Goal: Feedback & Contribution: Contribute content

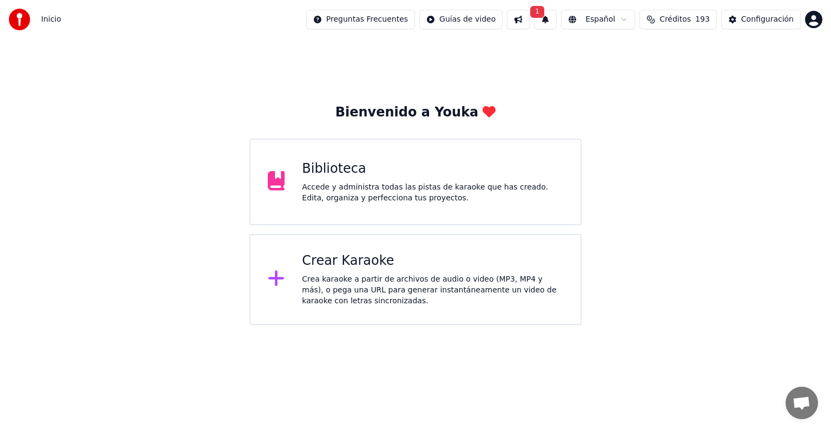
click at [378, 200] on div "Accede y administra todas las pistas de karaoke que has creado. Edita, organiza…" at bounding box center [432, 193] width 261 height 22
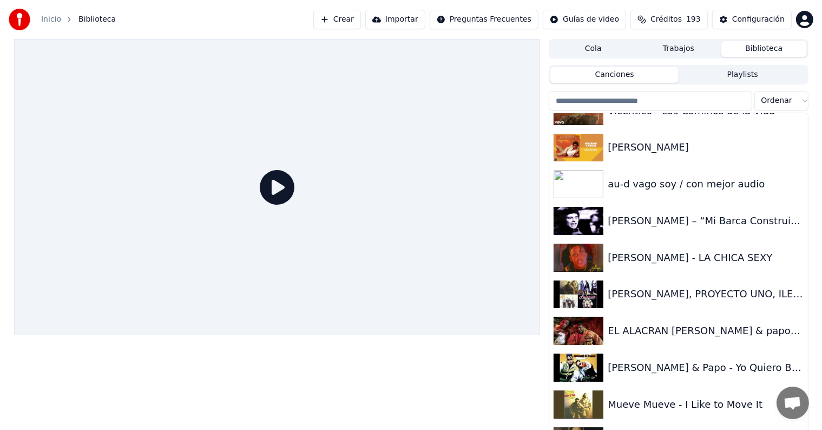
scroll to position [21791, 0]
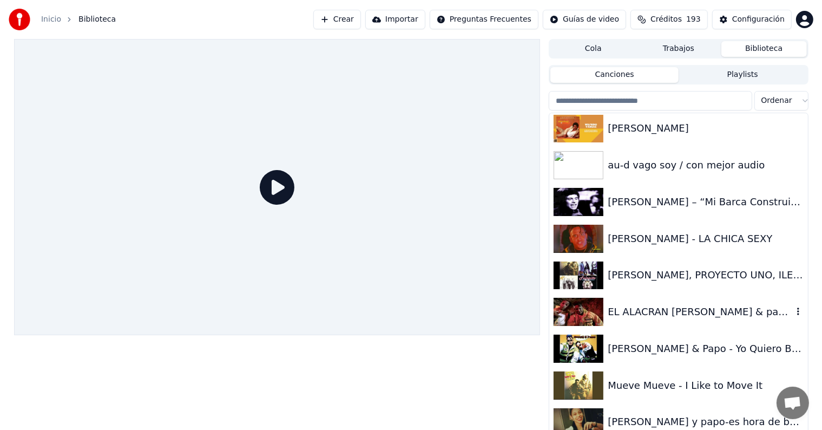
click at [671, 320] on div "EL ALACRAN [PERSON_NAME] & papo HD audio HQ" at bounding box center [678, 311] width 258 height 37
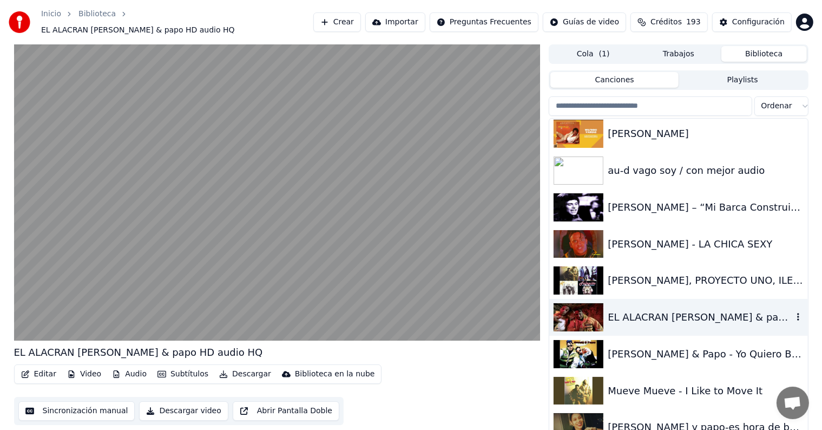
click at [36, 369] on button "Editar" at bounding box center [39, 373] width 44 height 15
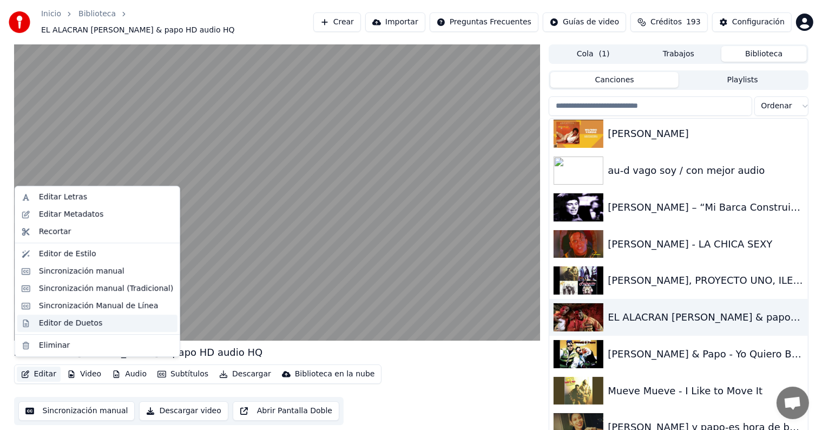
click at [42, 324] on div "Editor de Duetos" at bounding box center [70, 323] width 63 height 11
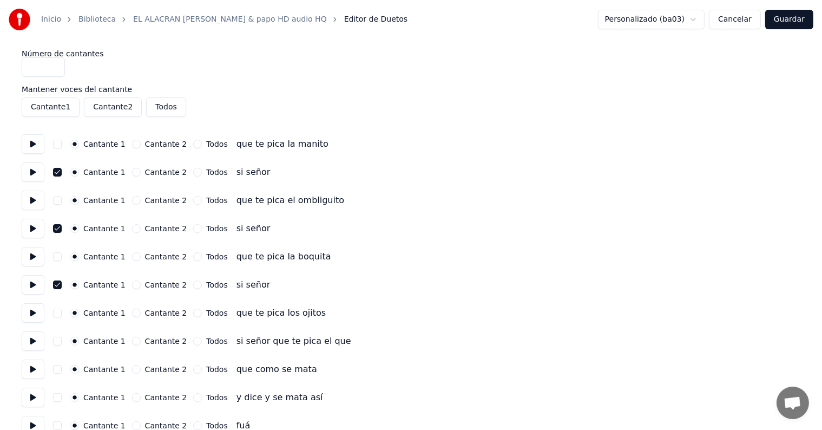
click at [787, 18] on button "Guardar" at bounding box center [789, 19] width 48 height 19
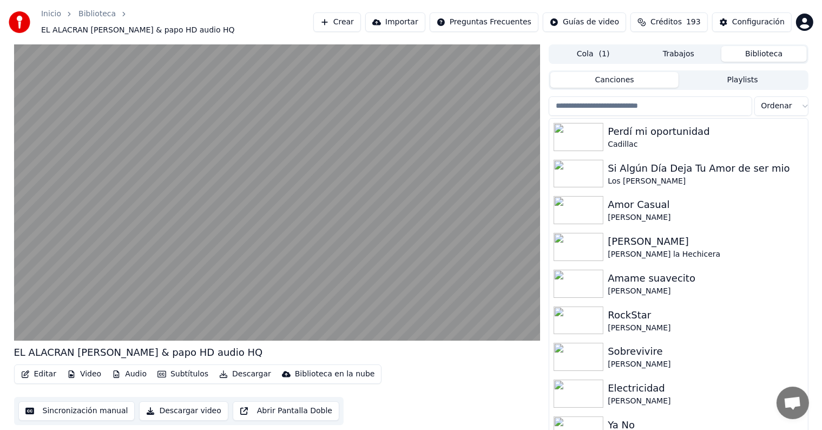
click at [37, 366] on button "Editar" at bounding box center [39, 373] width 44 height 15
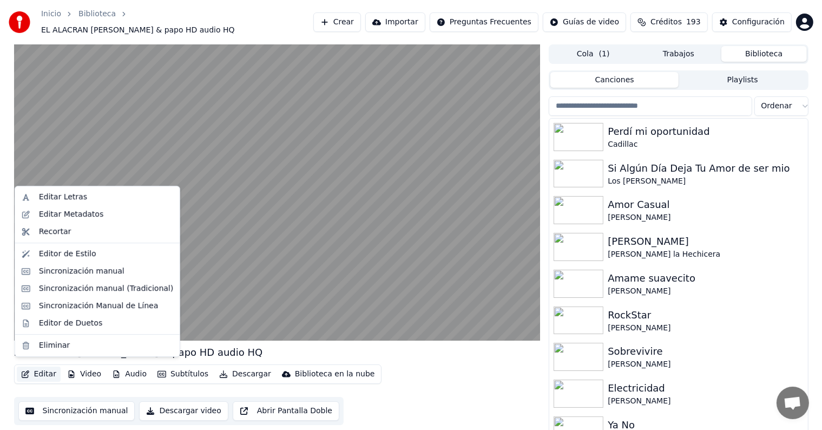
click at [41, 320] on div "Editor de Duetos" at bounding box center [70, 323] width 63 height 11
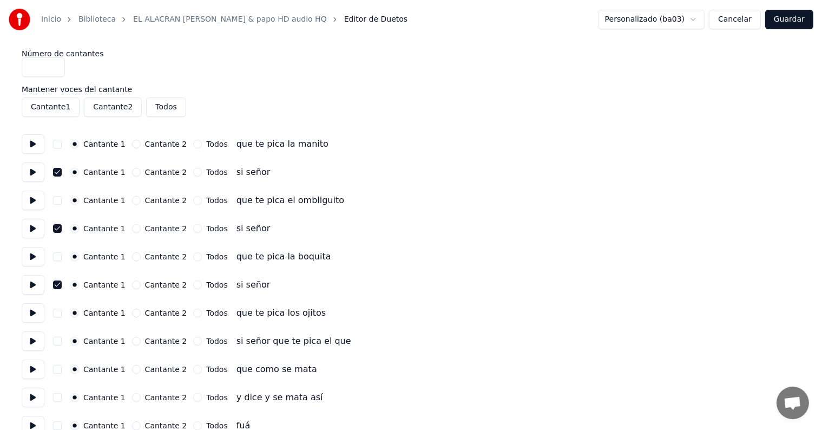
click at [62, 175] on button "button" at bounding box center [57, 172] width 9 height 9
click at [57, 170] on button "button" at bounding box center [57, 172] width 9 height 9
click at [62, 231] on button "button" at bounding box center [57, 228] width 9 height 9
click at [61, 228] on button "button" at bounding box center [57, 228] width 9 height 9
click at [62, 285] on button "button" at bounding box center [57, 284] width 9 height 9
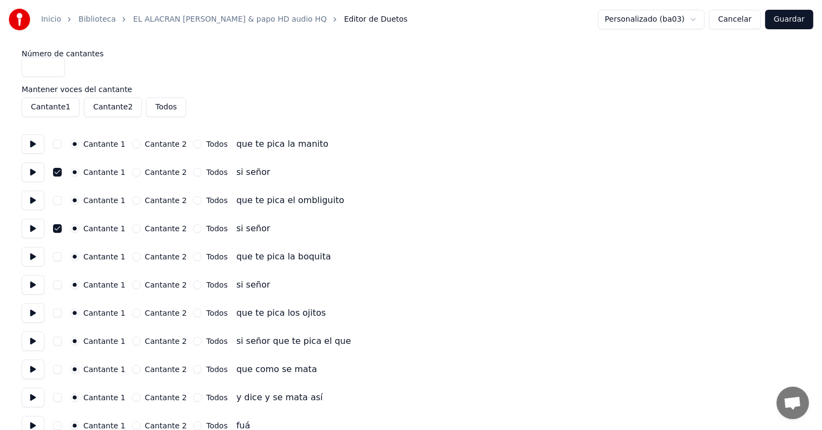
click at [62, 284] on button "button" at bounding box center [57, 284] width 9 height 9
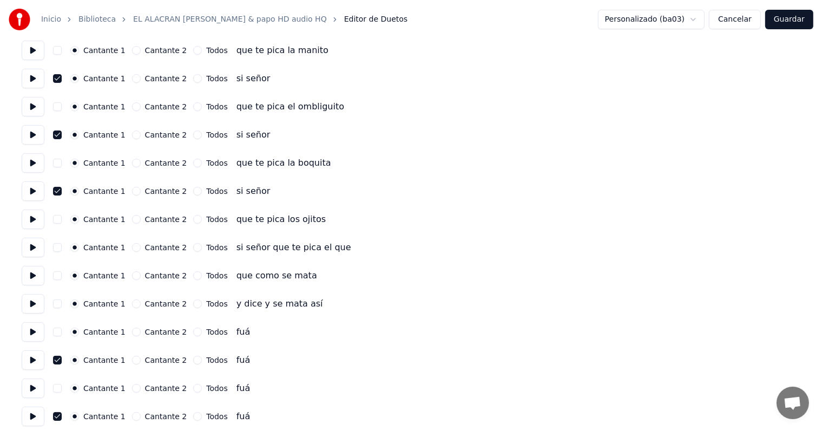
scroll to position [107, 0]
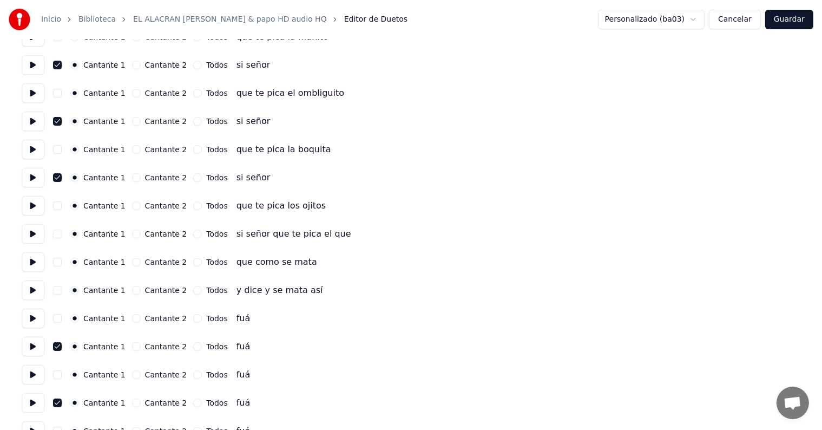
click at [62, 346] on button "button" at bounding box center [57, 346] width 9 height 9
click at [61, 346] on button "button" at bounding box center [57, 346] width 9 height 9
click at [61, 402] on button "button" at bounding box center [57, 402] width 9 height 9
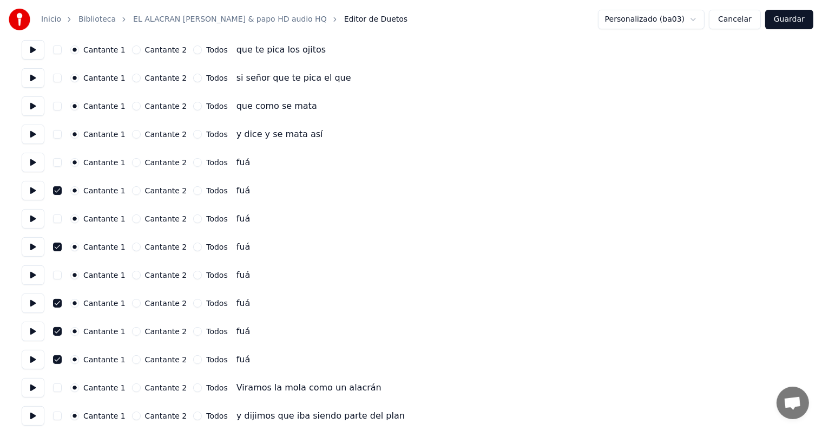
scroll to position [264, 0]
click at [62, 301] on button "button" at bounding box center [57, 302] width 9 height 9
click at [60, 298] on button "button" at bounding box center [57, 302] width 9 height 9
click at [58, 325] on div "Cantante 1 Cantante 2 Todos fuá" at bounding box center [411, 329] width 779 height 19
click at [58, 327] on button "button" at bounding box center [57, 330] width 9 height 9
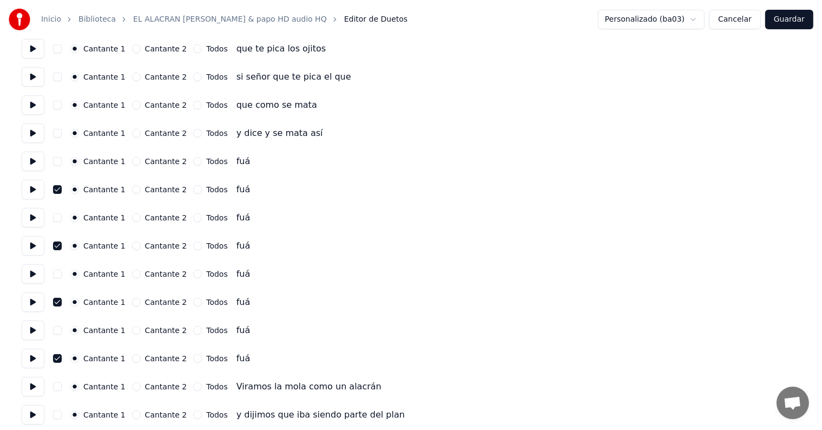
click at [62, 356] on button "button" at bounding box center [57, 358] width 9 height 9
click at [62, 358] on button "button" at bounding box center [57, 358] width 9 height 9
click at [59, 326] on button "button" at bounding box center [57, 330] width 9 height 9
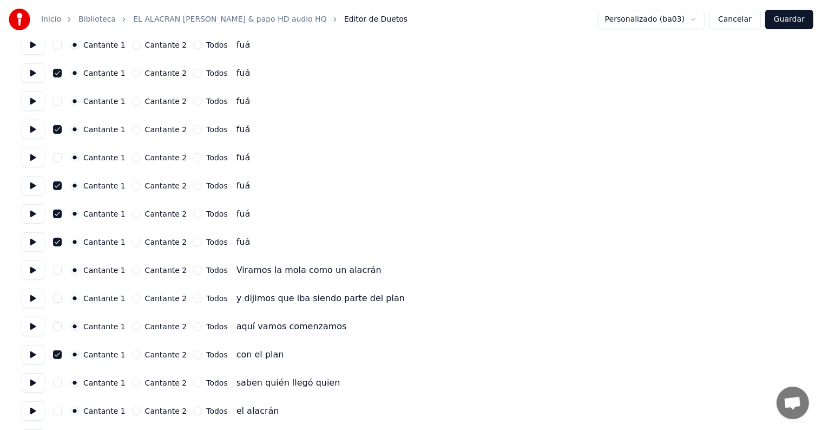
scroll to position [383, 0]
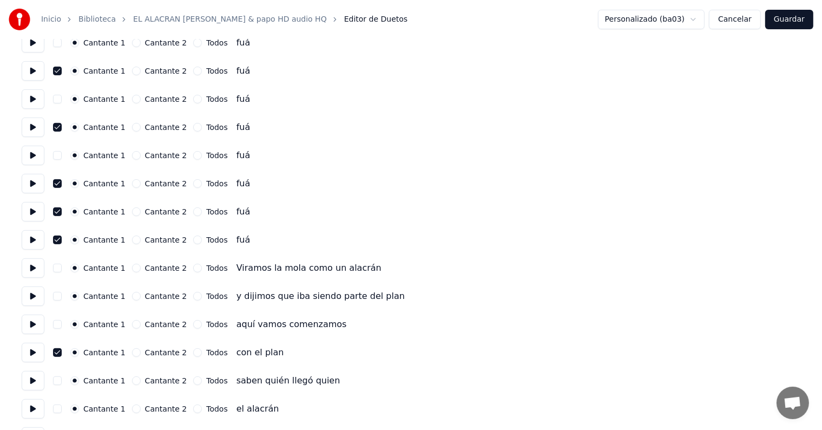
click at [57, 349] on button "button" at bounding box center [57, 352] width 9 height 9
click at [62, 352] on button "button" at bounding box center [57, 352] width 9 height 9
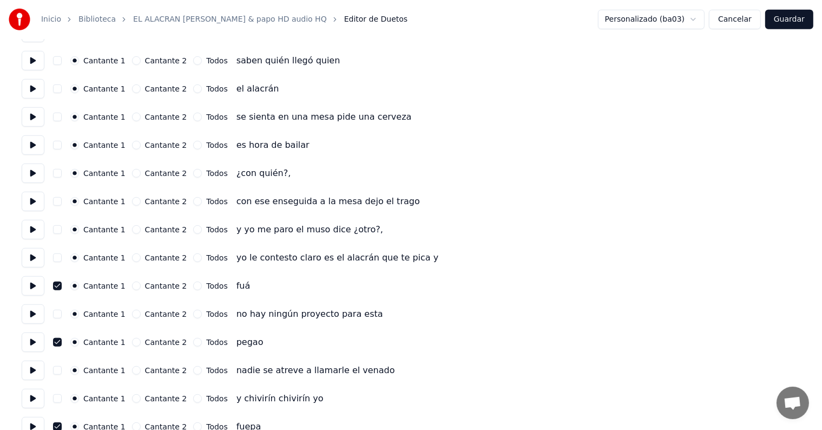
scroll to position [705, 0]
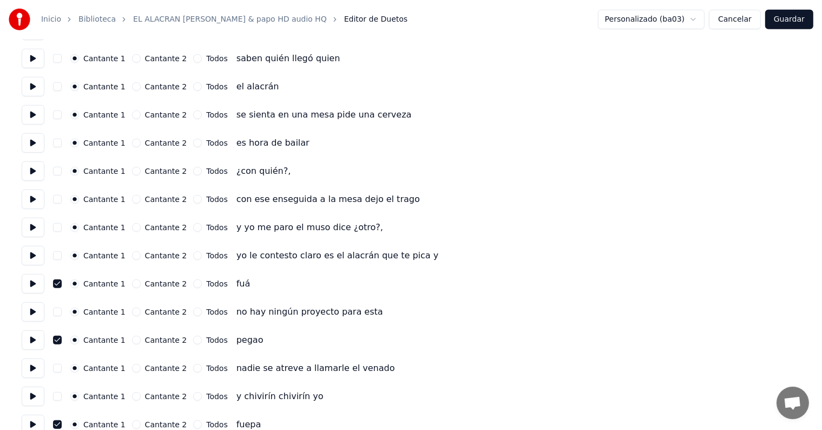
click at [62, 283] on button "button" at bounding box center [57, 283] width 9 height 9
click at [62, 337] on button "button" at bounding box center [57, 340] width 9 height 9
click at [62, 339] on button "button" at bounding box center [57, 340] width 9 height 9
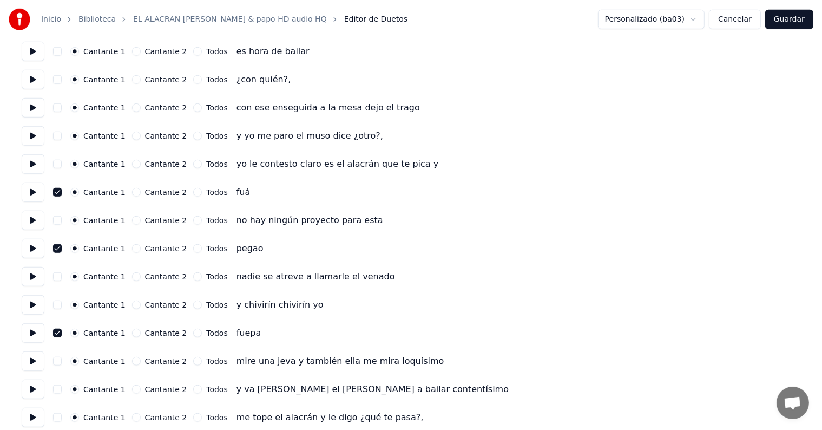
scroll to position [797, 0]
click at [62, 331] on button "button" at bounding box center [57, 332] width 9 height 9
click at [61, 332] on button "button" at bounding box center [57, 332] width 9 height 9
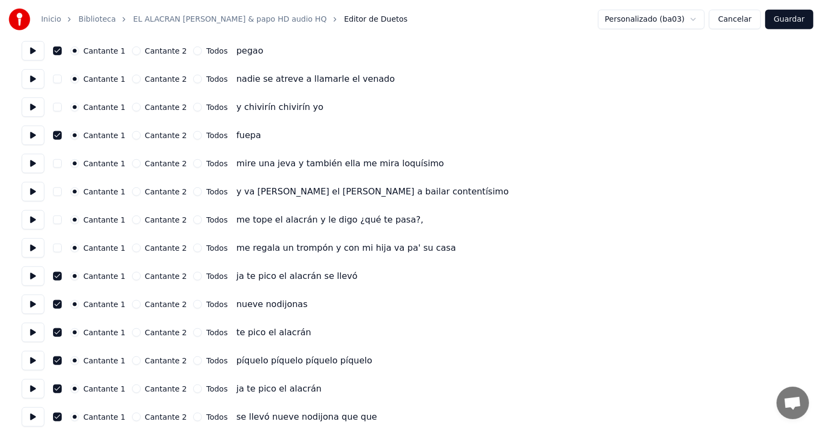
scroll to position [995, 0]
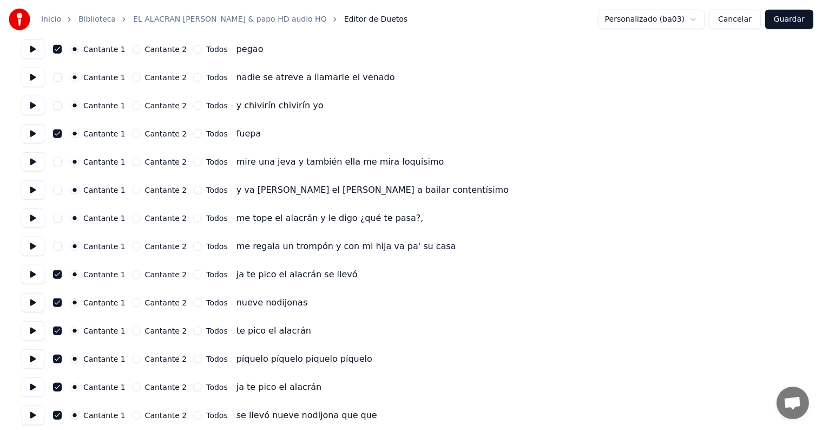
click at [57, 272] on button "button" at bounding box center [57, 274] width 9 height 9
click at [60, 273] on button "button" at bounding box center [57, 274] width 9 height 9
click at [62, 299] on button "button" at bounding box center [57, 302] width 9 height 9
click at [59, 302] on button "button" at bounding box center [57, 302] width 9 height 9
click at [58, 328] on button "button" at bounding box center [57, 330] width 9 height 9
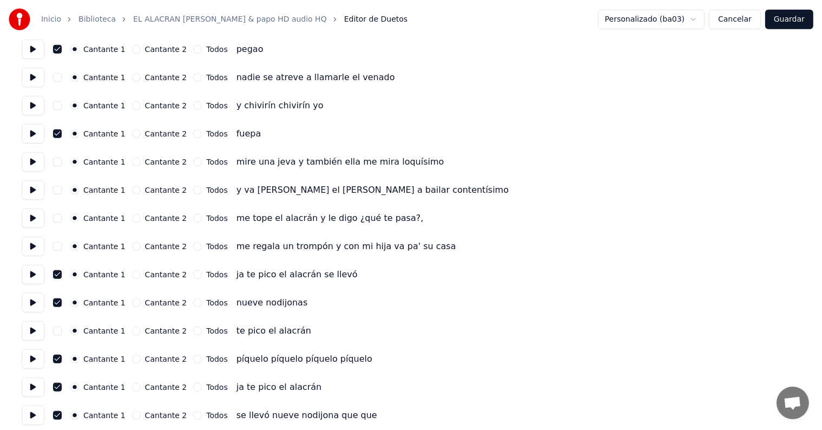
click at [57, 331] on button "button" at bounding box center [57, 330] width 9 height 9
click at [62, 359] on button "button" at bounding box center [57, 359] width 9 height 9
click at [60, 359] on button "button" at bounding box center [57, 359] width 9 height 9
click at [60, 389] on button "button" at bounding box center [57, 387] width 9 height 9
click at [61, 386] on button "button" at bounding box center [57, 387] width 9 height 9
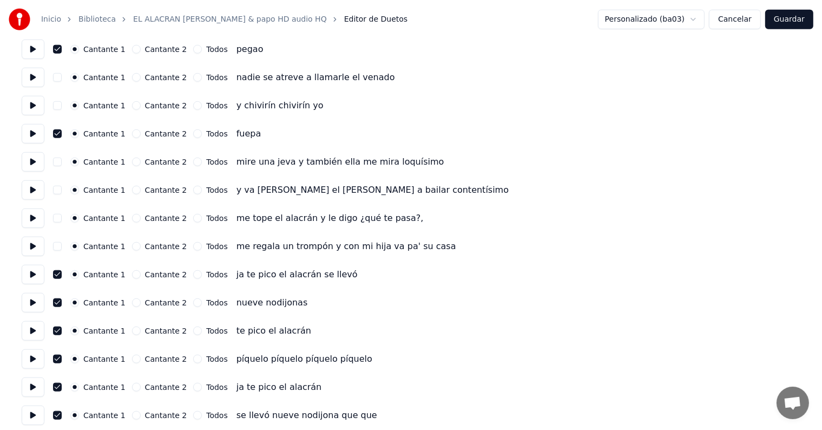
click at [58, 413] on button "button" at bounding box center [57, 415] width 9 height 9
click at [59, 418] on button "button" at bounding box center [57, 415] width 9 height 9
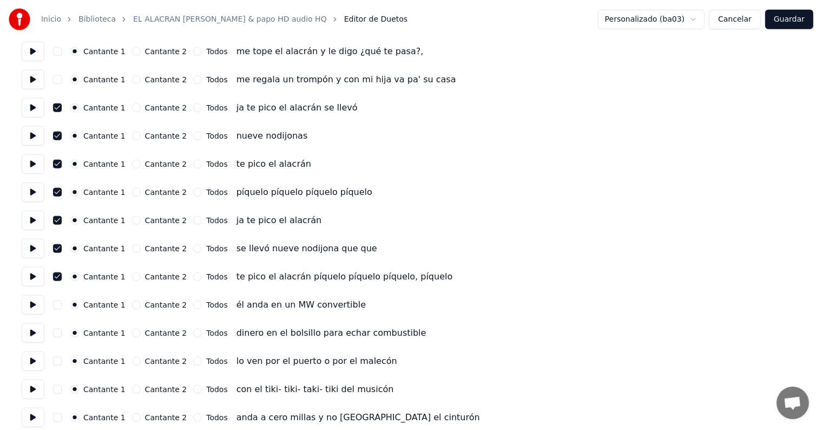
scroll to position [1167, 0]
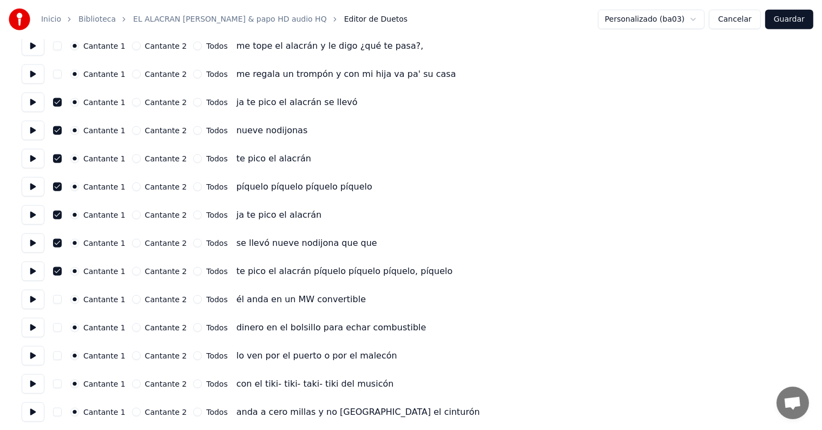
click at [62, 244] on button "button" at bounding box center [57, 243] width 9 height 9
click at [58, 242] on button "button" at bounding box center [57, 243] width 9 height 9
click at [62, 270] on button "button" at bounding box center [57, 271] width 9 height 9
click at [61, 267] on button "button" at bounding box center [57, 271] width 9 height 9
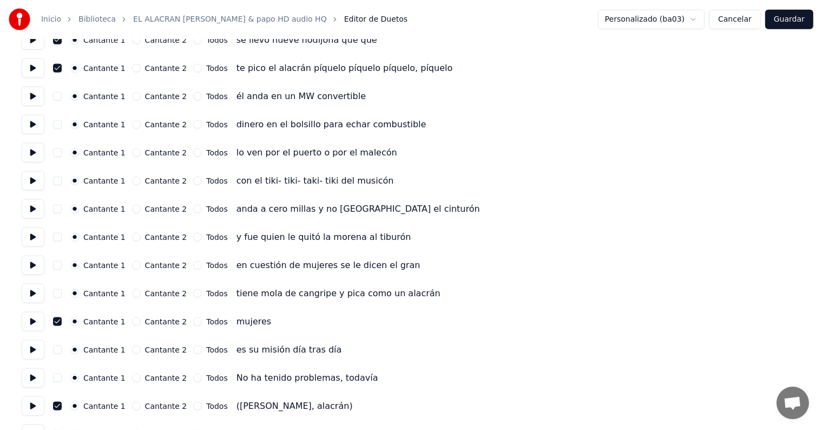
scroll to position [1378, 0]
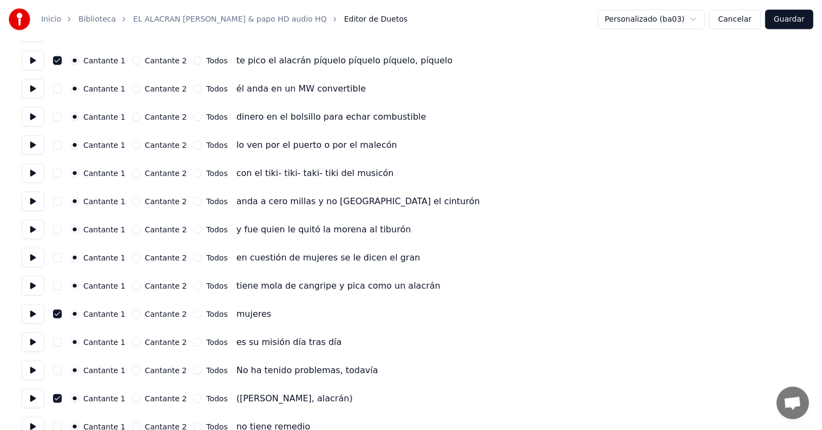
click at [57, 310] on div "Cantante 1 Cantante 2 Todos mujeres" at bounding box center [411, 313] width 779 height 19
click at [61, 313] on button "button" at bounding box center [57, 314] width 9 height 9
click at [61, 315] on button "button" at bounding box center [57, 314] width 9 height 9
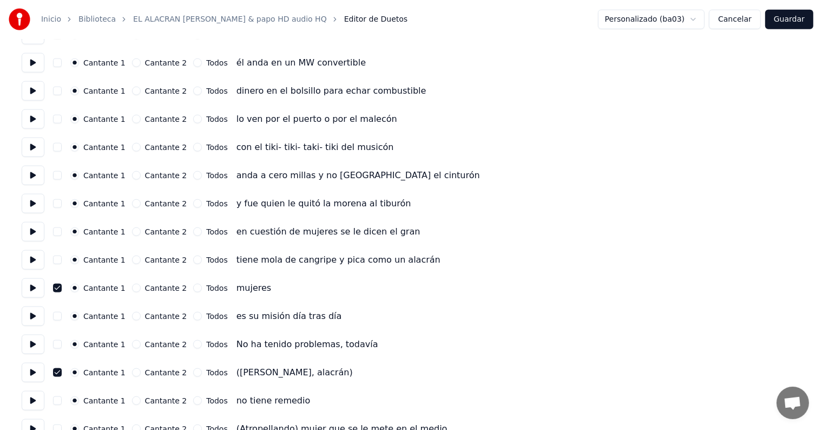
scroll to position [1443, 0]
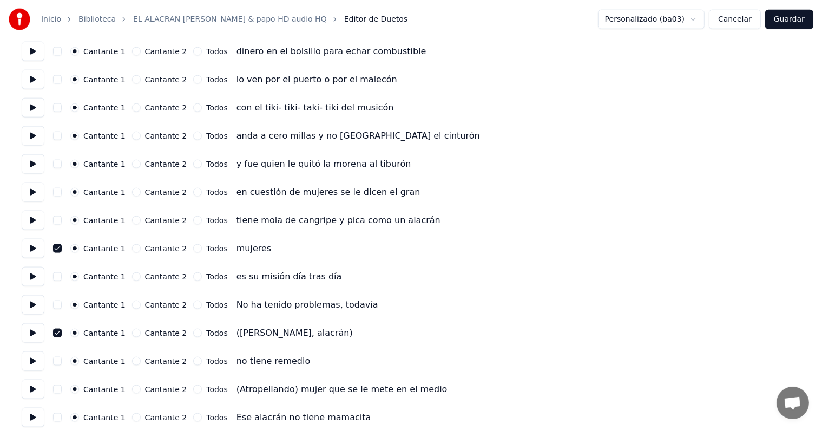
click at [61, 332] on button "button" at bounding box center [57, 333] width 9 height 9
click at [62, 334] on button "button" at bounding box center [57, 333] width 9 height 9
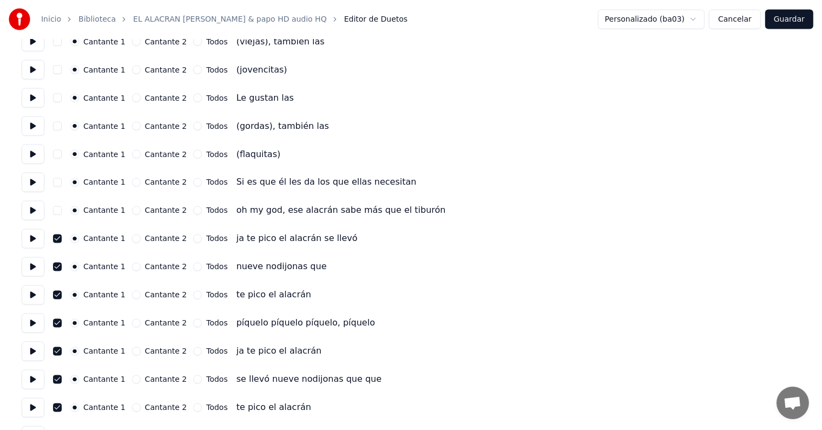
scroll to position [1876, 0]
click at [61, 237] on button "button" at bounding box center [57, 237] width 9 height 9
click at [62, 264] on button "button" at bounding box center [57, 265] width 9 height 9
click at [60, 266] on button "button" at bounding box center [57, 265] width 9 height 9
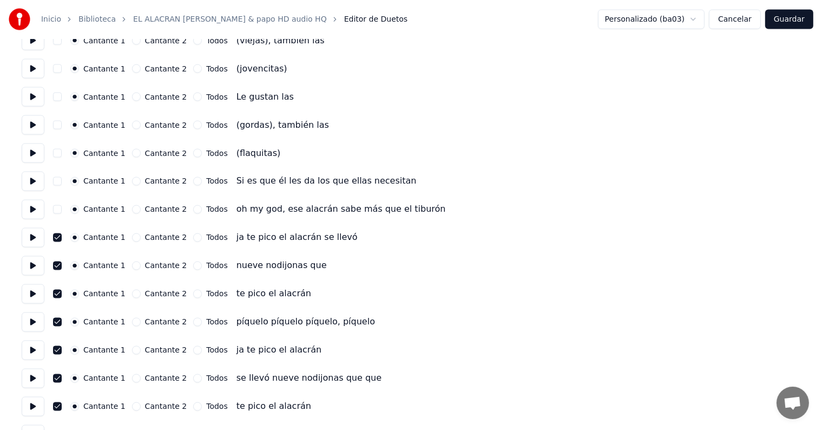
click at [60, 294] on button "button" at bounding box center [57, 294] width 9 height 9
click at [61, 293] on button "button" at bounding box center [57, 294] width 9 height 9
click at [60, 324] on button "button" at bounding box center [57, 322] width 9 height 9
click at [58, 321] on button "button" at bounding box center [57, 322] width 9 height 9
click at [60, 348] on button "button" at bounding box center [57, 350] width 9 height 9
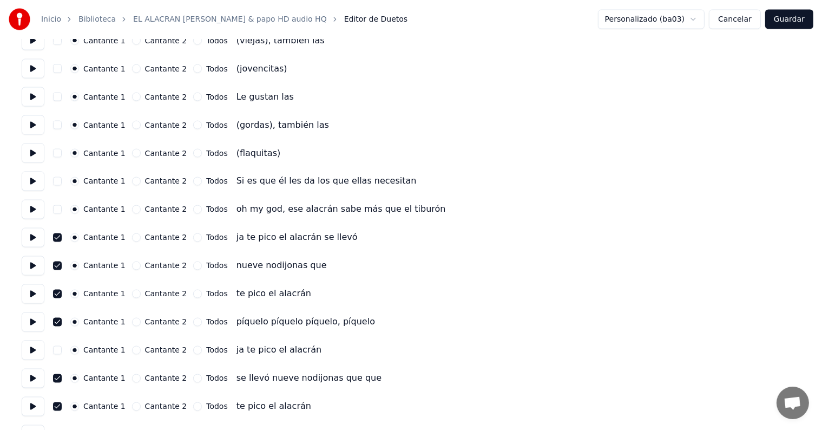
click at [61, 353] on button "button" at bounding box center [57, 350] width 9 height 9
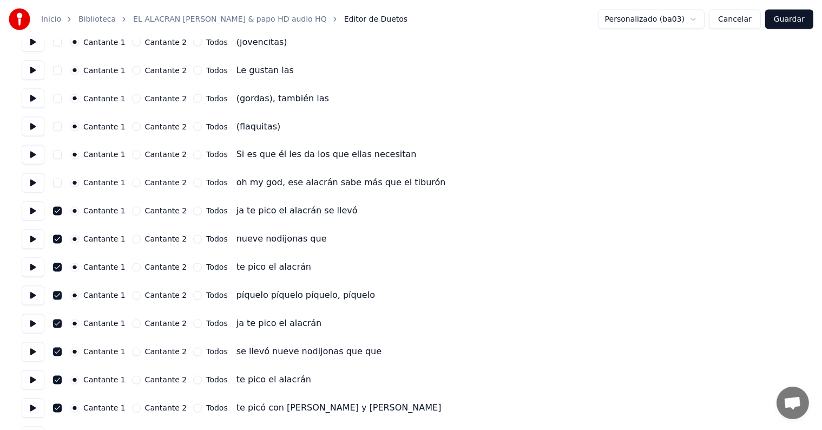
scroll to position [1939, 0]
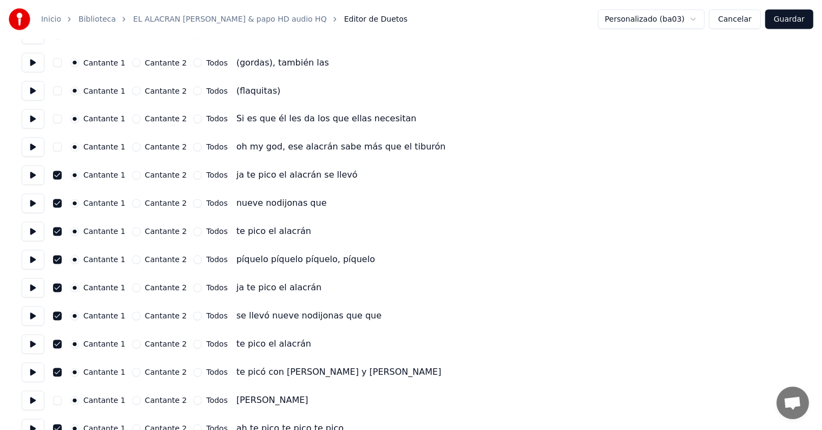
click at [59, 318] on button "button" at bounding box center [57, 316] width 9 height 9
click at [61, 316] on button "button" at bounding box center [57, 316] width 9 height 9
click at [60, 344] on button "button" at bounding box center [57, 344] width 9 height 9
click at [60, 343] on button "button" at bounding box center [57, 344] width 9 height 9
click at [58, 371] on button "button" at bounding box center [57, 372] width 9 height 9
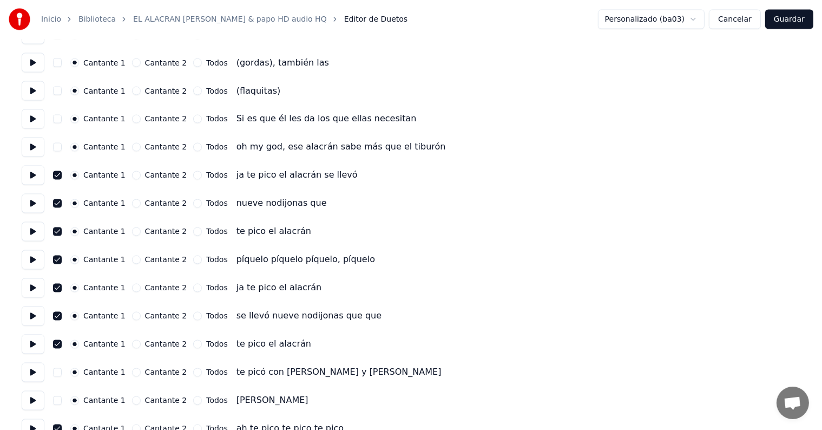
click at [60, 370] on button "button" at bounding box center [57, 372] width 9 height 9
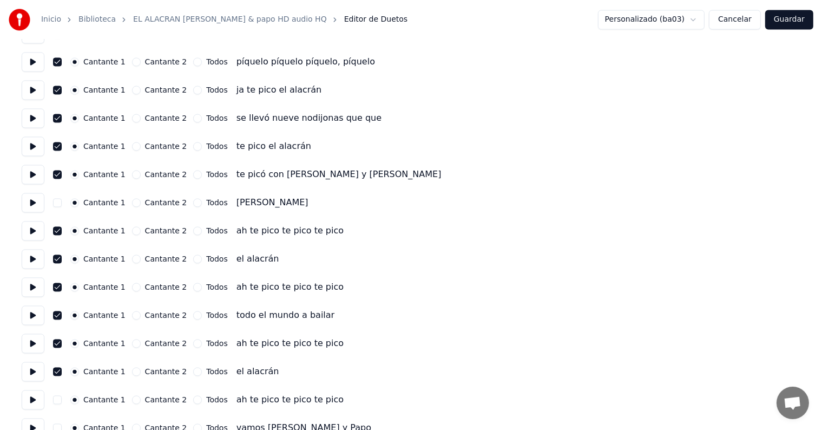
scroll to position [2138, 0]
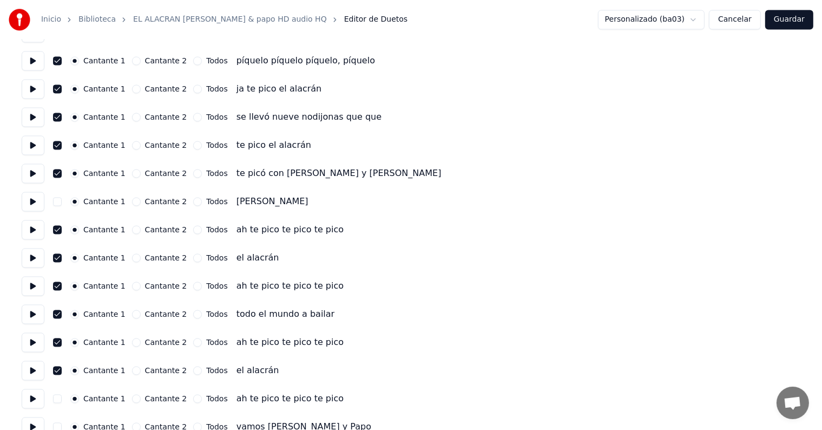
click at [59, 231] on button "button" at bounding box center [57, 229] width 9 height 9
click at [57, 233] on div "Cantante 1 Cantante 2 Todos ah te pico te pico te pico" at bounding box center [411, 229] width 779 height 19
click at [61, 253] on button "button" at bounding box center [57, 257] width 9 height 9
click at [58, 257] on button "button" at bounding box center [57, 257] width 9 height 9
click at [61, 229] on button "button" at bounding box center [57, 229] width 9 height 9
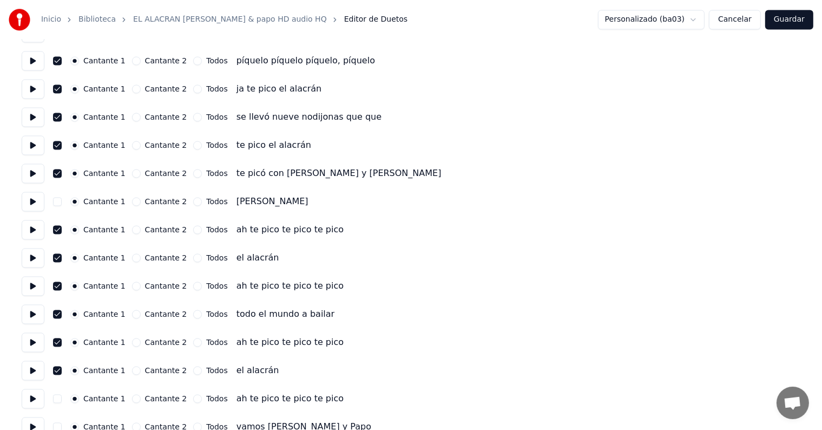
click at [62, 285] on button "button" at bounding box center [57, 285] width 9 height 9
click at [61, 285] on button "button" at bounding box center [57, 285] width 9 height 9
click at [62, 313] on button "button" at bounding box center [57, 314] width 9 height 9
click at [61, 313] on button "button" at bounding box center [57, 314] width 9 height 9
click at [62, 342] on button "button" at bounding box center [57, 342] width 9 height 9
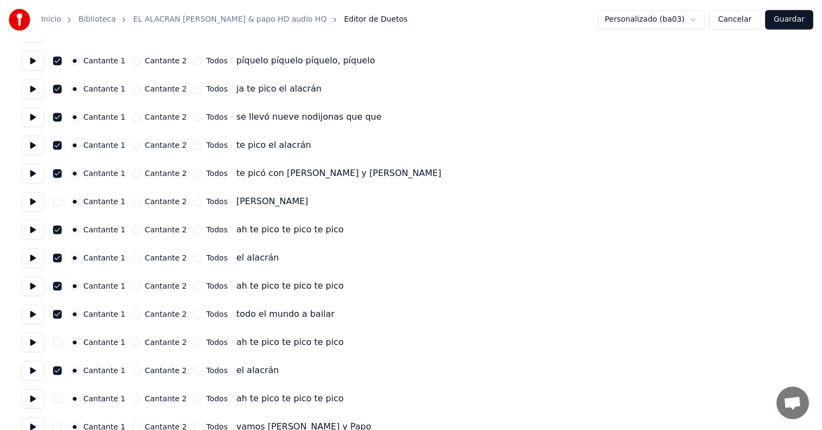
click at [58, 338] on button "button" at bounding box center [57, 342] width 9 height 9
click at [60, 370] on button "button" at bounding box center [57, 370] width 9 height 9
click at [61, 370] on button "button" at bounding box center [57, 370] width 9 height 9
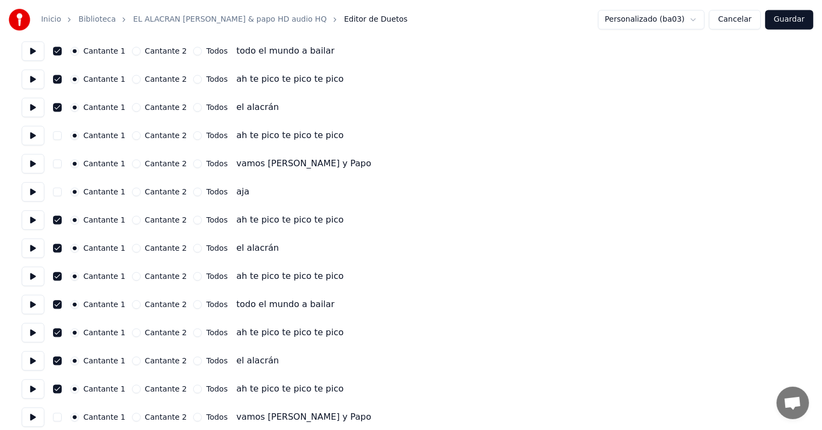
scroll to position [2401, 0]
click at [58, 219] on button "button" at bounding box center [57, 219] width 9 height 9
click at [57, 221] on button "button" at bounding box center [57, 219] width 9 height 9
click at [57, 244] on button "button" at bounding box center [57, 248] width 9 height 9
click at [61, 247] on button "button" at bounding box center [57, 248] width 9 height 9
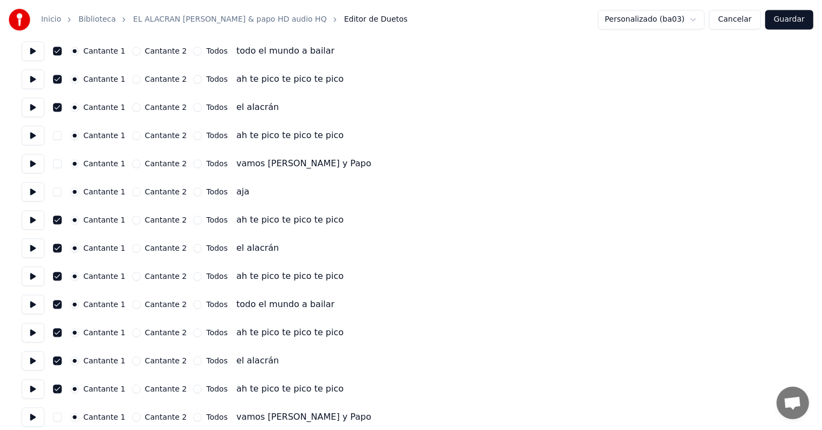
click at [59, 277] on button "button" at bounding box center [57, 276] width 9 height 9
click at [58, 276] on button "button" at bounding box center [57, 276] width 9 height 9
click at [61, 304] on button "button" at bounding box center [57, 304] width 9 height 9
click at [58, 304] on button "button" at bounding box center [57, 304] width 9 height 9
click at [61, 332] on button "button" at bounding box center [57, 332] width 9 height 9
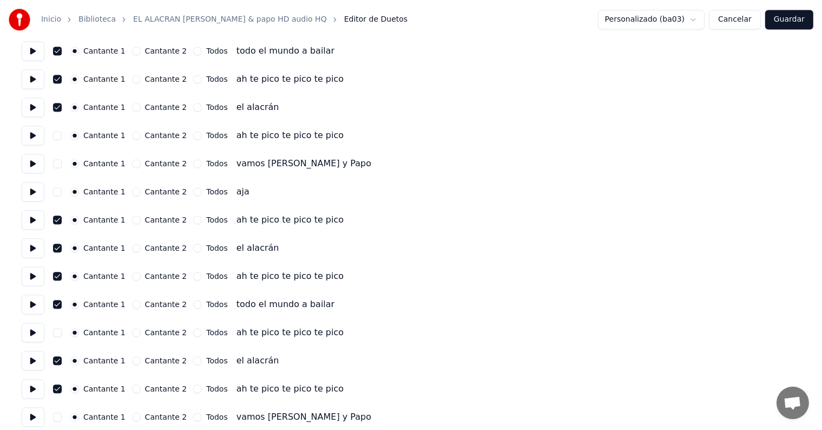
click at [58, 333] on button "button" at bounding box center [57, 332] width 9 height 9
click at [61, 359] on button "button" at bounding box center [57, 360] width 9 height 9
click at [60, 360] on button "button" at bounding box center [57, 360] width 9 height 9
click at [57, 386] on button "button" at bounding box center [57, 388] width 9 height 9
click at [62, 390] on button "button" at bounding box center [57, 388] width 9 height 9
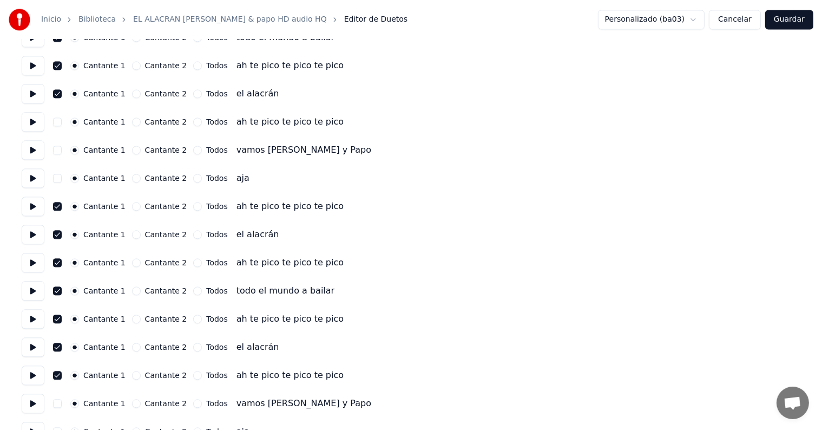
scroll to position [2437, 0]
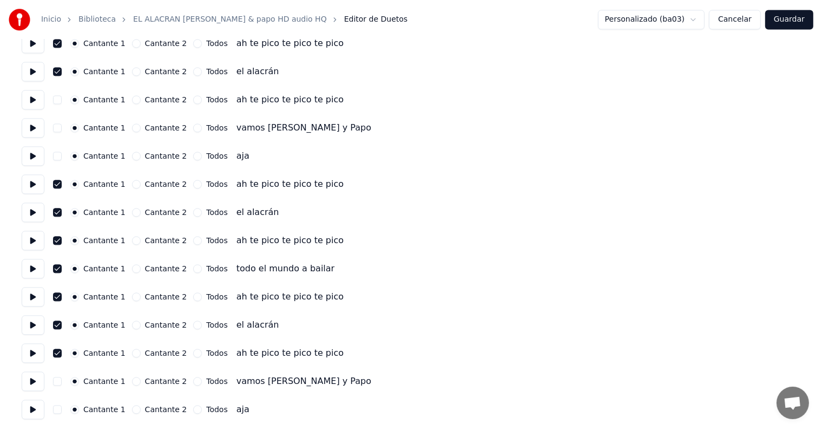
click at [778, 20] on button "Guardar" at bounding box center [789, 19] width 48 height 19
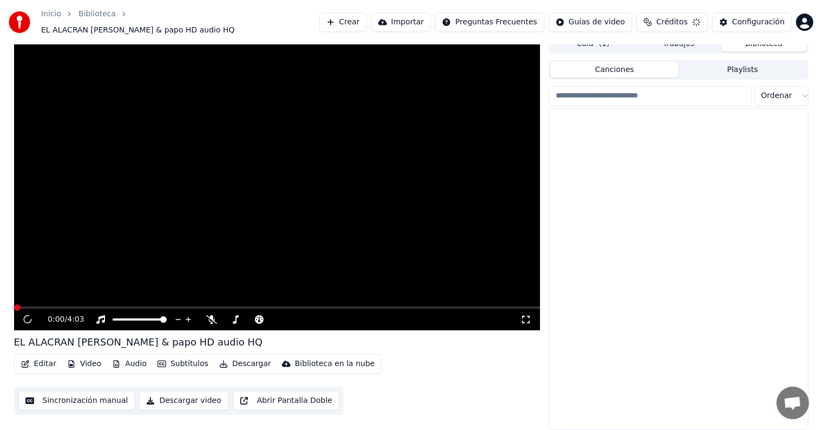
scroll to position [5, 0]
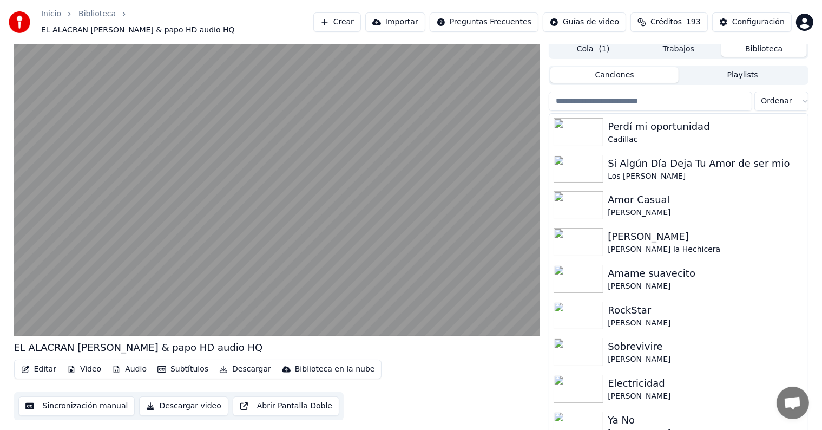
click at [40, 362] on button "Editar" at bounding box center [39, 369] width 44 height 15
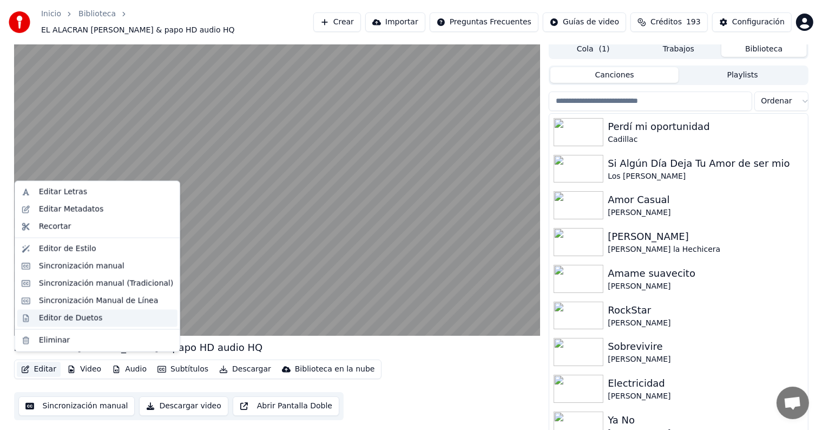
click at [51, 316] on div "Editor de Duetos" at bounding box center [70, 317] width 63 height 11
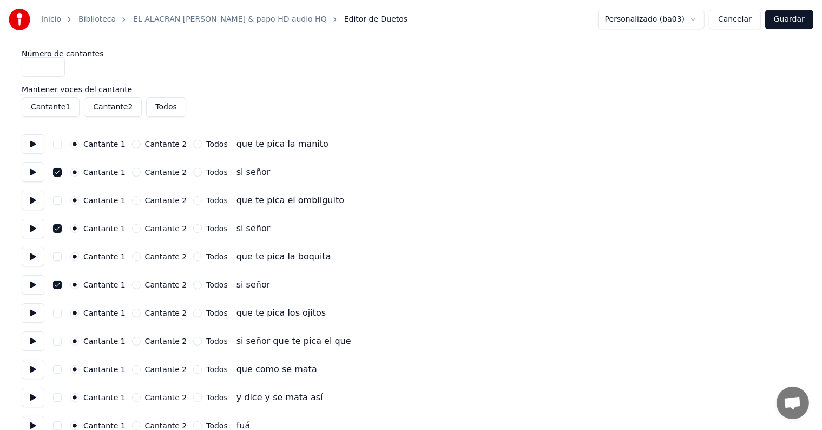
click at [60, 168] on button "button" at bounding box center [57, 172] width 9 height 9
click at [61, 227] on button "button" at bounding box center [57, 228] width 9 height 9
click at [62, 285] on button "button" at bounding box center [57, 284] width 9 height 9
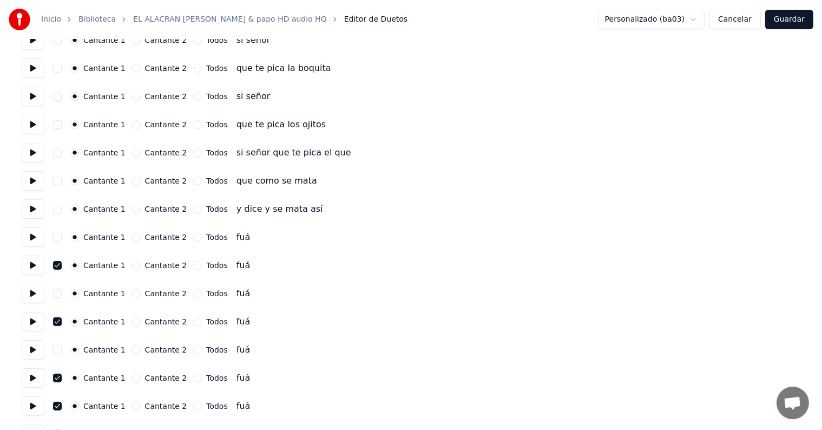
scroll to position [189, 0]
click at [58, 262] on button "button" at bounding box center [57, 264] width 9 height 9
click at [62, 319] on button "button" at bounding box center [57, 321] width 9 height 9
click at [61, 377] on button "button" at bounding box center [57, 377] width 9 height 9
click at [62, 404] on button "button" at bounding box center [57, 405] width 9 height 9
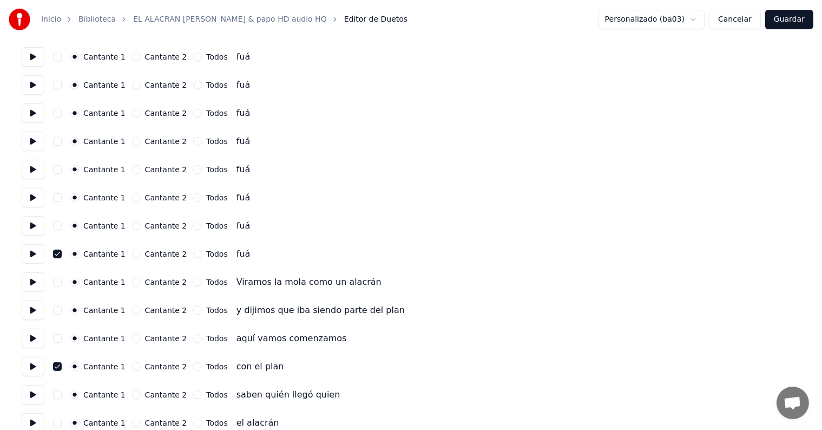
scroll to position [370, 0]
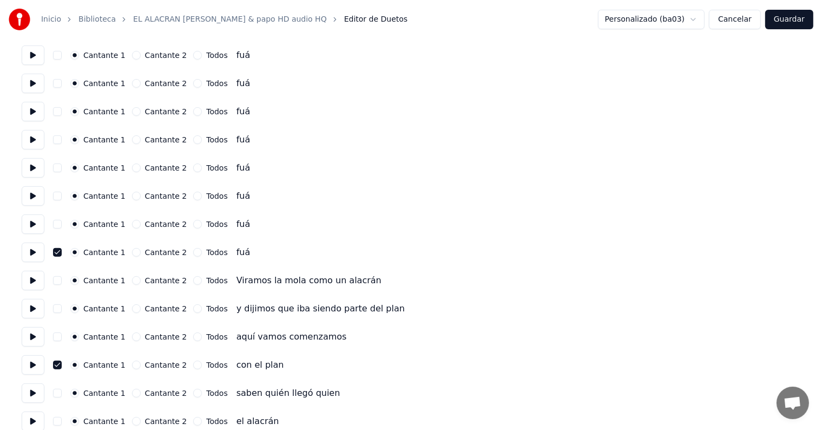
click at [62, 251] on button "button" at bounding box center [57, 252] width 9 height 9
click at [62, 364] on button "button" at bounding box center [57, 364] width 9 height 9
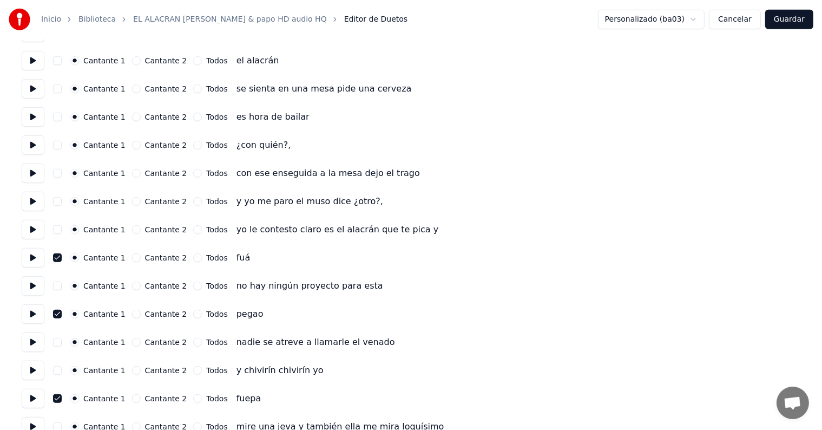
scroll to position [731, 0]
click at [58, 254] on button "button" at bounding box center [57, 257] width 9 height 9
click at [60, 309] on button "button" at bounding box center [57, 313] width 9 height 9
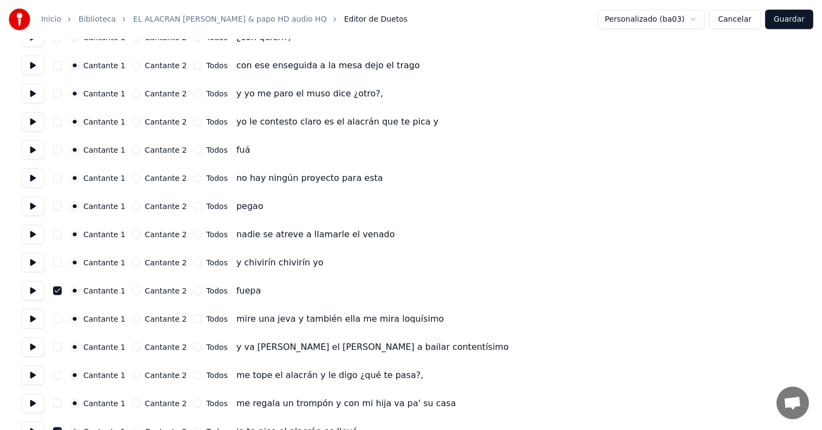
click at [61, 291] on button "button" at bounding box center [57, 290] width 9 height 9
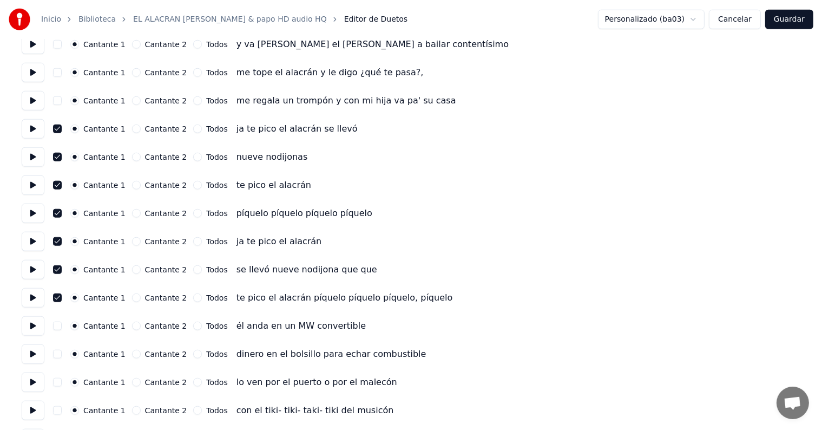
scroll to position [1136, 0]
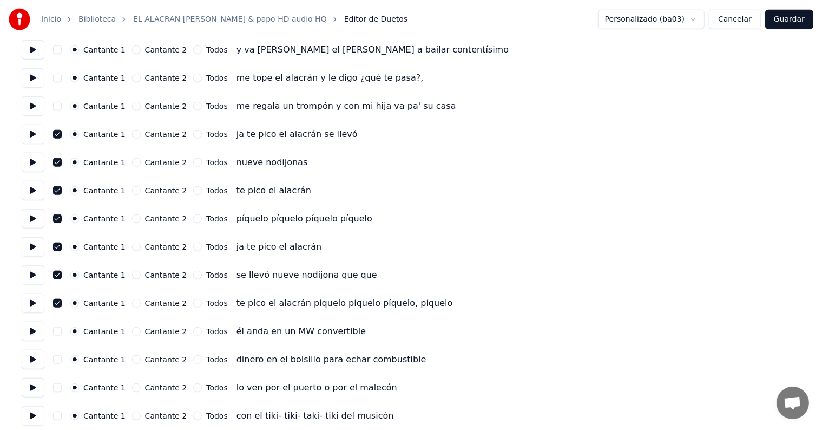
click at [61, 135] on button "button" at bounding box center [57, 134] width 9 height 9
click at [62, 161] on button "button" at bounding box center [57, 162] width 9 height 9
click at [62, 189] on button "button" at bounding box center [57, 190] width 9 height 9
click at [61, 218] on button "button" at bounding box center [57, 218] width 9 height 9
click at [61, 242] on button "button" at bounding box center [57, 246] width 9 height 9
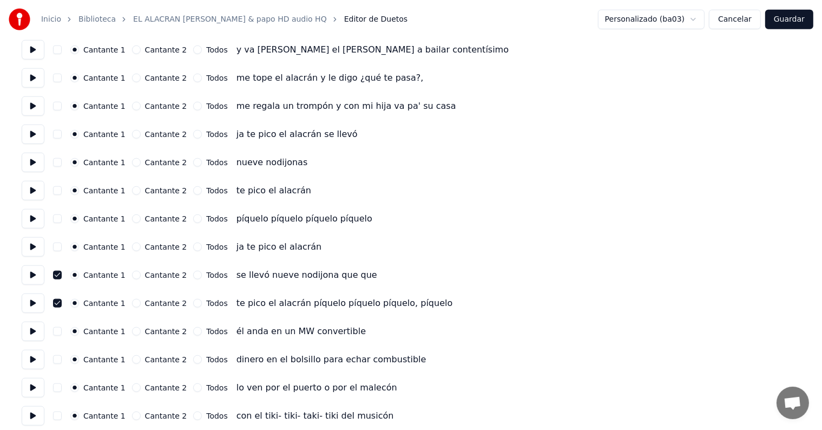
click at [62, 274] on button "button" at bounding box center [57, 275] width 9 height 9
click at [57, 304] on button "button" at bounding box center [57, 303] width 9 height 9
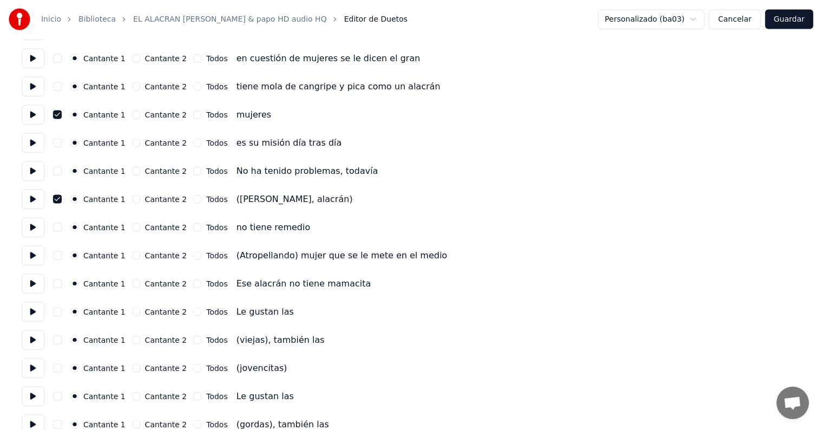
scroll to position [1577, 0]
click at [58, 113] on button "button" at bounding box center [57, 115] width 9 height 9
click at [58, 196] on button "button" at bounding box center [57, 199] width 9 height 9
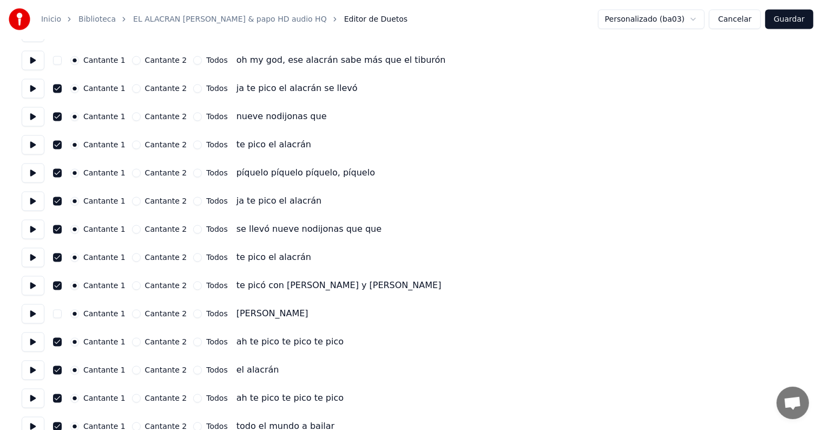
scroll to position [2026, 0]
click at [59, 91] on button "button" at bounding box center [57, 88] width 9 height 9
click at [60, 119] on button "button" at bounding box center [57, 116] width 9 height 9
click at [60, 146] on button "button" at bounding box center [57, 144] width 9 height 9
click at [61, 174] on button "button" at bounding box center [57, 172] width 9 height 9
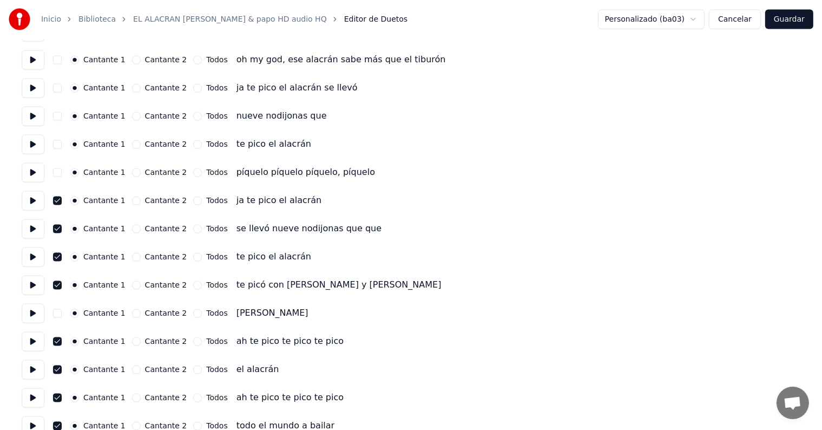
click at [61, 203] on button "button" at bounding box center [57, 200] width 9 height 9
click at [61, 228] on button "button" at bounding box center [57, 229] width 9 height 9
click at [62, 259] on button "button" at bounding box center [57, 257] width 9 height 9
click at [62, 285] on button "button" at bounding box center [57, 285] width 9 height 9
click at [61, 343] on button "button" at bounding box center [57, 341] width 9 height 9
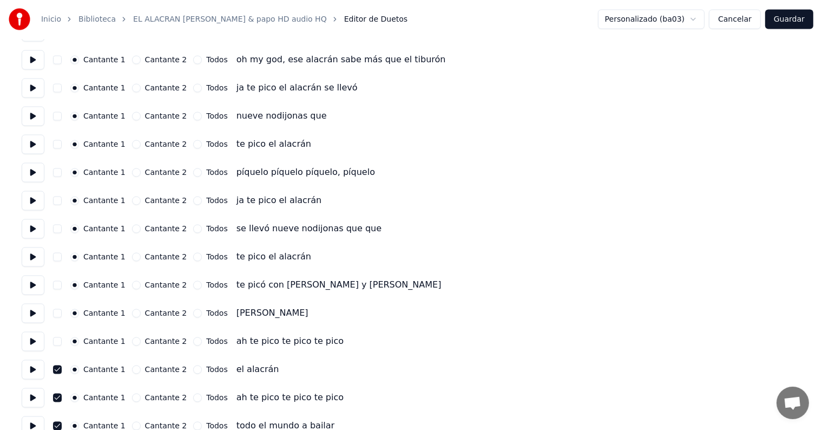
click at [60, 369] on button "button" at bounding box center [57, 369] width 9 height 9
click at [62, 396] on button "button" at bounding box center [57, 397] width 9 height 9
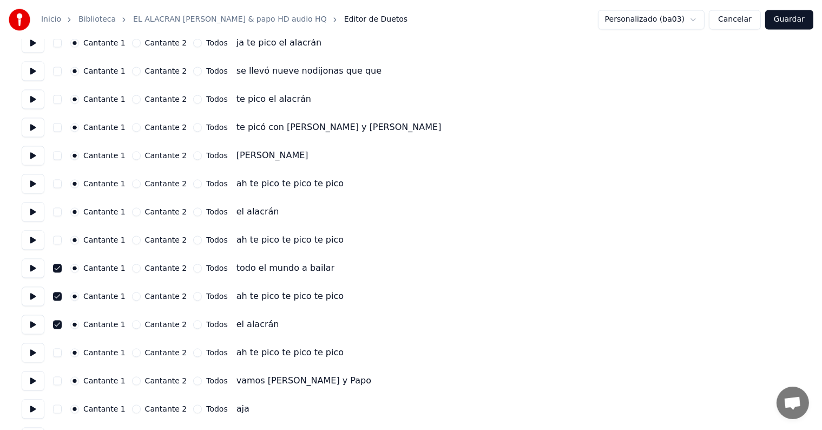
scroll to position [2185, 0]
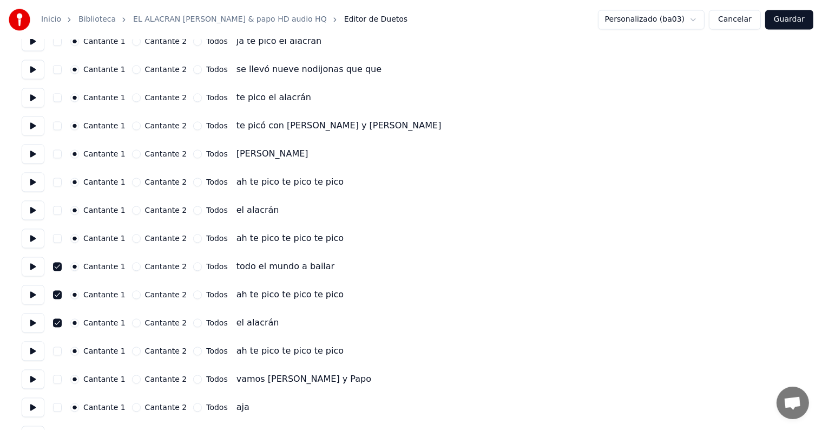
click at [62, 265] on button "button" at bounding box center [57, 266] width 9 height 9
click at [57, 292] on button "button" at bounding box center [57, 294] width 9 height 9
click at [60, 322] on button "button" at bounding box center [57, 322] width 9 height 9
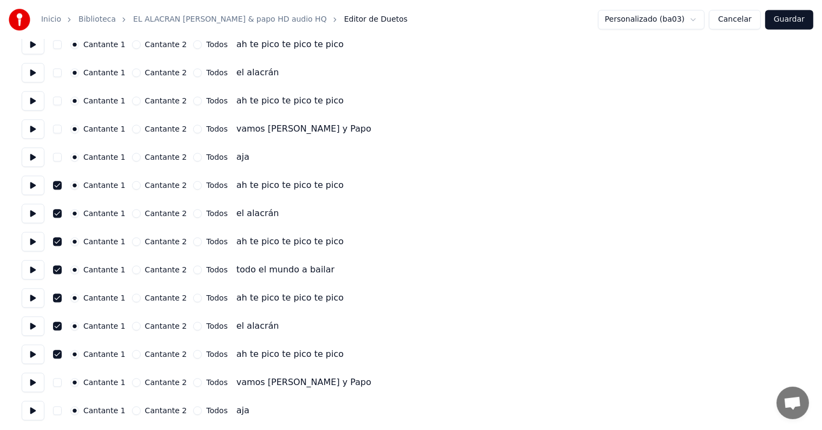
scroll to position [2437, 0]
click at [58, 180] on button "button" at bounding box center [57, 184] width 9 height 9
click at [60, 214] on button "button" at bounding box center [57, 212] width 9 height 9
click at [57, 242] on button "button" at bounding box center [57, 240] width 9 height 9
click at [62, 271] on button "button" at bounding box center [57, 268] width 9 height 9
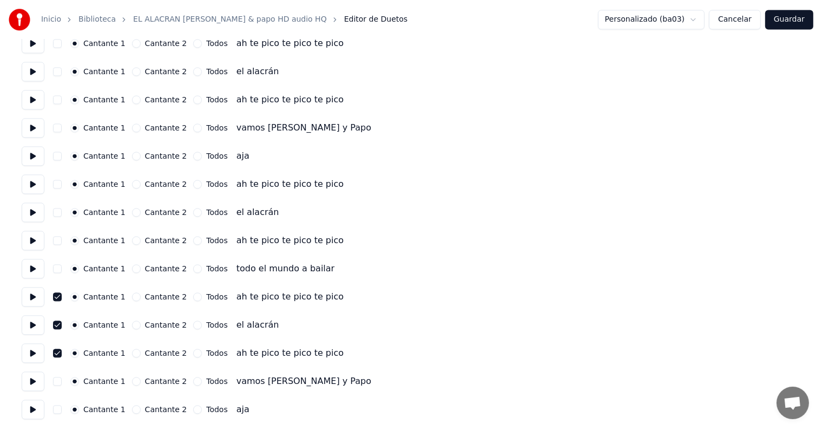
click at [61, 298] on button "button" at bounding box center [57, 296] width 9 height 9
click at [61, 327] on button "button" at bounding box center [57, 324] width 9 height 9
click at [61, 353] on button "button" at bounding box center [57, 353] width 9 height 9
click at [788, 21] on button "Guardar" at bounding box center [789, 19] width 48 height 19
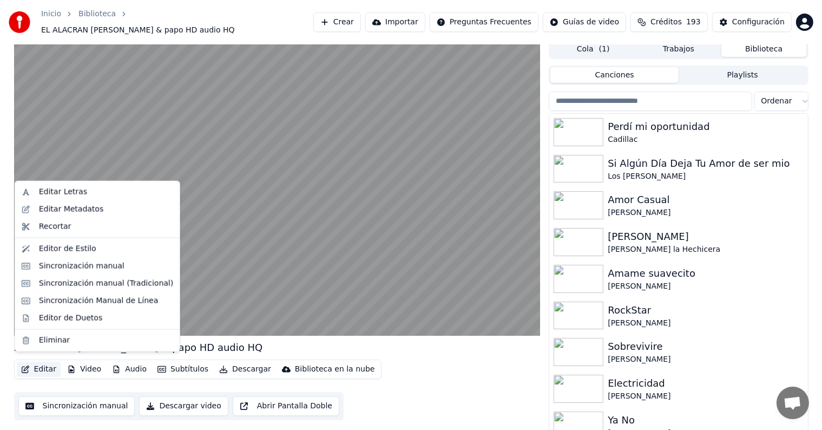
click at [37, 363] on button "Editar" at bounding box center [39, 369] width 44 height 15
click at [31, 316] on div "Editor de Duetos" at bounding box center [97, 317] width 160 height 17
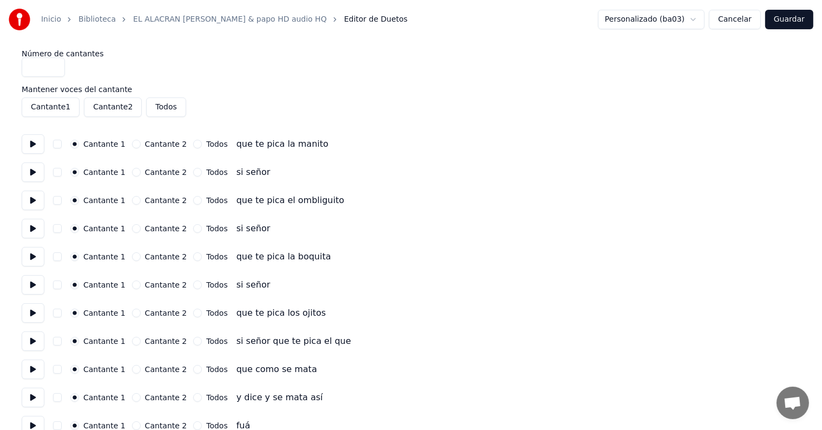
click at [57, 174] on button "button" at bounding box center [57, 172] width 9 height 9
click at [62, 227] on button "button" at bounding box center [57, 228] width 9 height 9
click at [62, 285] on button "button" at bounding box center [57, 284] width 9 height 9
click at [741, 18] on button "Cancelar" at bounding box center [735, 19] width 52 height 19
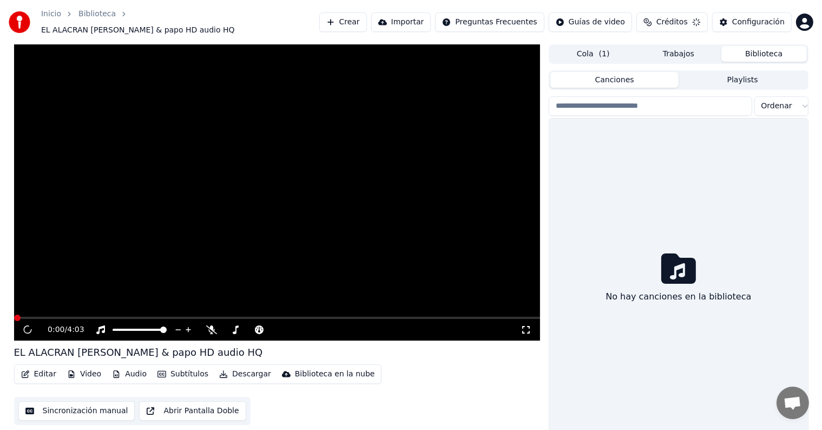
scroll to position [5, 0]
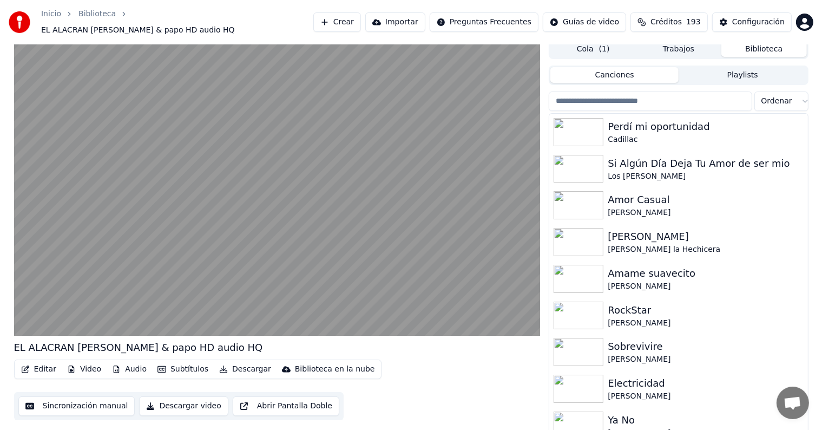
click at [40, 365] on button "Editar" at bounding box center [39, 369] width 44 height 15
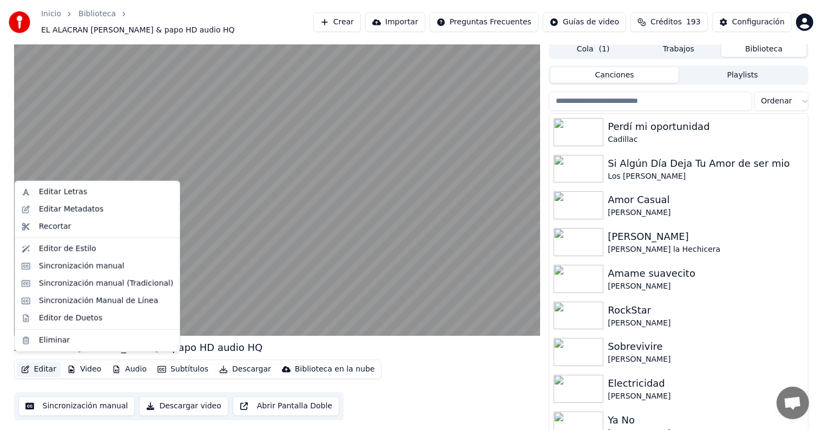
click at [59, 319] on div "Editor de Duetos" at bounding box center [70, 317] width 63 height 11
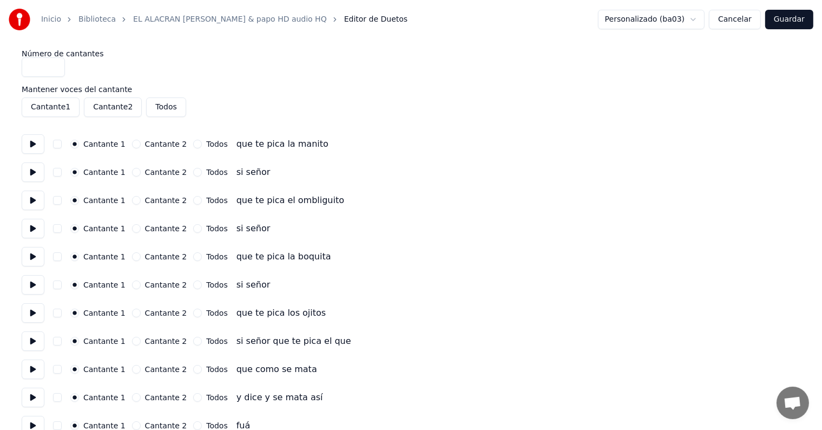
click at [62, 168] on button "button" at bounding box center [57, 172] width 9 height 9
click at [59, 226] on button "button" at bounding box center [57, 228] width 9 height 9
click at [62, 283] on button "button" at bounding box center [57, 284] width 9 height 9
click at [791, 15] on button "Guardar" at bounding box center [789, 19] width 48 height 19
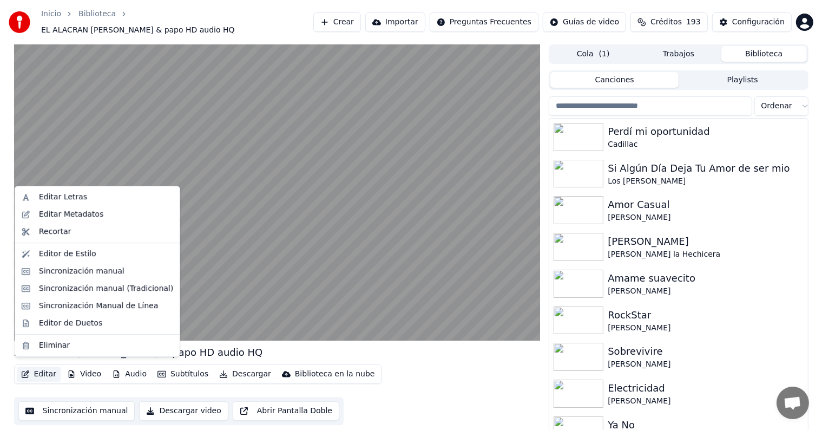
click at [43, 366] on button "Editar" at bounding box center [39, 373] width 44 height 15
click at [58, 319] on div "Editor de Duetos" at bounding box center [70, 323] width 63 height 11
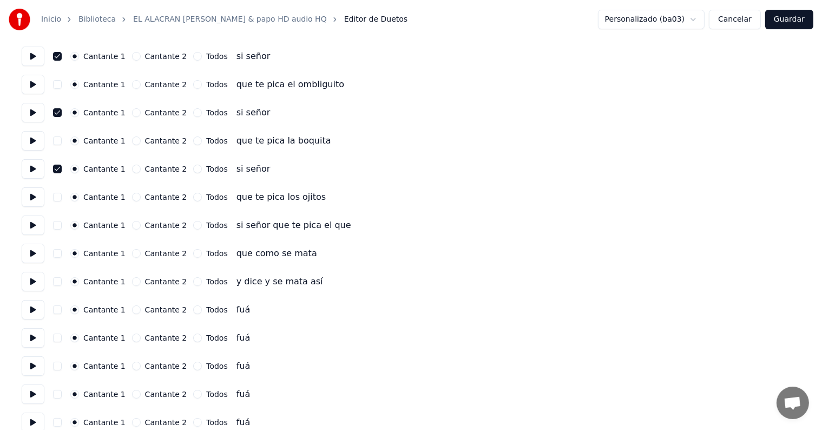
scroll to position [117, 0]
click at [57, 279] on button "button" at bounding box center [57, 280] width 9 height 9
click at [30, 277] on button at bounding box center [33, 280] width 23 height 19
click at [61, 281] on button "button" at bounding box center [57, 280] width 9 height 9
click at [32, 248] on button at bounding box center [33, 251] width 23 height 19
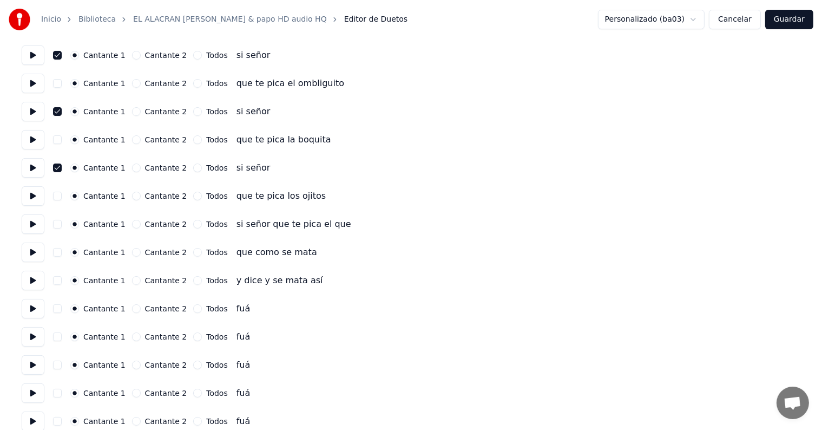
click at [34, 302] on button at bounding box center [33, 308] width 23 height 19
click at [61, 336] on button "button" at bounding box center [57, 336] width 9 height 9
click at [62, 392] on button "button" at bounding box center [57, 393] width 9 height 9
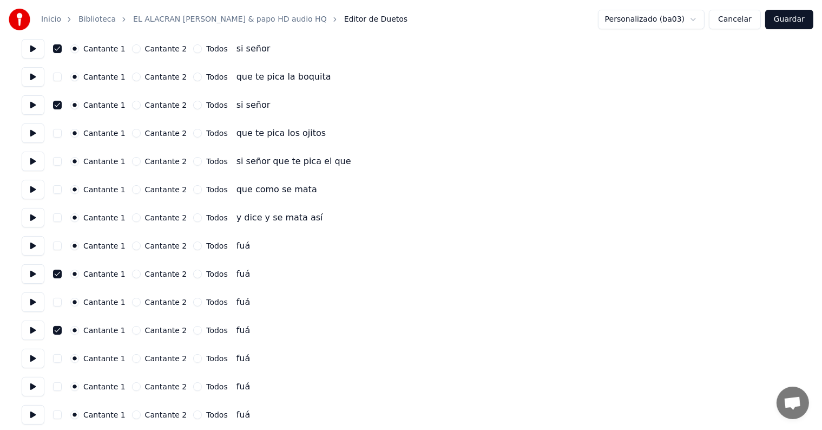
scroll to position [182, 0]
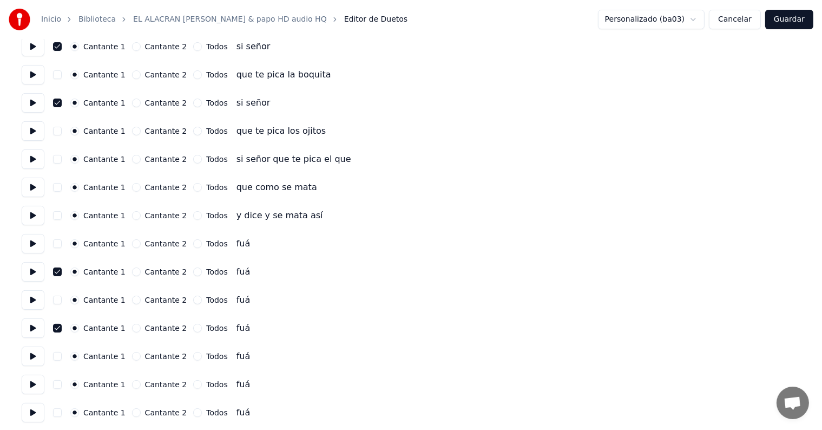
click at [32, 353] on button at bounding box center [33, 355] width 23 height 19
click at [60, 355] on button "button" at bounding box center [57, 356] width 9 height 9
click at [61, 356] on button "button" at bounding box center [57, 356] width 9 height 9
click at [58, 388] on button "button" at bounding box center [57, 384] width 9 height 9
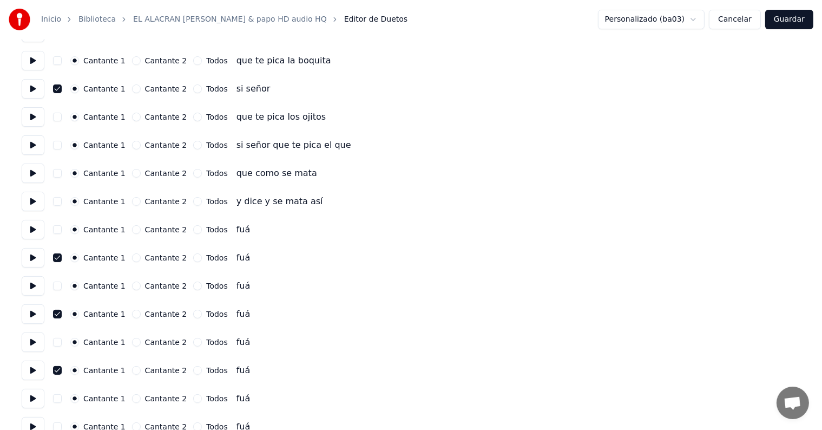
scroll to position [232, 0]
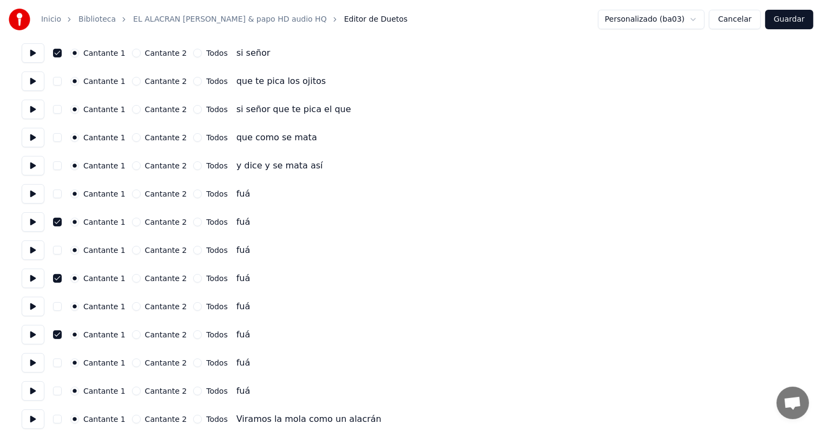
click at [57, 363] on button "button" at bounding box center [57, 362] width 9 height 9
click at [57, 390] on button "button" at bounding box center [57, 390] width 9 height 9
click at [784, 19] on button "Guardar" at bounding box center [789, 19] width 48 height 19
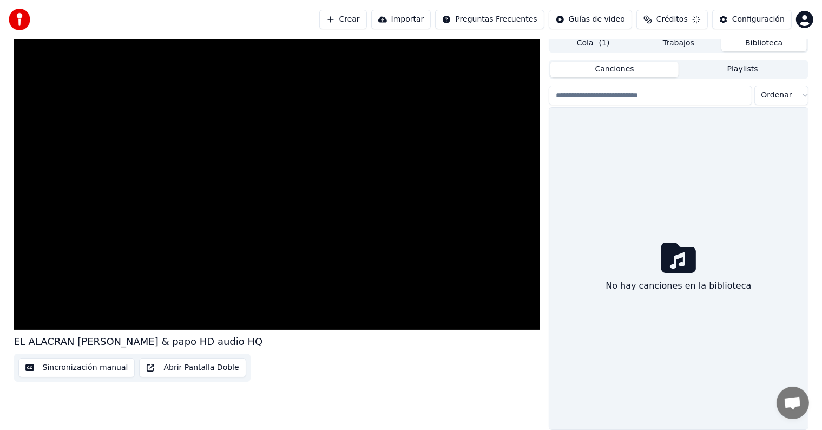
scroll to position [5, 0]
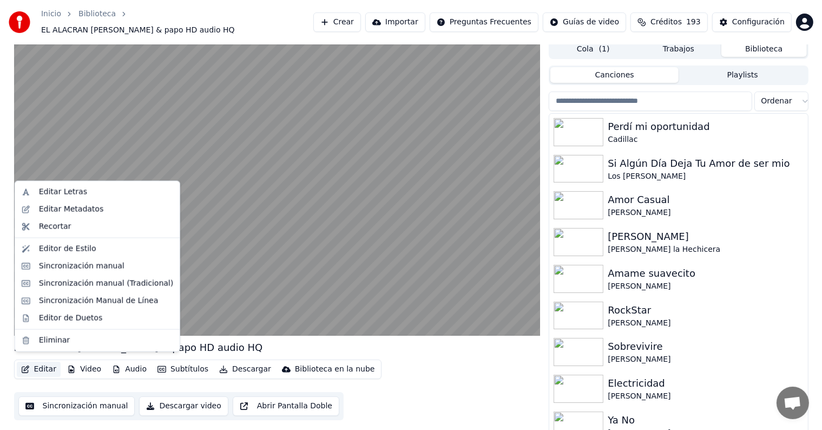
click at [35, 363] on button "Editar" at bounding box center [39, 369] width 44 height 15
click at [50, 316] on div "Editor de Duetos" at bounding box center [70, 317] width 63 height 11
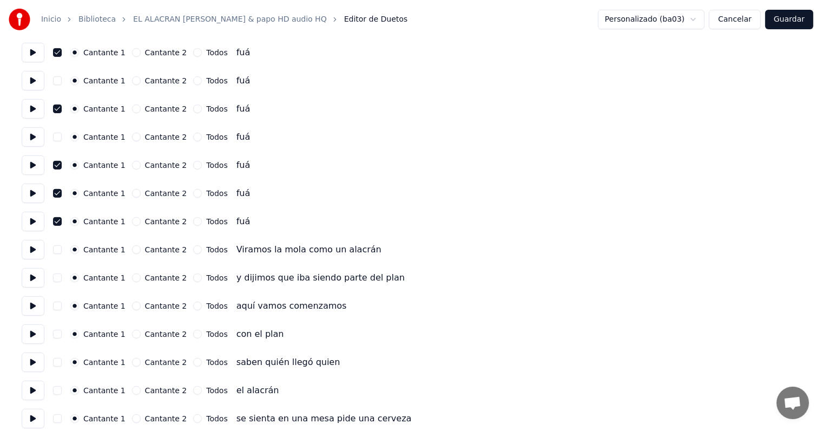
scroll to position [402, 0]
click at [26, 277] on button at bounding box center [33, 276] width 23 height 19
click at [32, 311] on button at bounding box center [33, 305] width 23 height 19
click at [34, 339] on button at bounding box center [33, 333] width 23 height 19
click at [61, 334] on button "button" at bounding box center [57, 333] width 9 height 9
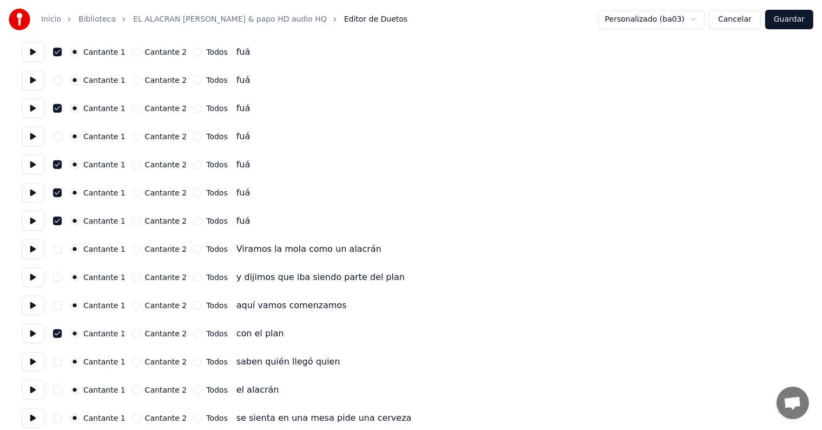
click at [39, 394] on button at bounding box center [33, 389] width 23 height 19
click at [58, 390] on button "button" at bounding box center [57, 389] width 9 height 9
click at [28, 388] on button at bounding box center [33, 389] width 23 height 19
click at [61, 393] on button "button" at bounding box center [57, 389] width 9 height 9
click at [30, 364] on button at bounding box center [33, 361] width 23 height 19
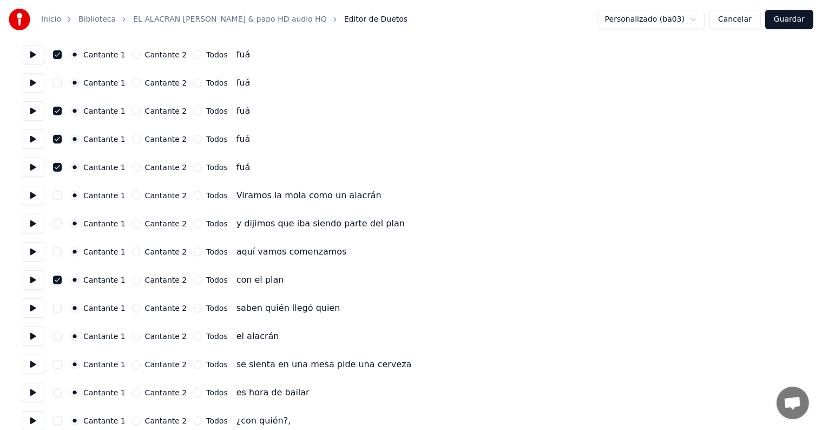
scroll to position [460, 0]
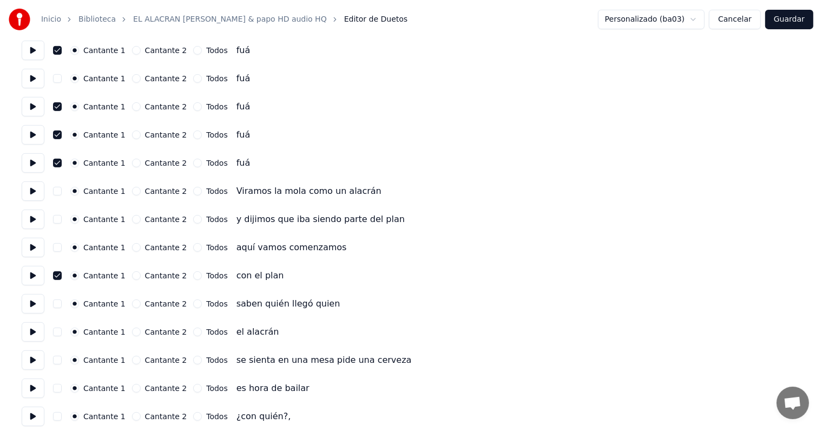
click at [32, 335] on button at bounding box center [33, 331] width 23 height 19
click at [32, 356] on button at bounding box center [33, 359] width 23 height 19
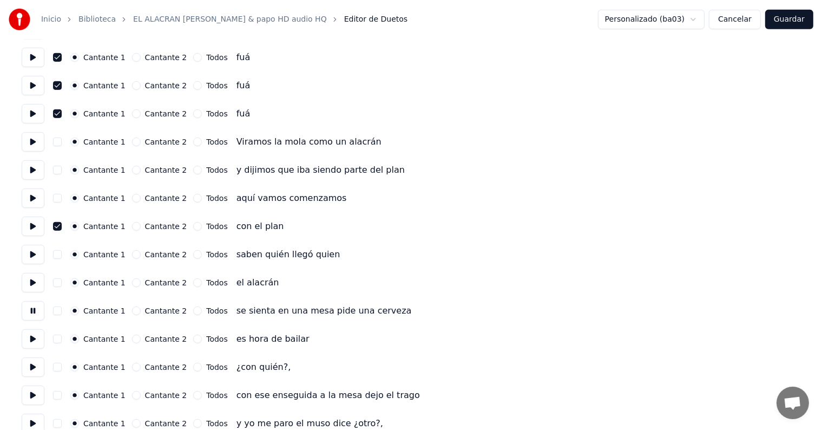
scroll to position [509, 0]
click at [29, 337] on button at bounding box center [33, 338] width 23 height 19
click at [29, 364] on button at bounding box center [33, 366] width 23 height 19
click at [27, 392] on button at bounding box center [33, 394] width 23 height 19
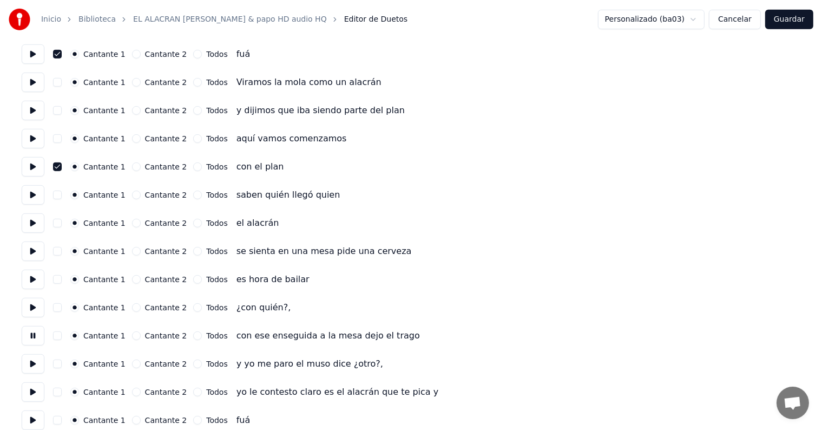
scroll to position [570, 0]
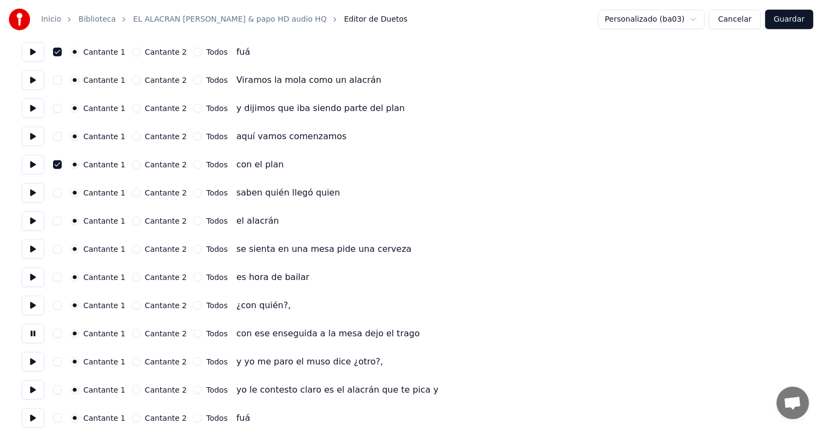
click at [27, 362] on button at bounding box center [33, 361] width 23 height 19
click at [31, 385] on button at bounding box center [33, 389] width 23 height 19
click at [27, 411] on button at bounding box center [33, 417] width 23 height 19
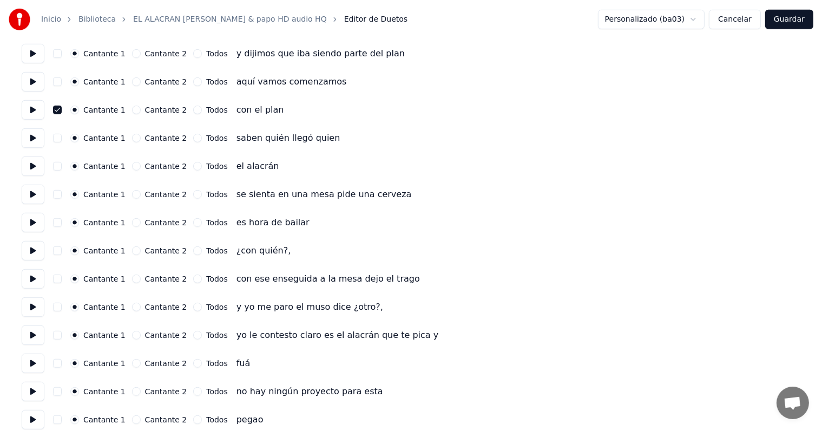
scroll to position [631, 0]
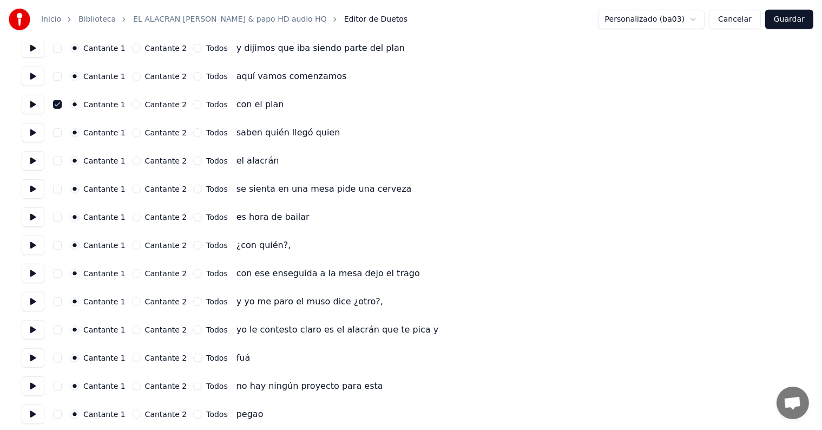
click at [57, 358] on button "button" at bounding box center [57, 357] width 9 height 9
click at [59, 416] on button "button" at bounding box center [57, 414] width 9 height 9
click at [27, 410] on button at bounding box center [33, 413] width 23 height 19
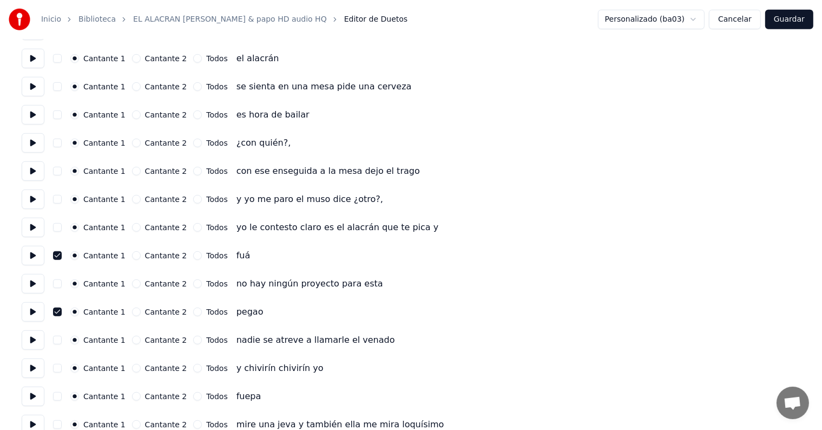
scroll to position [738, 0]
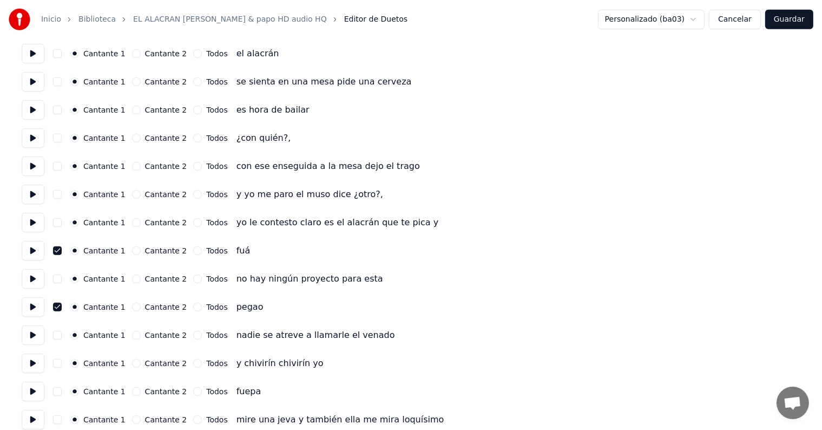
click at [32, 364] on button at bounding box center [33, 362] width 23 height 19
click at [34, 388] on button at bounding box center [33, 391] width 23 height 19
click at [62, 388] on button "button" at bounding box center [57, 391] width 9 height 9
click at [784, 21] on button "Guardar" at bounding box center [789, 19] width 48 height 19
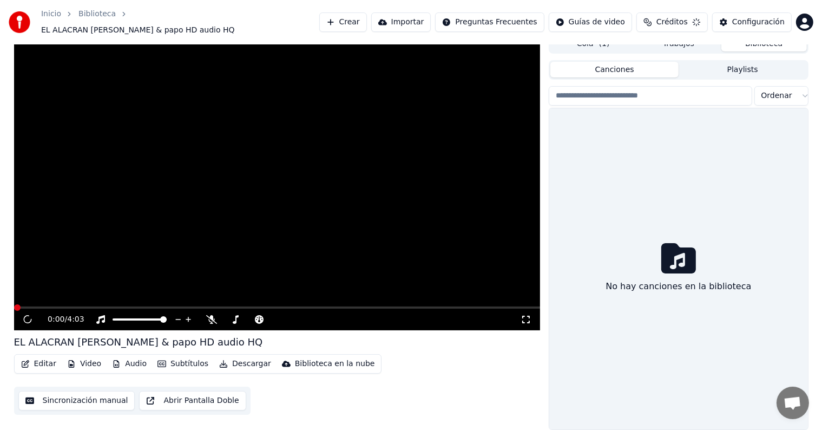
scroll to position [5, 0]
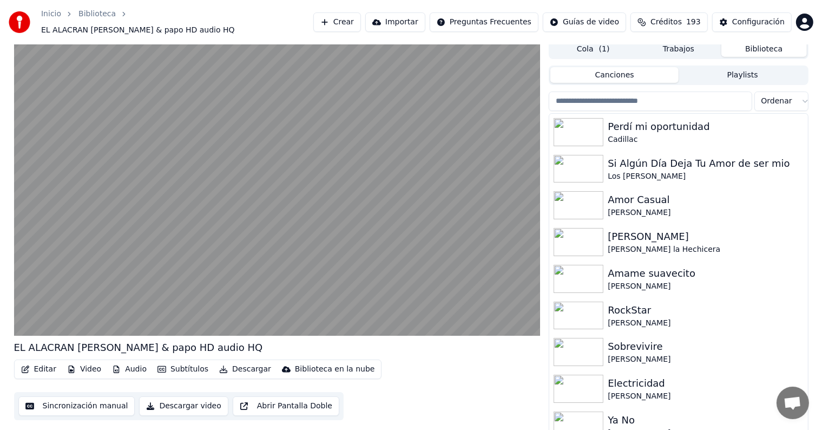
click at [37, 364] on button "Editar" at bounding box center [39, 369] width 44 height 15
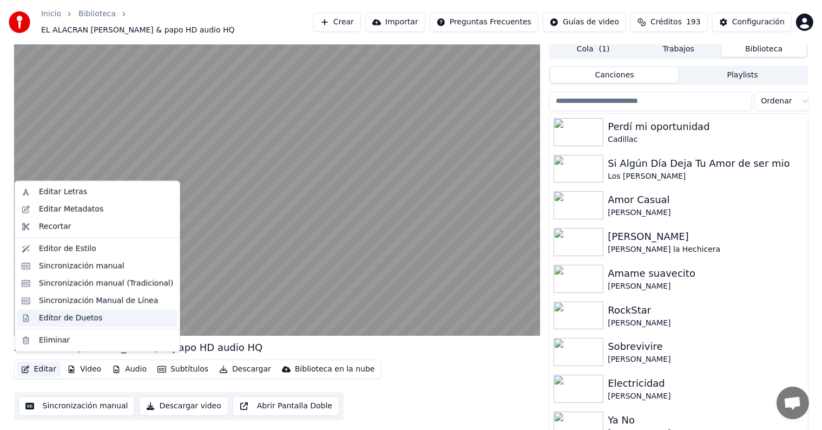
click at [34, 318] on div "Editor de Duetos" at bounding box center [97, 317] width 160 height 17
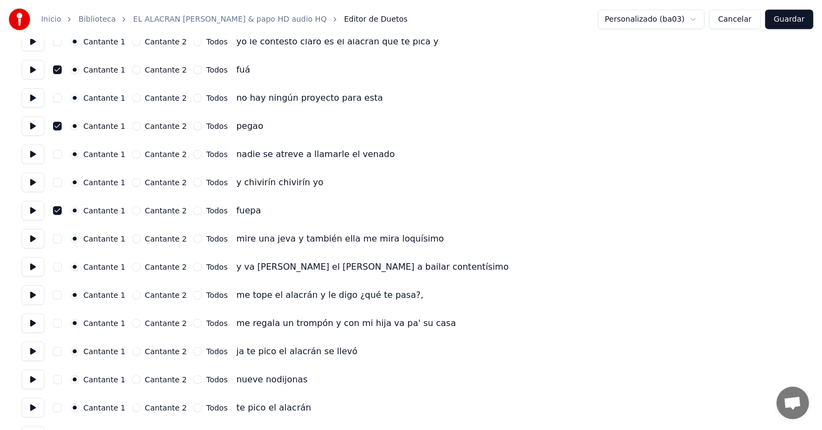
scroll to position [920, 0]
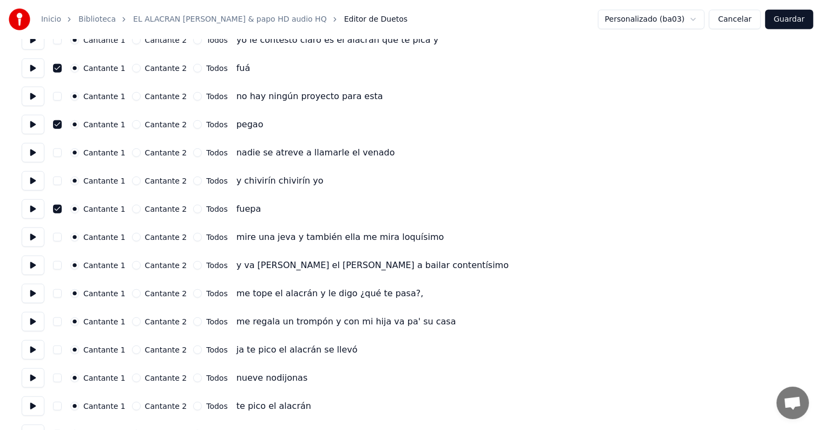
click at [31, 238] on button at bounding box center [33, 236] width 23 height 19
click at [35, 263] on button at bounding box center [33, 264] width 23 height 19
click at [36, 288] on button at bounding box center [33, 293] width 23 height 19
click at [34, 316] on button at bounding box center [33, 321] width 23 height 19
click at [60, 349] on button "button" at bounding box center [57, 349] width 9 height 9
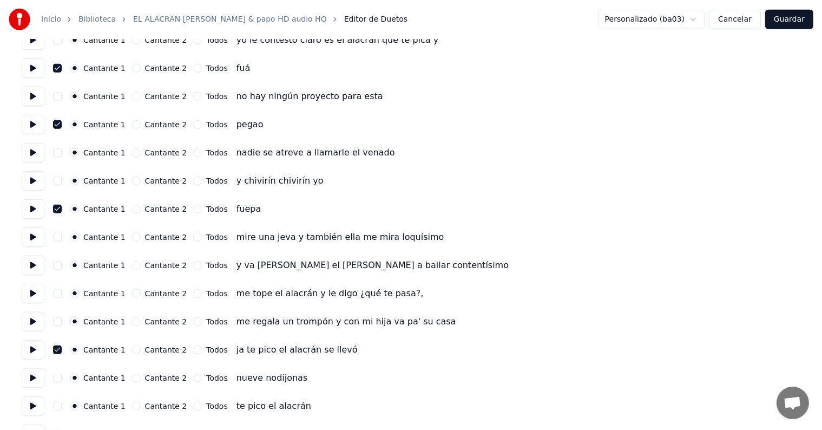
click at [31, 376] on button at bounding box center [33, 377] width 23 height 19
click at [58, 377] on button "button" at bounding box center [57, 377] width 9 height 9
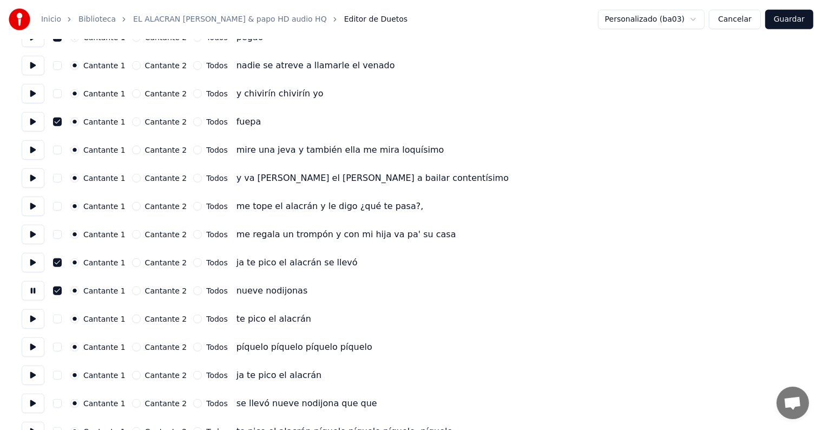
scroll to position [1008, 0]
click at [58, 315] on button "button" at bounding box center [57, 318] width 9 height 9
click at [62, 344] on button "button" at bounding box center [57, 346] width 9 height 9
click at [33, 346] on button at bounding box center [33, 346] width 23 height 19
click at [61, 375] on button "button" at bounding box center [57, 374] width 9 height 9
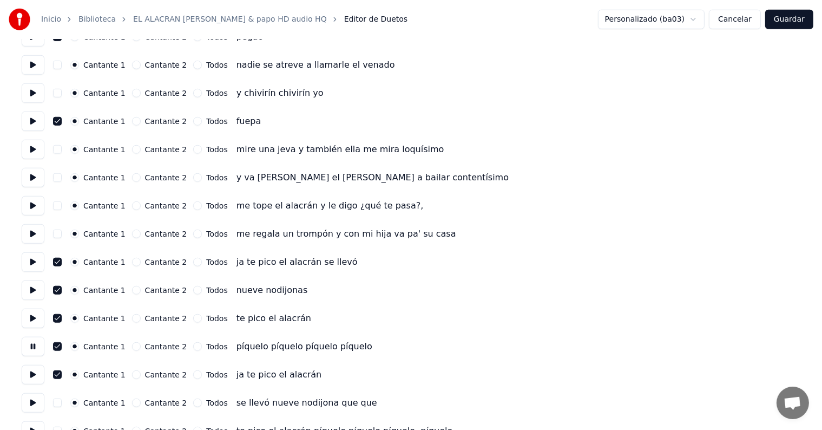
click at [27, 372] on button at bounding box center [33, 374] width 23 height 19
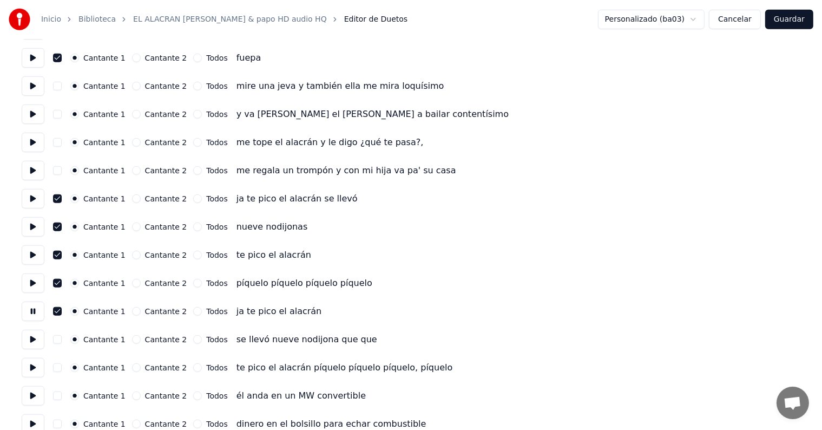
scroll to position [1072, 0]
click at [61, 338] on button "button" at bounding box center [57, 338] width 9 height 9
click at [60, 365] on button "button" at bounding box center [57, 366] width 9 height 9
click at [25, 360] on button at bounding box center [33, 366] width 23 height 19
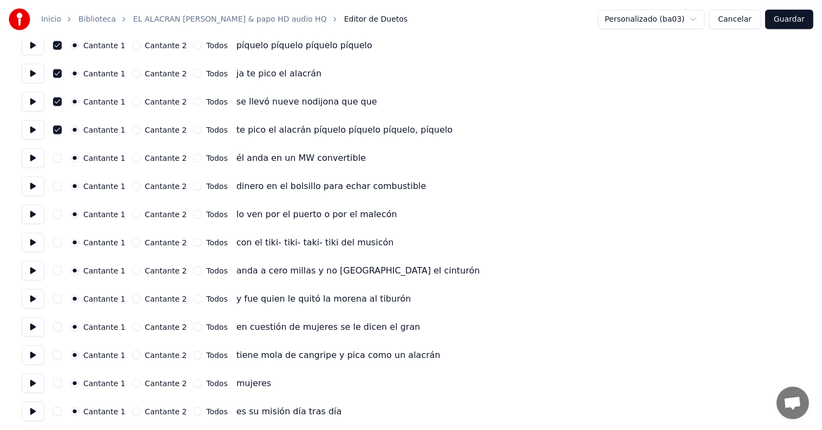
scroll to position [1309, 0]
click at [32, 324] on button at bounding box center [33, 326] width 23 height 19
click at [34, 351] on button at bounding box center [33, 354] width 23 height 19
click at [35, 297] on button at bounding box center [33, 297] width 23 height 19
click at [32, 380] on button at bounding box center [33, 382] width 23 height 19
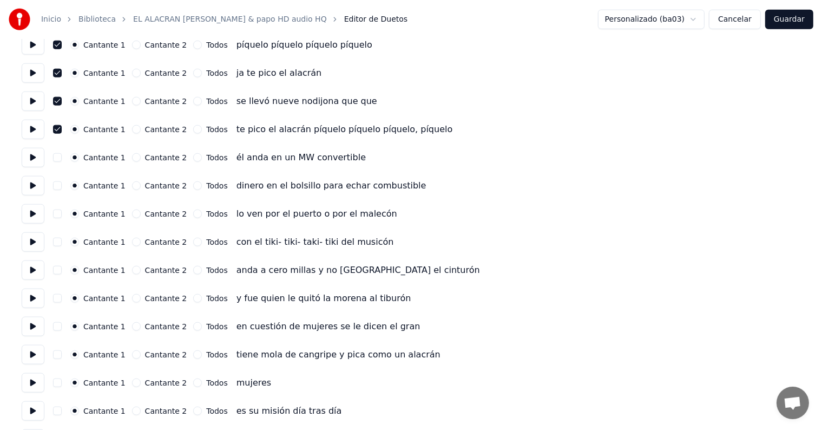
click at [60, 381] on button "button" at bounding box center [57, 382] width 9 height 9
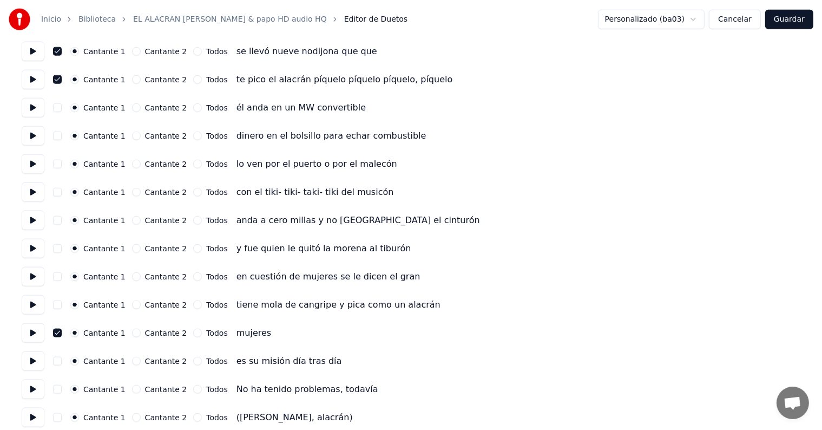
scroll to position [1373, 0]
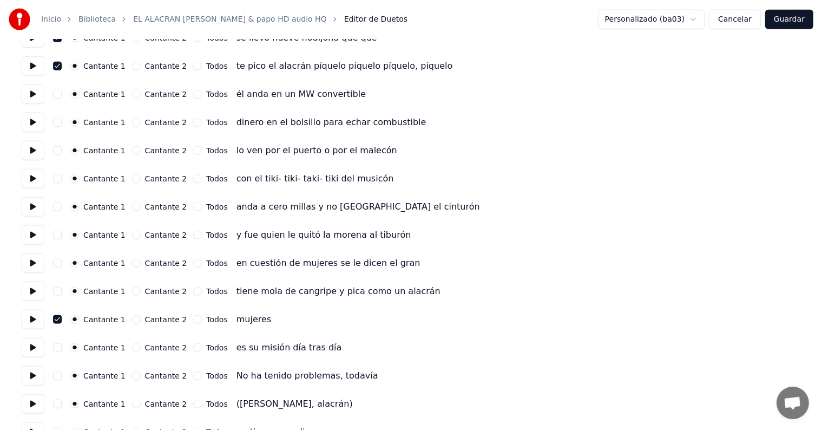
click at [30, 346] on button at bounding box center [33, 347] width 23 height 19
click at [32, 372] on button at bounding box center [33, 375] width 23 height 19
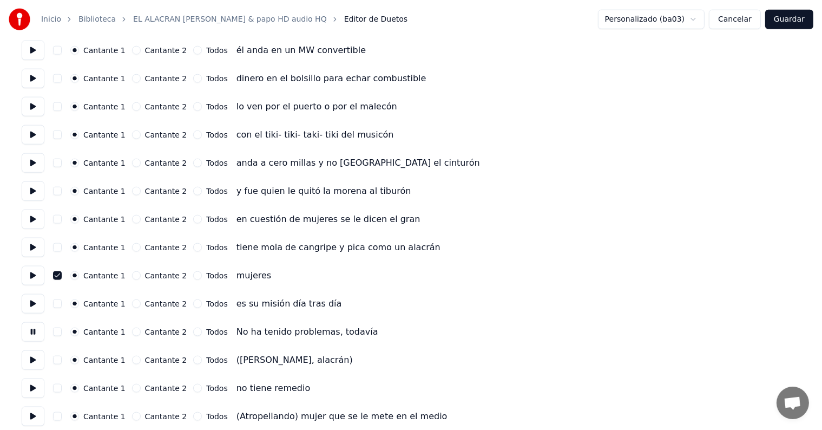
scroll to position [1419, 0]
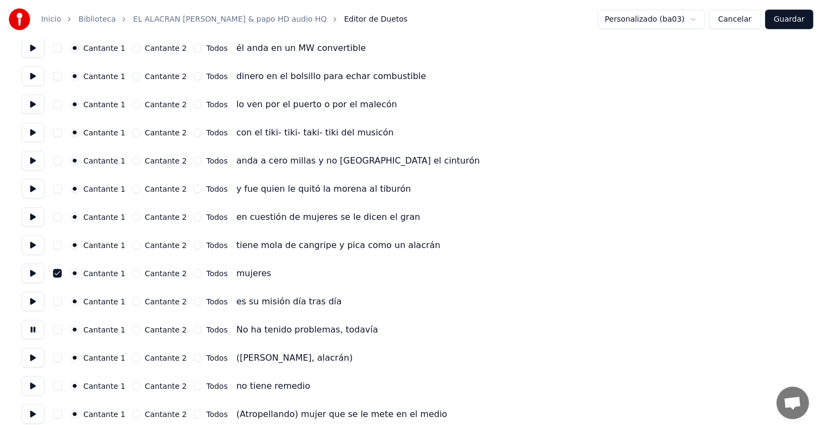
click at [58, 355] on button "button" at bounding box center [57, 357] width 9 height 9
click at [29, 360] on button at bounding box center [33, 357] width 23 height 19
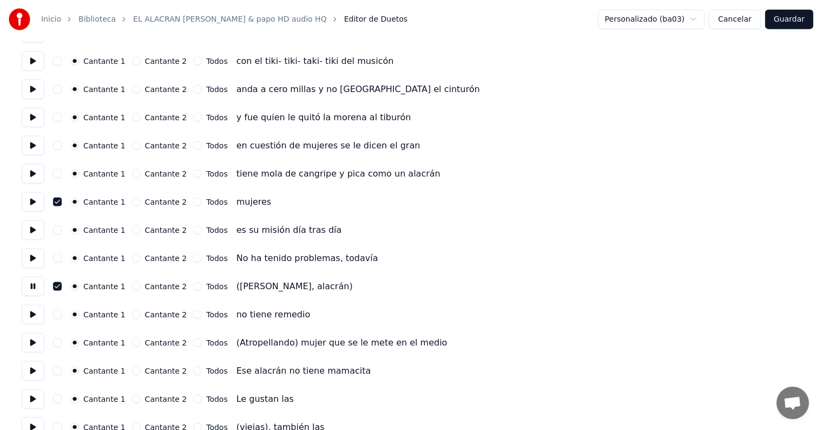
scroll to position [1492, 0]
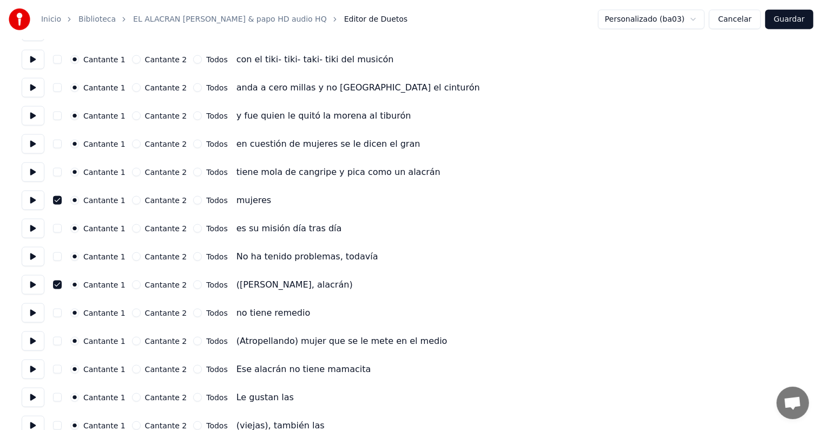
click at [32, 314] on button at bounding box center [33, 312] width 23 height 19
click at [28, 338] on button at bounding box center [33, 340] width 23 height 19
click at [33, 374] on button at bounding box center [33, 368] width 23 height 19
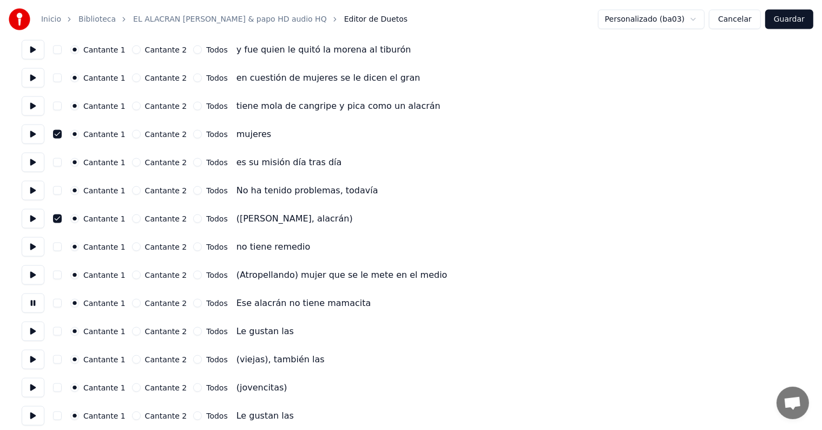
scroll to position [1561, 0]
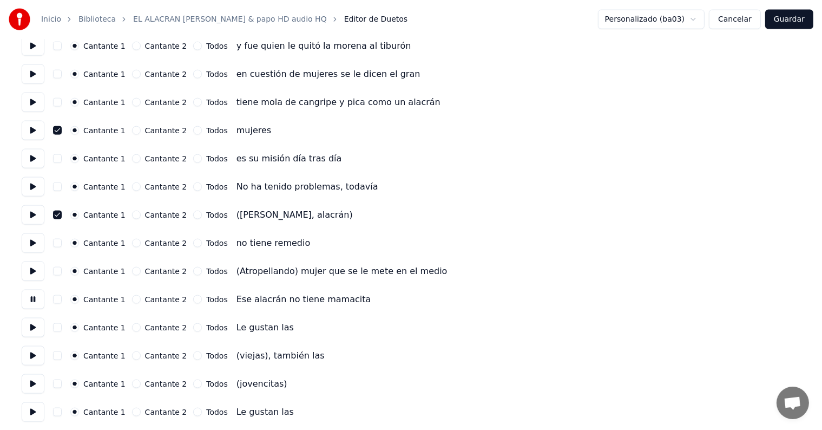
click at [62, 324] on button "button" at bounding box center [57, 327] width 9 height 9
click at [31, 330] on button at bounding box center [33, 327] width 23 height 19
click at [28, 360] on button at bounding box center [33, 355] width 23 height 19
click at [30, 391] on button at bounding box center [33, 383] width 23 height 19
click at [59, 324] on button "button" at bounding box center [57, 327] width 9 height 9
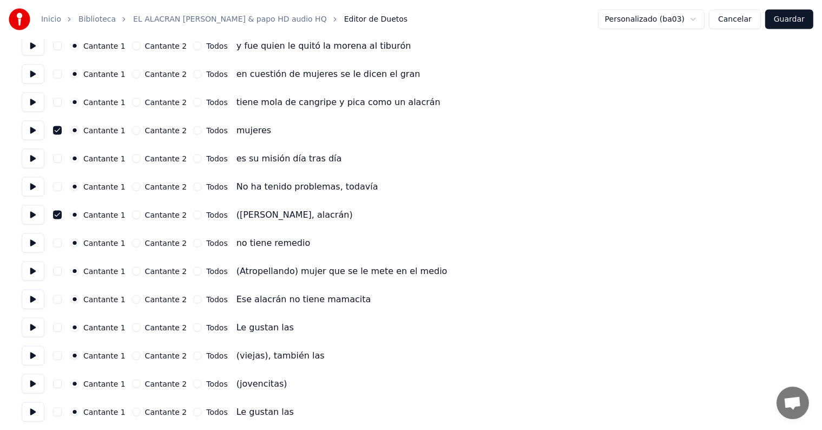
click at [30, 403] on button at bounding box center [33, 411] width 23 height 19
click at [29, 387] on button at bounding box center [33, 383] width 23 height 19
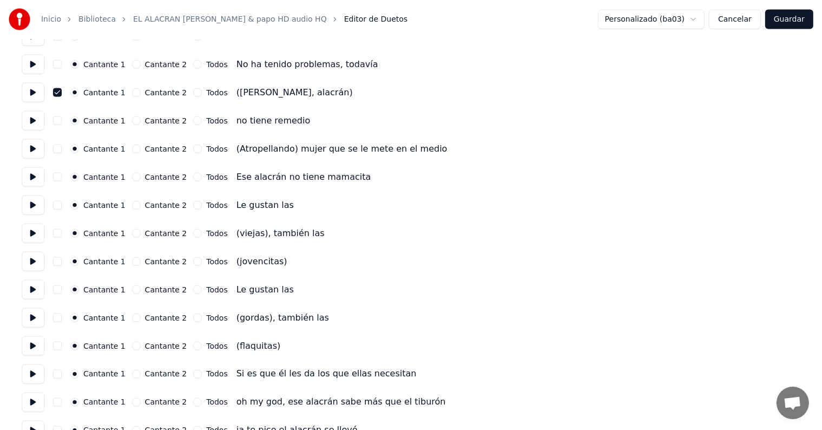
scroll to position [1691, 0]
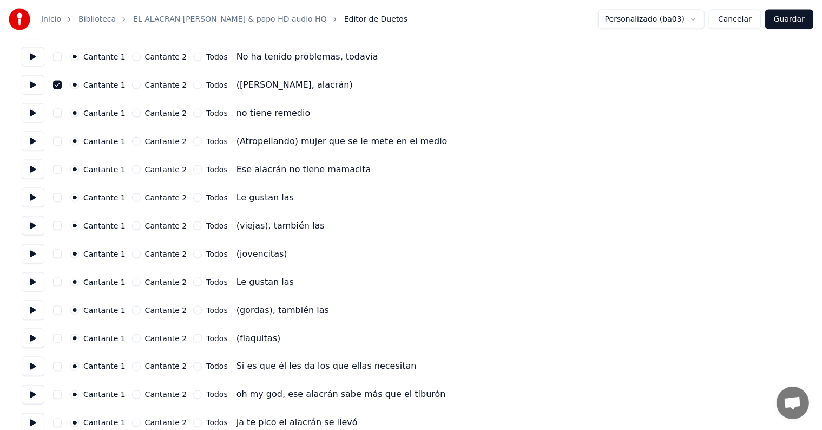
click at [29, 307] on button at bounding box center [33, 309] width 23 height 19
click at [30, 329] on button at bounding box center [33, 338] width 23 height 19
click at [29, 357] on button at bounding box center [33, 366] width 23 height 19
click at [29, 390] on button at bounding box center [33, 394] width 23 height 19
click at [62, 395] on button "button" at bounding box center [57, 394] width 9 height 9
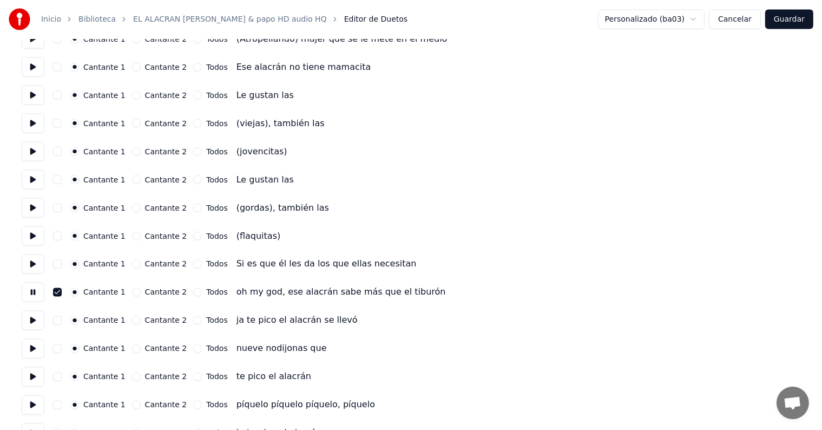
scroll to position [1798, 0]
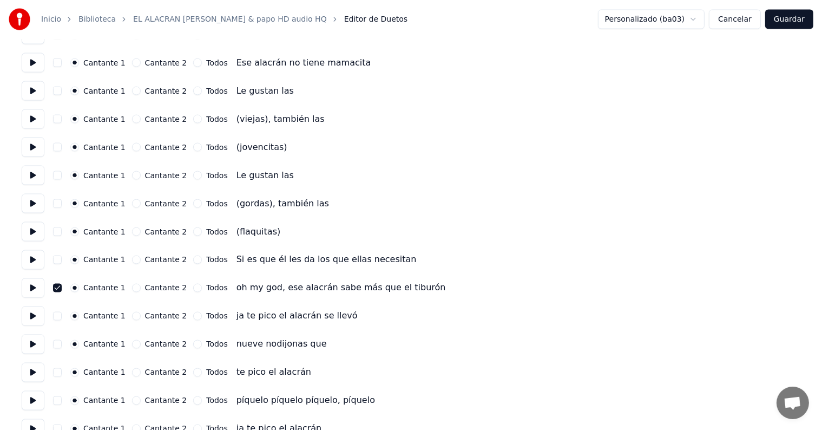
click at [60, 317] on button "button" at bounding box center [57, 316] width 9 height 9
click at [25, 313] on button at bounding box center [33, 315] width 23 height 19
click at [77, 343] on circle "button" at bounding box center [75, 345] width 4 height 4
click at [60, 342] on button "button" at bounding box center [57, 344] width 9 height 9
click at [23, 345] on button at bounding box center [33, 343] width 23 height 19
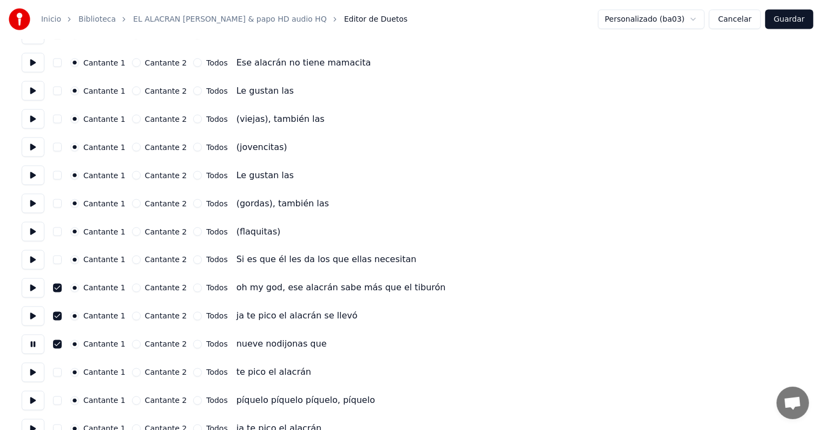
click at [62, 371] on button "button" at bounding box center [57, 372] width 9 height 9
click at [28, 367] on button at bounding box center [33, 372] width 23 height 19
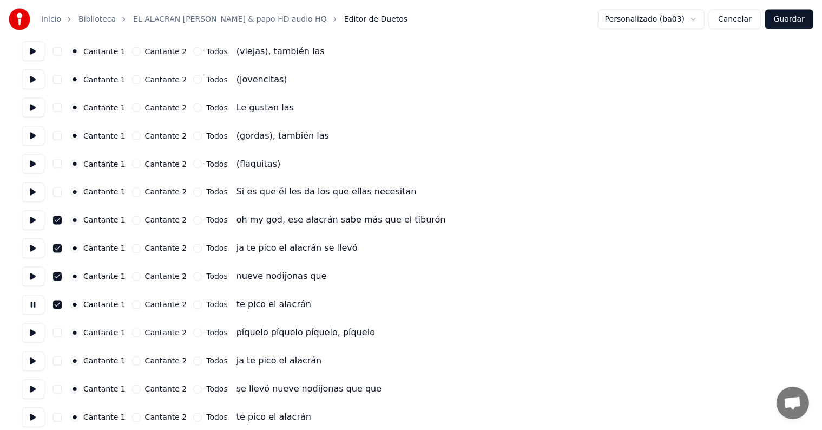
scroll to position [1869, 0]
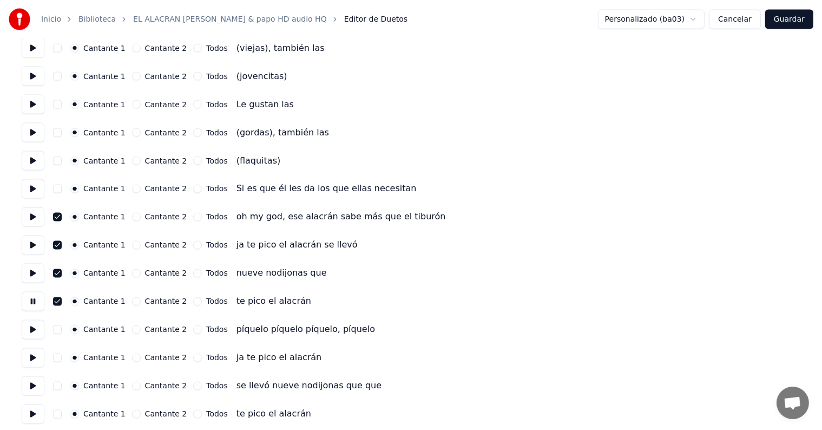
click at [62, 330] on button "button" at bounding box center [57, 329] width 9 height 9
click at [30, 332] on button at bounding box center [33, 329] width 23 height 19
click at [61, 355] on button "button" at bounding box center [57, 357] width 9 height 9
click at [34, 355] on button at bounding box center [33, 357] width 23 height 19
click at [62, 385] on button "button" at bounding box center [57, 386] width 9 height 9
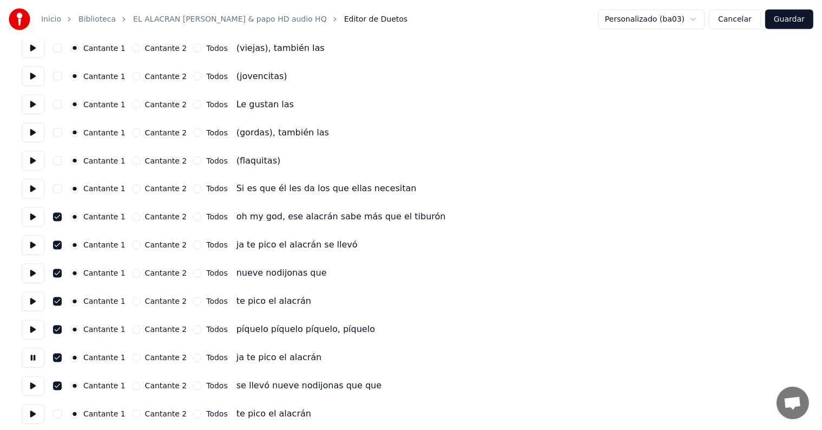
click at [28, 376] on button at bounding box center [33, 385] width 23 height 19
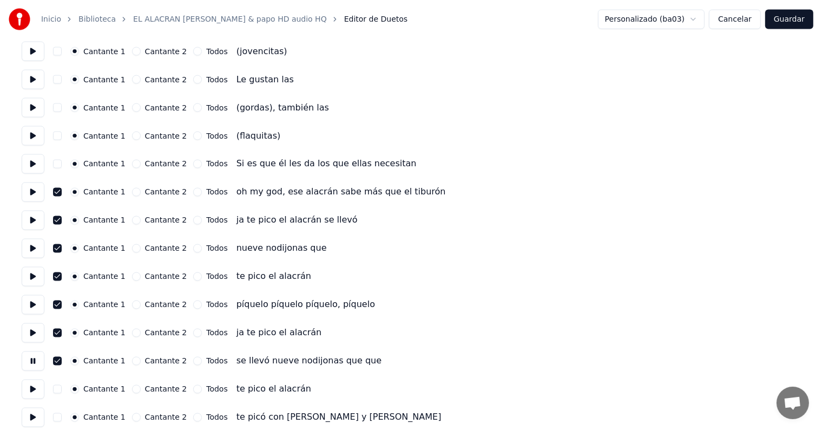
scroll to position [1942, 0]
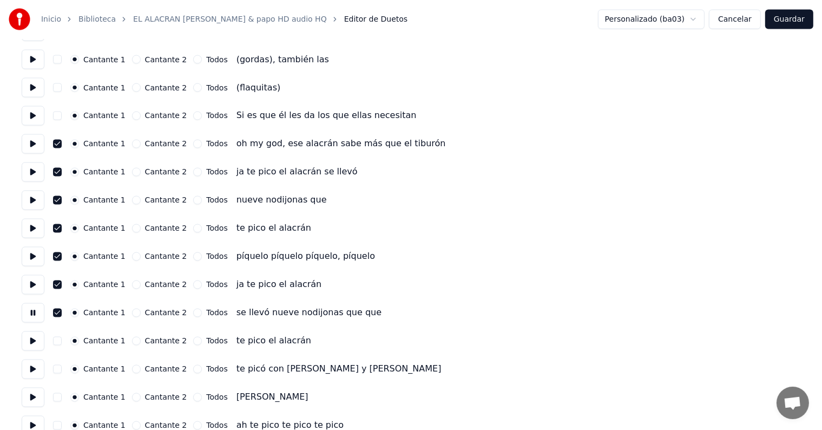
click at [62, 343] on button "button" at bounding box center [57, 341] width 9 height 9
click at [28, 344] on button at bounding box center [33, 340] width 23 height 19
click at [38, 367] on button at bounding box center [33, 368] width 23 height 19
click at [57, 370] on button "button" at bounding box center [57, 369] width 9 height 9
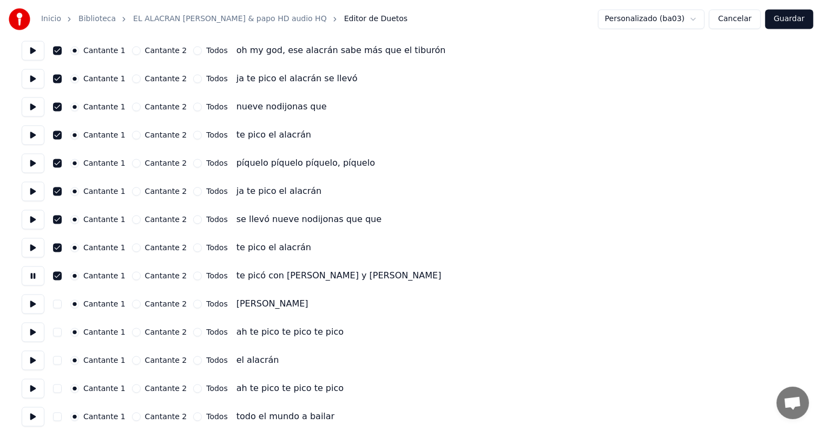
scroll to position [2036, 0]
click at [31, 338] on button at bounding box center [33, 330] width 23 height 19
click at [61, 330] on button "button" at bounding box center [57, 331] width 9 height 9
click at [58, 359] on button "button" at bounding box center [57, 359] width 9 height 9
click at [32, 361] on button at bounding box center [33, 359] width 23 height 19
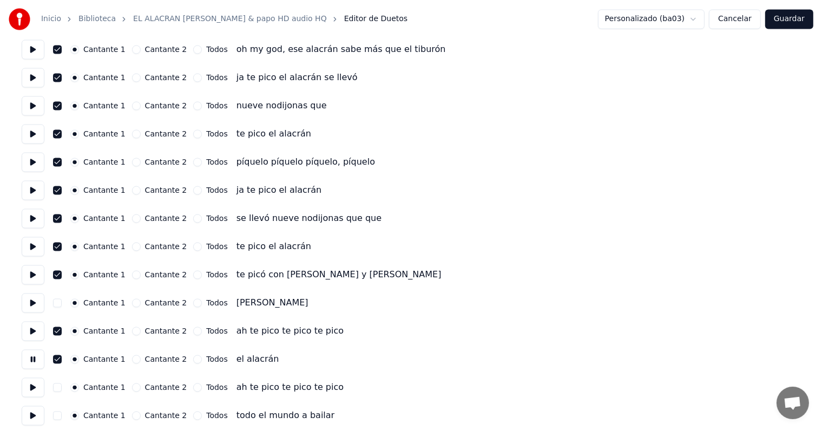
click at [62, 387] on button "button" at bounding box center [57, 387] width 9 height 9
click at [26, 389] on button at bounding box center [33, 387] width 23 height 19
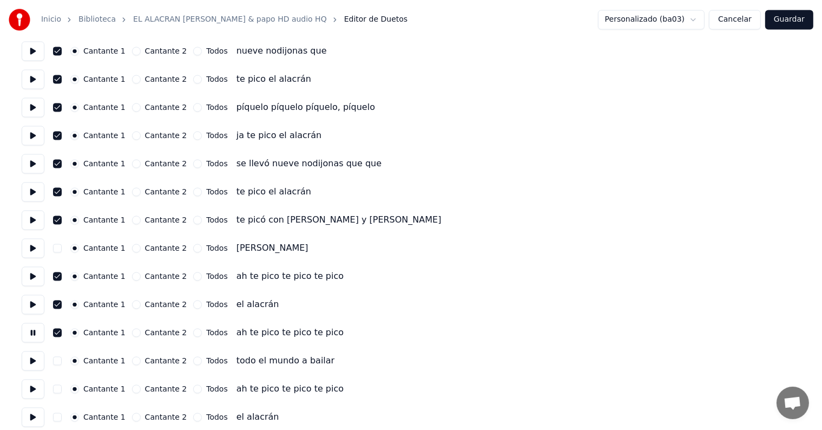
scroll to position [2104, 0]
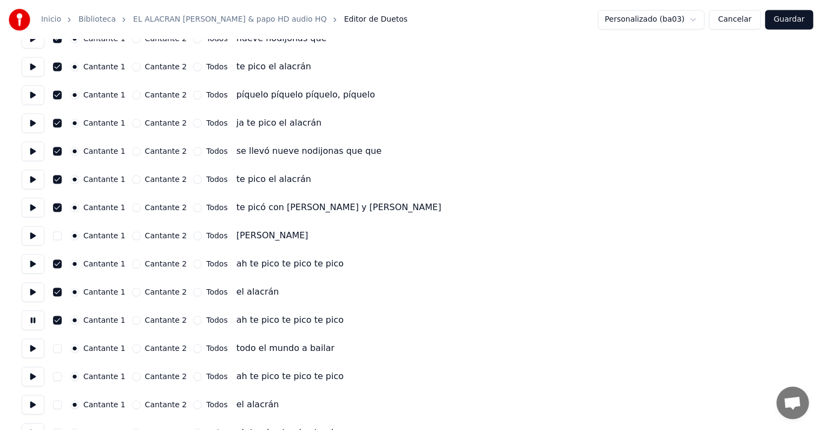
click at [61, 348] on button "button" at bounding box center [57, 348] width 9 height 9
click at [24, 352] on button at bounding box center [33, 347] width 23 height 19
click at [61, 377] on button "button" at bounding box center [57, 376] width 9 height 9
click at [24, 374] on button at bounding box center [33, 375] width 23 height 19
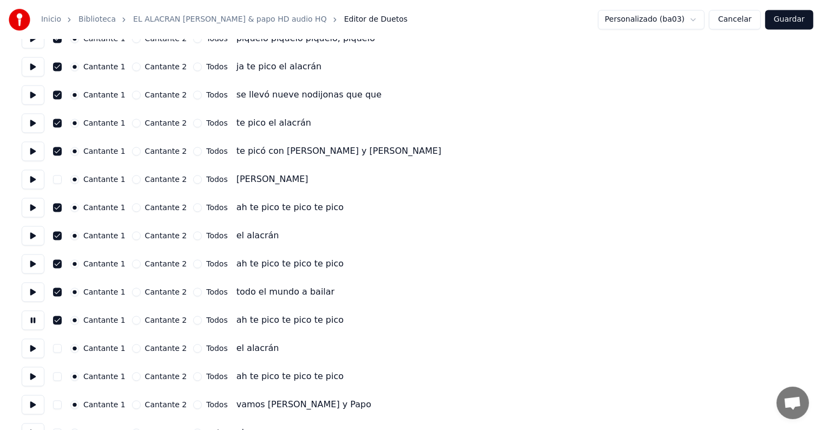
scroll to position [2160, 0]
click at [61, 347] on button "button" at bounding box center [57, 348] width 9 height 9
click at [25, 347] on button at bounding box center [33, 347] width 23 height 19
click at [62, 375] on button "button" at bounding box center [57, 376] width 9 height 9
click at [26, 370] on button at bounding box center [33, 375] width 23 height 19
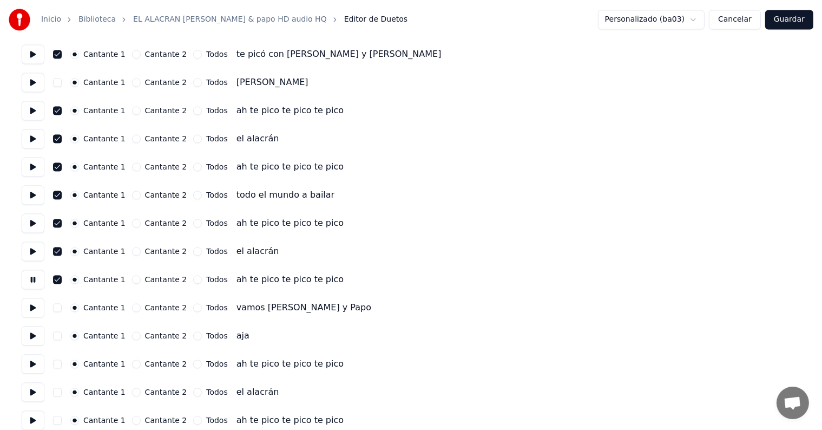
scroll to position [2257, 0]
click at [31, 334] on button at bounding box center [33, 335] width 23 height 19
click at [28, 357] on button at bounding box center [33, 363] width 23 height 19
click at [58, 364] on button "button" at bounding box center [57, 363] width 9 height 9
click at [61, 391] on button "button" at bounding box center [57, 392] width 9 height 9
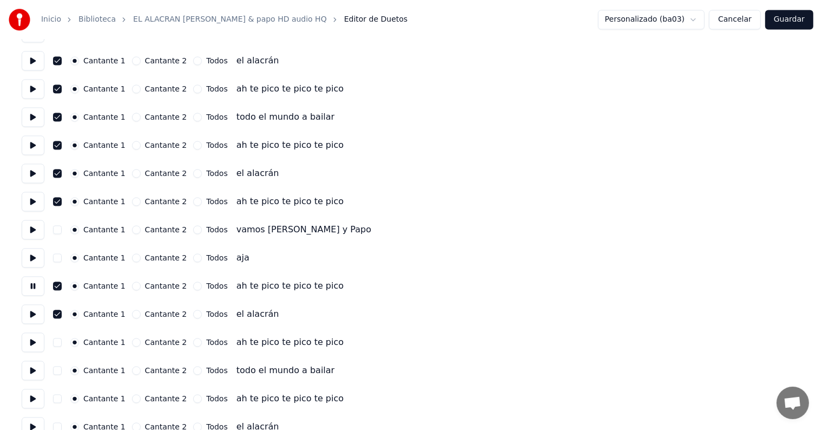
scroll to position [2338, 0]
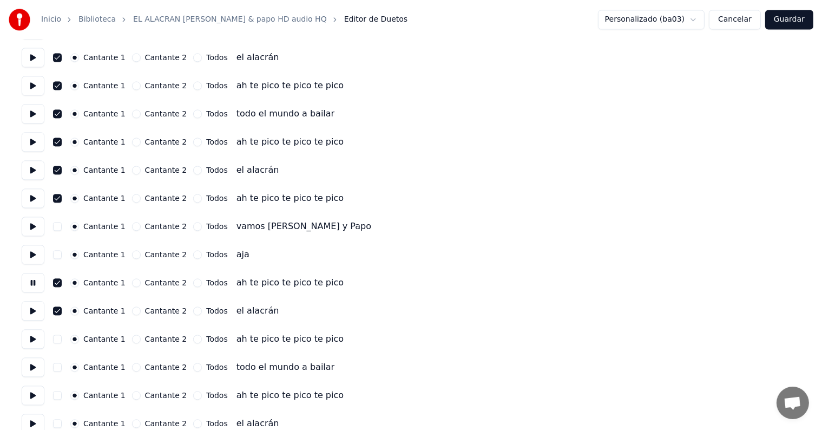
click at [60, 338] on button "button" at bounding box center [57, 338] width 9 height 9
click at [60, 364] on button "button" at bounding box center [57, 367] width 9 height 9
click at [28, 372] on button at bounding box center [33, 366] width 23 height 19
click at [59, 396] on button "button" at bounding box center [57, 395] width 9 height 9
click at [32, 389] on button at bounding box center [33, 394] width 23 height 19
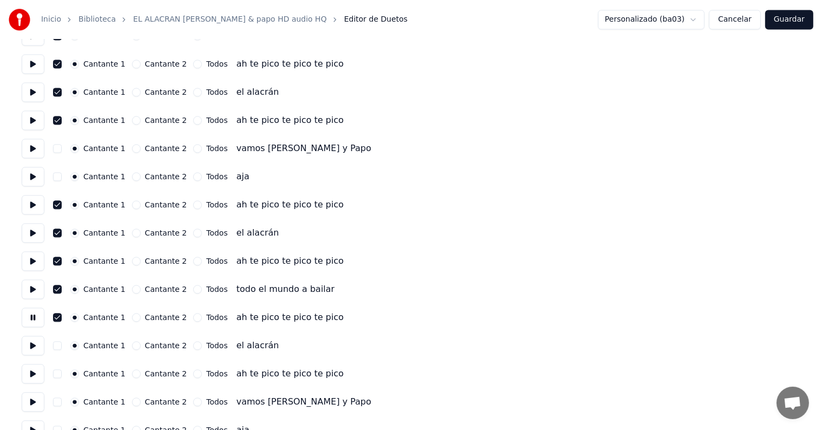
scroll to position [2417, 0]
click at [61, 344] on button "button" at bounding box center [57, 344] width 9 height 9
click at [25, 340] on button at bounding box center [33, 343] width 23 height 19
click at [31, 374] on button at bounding box center [33, 372] width 23 height 19
click at [60, 372] on button "button" at bounding box center [57, 372] width 9 height 9
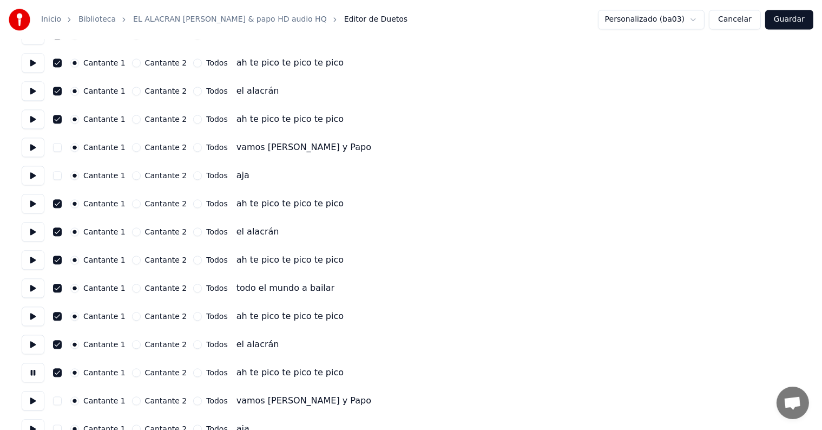
scroll to position [2437, 0]
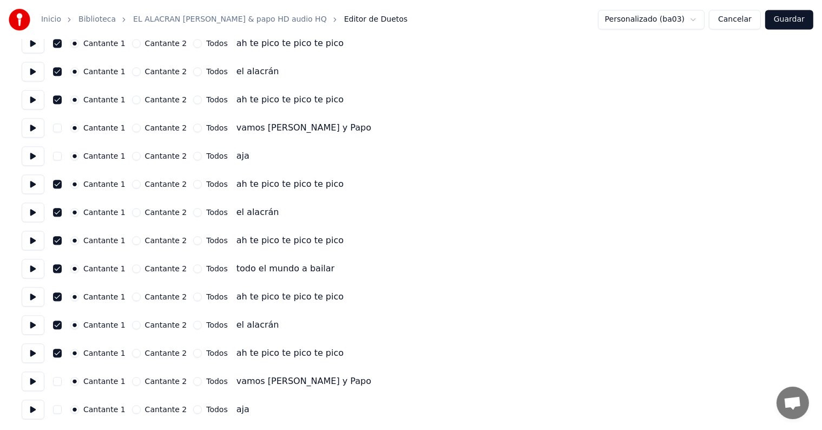
click at [30, 362] on button at bounding box center [33, 352] width 23 height 19
click at [30, 352] on button at bounding box center [33, 352] width 23 height 19
click at [31, 379] on button at bounding box center [33, 380] width 23 height 19
click at [28, 408] on button at bounding box center [33, 408] width 23 height 19
click at [784, 19] on button "Guardar" at bounding box center [789, 19] width 48 height 19
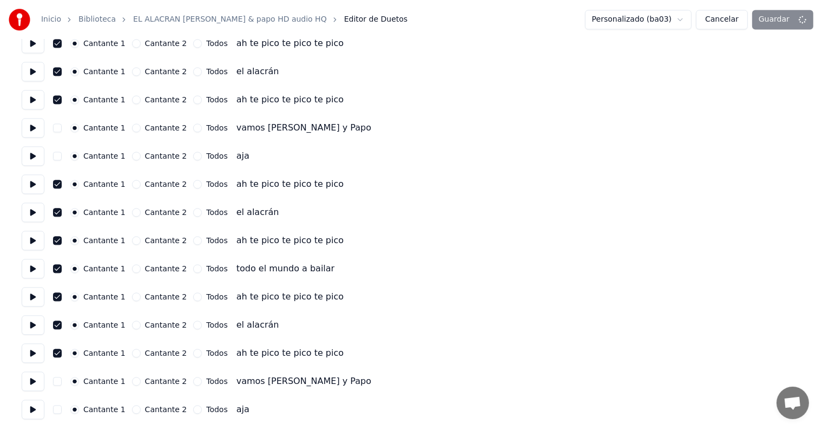
click at [717, 24] on button "Cancelar" at bounding box center [722, 19] width 52 height 19
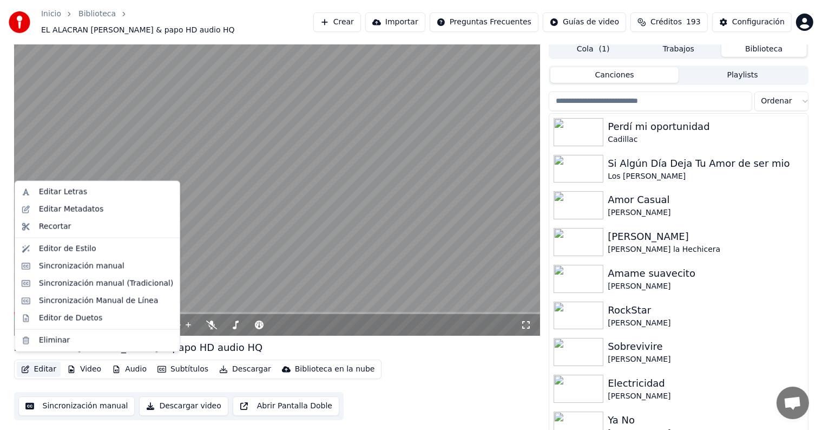
click at [49, 366] on button "Editar" at bounding box center [39, 369] width 44 height 15
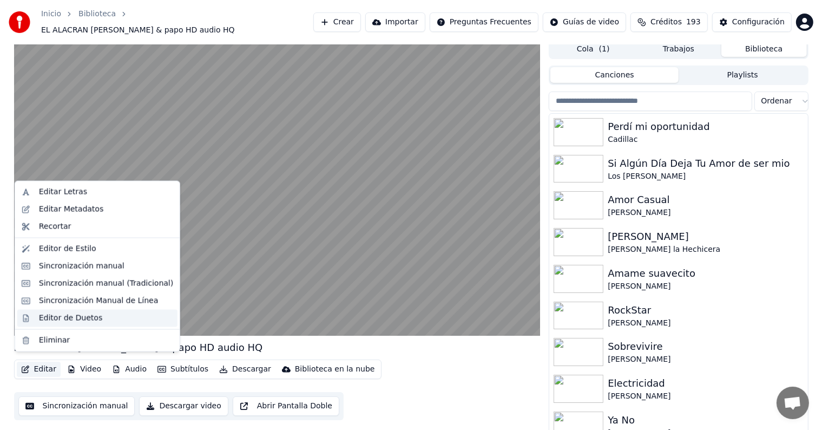
click at [80, 319] on div "Editor de Duetos" at bounding box center [70, 317] width 63 height 11
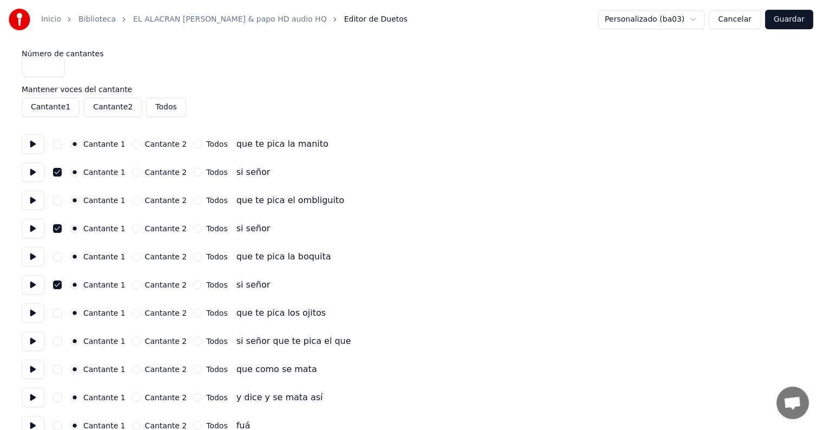
click at [790, 22] on button "Guardar" at bounding box center [789, 19] width 48 height 19
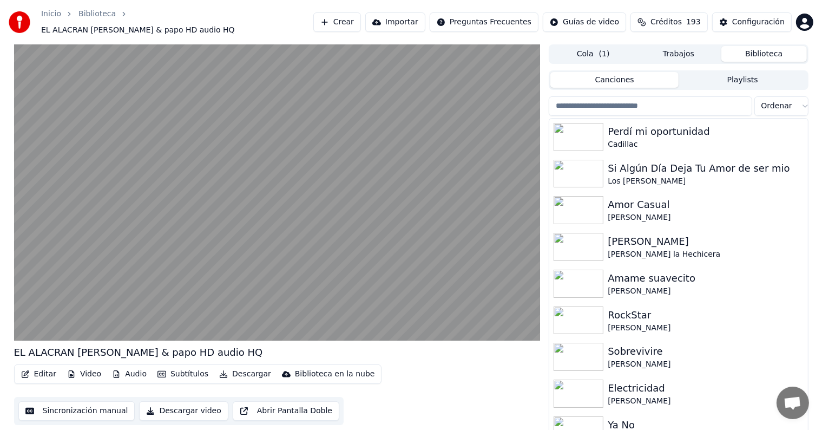
click at [76, 283] on video at bounding box center [277, 192] width 527 height 296
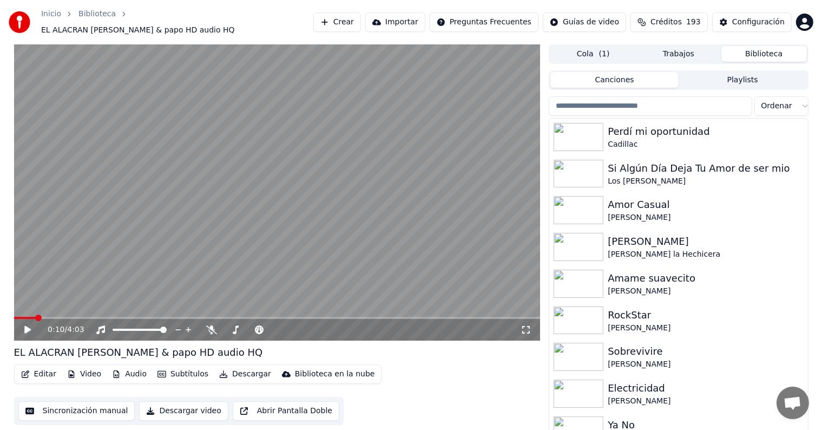
click at [22, 324] on div "0:10 / 4:03" at bounding box center [277, 329] width 518 height 11
click at [32, 325] on icon at bounding box center [35, 329] width 25 height 9
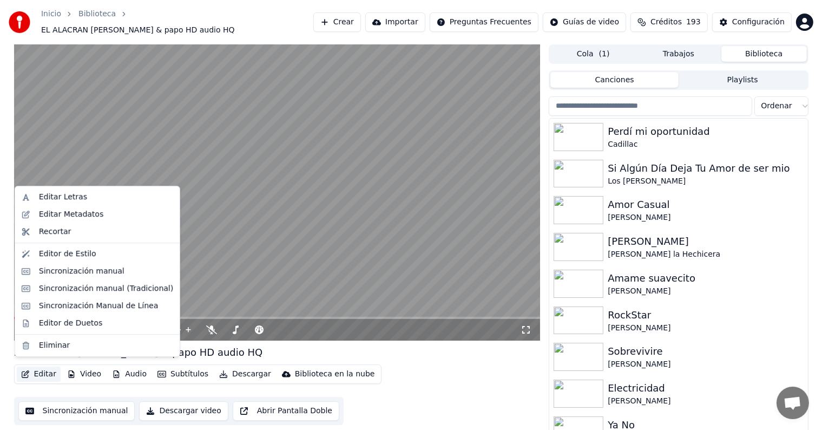
click at [32, 371] on button "Editar" at bounding box center [39, 373] width 44 height 15
click at [54, 321] on div "Editor de Duetos" at bounding box center [70, 323] width 63 height 11
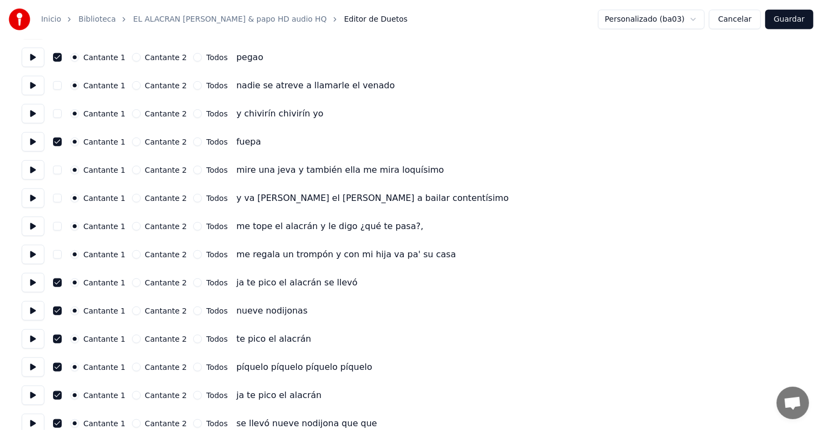
scroll to position [985, 0]
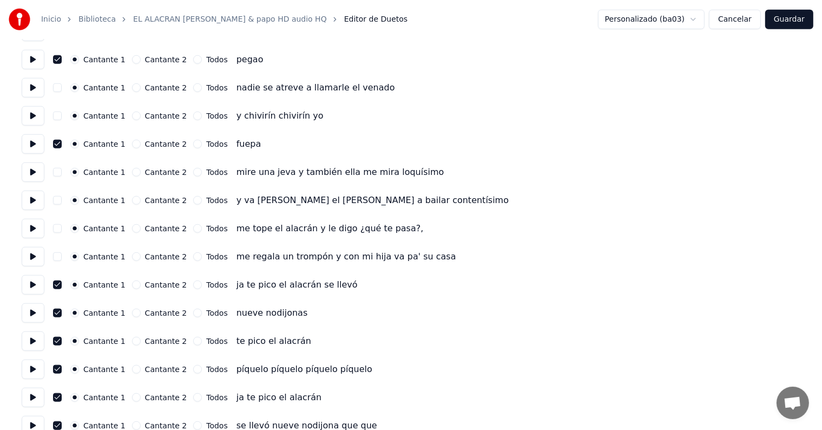
click at [60, 285] on button "button" at bounding box center [57, 284] width 9 height 9
click at [62, 311] on button "button" at bounding box center [57, 313] width 9 height 9
click at [60, 343] on button "button" at bounding box center [57, 341] width 9 height 9
click at [60, 369] on button "button" at bounding box center [57, 369] width 9 height 9
click at [62, 395] on button "button" at bounding box center [57, 397] width 9 height 9
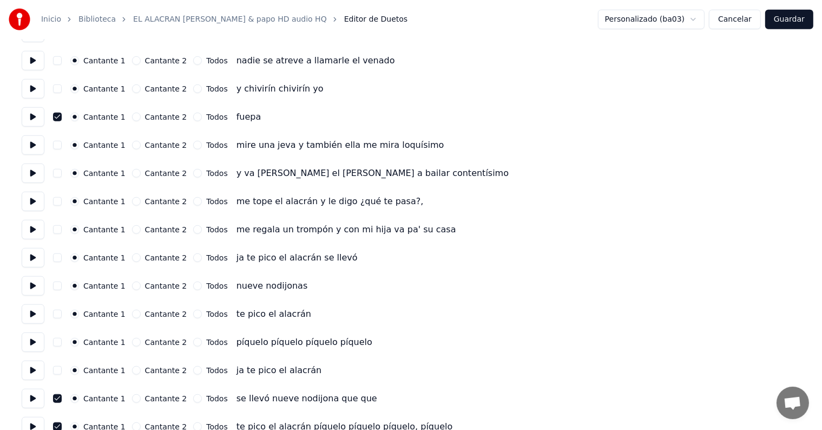
scroll to position [1067, 0]
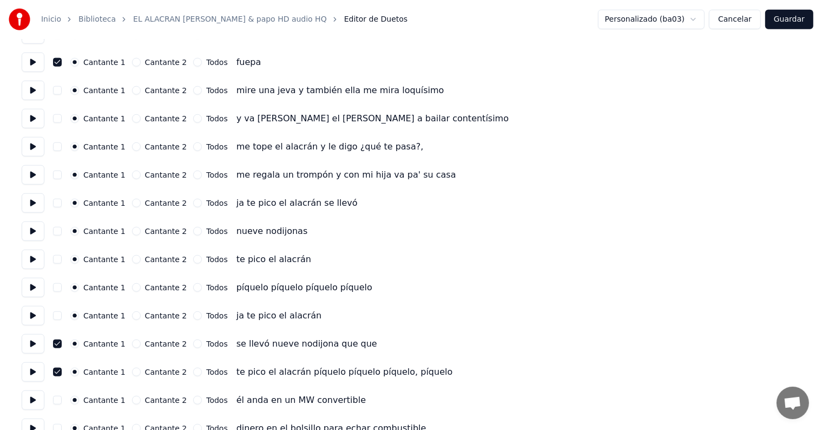
click at [60, 340] on button "button" at bounding box center [57, 343] width 9 height 9
click at [62, 372] on button "button" at bounding box center [57, 371] width 9 height 9
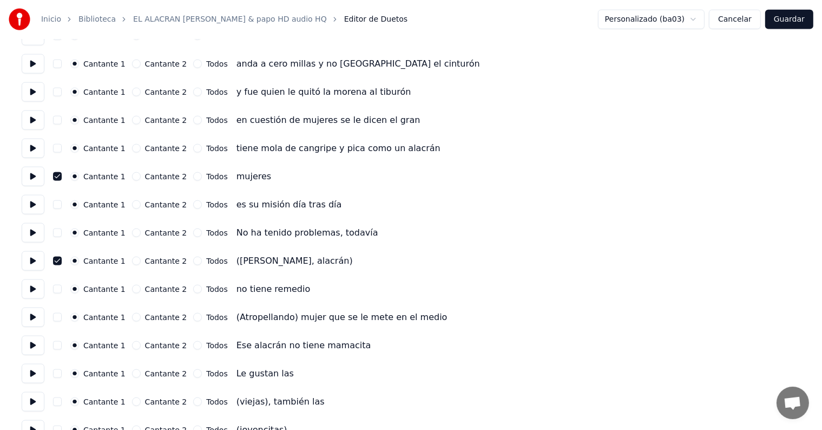
scroll to position [1516, 0]
click at [62, 258] on button "button" at bounding box center [57, 260] width 9 height 9
click at [61, 176] on button "button" at bounding box center [57, 176] width 9 height 9
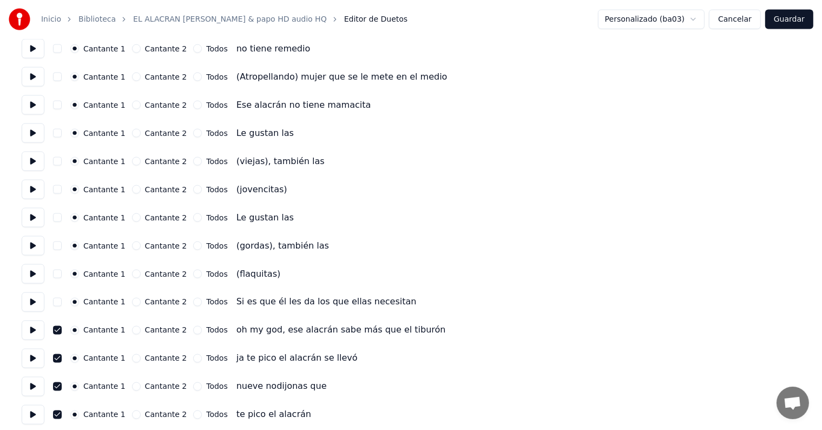
scroll to position [1800, 0]
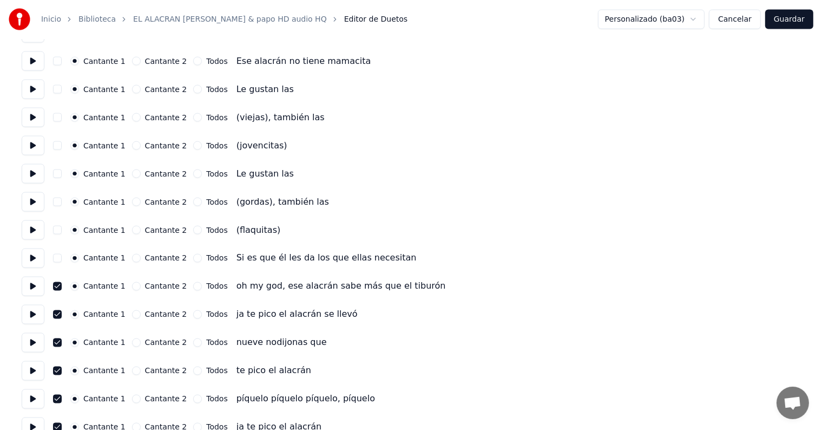
click at [62, 313] on button "button" at bounding box center [57, 314] width 9 height 9
click at [62, 283] on button "button" at bounding box center [57, 286] width 9 height 9
click at [62, 340] on button "button" at bounding box center [57, 342] width 9 height 9
click at [62, 371] on button "button" at bounding box center [57, 370] width 9 height 9
click at [62, 401] on button "button" at bounding box center [57, 399] width 9 height 9
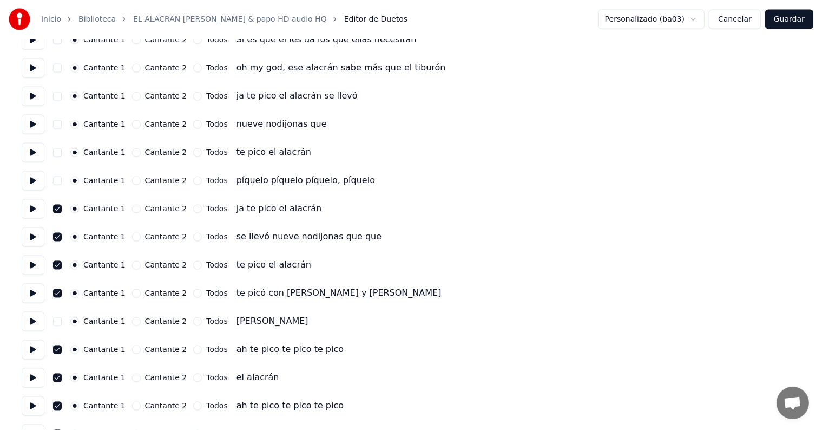
scroll to position [2023, 0]
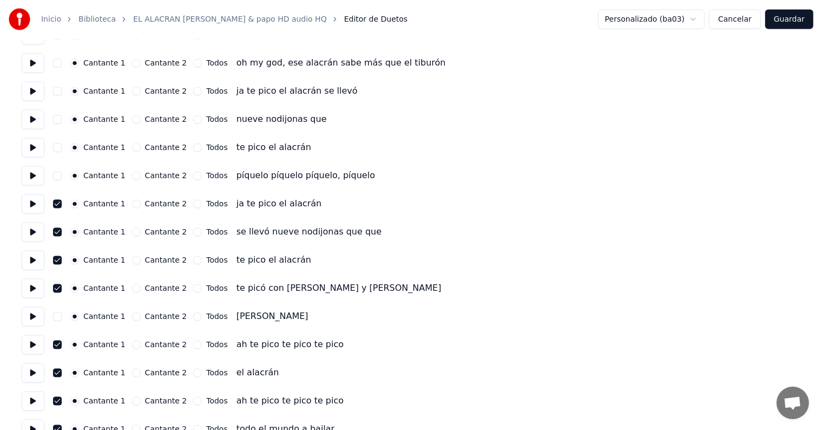
click at [62, 204] on button "button" at bounding box center [57, 204] width 9 height 9
click at [60, 228] on button "button" at bounding box center [57, 232] width 9 height 9
click at [62, 259] on button "button" at bounding box center [57, 260] width 9 height 9
click at [62, 288] on button "button" at bounding box center [57, 288] width 9 height 9
click at [62, 341] on button "button" at bounding box center [57, 344] width 9 height 9
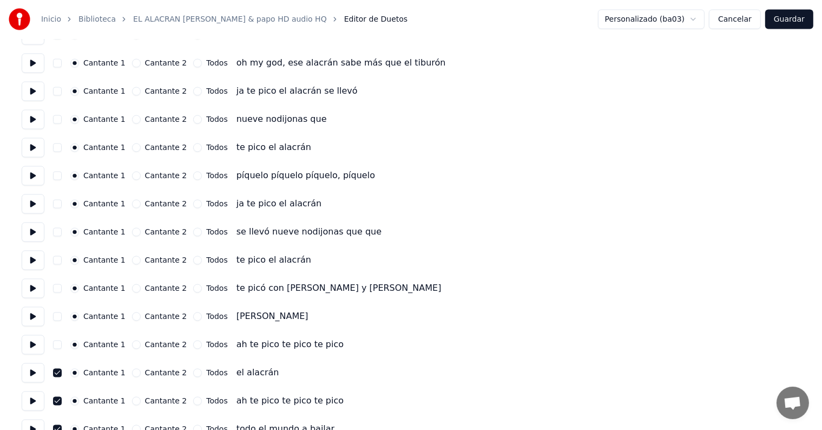
click at [58, 375] on button "button" at bounding box center [57, 373] width 9 height 9
click at [61, 401] on button "button" at bounding box center [57, 401] width 9 height 9
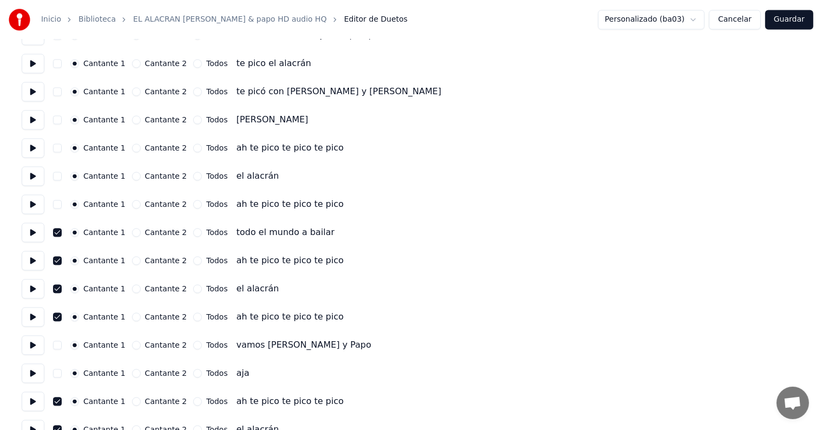
scroll to position [2221, 0]
click at [61, 227] on button "button" at bounding box center [57, 231] width 9 height 9
click at [62, 259] on button "button" at bounding box center [57, 259] width 9 height 9
click at [60, 287] on button "button" at bounding box center [57, 287] width 9 height 9
click at [60, 319] on button "button" at bounding box center [57, 315] width 9 height 9
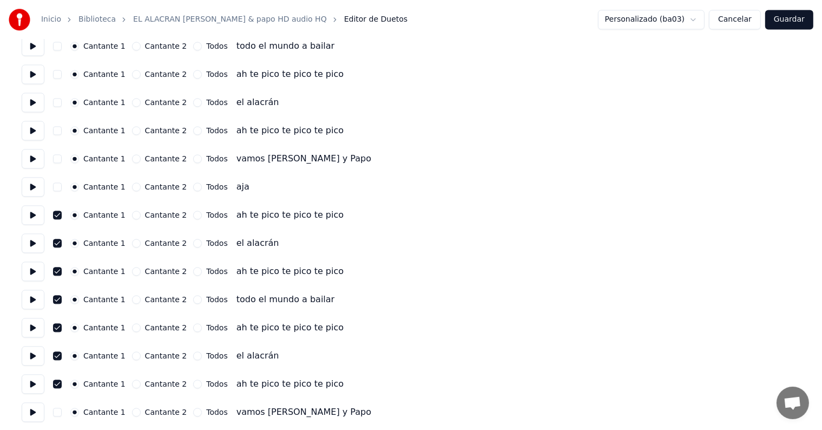
scroll to position [2422, 0]
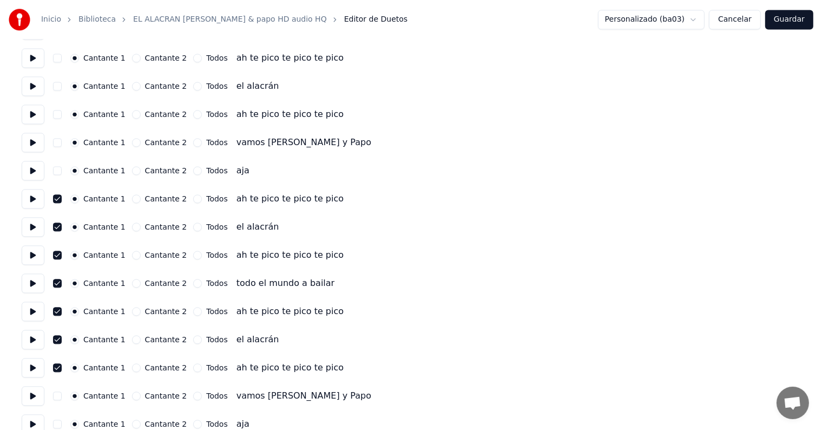
click at [59, 195] on button "button" at bounding box center [57, 198] width 9 height 9
click at [62, 227] on button "button" at bounding box center [57, 226] width 9 height 9
click at [61, 254] on button "button" at bounding box center [57, 255] width 9 height 9
click at [61, 282] on button "button" at bounding box center [57, 283] width 9 height 9
click at [58, 308] on button "button" at bounding box center [57, 311] width 9 height 9
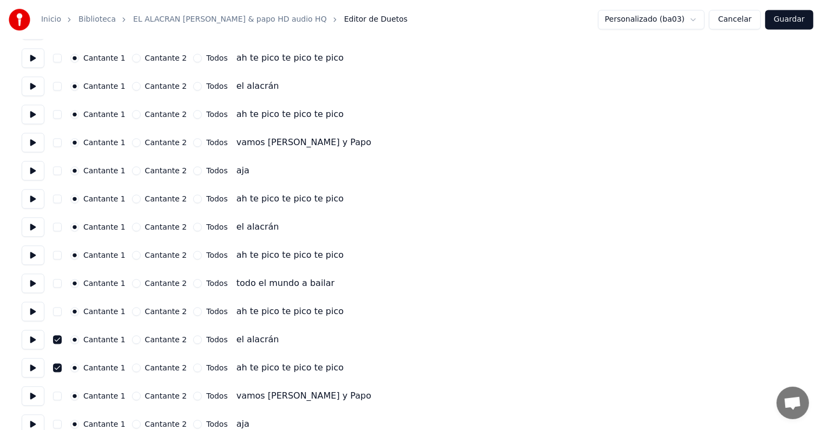
click at [61, 339] on button "button" at bounding box center [57, 339] width 9 height 9
click at [57, 366] on button "button" at bounding box center [57, 367] width 9 height 9
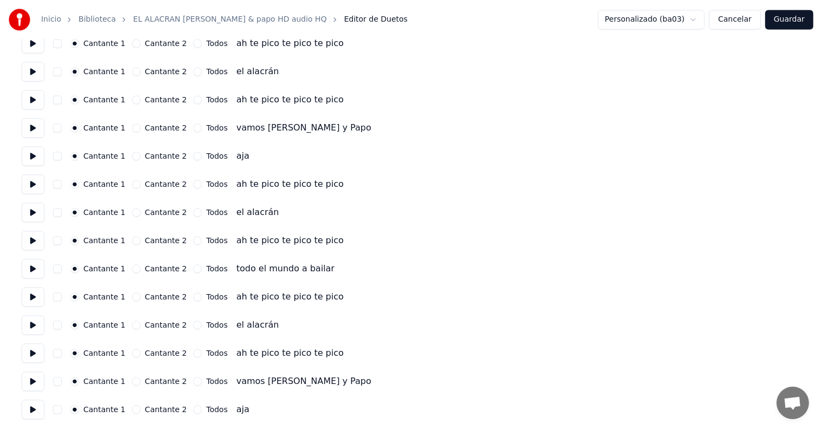
click at [795, 23] on button "Guardar" at bounding box center [789, 19] width 48 height 19
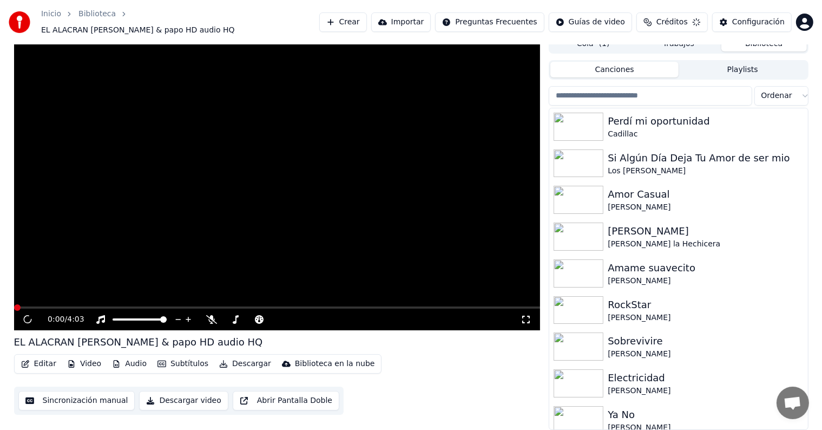
scroll to position [5, 0]
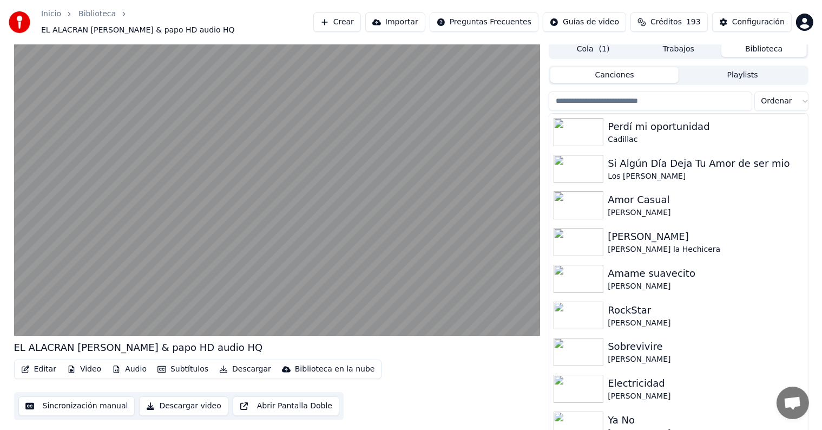
click at [41, 367] on button "Editar" at bounding box center [39, 369] width 44 height 15
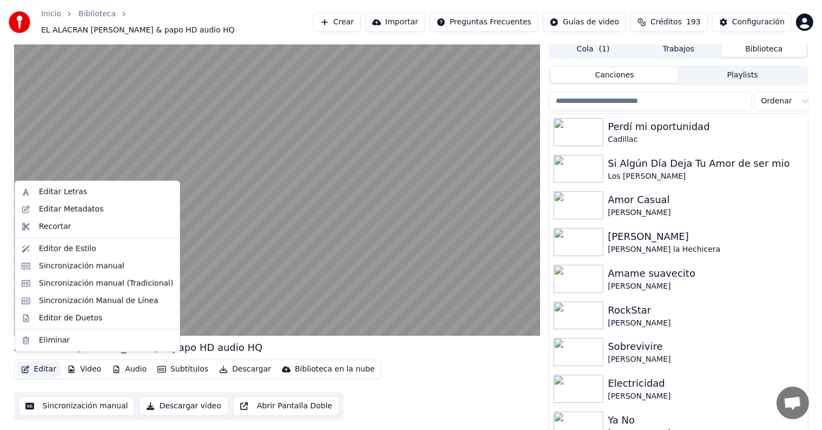
click at [44, 319] on div "Editor de Duetos" at bounding box center [70, 317] width 63 height 11
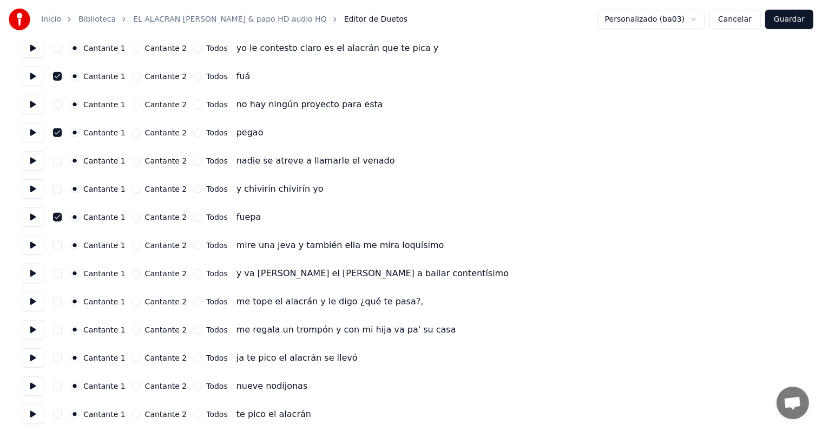
scroll to position [913, 0]
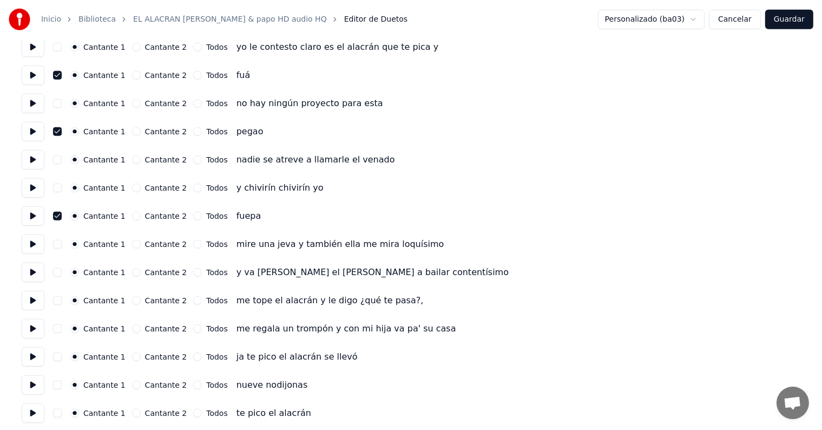
click at [60, 354] on button "button" at bounding box center [57, 356] width 9 height 9
click at [61, 383] on button "button" at bounding box center [57, 384] width 9 height 9
click at [60, 410] on button "button" at bounding box center [57, 413] width 9 height 9
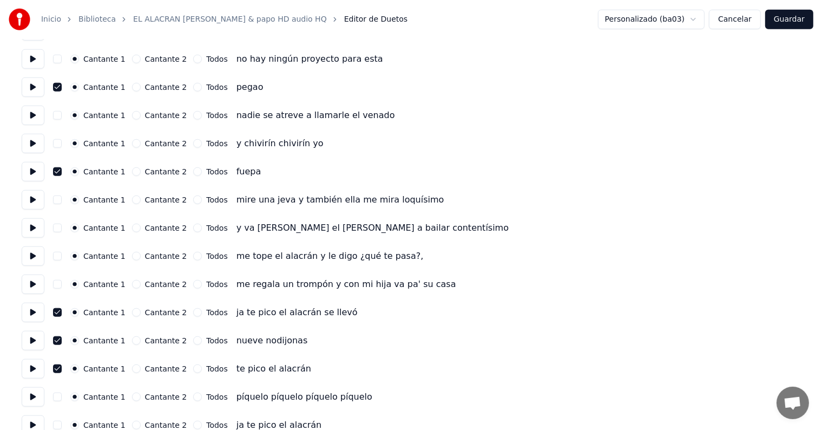
scroll to position [961, 0]
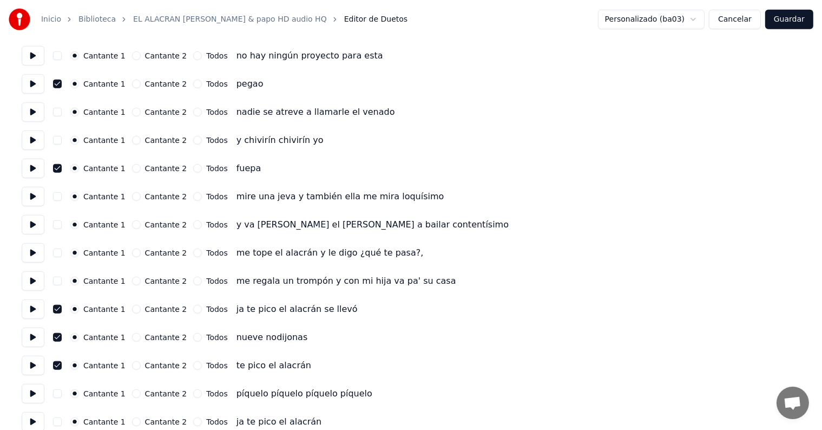
click at [61, 393] on button "button" at bounding box center [57, 393] width 9 height 9
click at [796, 19] on button "Guardar" at bounding box center [789, 19] width 48 height 19
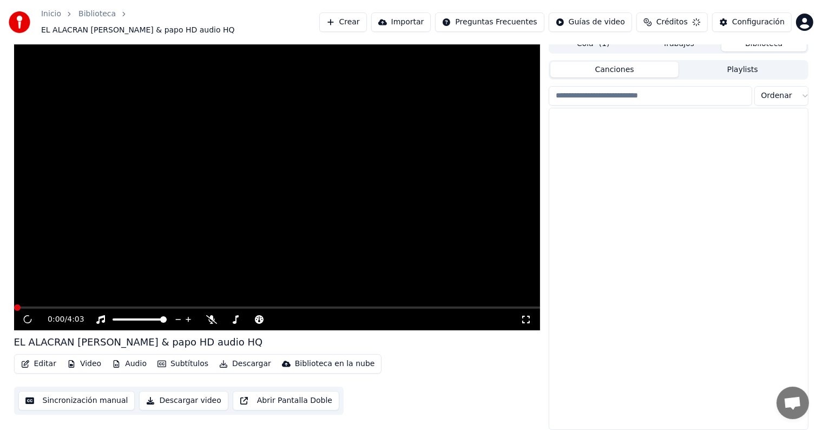
scroll to position [5, 0]
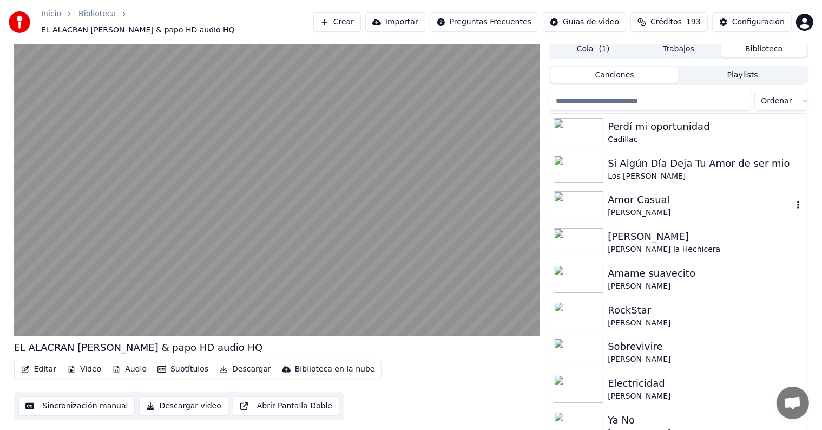
click at [36, 363] on button "Editar" at bounding box center [39, 369] width 44 height 15
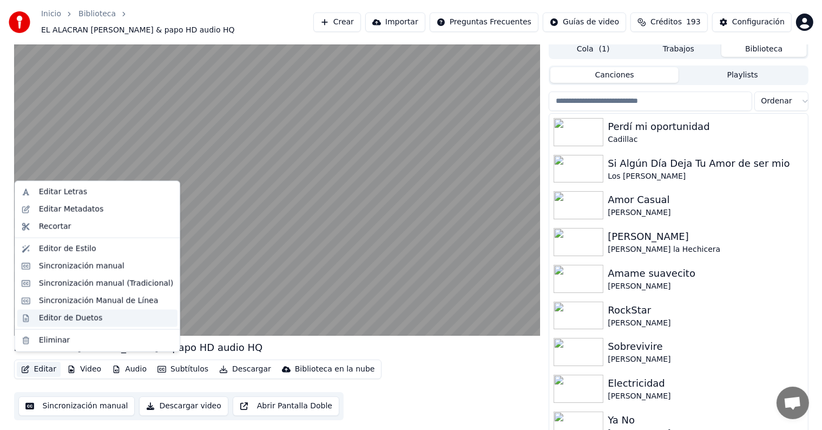
click at [43, 313] on div "Editor de Duetos" at bounding box center [70, 317] width 63 height 11
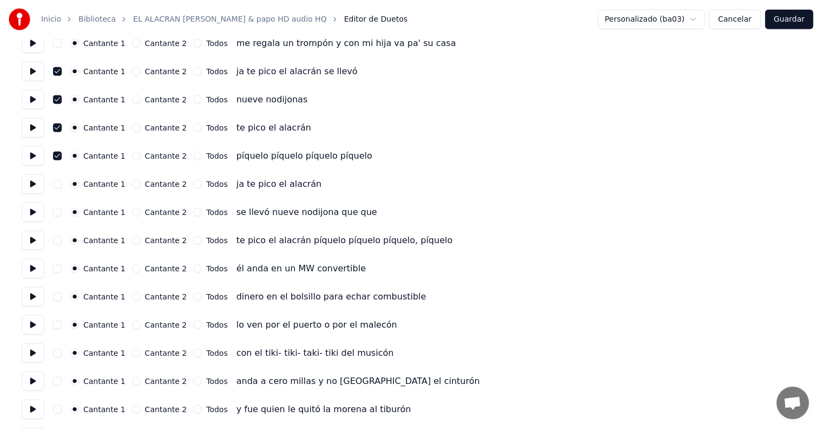
scroll to position [1199, 0]
click at [62, 183] on button "button" at bounding box center [57, 183] width 9 height 9
click at [61, 211] on button "button" at bounding box center [57, 211] width 9 height 9
click at [62, 237] on button "button" at bounding box center [57, 239] width 9 height 9
click at [793, 20] on button "Guardar" at bounding box center [789, 19] width 48 height 19
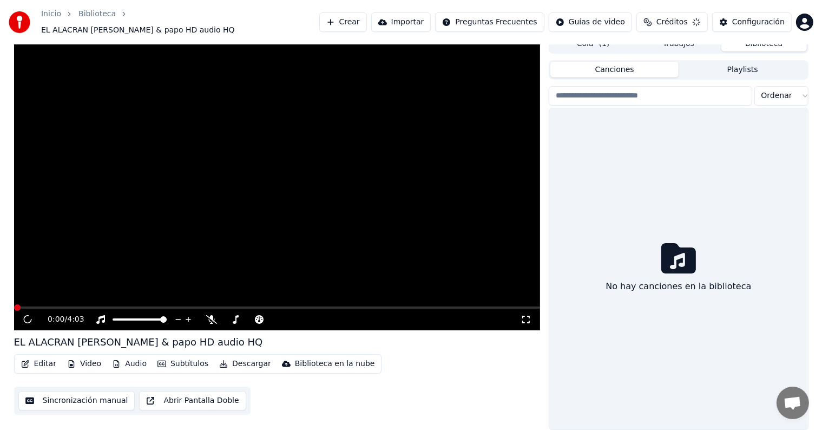
scroll to position [5, 0]
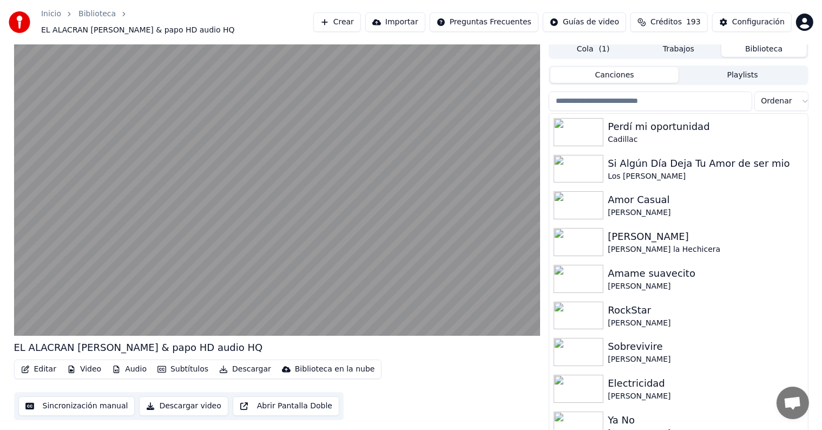
click at [38, 363] on button "Editar" at bounding box center [39, 369] width 44 height 15
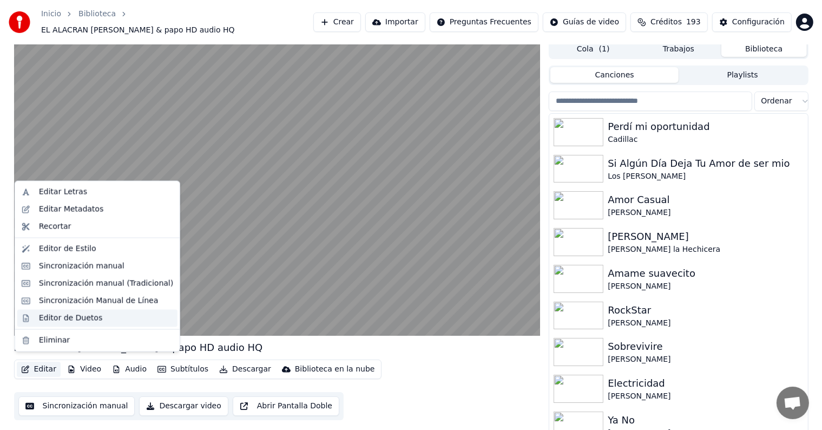
click at [40, 319] on div "Editor de Duetos" at bounding box center [70, 317] width 63 height 11
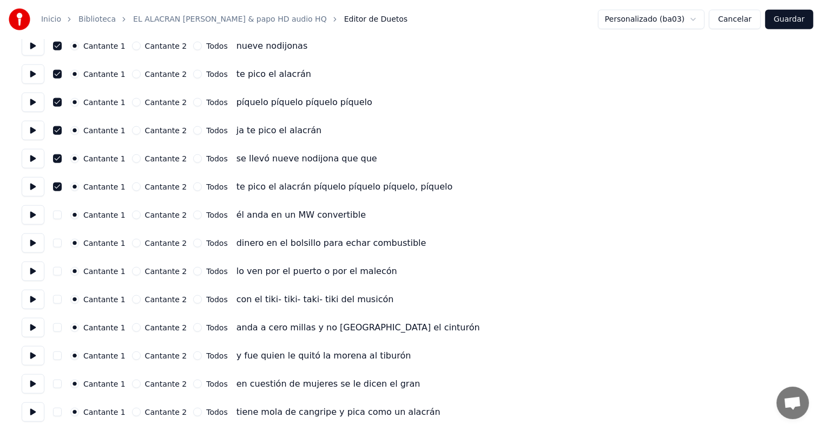
scroll to position [1252, 0]
click at [34, 240] on button at bounding box center [33, 242] width 23 height 19
click at [29, 265] on button at bounding box center [33, 270] width 23 height 19
click at [31, 292] on button at bounding box center [33, 299] width 23 height 19
click at [36, 326] on button at bounding box center [33, 327] width 23 height 19
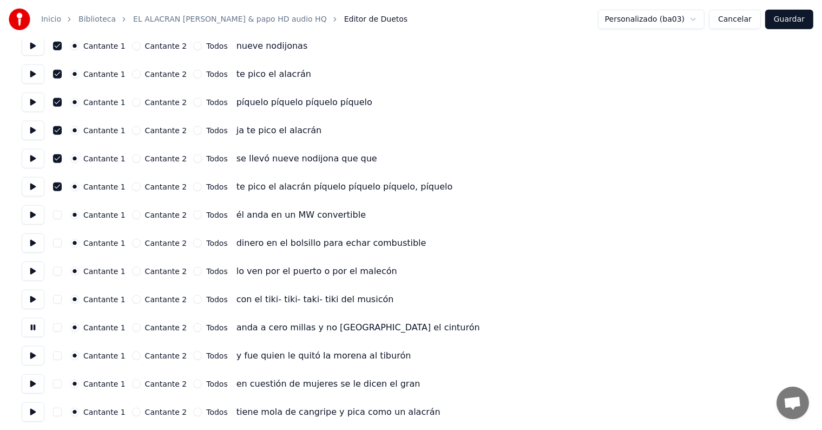
click at [36, 352] on button at bounding box center [33, 355] width 23 height 19
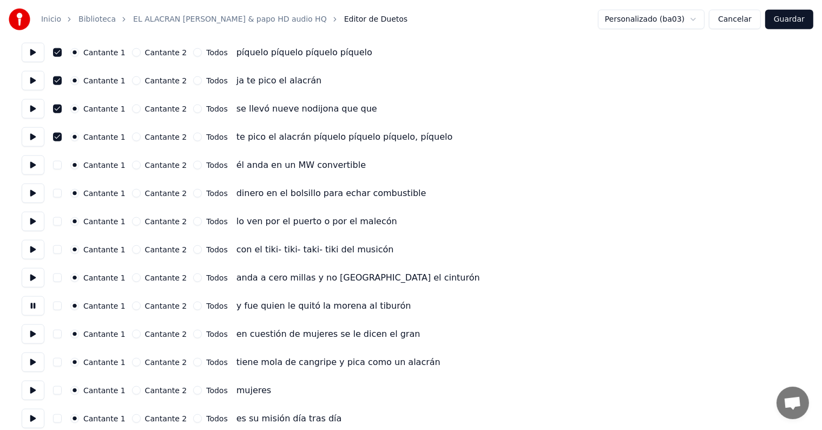
scroll to position [1304, 0]
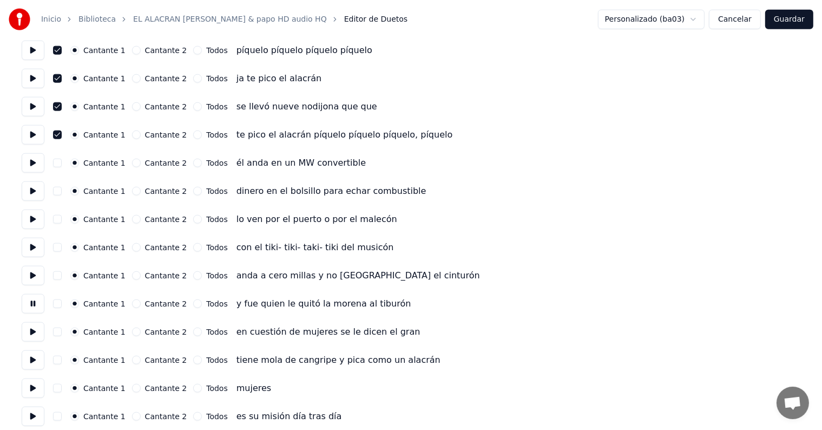
click at [41, 326] on button at bounding box center [33, 331] width 23 height 19
click at [29, 351] on button at bounding box center [33, 359] width 23 height 19
click at [32, 389] on button at bounding box center [33, 387] width 23 height 19
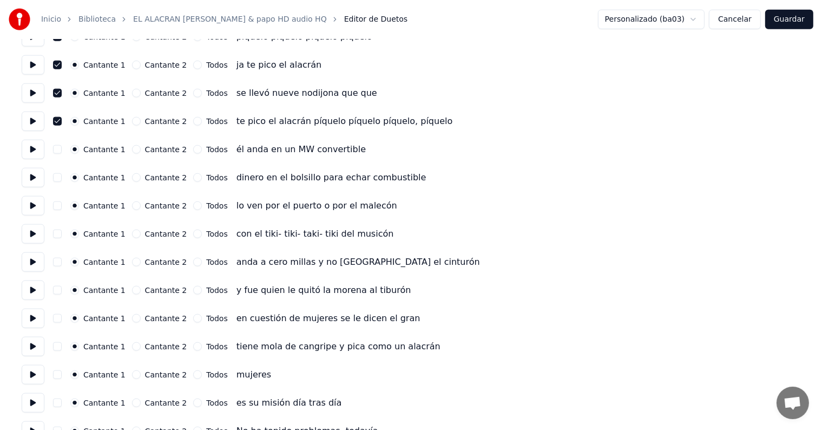
scroll to position [1320, 0]
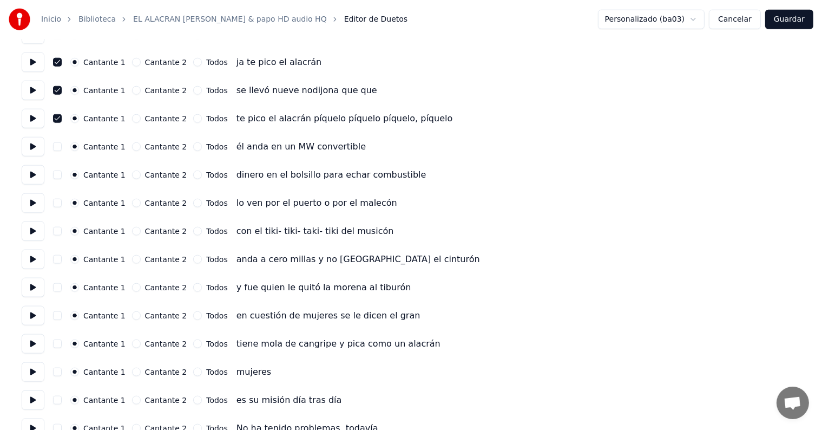
click at [62, 375] on button "button" at bounding box center [57, 371] width 9 height 9
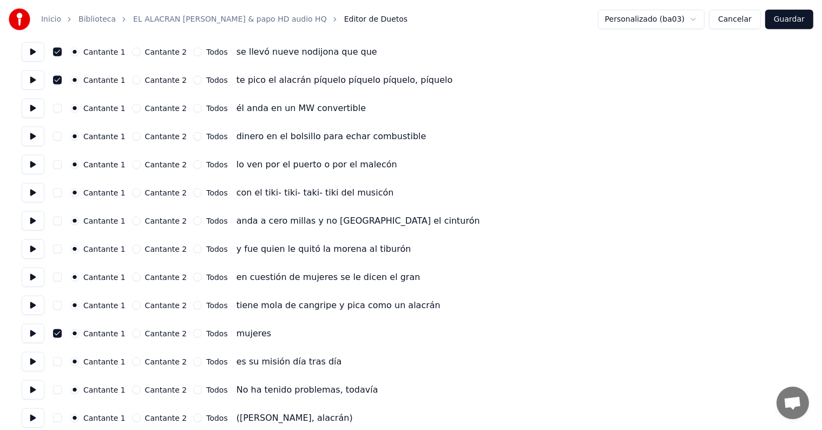
scroll to position [1364, 0]
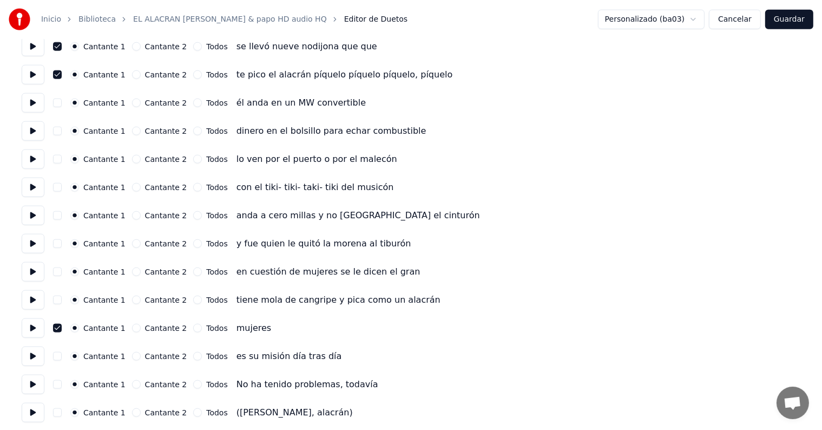
click at [31, 354] on button at bounding box center [33, 355] width 23 height 19
click at [60, 409] on button "button" at bounding box center [57, 412] width 9 height 9
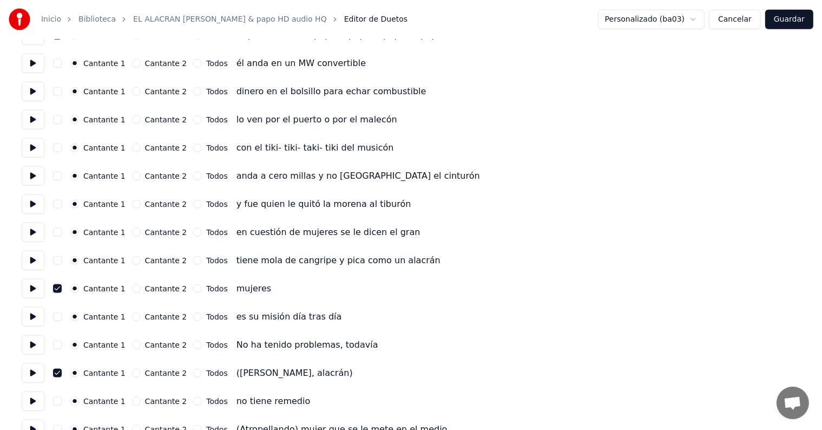
click at [28, 370] on button at bounding box center [33, 372] width 23 height 19
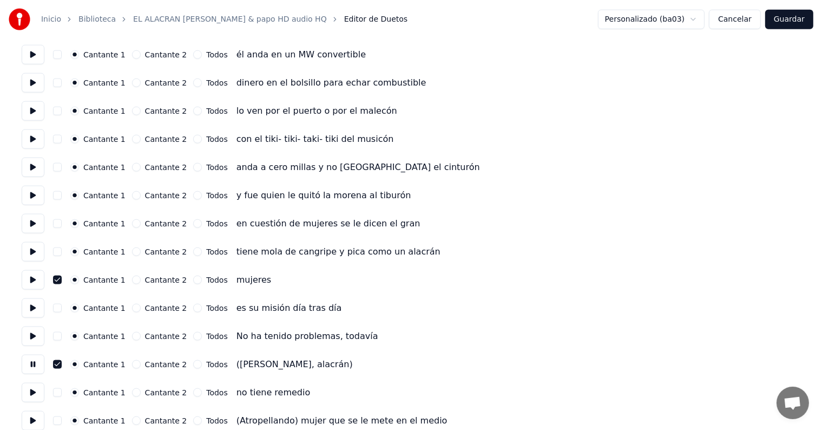
scroll to position [1441, 0]
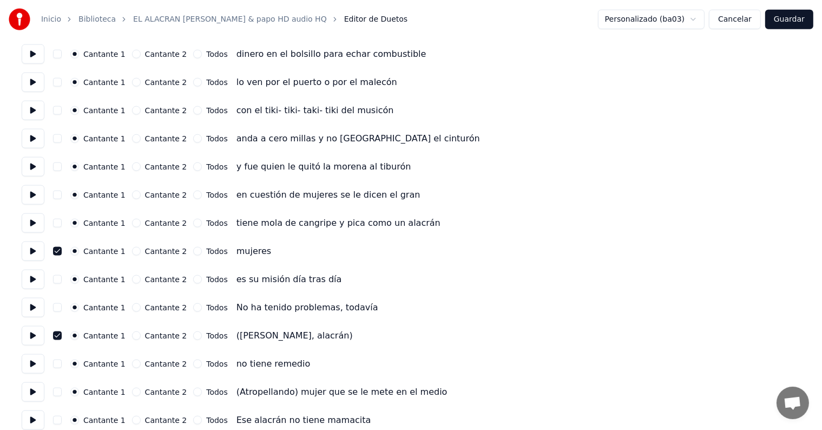
click at [28, 388] on button at bounding box center [33, 391] width 23 height 19
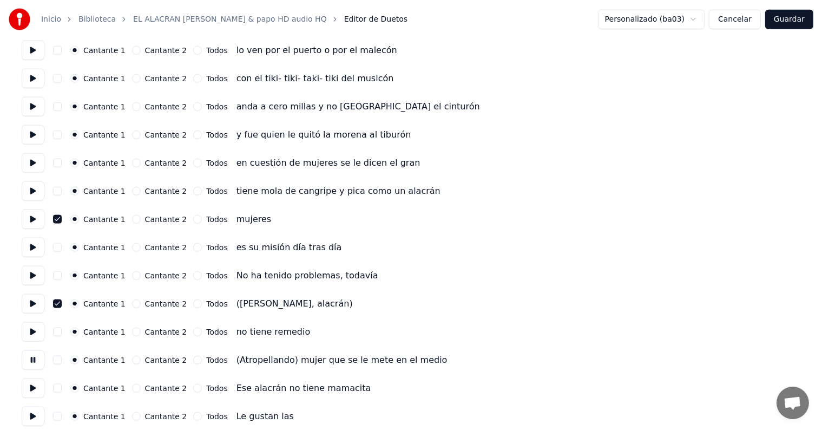
scroll to position [1496, 0]
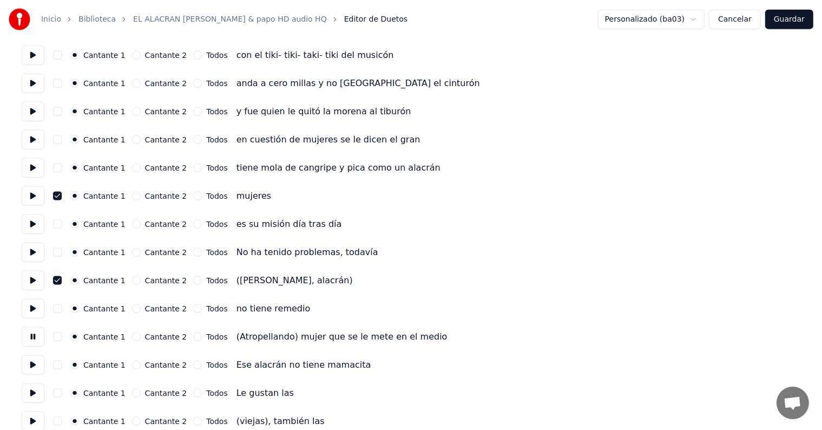
click at [60, 364] on button "button" at bounding box center [57, 364] width 9 height 9
click at [58, 365] on button "button" at bounding box center [57, 364] width 9 height 9
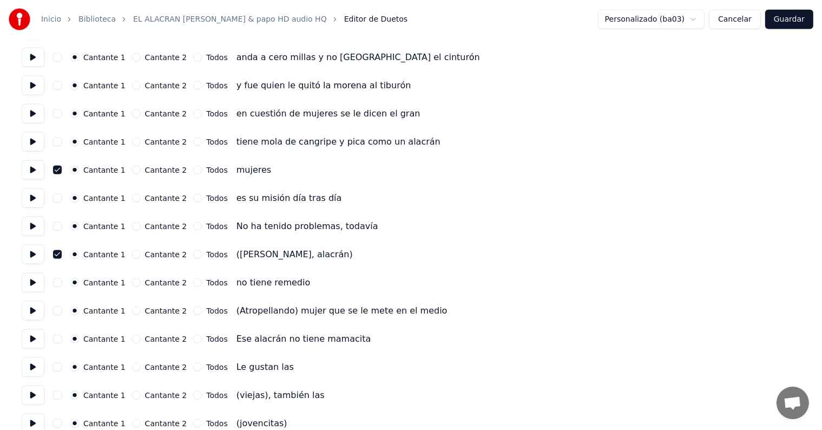
scroll to position [1531, 0]
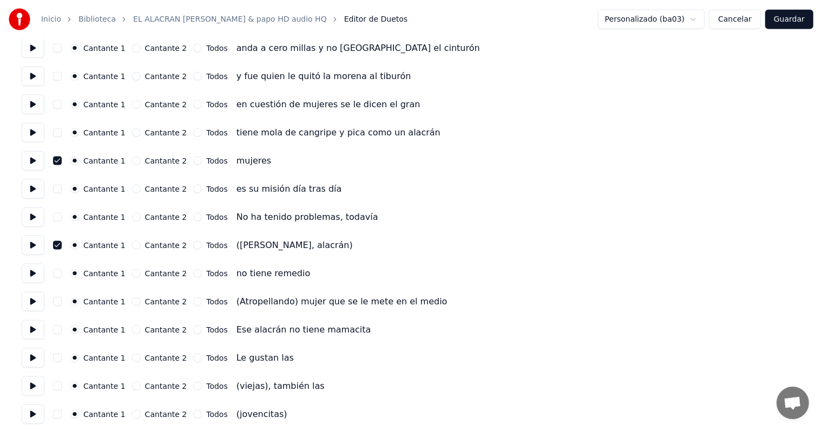
click at [32, 384] on button at bounding box center [33, 385] width 23 height 19
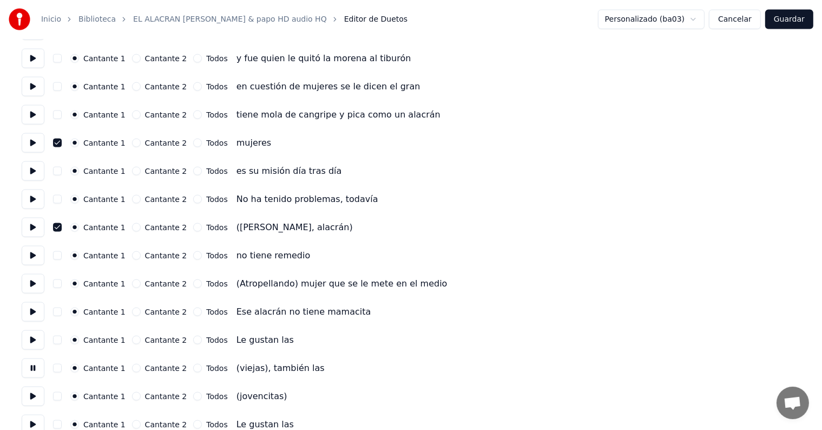
scroll to position [1581, 0]
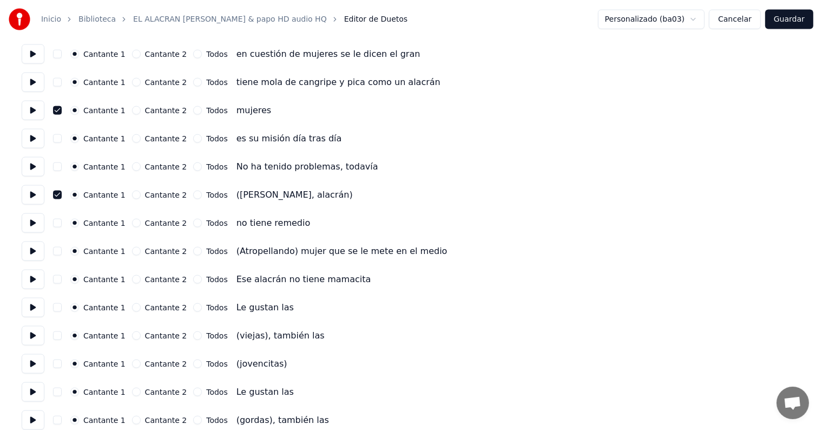
click at [32, 368] on button at bounding box center [33, 363] width 23 height 19
click at [31, 388] on button at bounding box center [33, 391] width 23 height 19
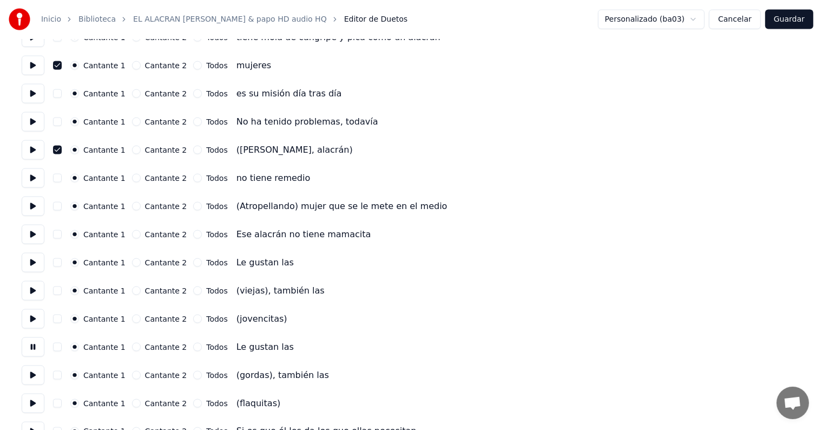
scroll to position [1633, 0]
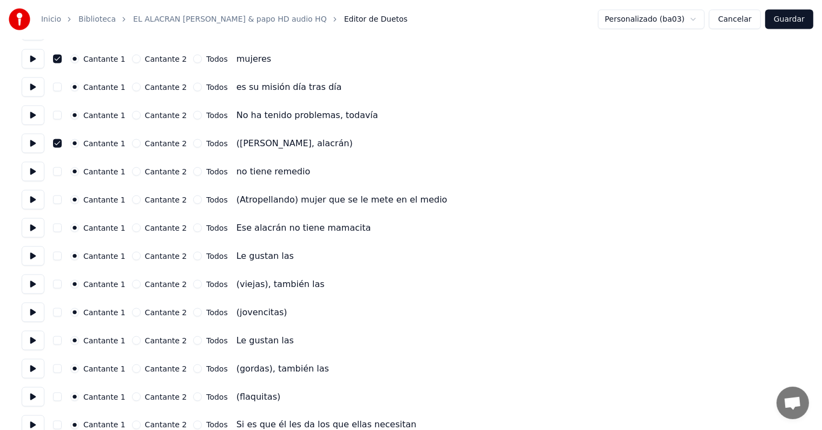
click at [34, 371] on button at bounding box center [33, 368] width 23 height 19
click at [32, 392] on button at bounding box center [33, 396] width 23 height 19
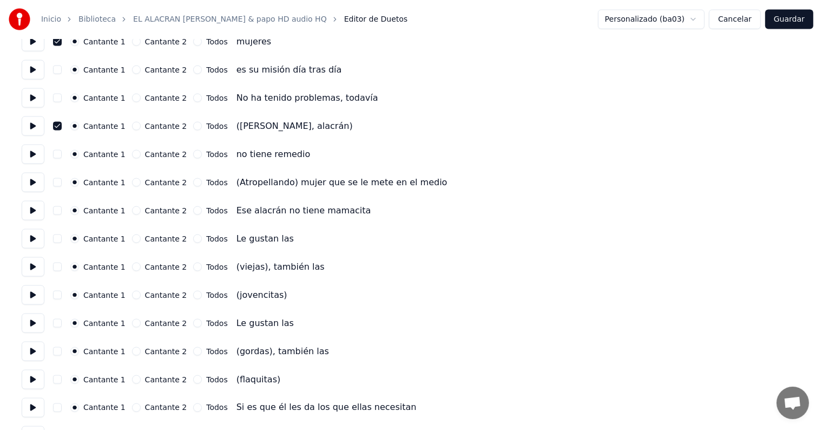
click at [32, 378] on button at bounding box center [33, 379] width 23 height 19
click at [31, 378] on button at bounding box center [33, 379] width 23 height 19
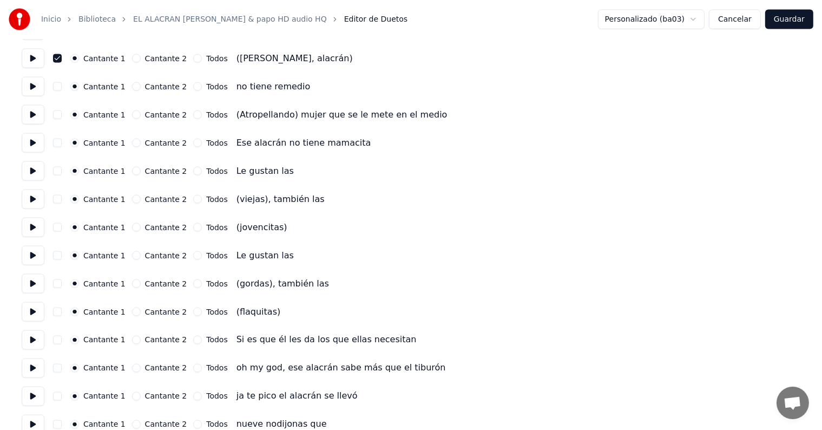
scroll to position [1722, 0]
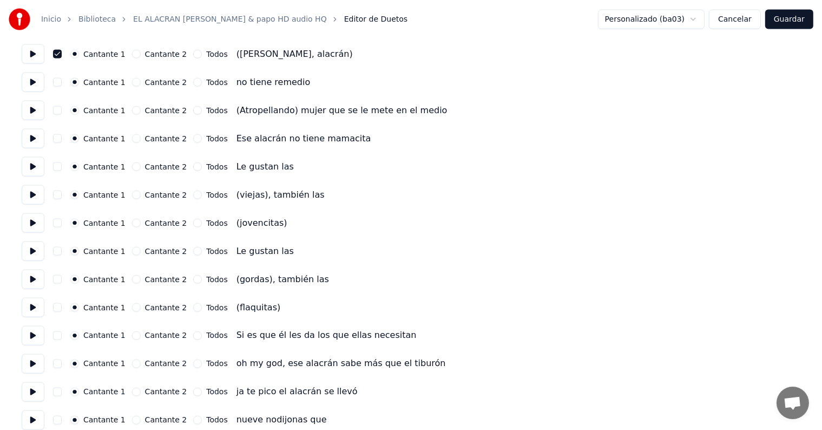
click at [32, 364] on button at bounding box center [33, 363] width 23 height 19
click at [57, 364] on button "button" at bounding box center [57, 363] width 9 height 9
click at [797, 17] on button "Guardar" at bounding box center [789, 19] width 48 height 19
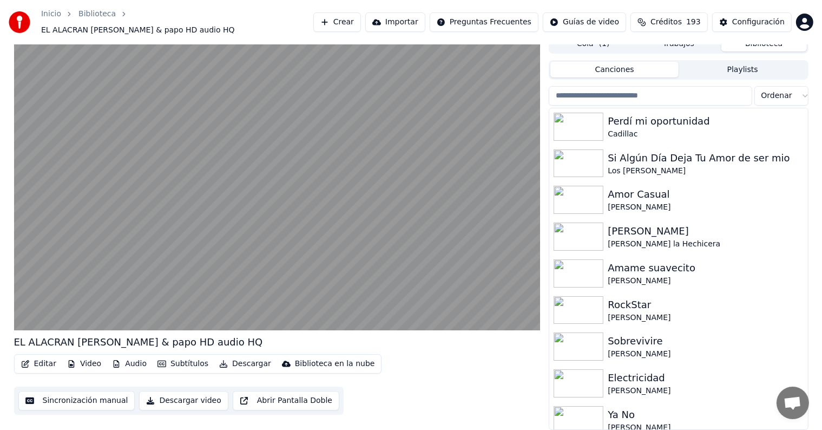
scroll to position [5, 0]
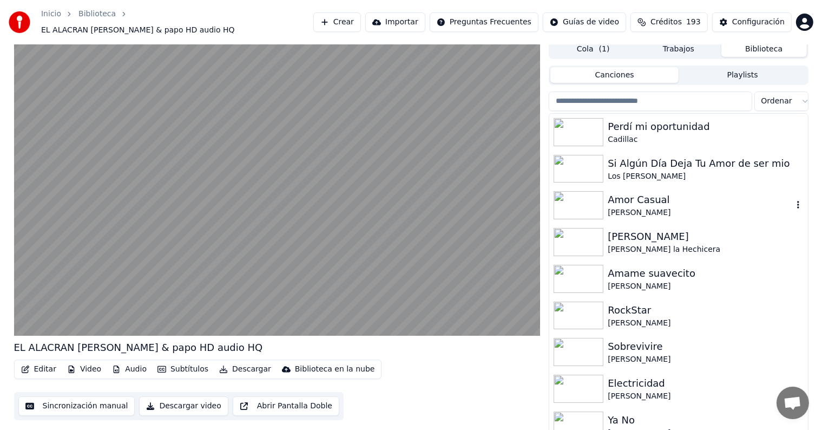
click at [549, 194] on div "Amor Casual [PERSON_NAME]" at bounding box center [678, 205] width 258 height 37
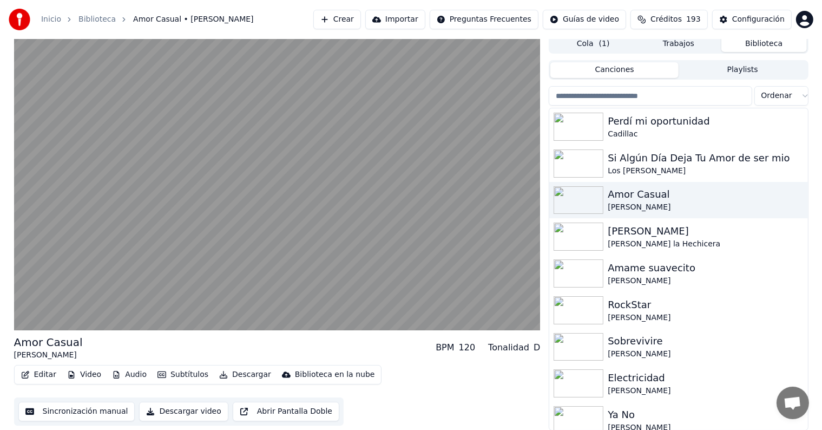
click at [652, 99] on input "search" at bounding box center [650, 95] width 203 height 19
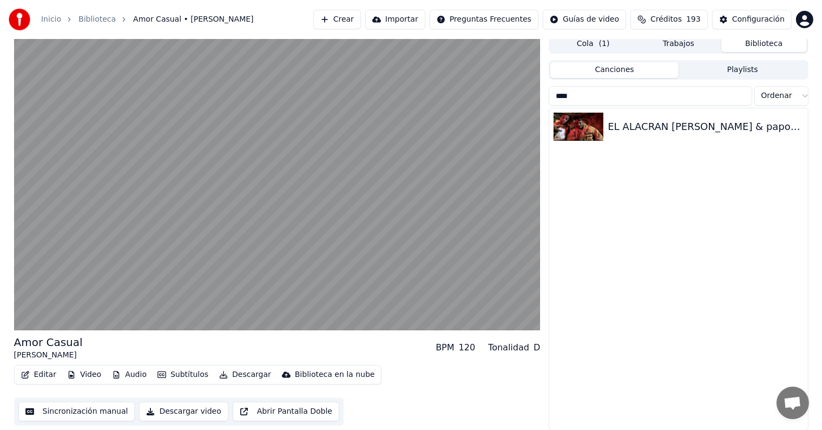
click at [653, 104] on input "****" at bounding box center [650, 95] width 203 height 19
type input "****"
click at [655, 121] on div "EL ALACRAN [PERSON_NAME] & papo HD audio HQ" at bounding box center [700, 126] width 185 height 15
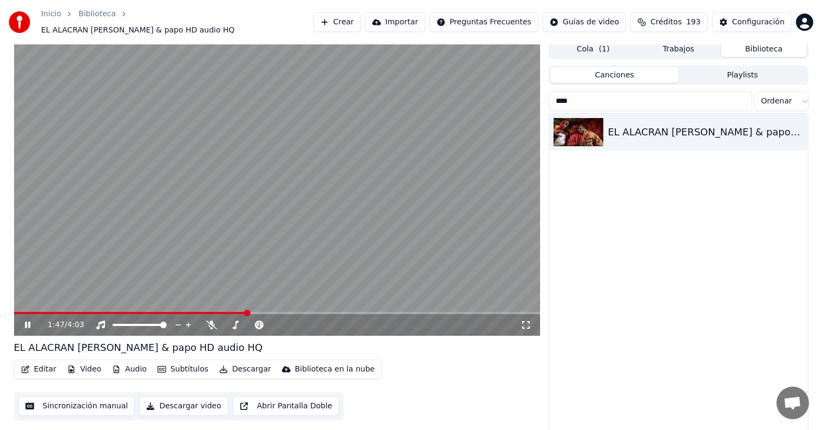
click at [263, 323] on icon at bounding box center [259, 324] width 11 height 9
click at [298, 324] on span at bounding box center [298, 325] width 54 height 2
click at [296, 321] on span at bounding box center [296, 324] width 6 height 6
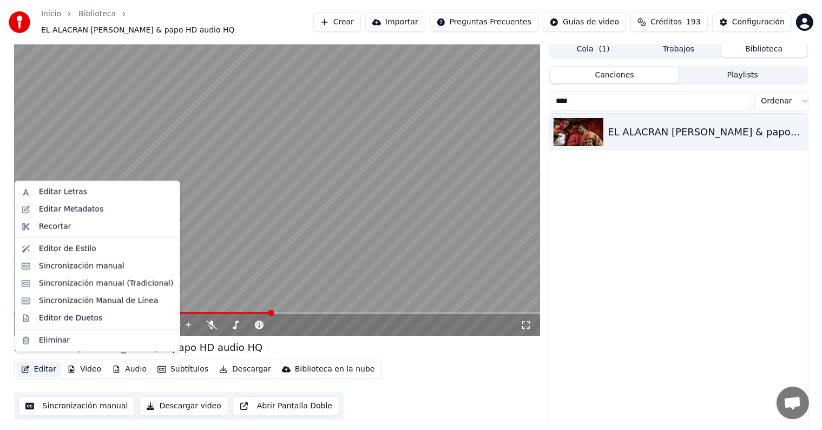
click at [35, 364] on button "Editar" at bounding box center [39, 369] width 44 height 15
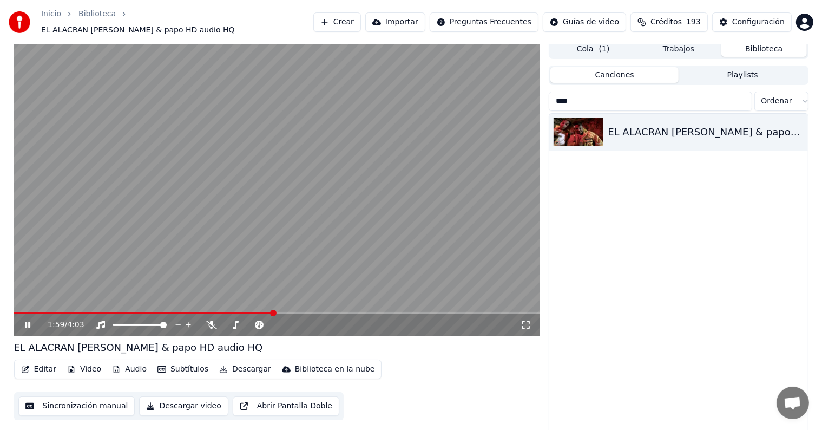
click at [39, 362] on button "Editar" at bounding box center [39, 369] width 44 height 15
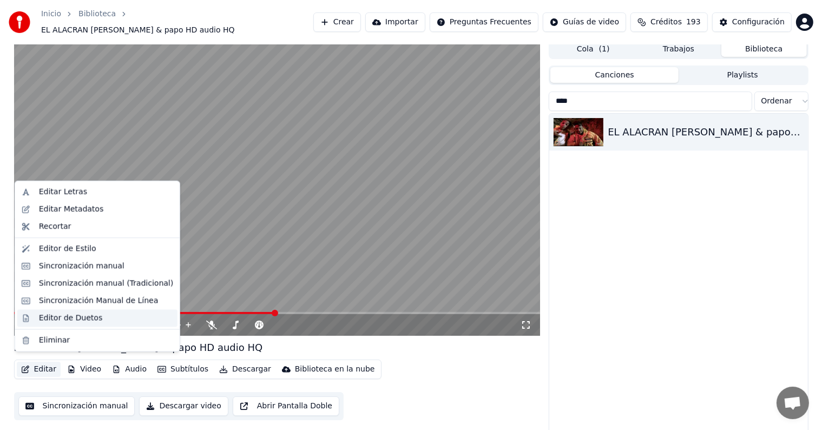
click at [55, 323] on div "Editor de Duetos" at bounding box center [70, 317] width 63 height 11
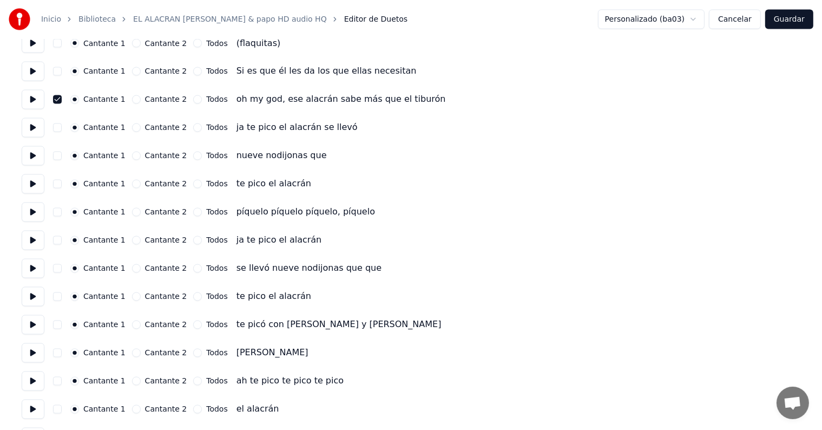
scroll to position [1926, 0]
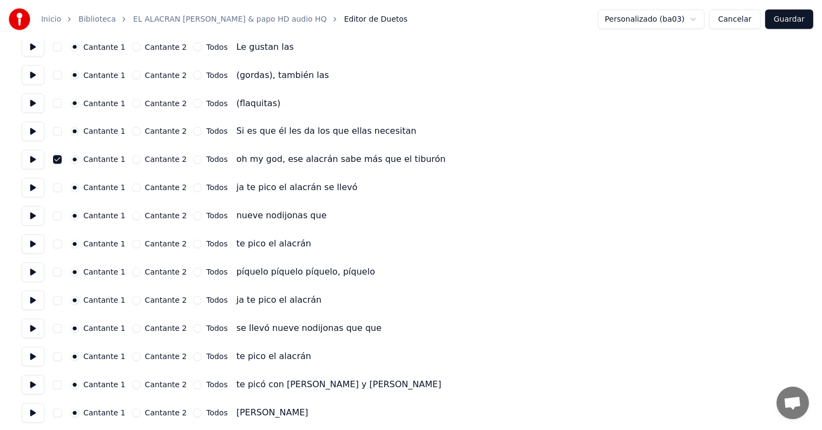
click at [62, 187] on button "button" at bounding box center [57, 187] width 9 height 9
click at [62, 216] on button "button" at bounding box center [57, 216] width 9 height 9
click at [59, 243] on button "button" at bounding box center [57, 244] width 9 height 9
click at [58, 268] on button "button" at bounding box center [57, 272] width 9 height 9
click at [792, 19] on button "Guardar" at bounding box center [789, 19] width 48 height 19
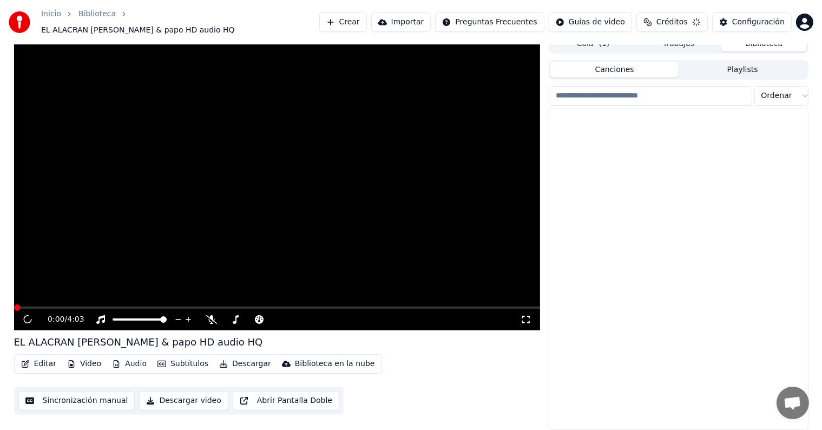
scroll to position [5, 0]
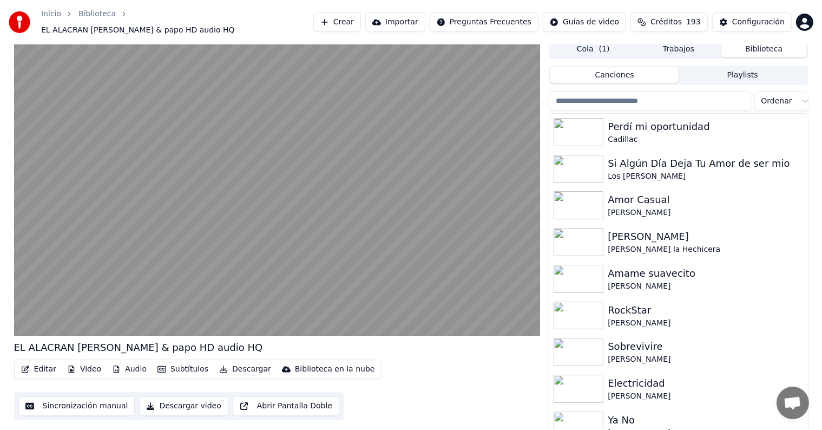
click at [37, 363] on button "Editar" at bounding box center [39, 369] width 44 height 15
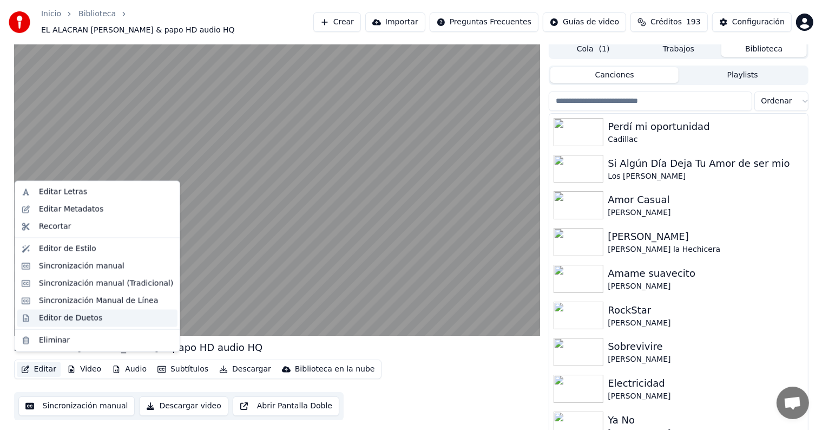
click at [37, 319] on div "Editor de Duetos" at bounding box center [97, 317] width 160 height 17
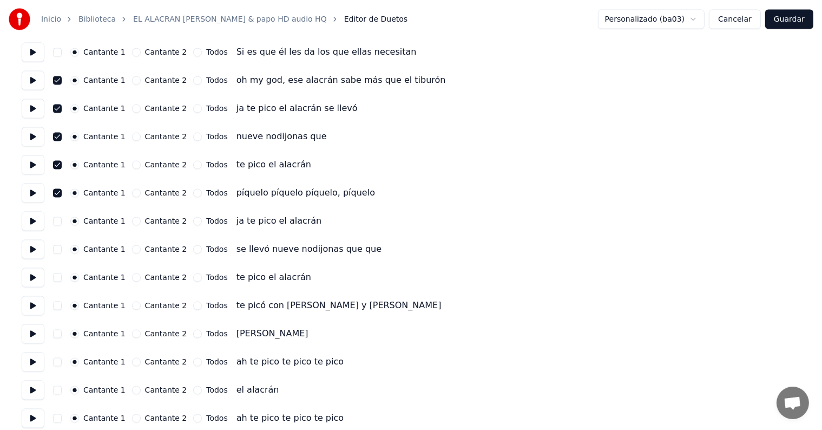
scroll to position [2004, 0]
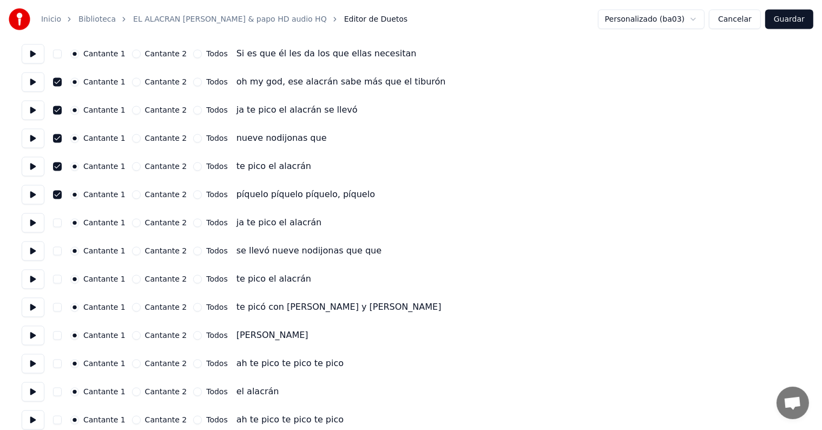
click at [58, 220] on button "button" at bounding box center [57, 223] width 9 height 9
click at [62, 250] on button "button" at bounding box center [57, 251] width 9 height 9
click at [60, 281] on button "button" at bounding box center [57, 279] width 9 height 9
click at [61, 306] on button "button" at bounding box center [57, 307] width 9 height 9
click at [38, 302] on button at bounding box center [33, 307] width 23 height 19
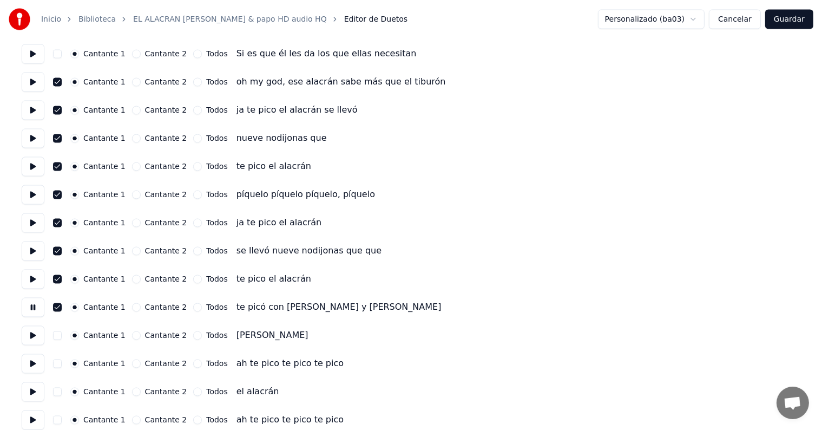
click at [31, 299] on button at bounding box center [33, 307] width 23 height 19
click at [798, 21] on button "Guardar" at bounding box center [789, 19] width 48 height 19
click at [775, 24] on div "Personalizado (ba03) Cancelar Guardar" at bounding box center [699, 19] width 228 height 19
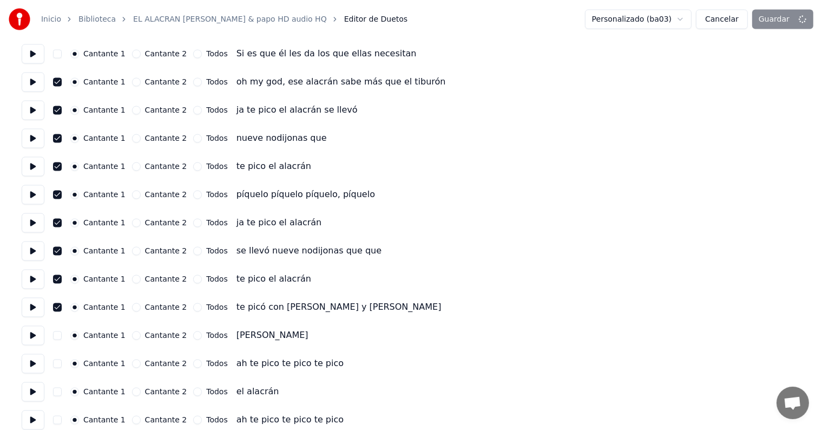
click at [775, 24] on div "Personalizado (ba03) Cancelar Guardar" at bounding box center [699, 19] width 228 height 19
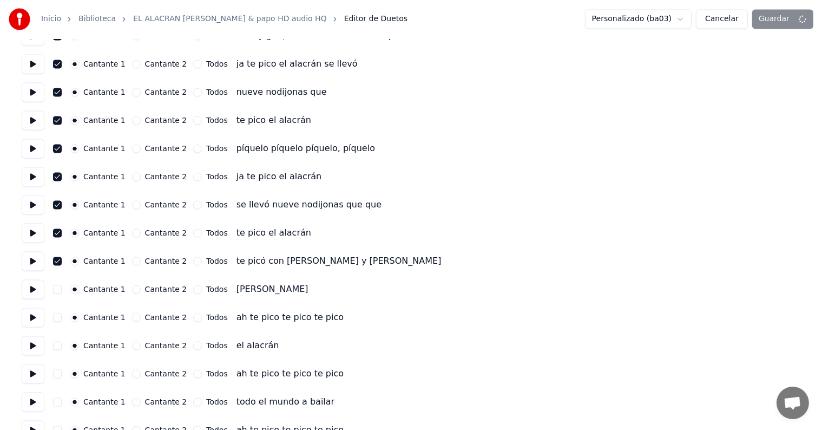
scroll to position [2045, 0]
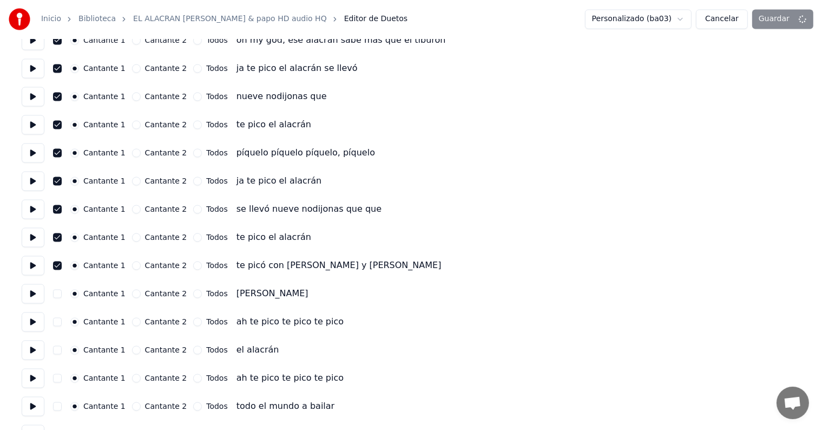
click at [713, 28] on button "Cancelar" at bounding box center [722, 19] width 52 height 19
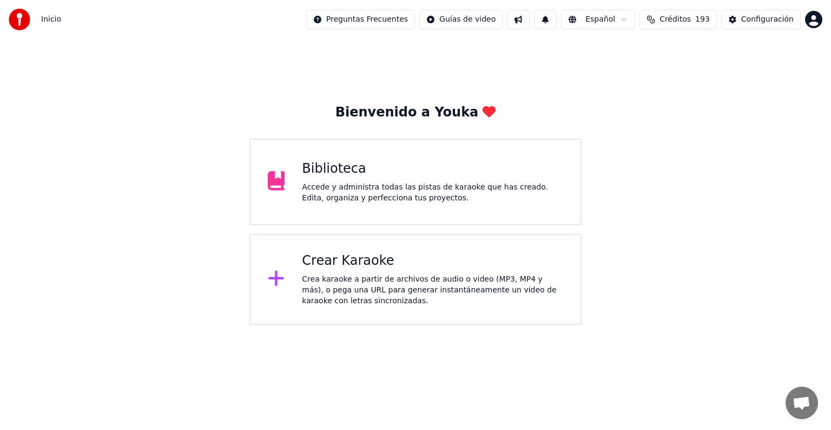
click at [451, 197] on div "Accede y administra todas las pistas de karaoke que has creado. Edita, organiza…" at bounding box center [432, 193] width 261 height 22
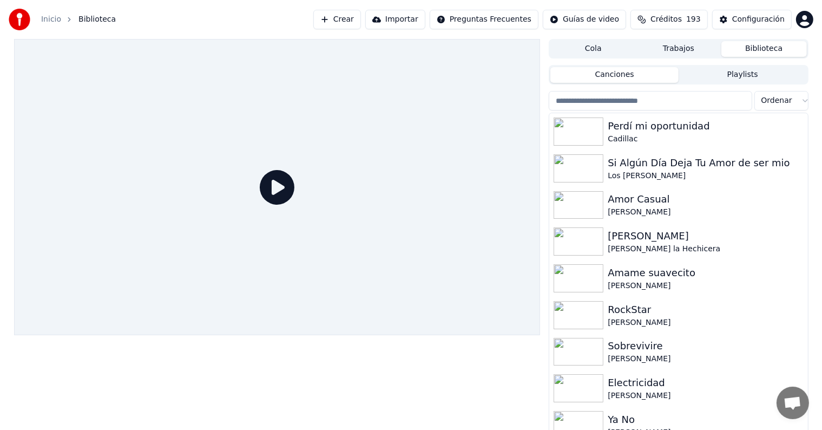
click at [657, 104] on input "search" at bounding box center [650, 100] width 203 height 19
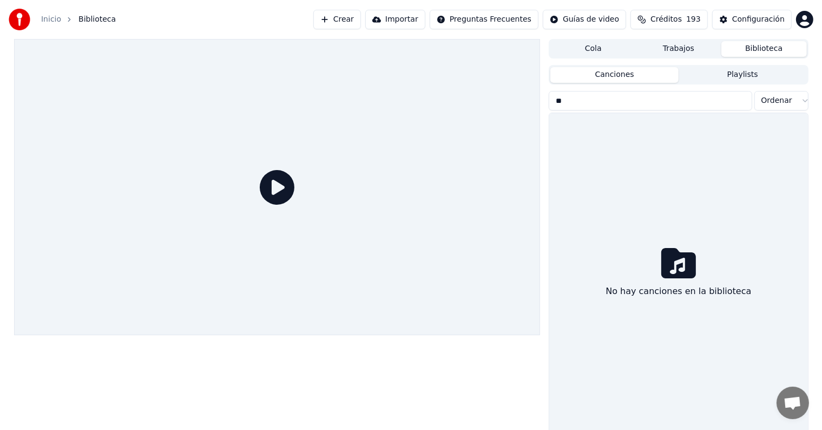
type input "*"
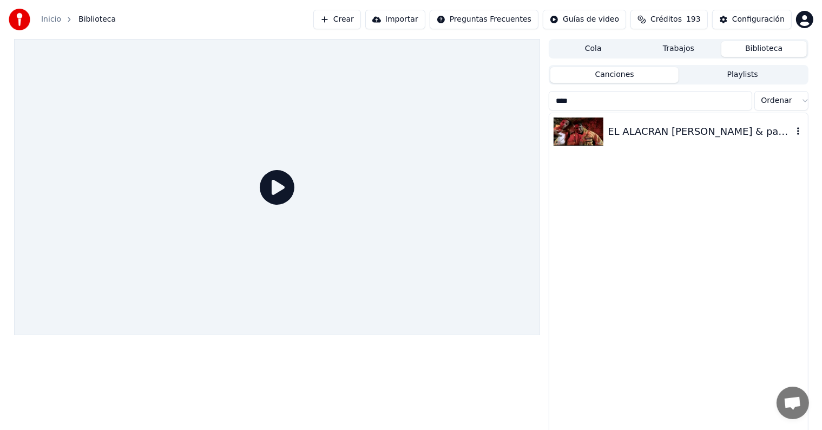
type input "****"
click at [660, 129] on div "EL ALACRAN [PERSON_NAME] & papo HD audio HQ" at bounding box center [700, 131] width 185 height 15
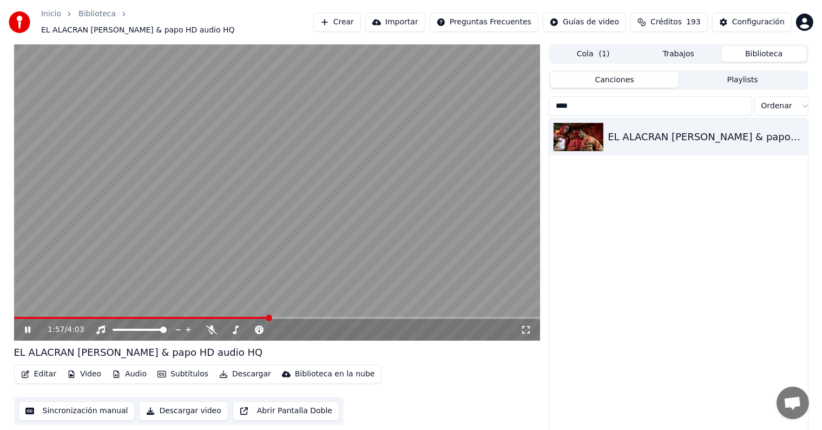
click at [36, 371] on button "Editar" at bounding box center [39, 373] width 44 height 15
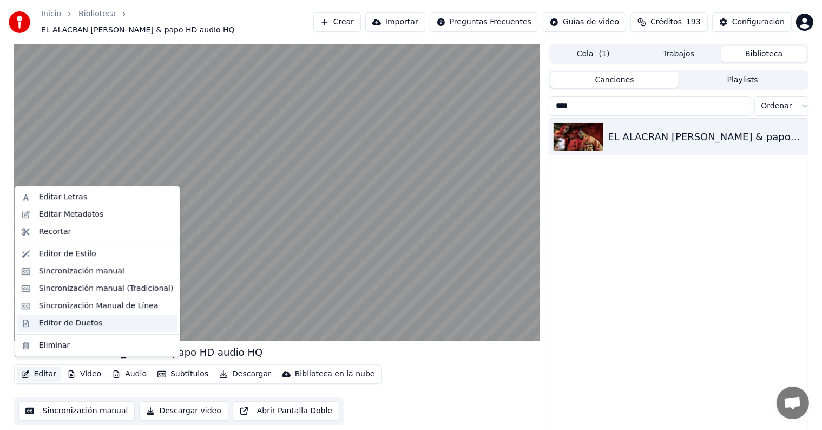
click at [40, 324] on div "Editor de Duetos" at bounding box center [70, 323] width 63 height 11
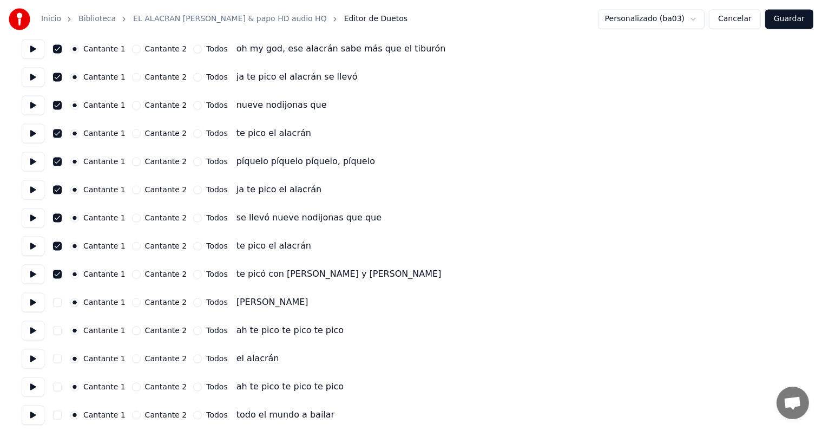
scroll to position [2039, 0]
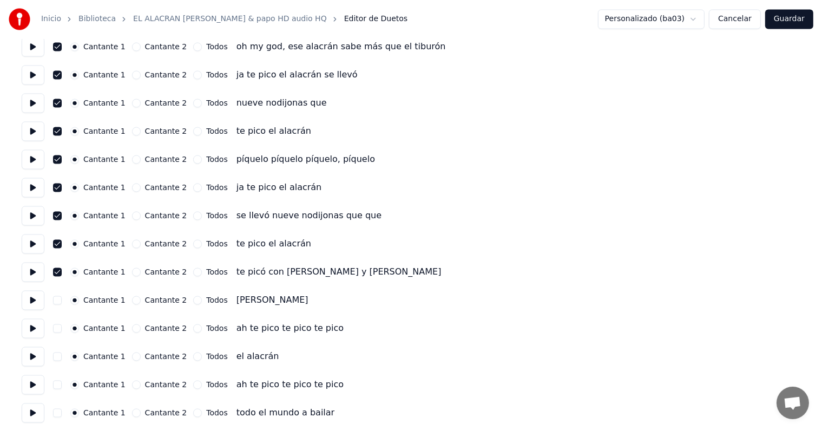
click at [62, 272] on button "button" at bounding box center [57, 272] width 9 height 9
click at [62, 244] on button "button" at bounding box center [57, 244] width 9 height 9
click at [60, 212] on button "button" at bounding box center [57, 216] width 9 height 9
click at [62, 186] on button "button" at bounding box center [57, 187] width 9 height 9
click at [801, 17] on button "Guardar" at bounding box center [789, 19] width 48 height 19
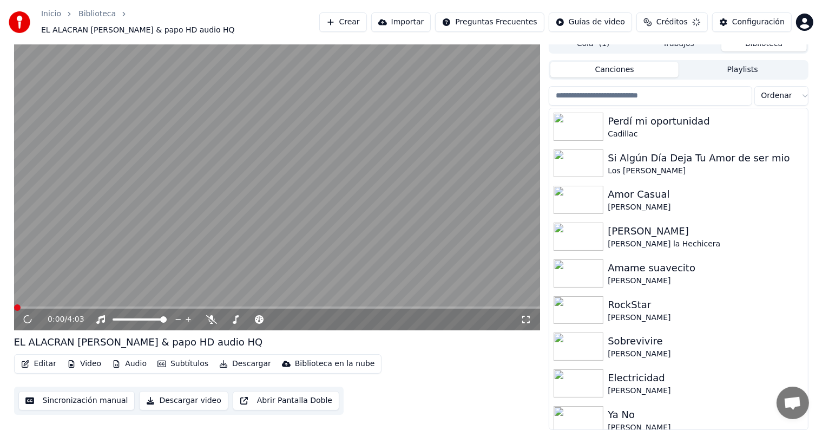
scroll to position [5, 0]
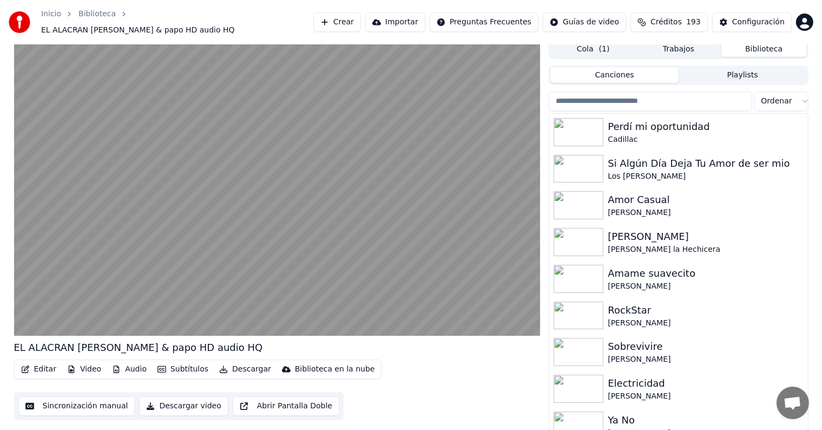
click at [37, 363] on button "Editar" at bounding box center [39, 369] width 44 height 15
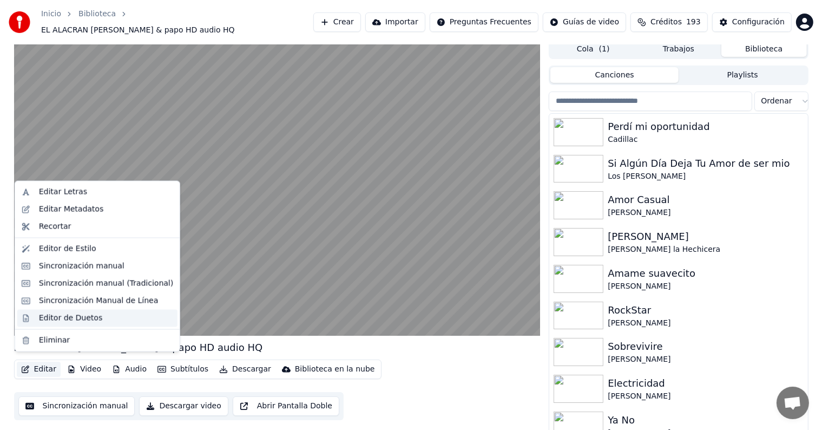
click at [54, 319] on div "Editor de Duetos" at bounding box center [70, 317] width 63 height 11
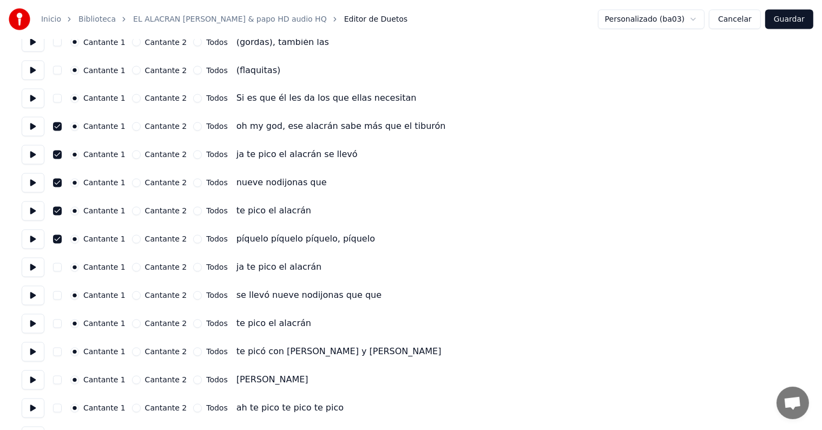
scroll to position [1960, 0]
click at [62, 266] on button "button" at bounding box center [57, 266] width 9 height 9
click at [780, 19] on button "Guardar" at bounding box center [789, 19] width 48 height 19
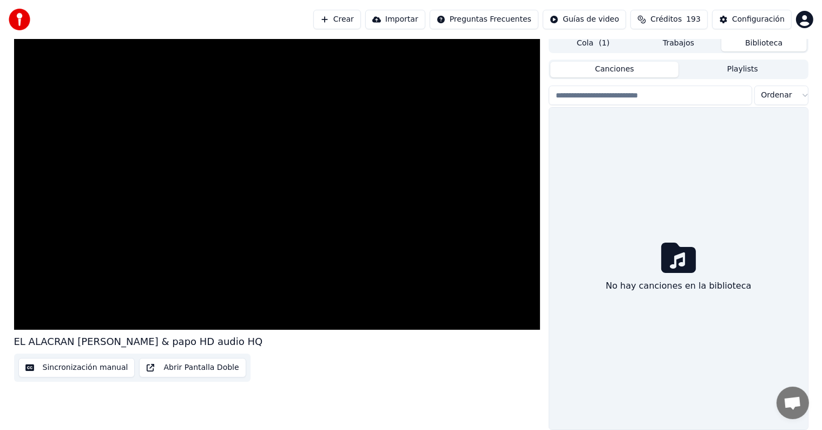
scroll to position [5, 0]
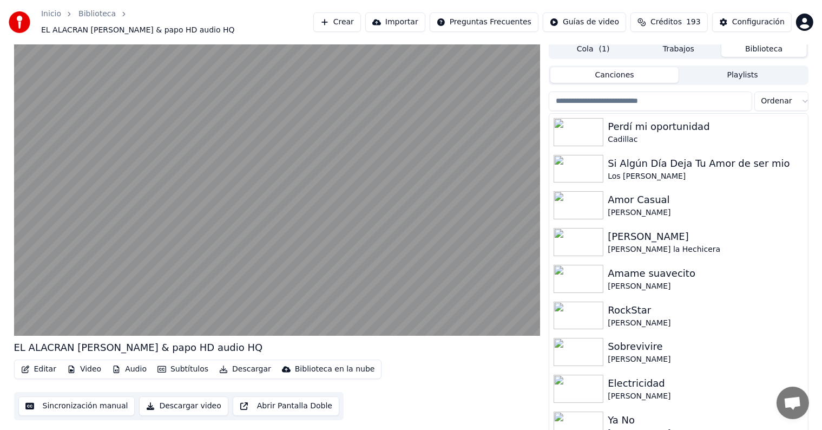
click at [45, 365] on button "Editar" at bounding box center [39, 369] width 44 height 15
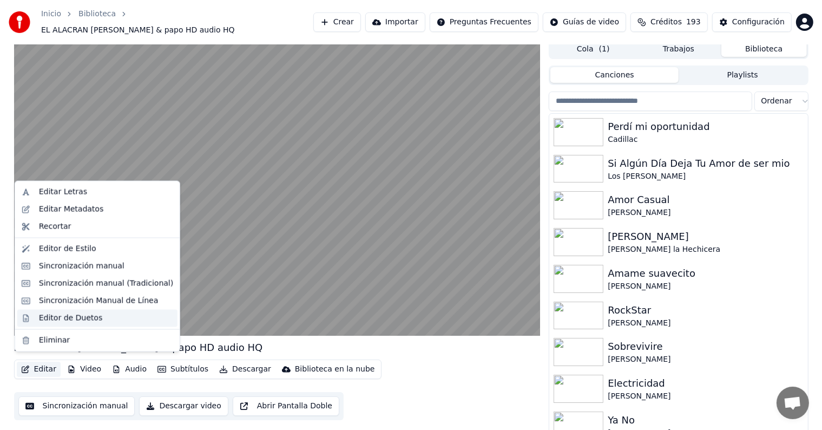
click at [45, 319] on div "Editor de Duetos" at bounding box center [70, 317] width 63 height 11
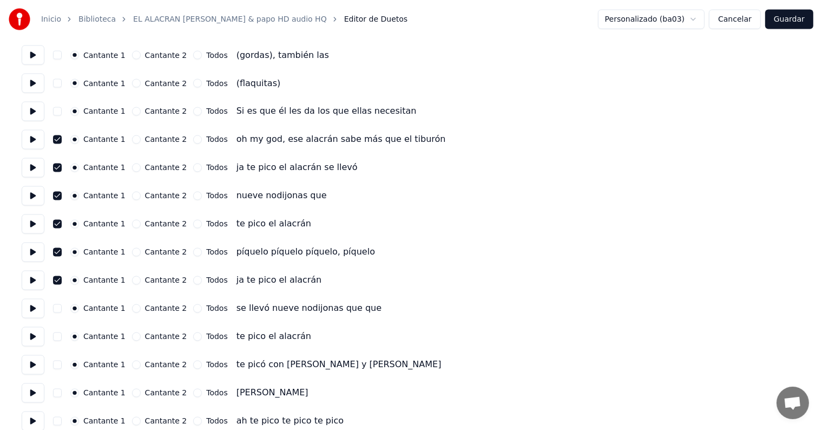
scroll to position [1948, 0]
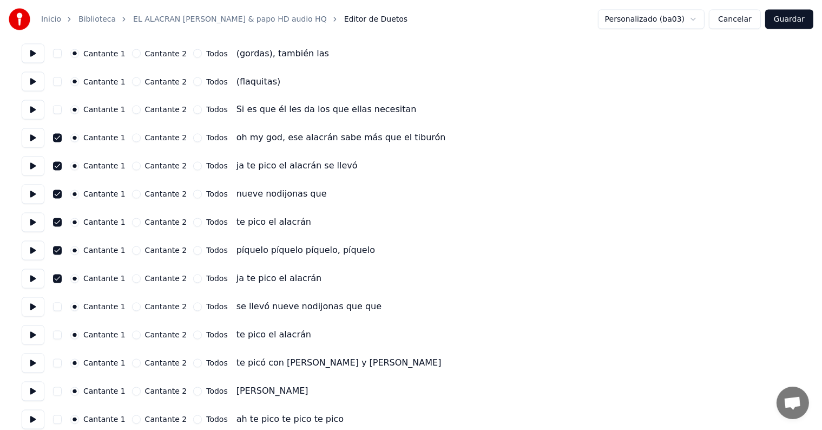
click at [59, 308] on button "button" at bounding box center [57, 307] width 9 height 9
click at [786, 22] on button "Guardar" at bounding box center [789, 19] width 48 height 19
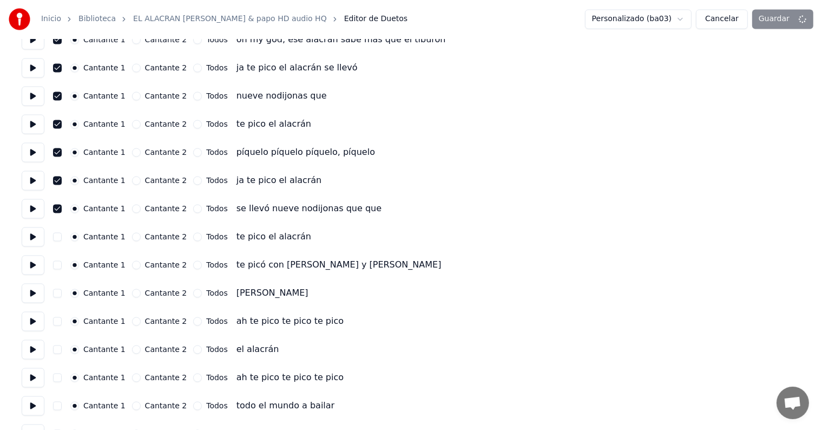
scroll to position [2045, 0]
click at [762, 15] on div "Personalizado (ba03) Cancelar Guardar" at bounding box center [699, 19] width 228 height 19
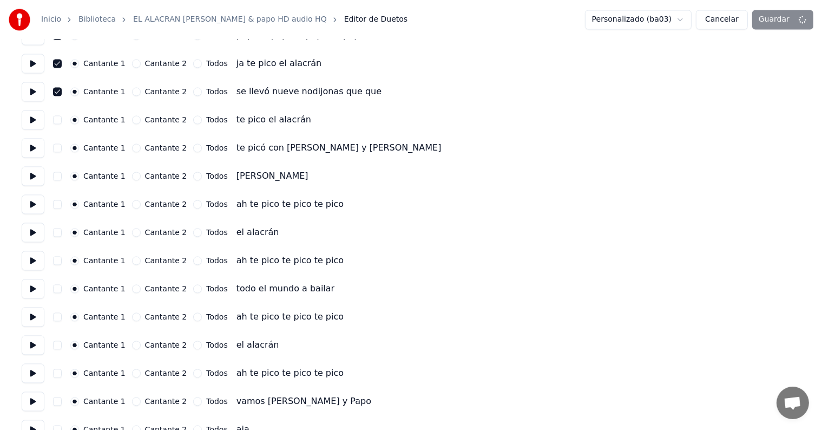
scroll to position [2162, 0]
click at [701, 17] on button "Cancelar" at bounding box center [722, 19] width 52 height 19
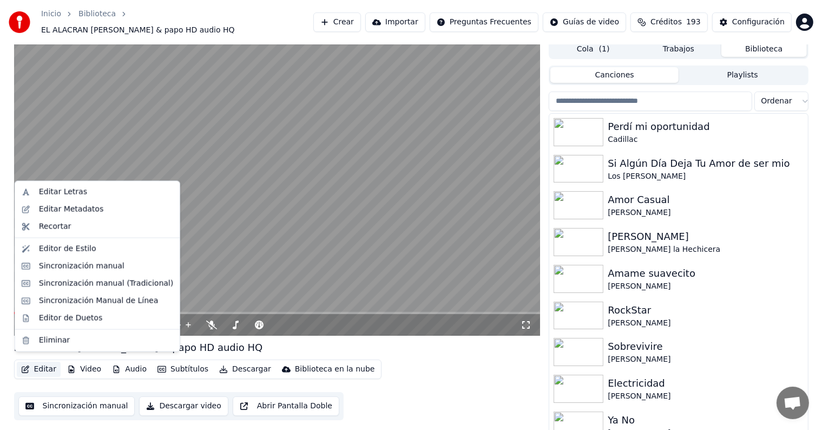
click at [35, 366] on button "Editar" at bounding box center [39, 369] width 44 height 15
click at [61, 320] on div "Editor de Duetos" at bounding box center [70, 317] width 63 height 11
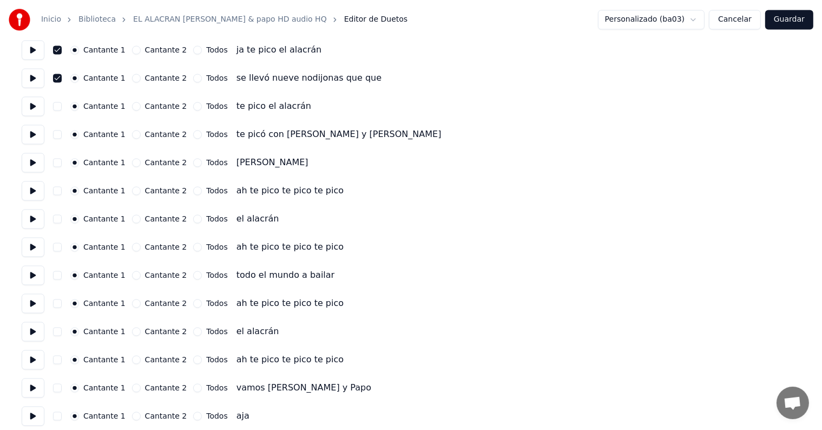
scroll to position [2174, 0]
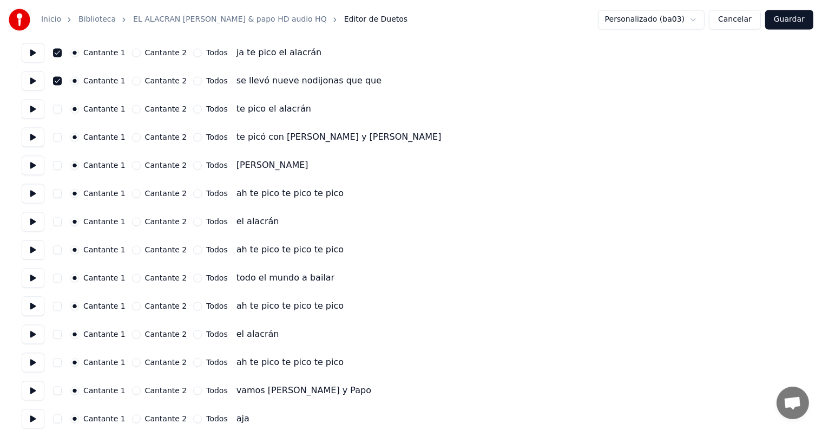
click at [60, 106] on button "button" at bounding box center [57, 108] width 9 height 9
click at [795, 15] on button "Guardar" at bounding box center [789, 19] width 48 height 19
click at [719, 20] on button "Cancelar" at bounding box center [722, 19] width 52 height 19
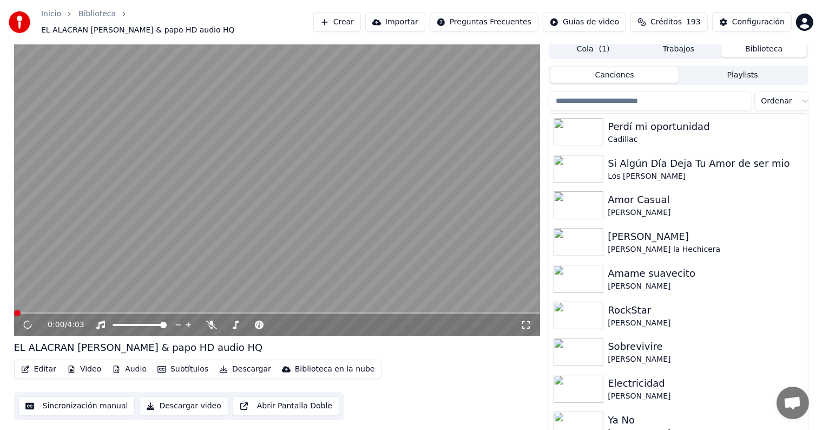
click at [36, 364] on button "Editar" at bounding box center [39, 369] width 44 height 15
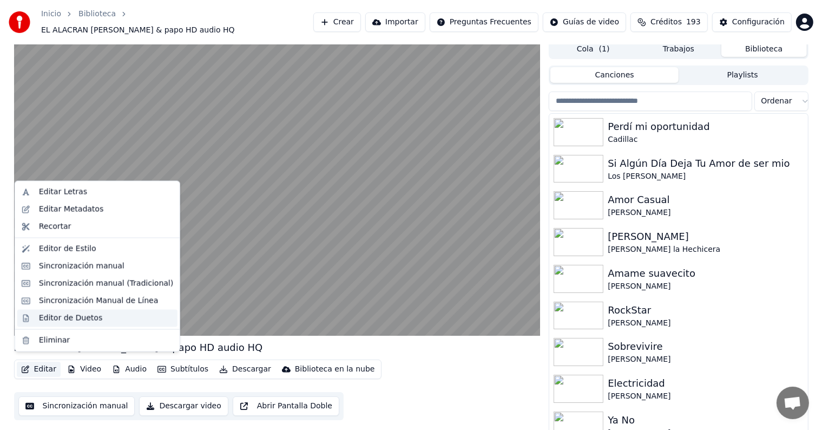
click at [41, 315] on div "Editor de Duetos" at bounding box center [70, 317] width 63 height 11
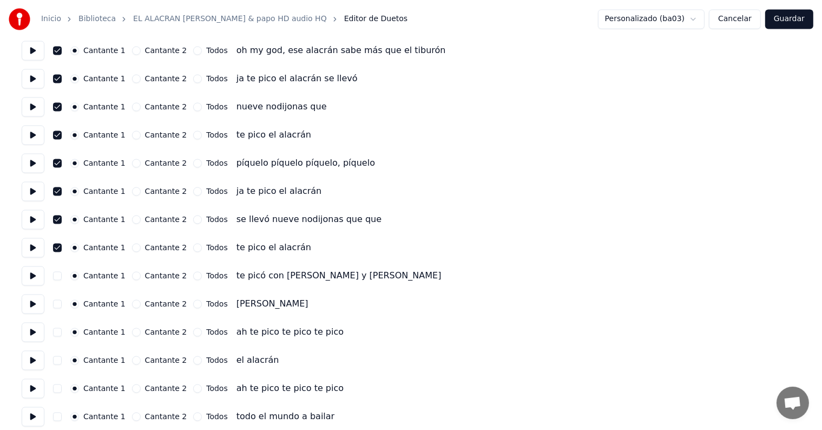
scroll to position [2036, 0]
click at [60, 245] on button "button" at bounding box center [57, 246] width 9 height 9
click at [62, 218] on button "button" at bounding box center [57, 218] width 9 height 9
click at [799, 17] on button "Guardar" at bounding box center [789, 19] width 48 height 19
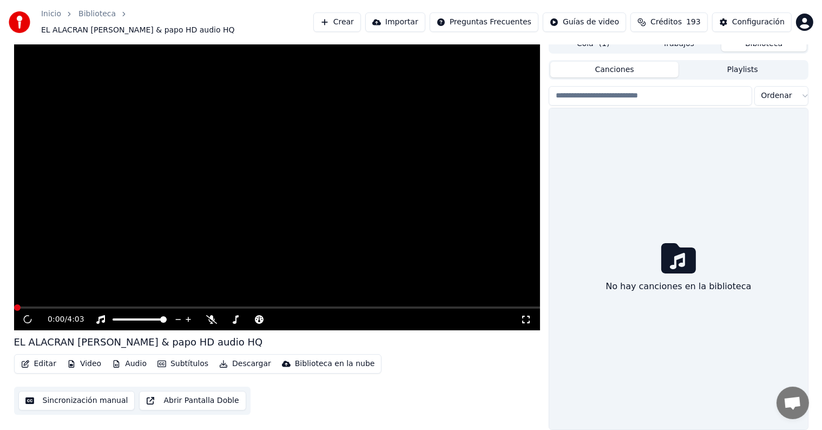
scroll to position [5, 0]
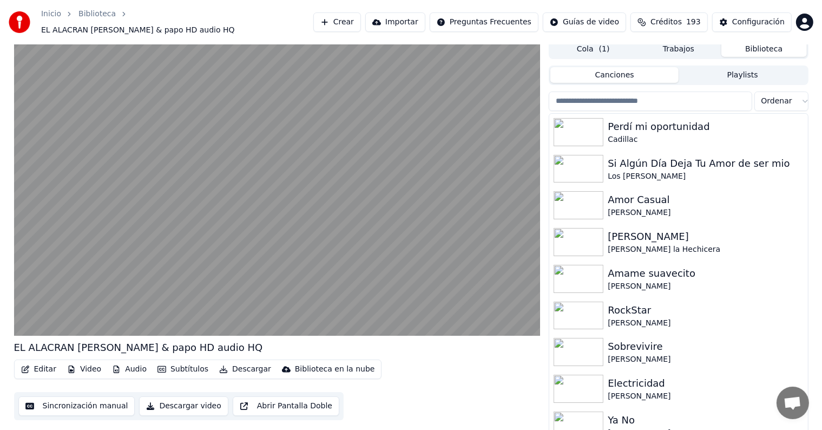
click at [34, 363] on button "Editar" at bounding box center [39, 369] width 44 height 15
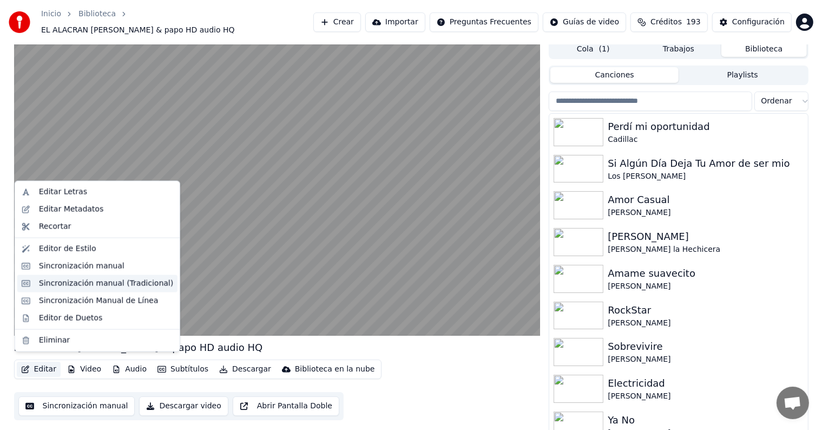
click at [35, 280] on div "Sincronización manual (Tradicional)" at bounding box center [97, 283] width 160 height 17
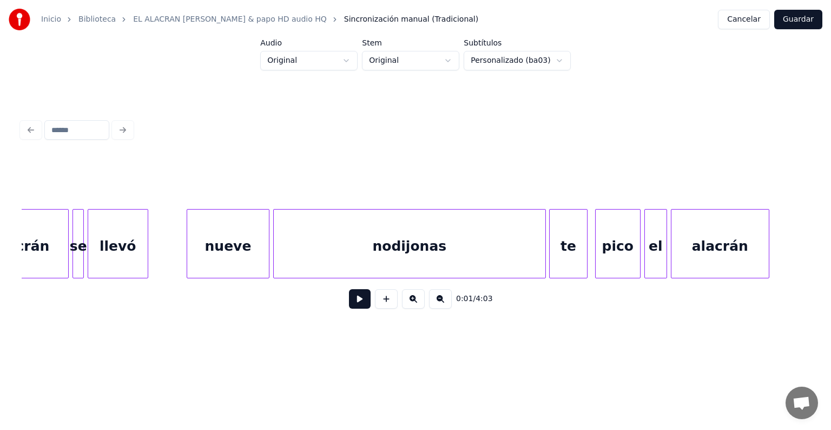
scroll to position [0, 11851]
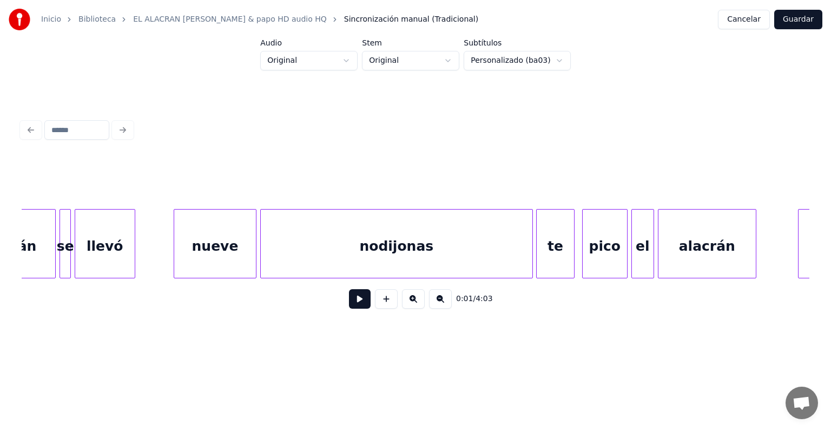
click at [216, 251] on div "nueve" at bounding box center [215, 246] width 82 height 74
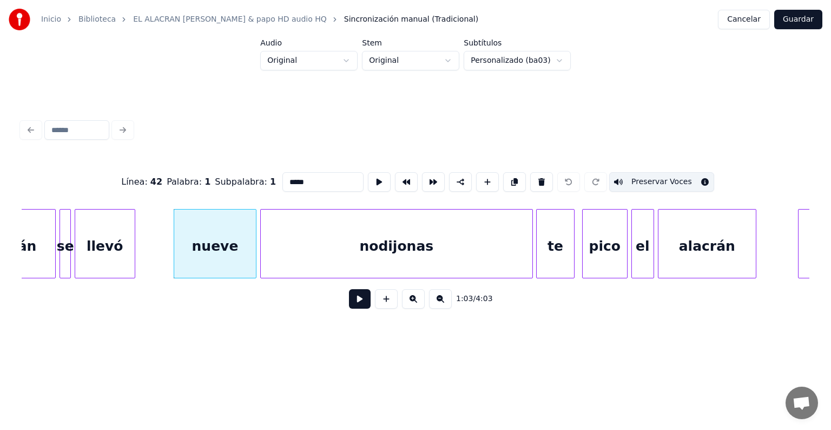
click at [306, 251] on div "nodijonas" at bounding box center [397, 246] width 272 height 74
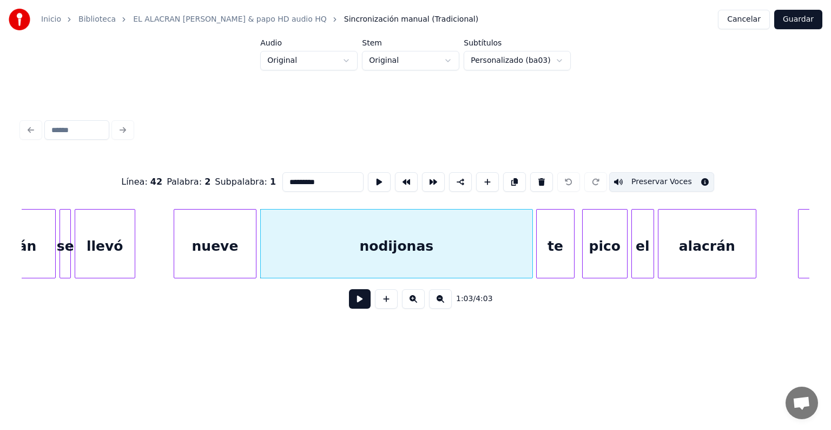
click at [538, 245] on div at bounding box center [538, 243] width 3 height 68
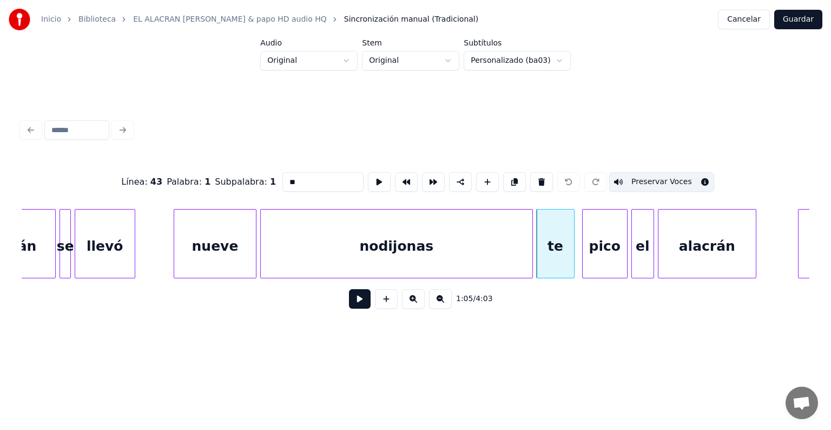
click at [600, 247] on div "pico" at bounding box center [605, 246] width 44 height 74
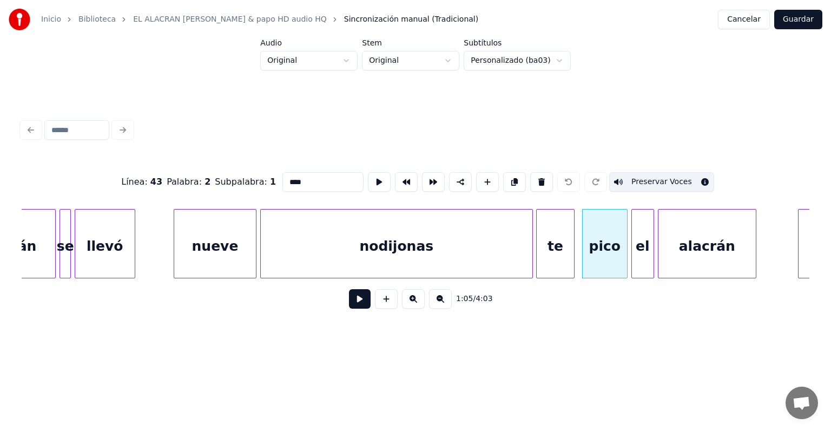
click at [642, 242] on div "el" at bounding box center [643, 246] width 22 height 74
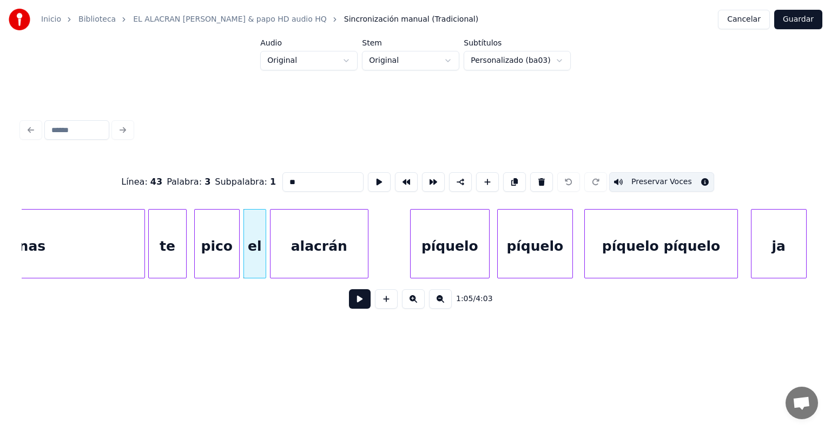
scroll to position [0, 12245]
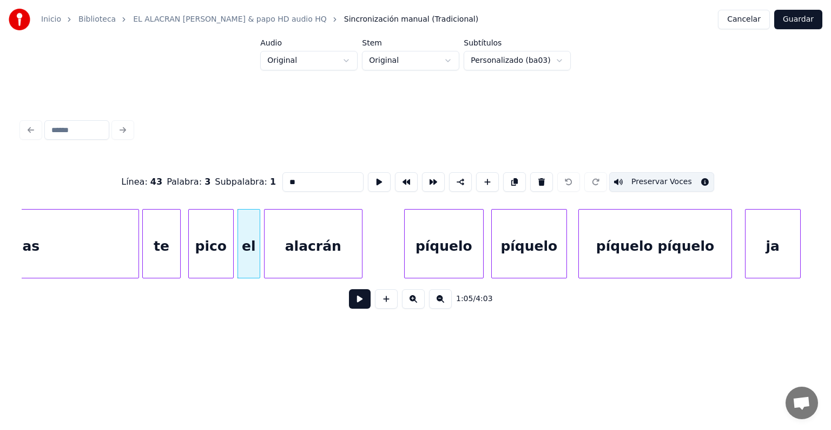
click at [454, 246] on div "píquelo" at bounding box center [444, 246] width 78 height 74
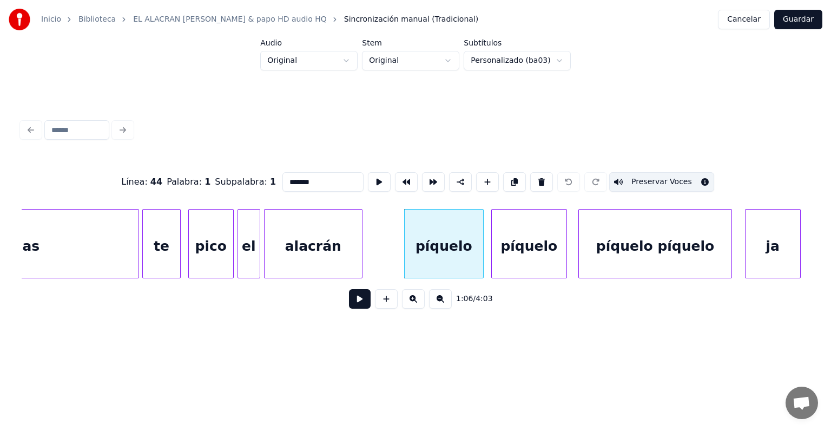
click at [528, 241] on div "píquelo" at bounding box center [529, 246] width 75 height 74
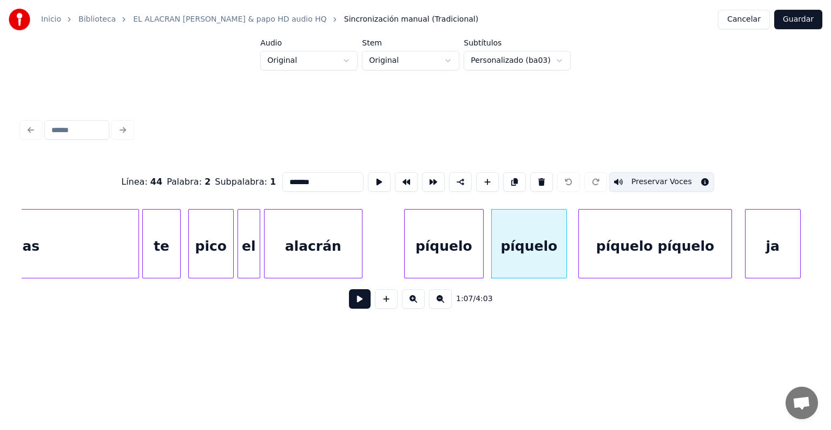
click at [623, 240] on div "píquelo píquelo" at bounding box center [655, 246] width 153 height 74
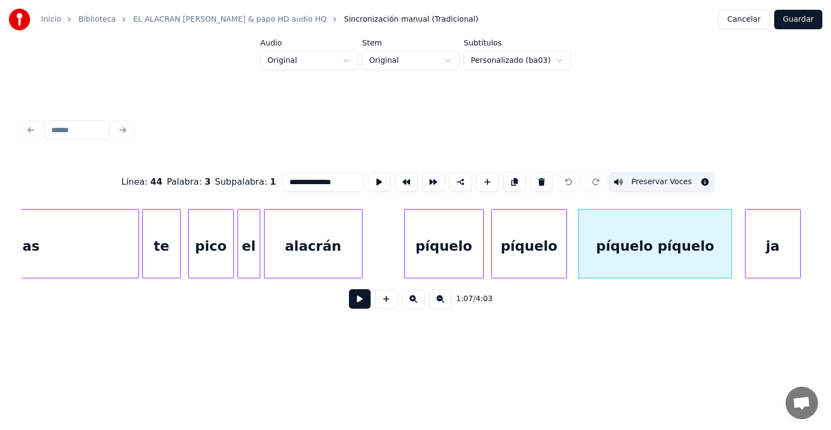
click at [766, 236] on div "ja" at bounding box center [773, 246] width 55 height 74
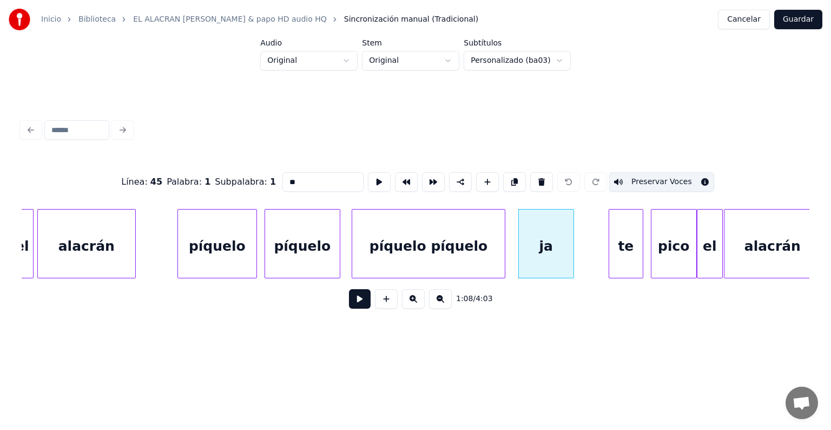
scroll to position [0, 12473]
click at [626, 235] on div "te" at bounding box center [626, 246] width 34 height 74
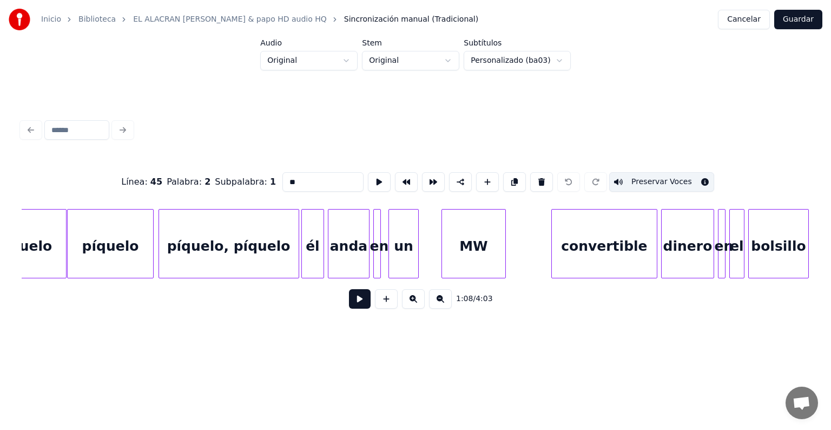
scroll to position [0, 14050]
click at [443, 260] on div "MW" at bounding box center [469, 246] width 71 height 74
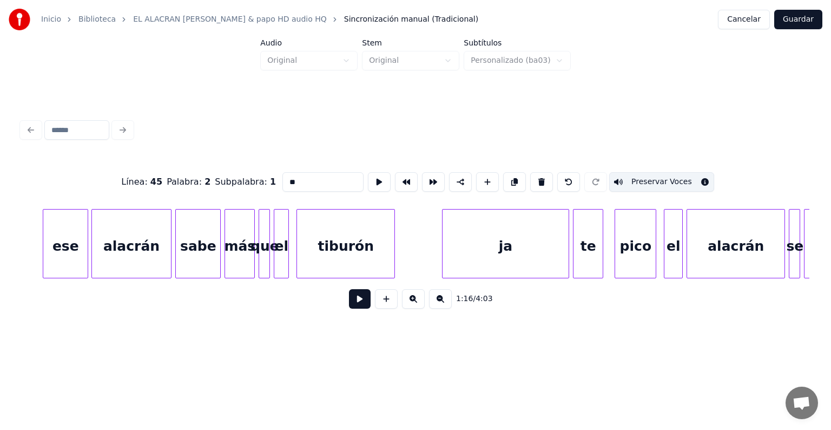
scroll to position [0, 20143]
click at [517, 250] on div "ja" at bounding box center [505, 246] width 127 height 74
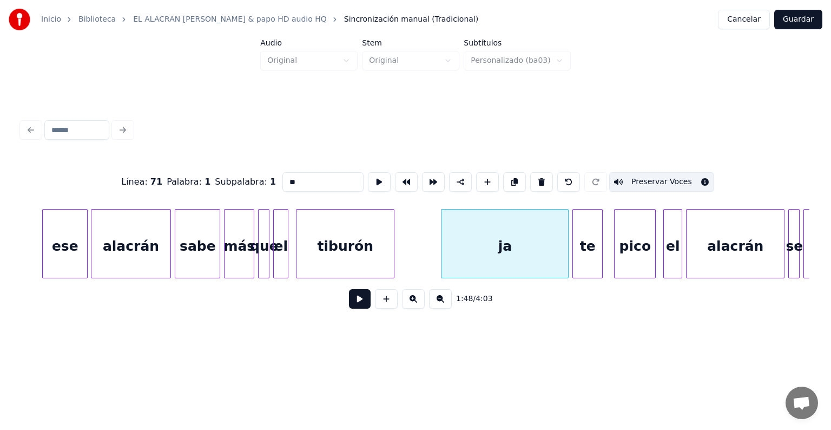
click at [587, 245] on div "te" at bounding box center [587, 246] width 29 height 74
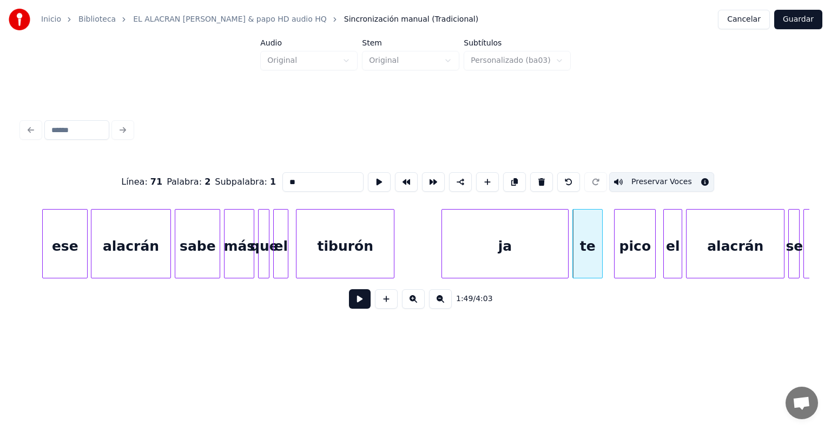
click at [631, 251] on div "pico" at bounding box center [635, 246] width 41 height 74
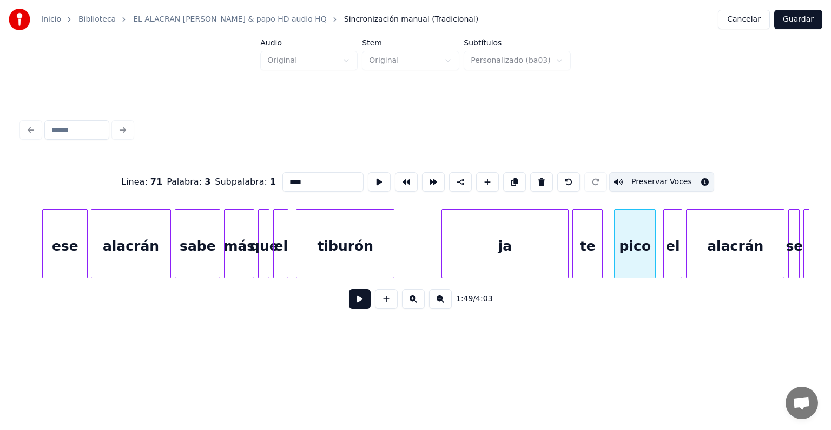
click at [665, 245] on div at bounding box center [665, 243] width 3 height 68
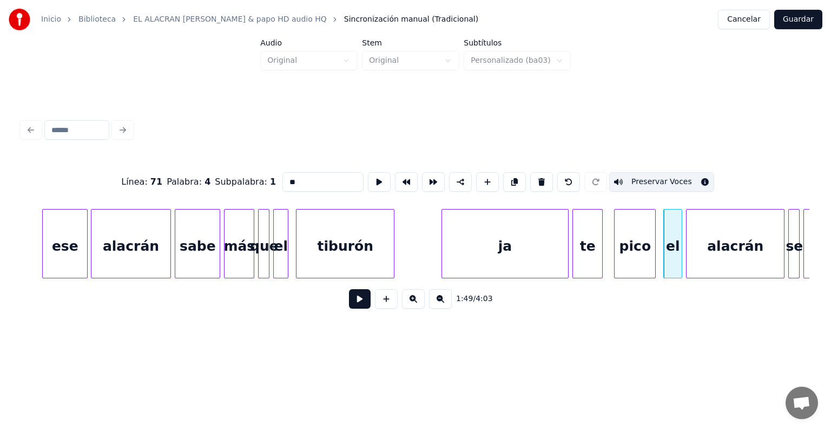
click at [710, 244] on div "alacrán" at bounding box center [735, 246] width 97 height 74
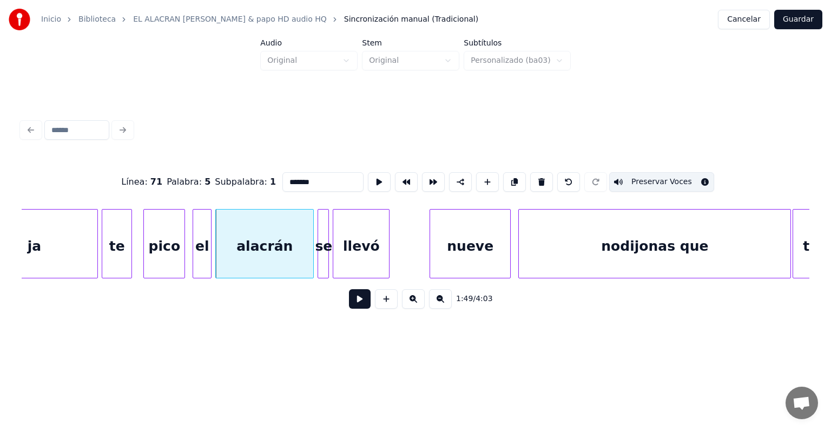
scroll to position [0, 20614]
click at [456, 236] on div "nueve" at bounding box center [470, 246] width 80 height 74
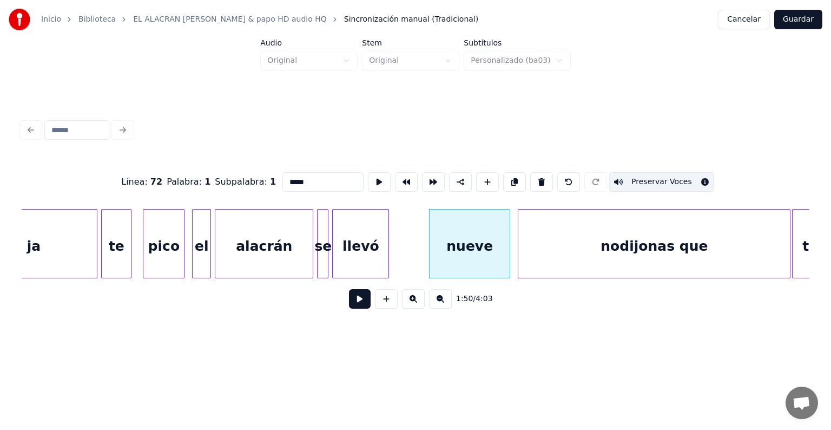
click at [573, 241] on div "nodijonas que" at bounding box center [655, 246] width 272 height 74
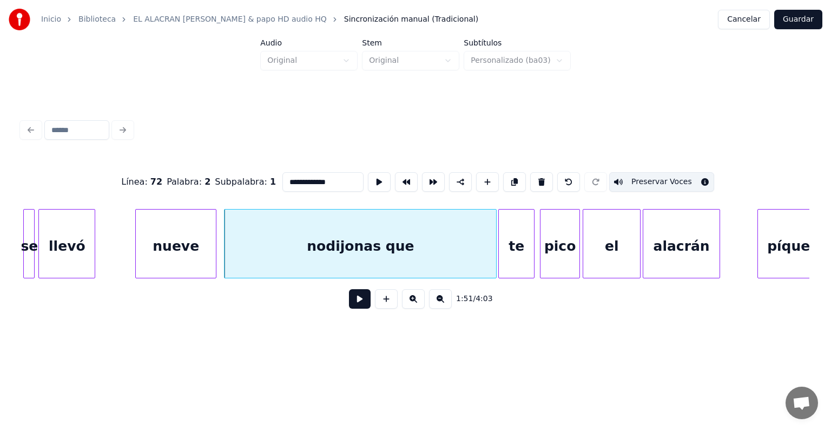
scroll to position [0, 20909]
click at [514, 236] on div "te" at bounding box center [515, 246] width 35 height 74
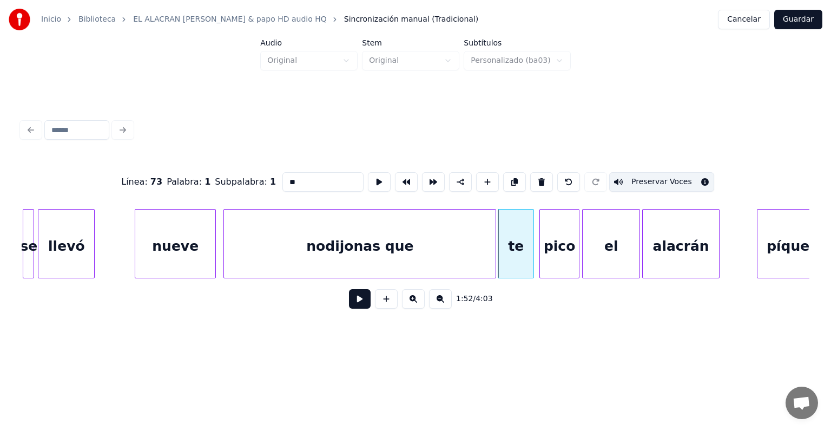
click at [556, 247] on div "pico" at bounding box center [559, 246] width 39 height 74
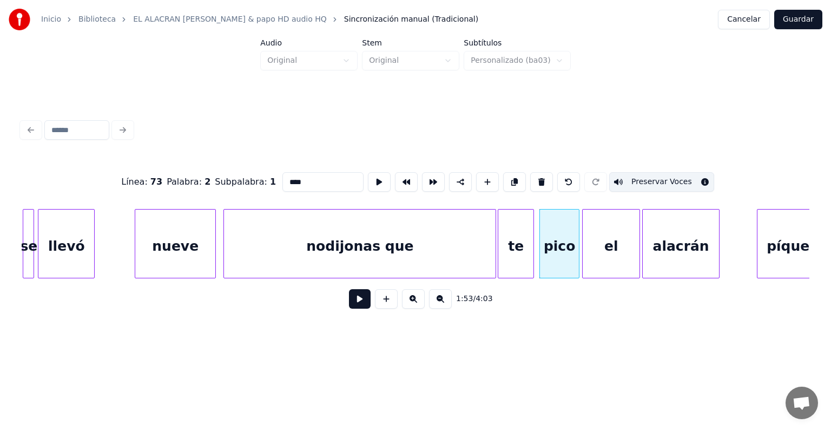
click at [599, 251] on div "el" at bounding box center [611, 246] width 57 height 74
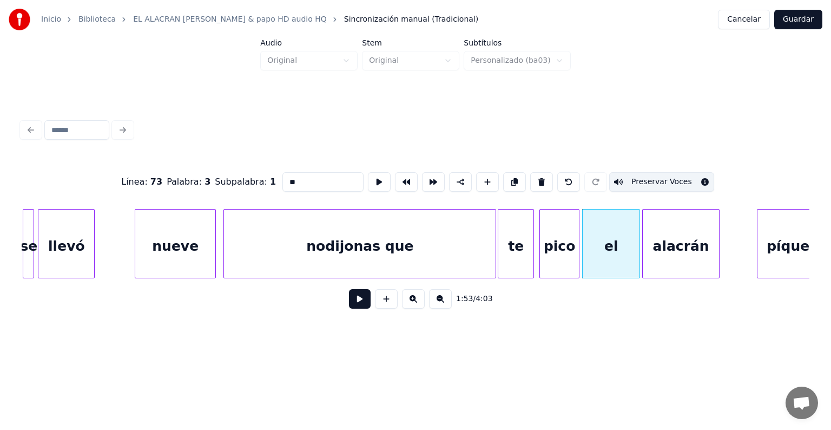
click at [670, 253] on div "alacrán" at bounding box center [681, 246] width 77 height 74
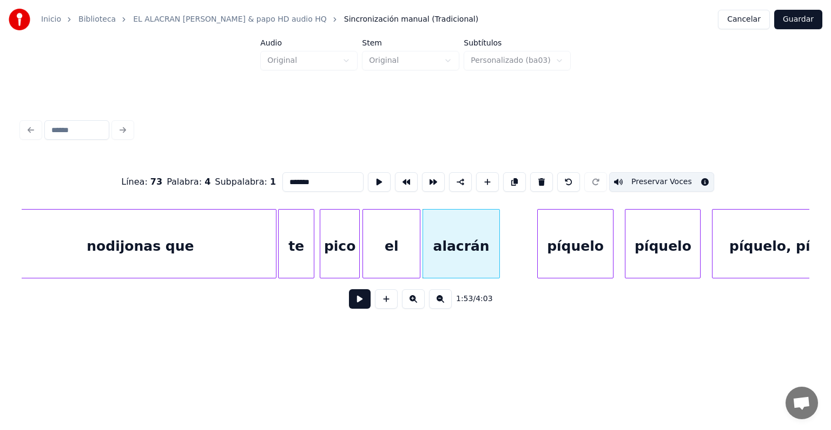
scroll to position [0, 21131]
click at [568, 241] on div "píquelo" at bounding box center [573, 246] width 76 height 74
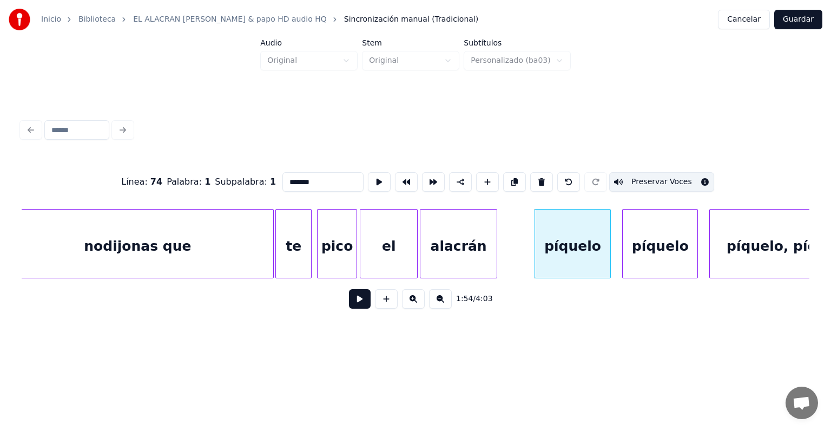
click at [652, 245] on div "píquelo" at bounding box center [660, 246] width 75 height 74
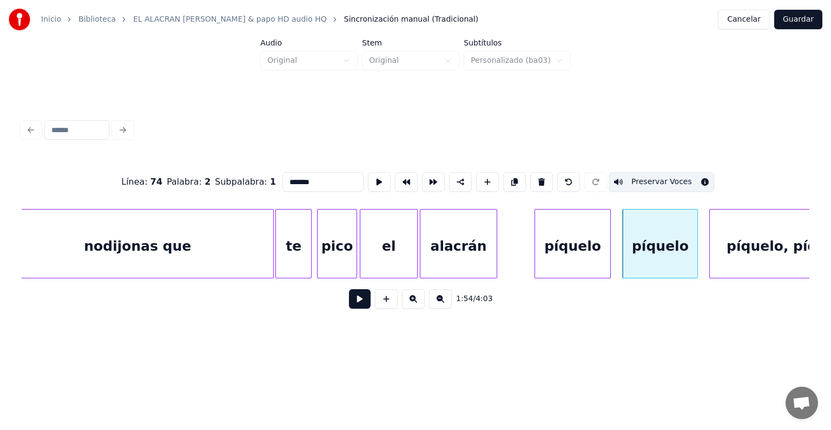
click at [732, 248] on div "píquelo, píquelo" at bounding box center [788, 246] width 156 height 74
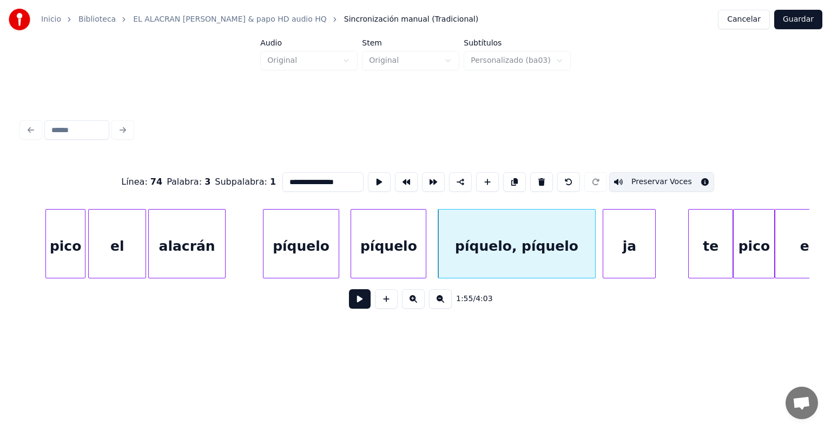
scroll to position [0, 21445]
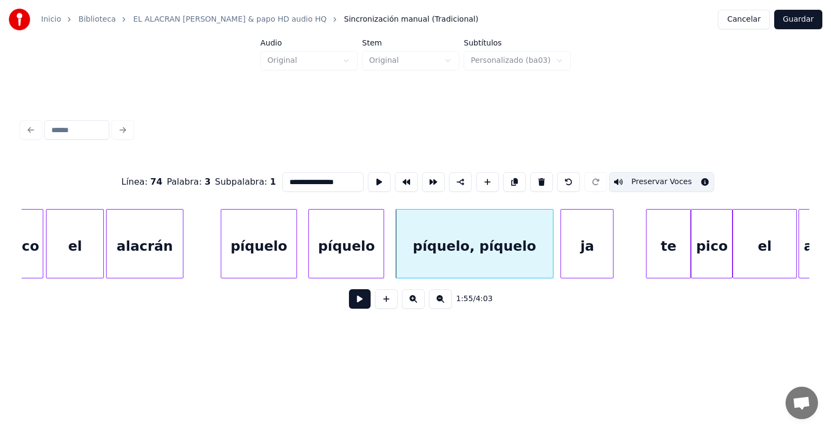
click at [588, 238] on div "ja" at bounding box center [587, 246] width 52 height 74
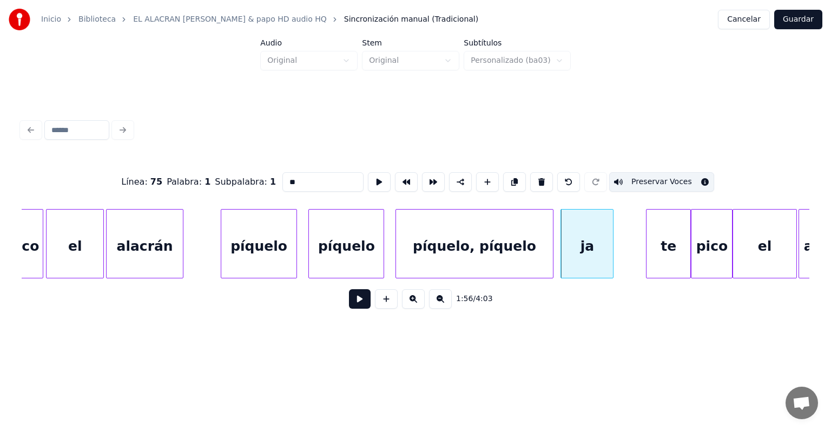
click at [662, 234] on div "te" at bounding box center [669, 246] width 44 height 74
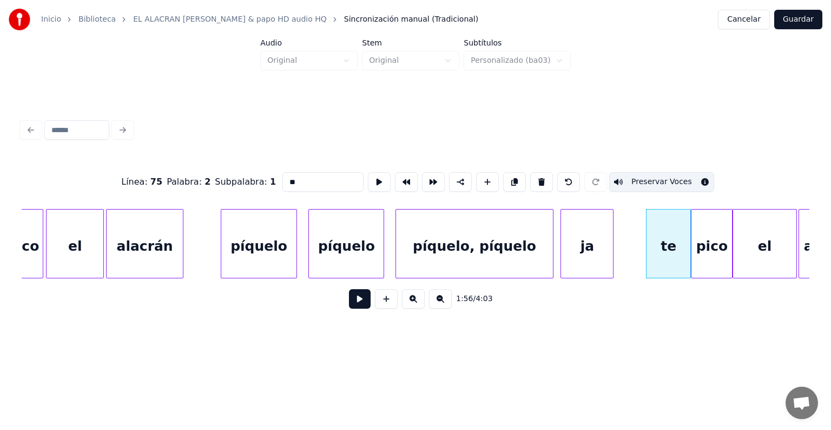
click at [705, 240] on div "pico" at bounding box center [712, 246] width 41 height 74
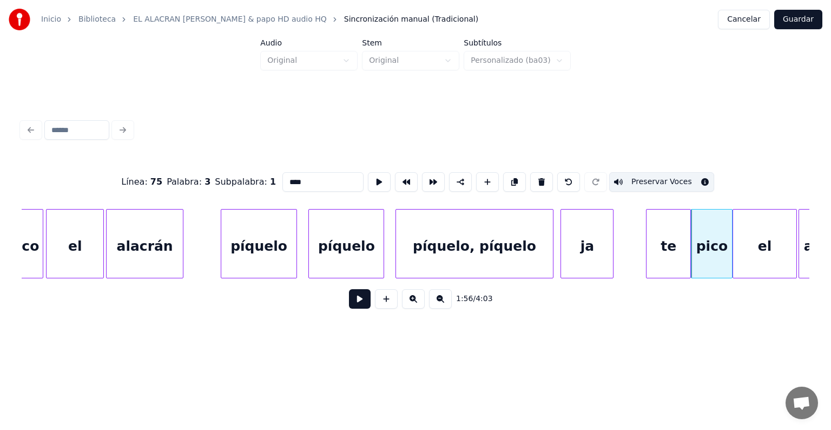
click at [756, 237] on div "el" at bounding box center [765, 246] width 64 height 74
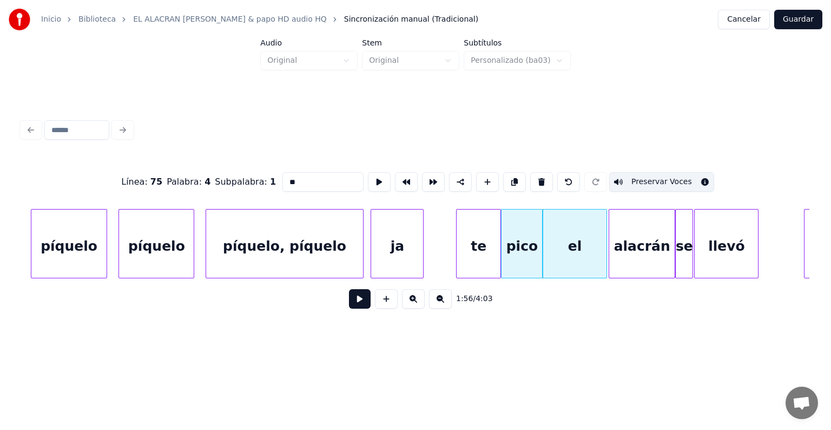
scroll to position [0, 21636]
click at [640, 237] on div "alacrán" at bounding box center [641, 246] width 65 height 74
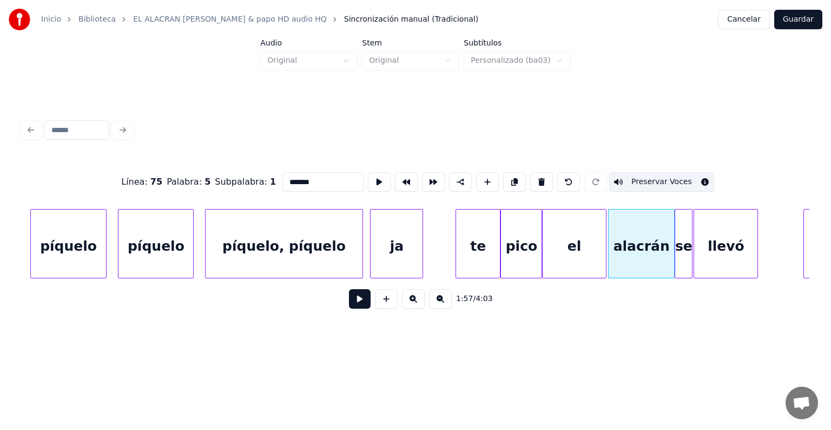
click at [677, 237] on div at bounding box center [676, 243] width 3 height 68
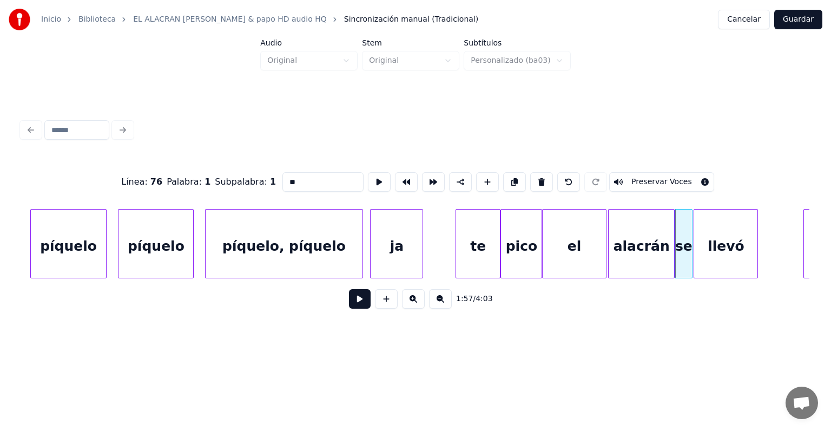
click at [685, 177] on button "Preservar Voces" at bounding box center [661, 181] width 105 height 19
click at [726, 234] on div "llevó" at bounding box center [725, 246] width 63 height 74
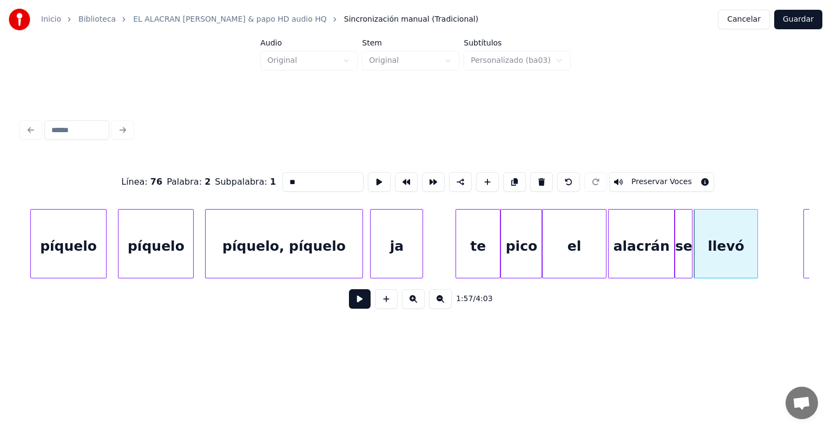
type input "*****"
click at [676, 181] on button "Preservar Voces" at bounding box center [661, 181] width 105 height 19
click at [802, 19] on button "Guardar" at bounding box center [799, 19] width 48 height 19
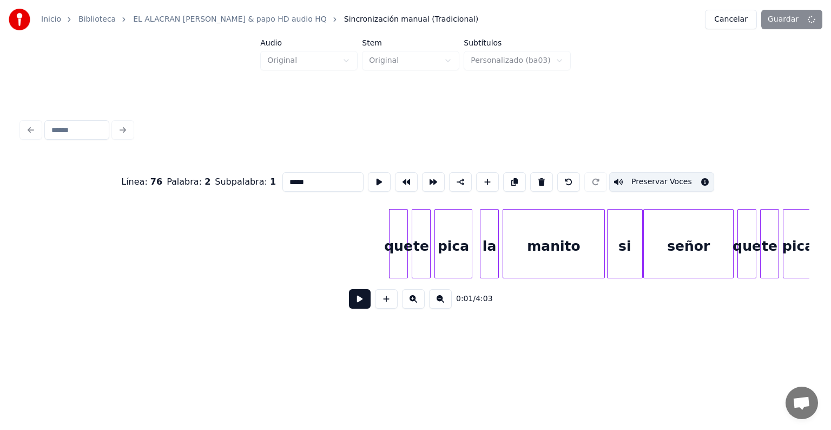
click at [690, 102] on div "Línea : 76 Palabra : 2 Subpalabra : 1 ***** Preservar Voces 0:01 / 4:03" at bounding box center [415, 217] width 797 height 258
click at [732, 22] on button "Cancelar" at bounding box center [731, 19] width 52 height 19
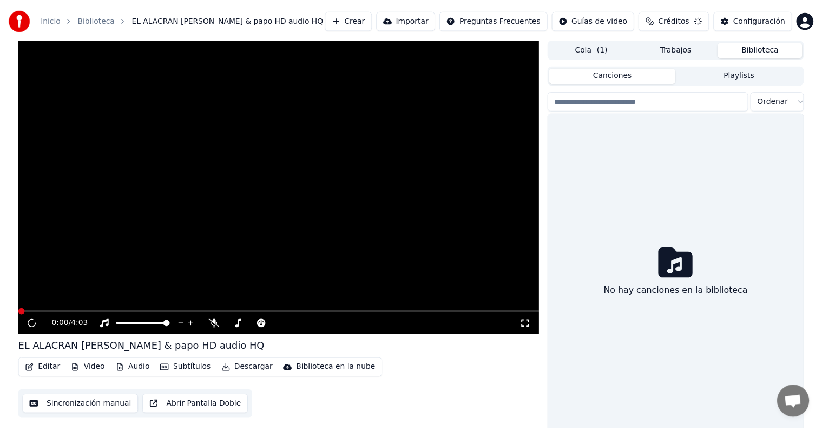
scroll to position [5, 0]
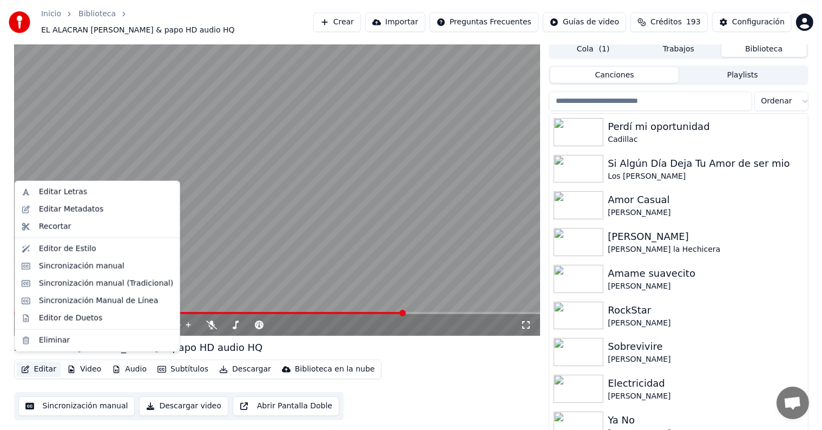
click at [40, 366] on button "Editar" at bounding box center [39, 369] width 44 height 15
click at [58, 321] on div "Editor de Duetos" at bounding box center [70, 317] width 63 height 11
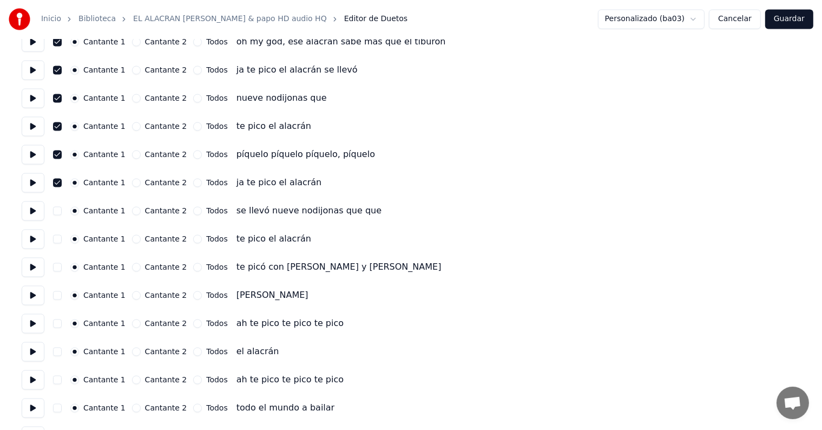
scroll to position [2040, 0]
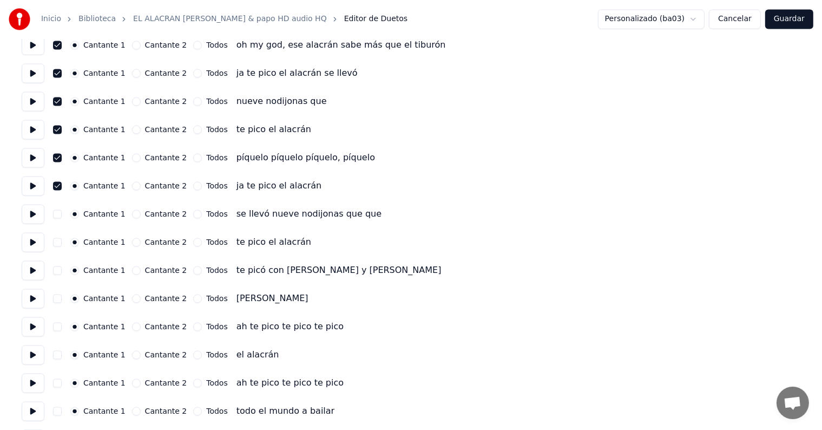
click at [63, 191] on div "Cantante 1 Cantante 2 Todos ja te pico el alacrán" at bounding box center [411, 185] width 779 height 19
click at [62, 187] on button "button" at bounding box center [57, 186] width 9 height 9
click at [785, 14] on button "Guardar" at bounding box center [789, 19] width 48 height 19
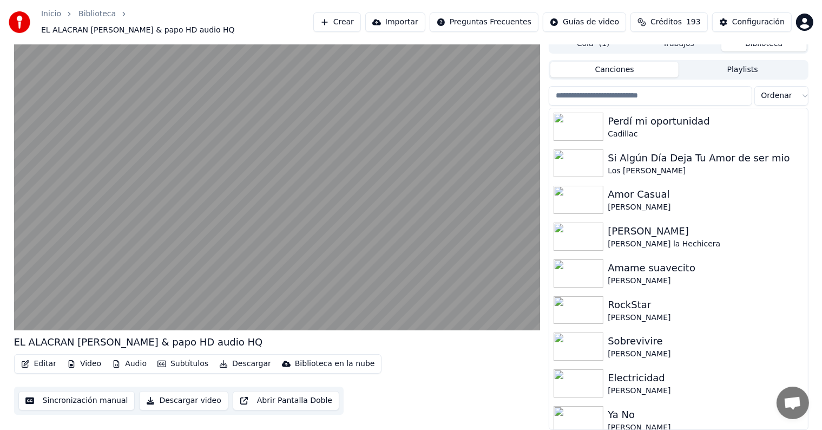
scroll to position [5, 0]
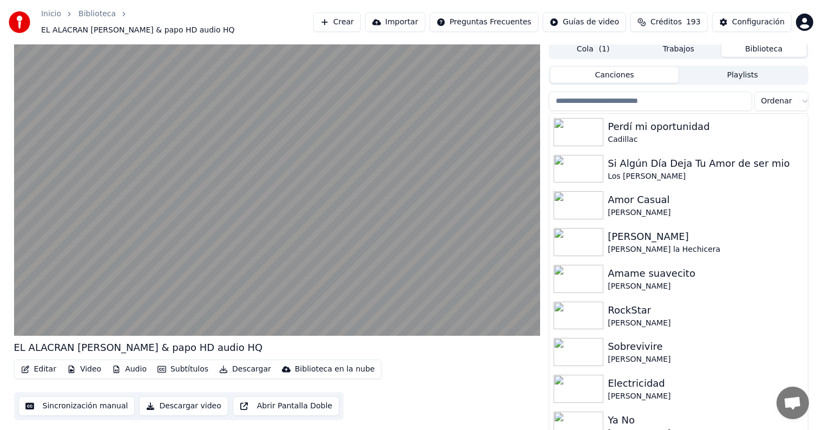
click at [38, 366] on button "Editar" at bounding box center [39, 369] width 44 height 15
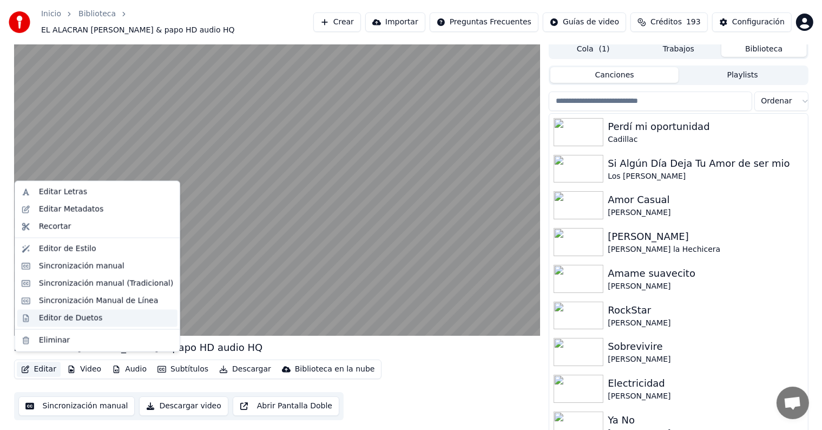
click at [39, 323] on div "Editor de Duetos" at bounding box center [70, 317] width 63 height 11
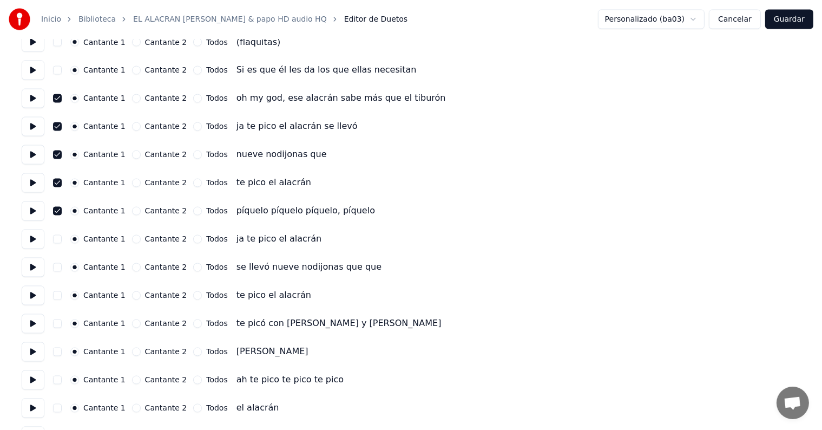
scroll to position [1987, 0]
click at [60, 241] on button "button" at bounding box center [57, 239] width 9 height 9
click at [785, 20] on button "Guardar" at bounding box center [789, 19] width 48 height 19
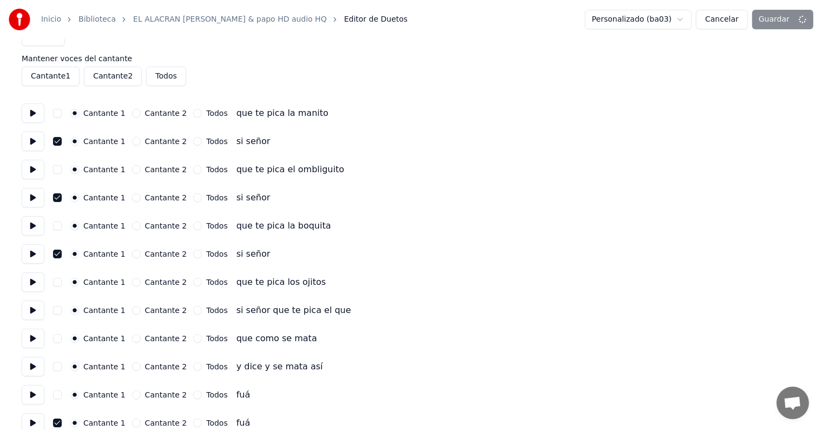
scroll to position [0, 0]
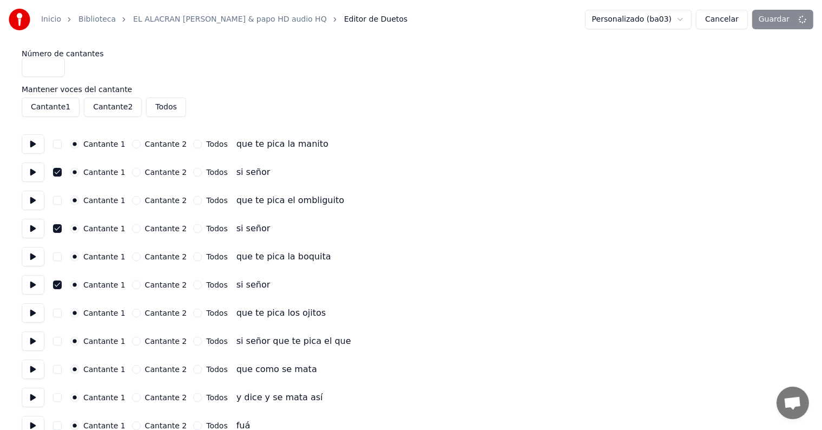
click at [721, 19] on button "Cancelar" at bounding box center [722, 19] width 52 height 19
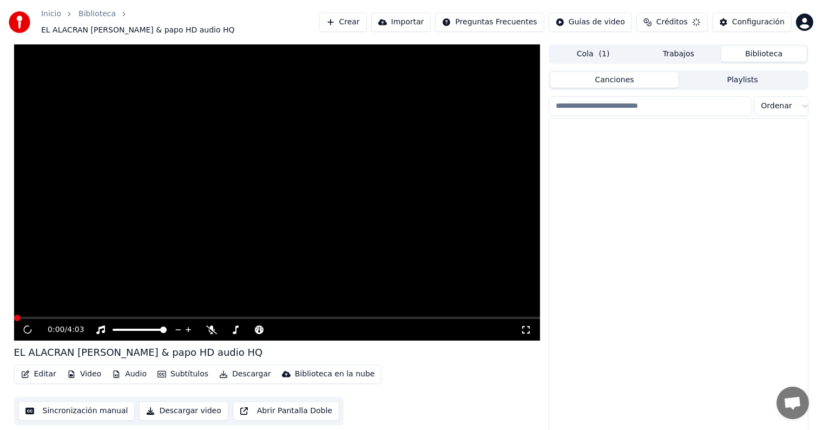
scroll to position [5, 0]
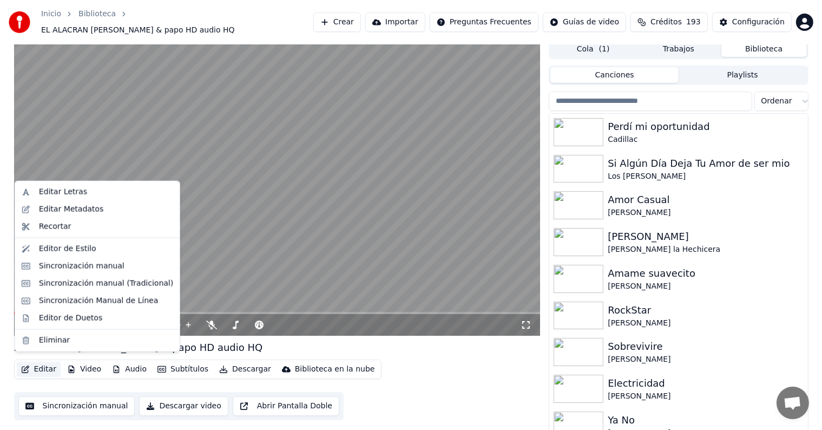
click at [47, 368] on button "Editar" at bounding box center [39, 369] width 44 height 15
click at [70, 321] on div "Editor de Duetos" at bounding box center [70, 317] width 63 height 11
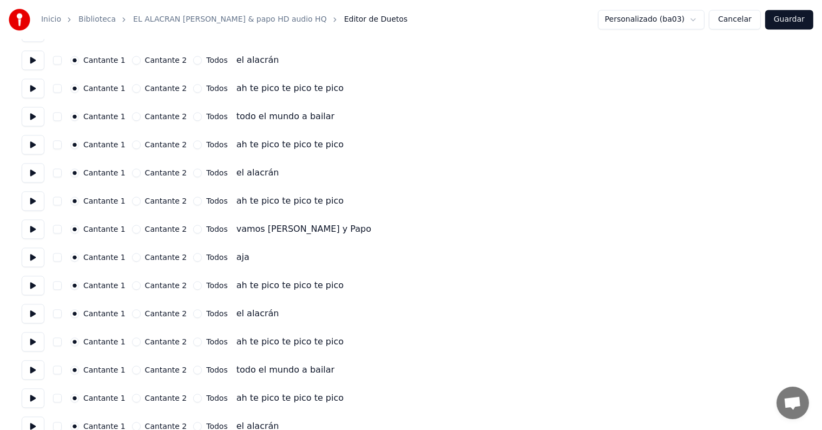
scroll to position [2437, 0]
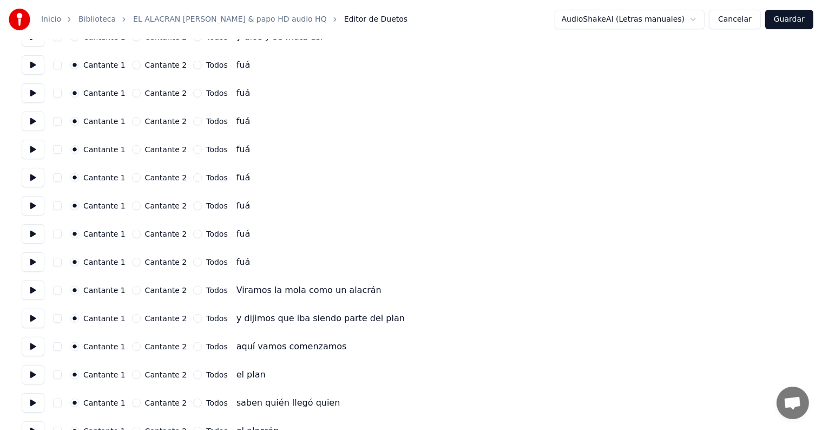
scroll to position [0, 0]
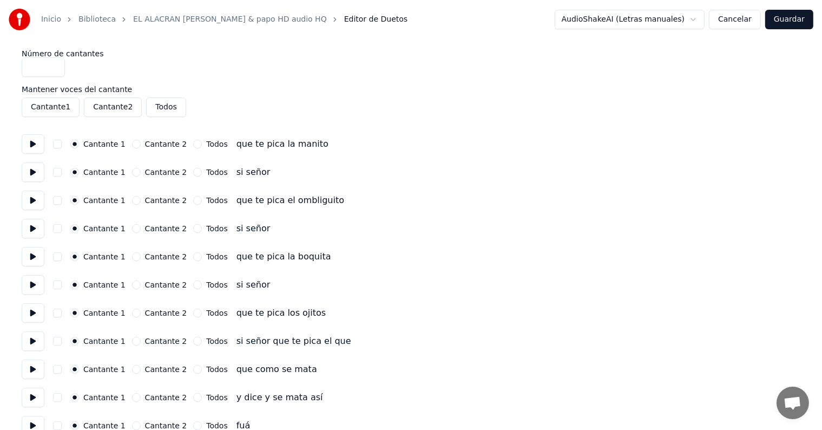
click at [62, 172] on button "button" at bounding box center [57, 172] width 9 height 9
click at [58, 227] on button "button" at bounding box center [57, 228] width 9 height 9
click at [62, 284] on button "button" at bounding box center [57, 284] width 9 height 9
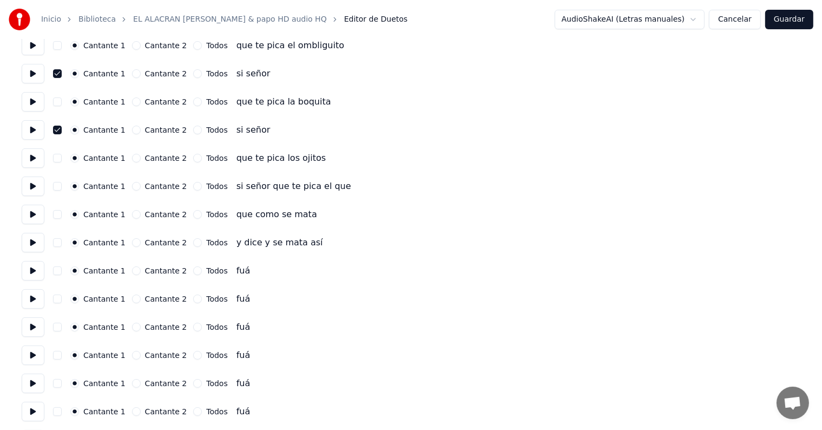
scroll to position [166, 0]
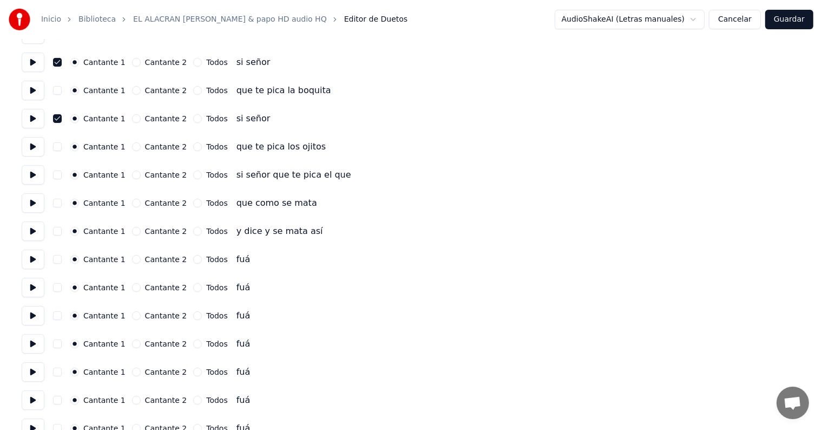
click at [58, 283] on button "button" at bounding box center [57, 287] width 9 height 9
click at [61, 343] on button "button" at bounding box center [57, 343] width 9 height 9
click at [60, 399] on button "button" at bounding box center [57, 400] width 9 height 9
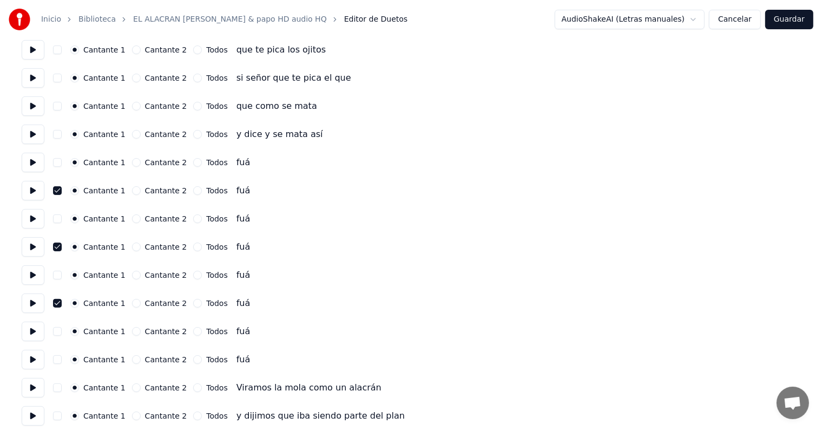
scroll to position [264, 0]
click at [61, 330] on button "button" at bounding box center [57, 330] width 9 height 9
click at [58, 359] on button "button" at bounding box center [57, 359] width 9 height 9
click at [30, 303] on button at bounding box center [33, 302] width 23 height 19
click at [34, 331] on button at bounding box center [33, 330] width 23 height 19
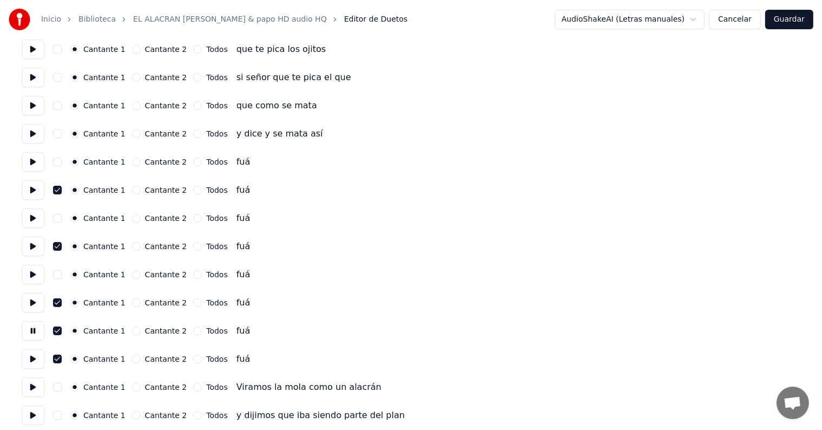
click at [38, 359] on button at bounding box center [33, 358] width 23 height 19
click at [797, 17] on button "Guardar" at bounding box center [789, 19] width 48 height 19
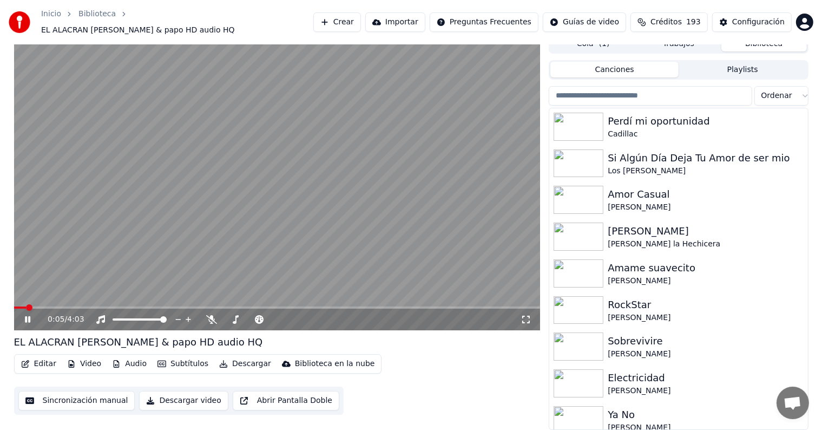
scroll to position [5, 0]
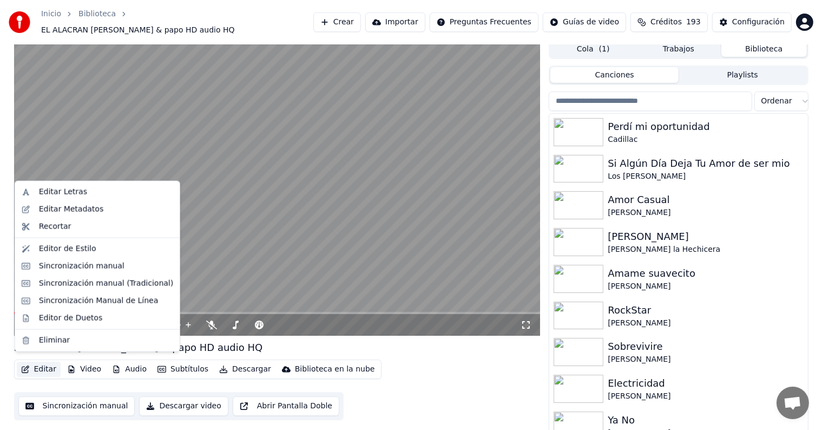
click at [38, 365] on button "Editar" at bounding box center [39, 369] width 44 height 15
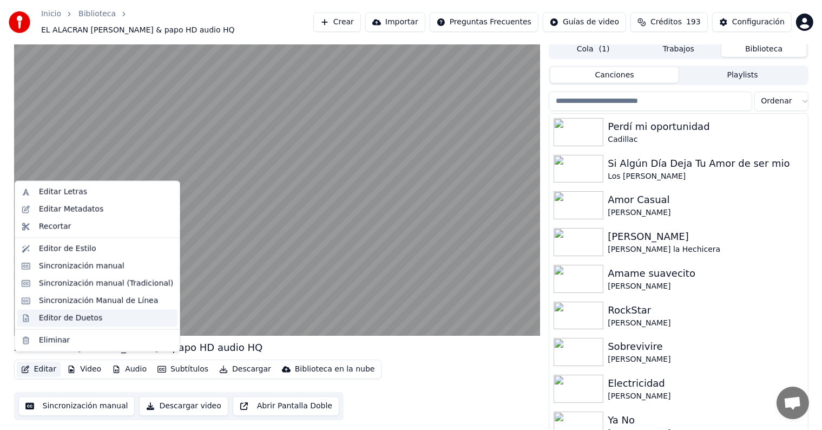
click at [41, 318] on div "Editor de Duetos" at bounding box center [70, 317] width 63 height 11
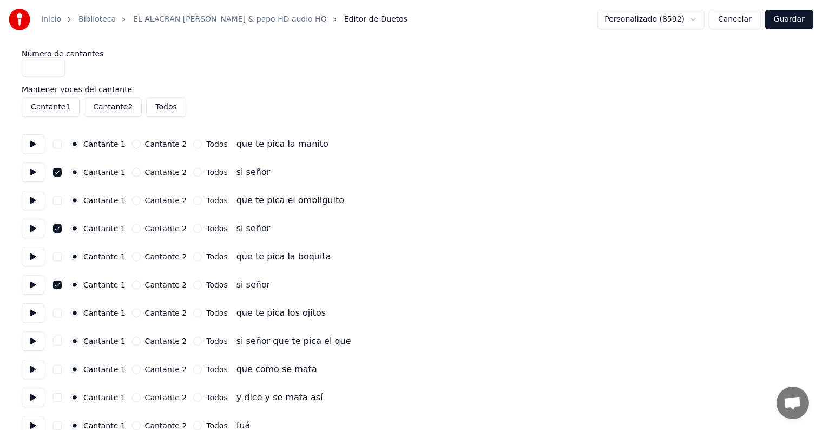
click at [633, 11] on button "Personalizado (8592)" at bounding box center [651, 19] width 107 height 19
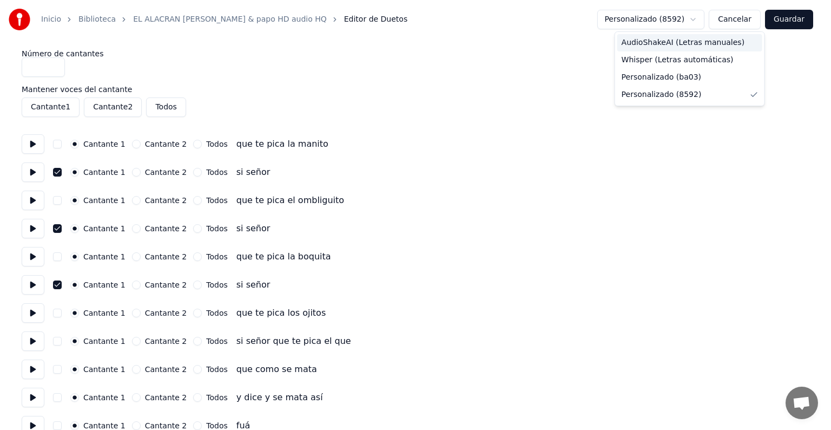
click at [635, 37] on span "AudioShakeAI (Letras manuales)" at bounding box center [683, 42] width 123 height 11
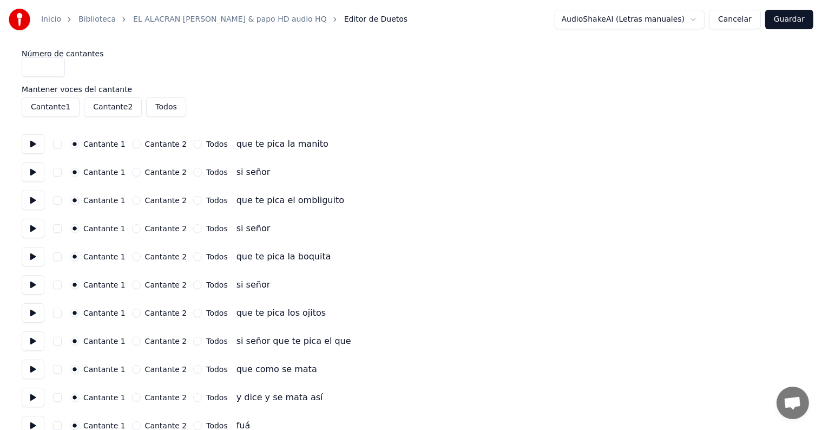
click at [61, 228] on button "button" at bounding box center [57, 228] width 9 height 9
click at [61, 281] on button "button" at bounding box center [57, 284] width 9 height 9
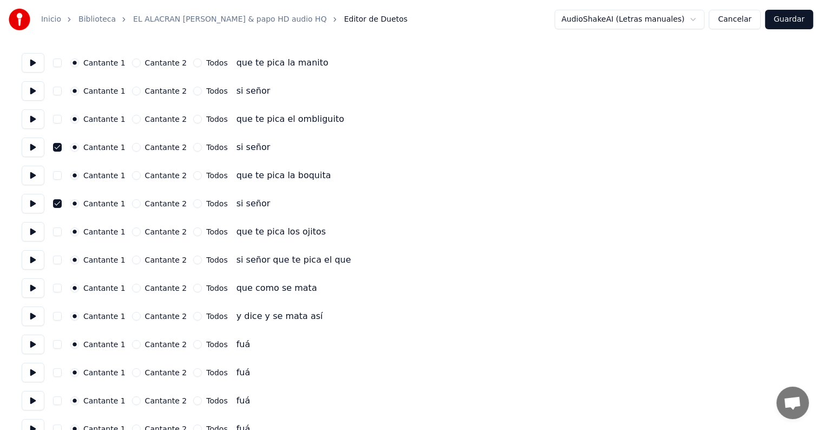
scroll to position [85, 0]
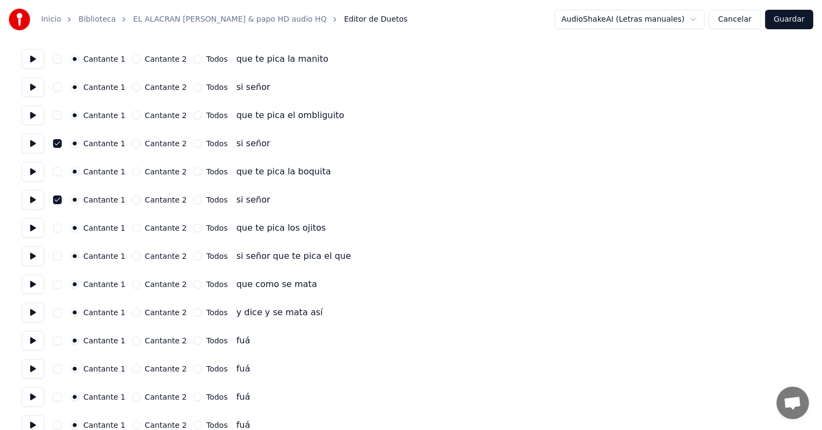
click at [57, 366] on button "button" at bounding box center [57, 368] width 9 height 9
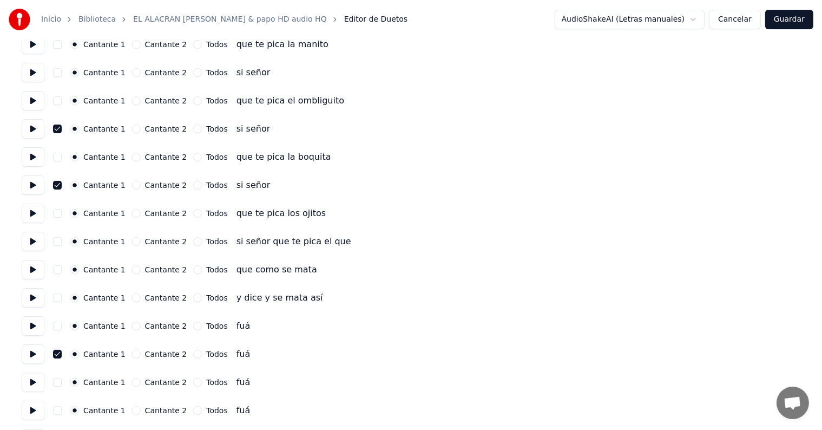
scroll to position [160, 0]
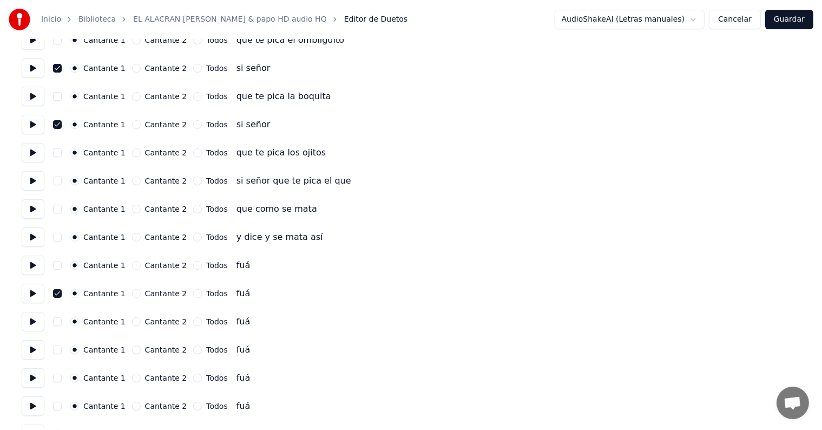
click at [58, 348] on button "button" at bounding box center [57, 349] width 9 height 9
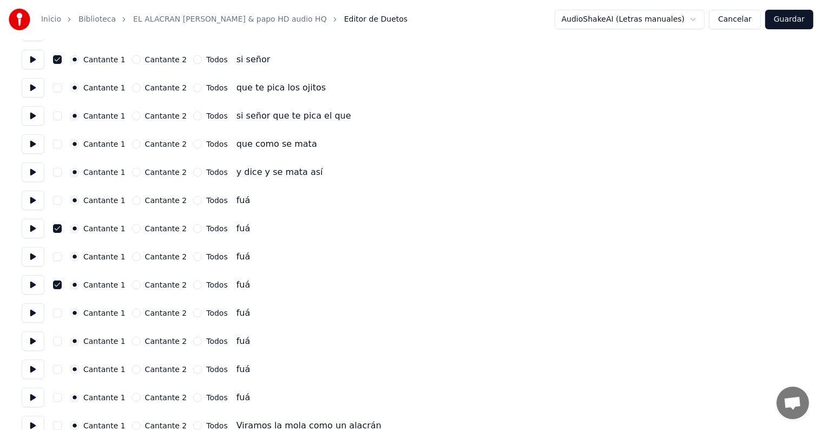
scroll to position [231, 0]
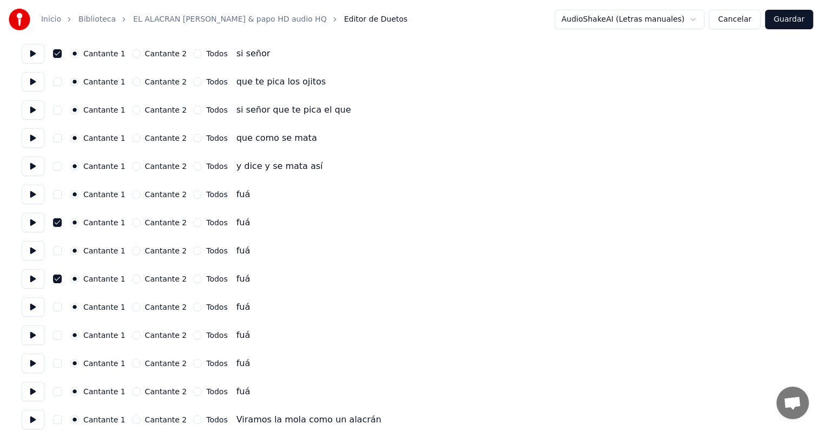
click at [60, 331] on button "button" at bounding box center [57, 335] width 9 height 9
click at [62, 361] on button "button" at bounding box center [57, 363] width 9 height 9
click at [62, 390] on button "button" at bounding box center [57, 391] width 9 height 9
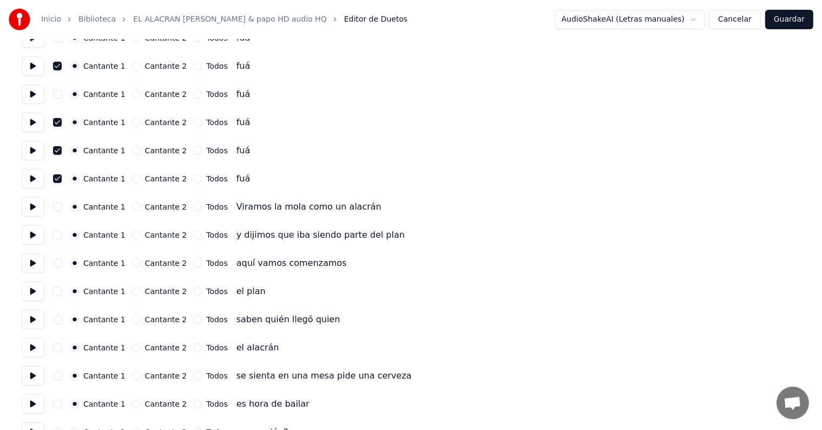
scroll to position [451, 0]
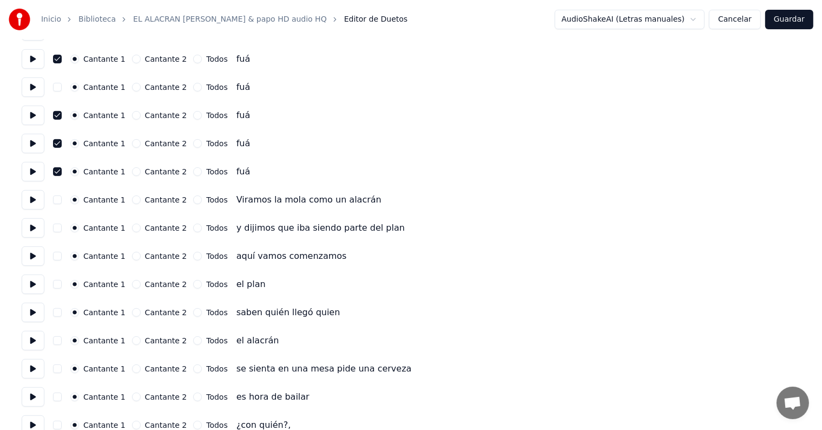
click at [62, 280] on button "button" at bounding box center [57, 284] width 9 height 9
click at [36, 285] on button at bounding box center [33, 283] width 23 height 19
click at [37, 280] on button at bounding box center [33, 283] width 23 height 19
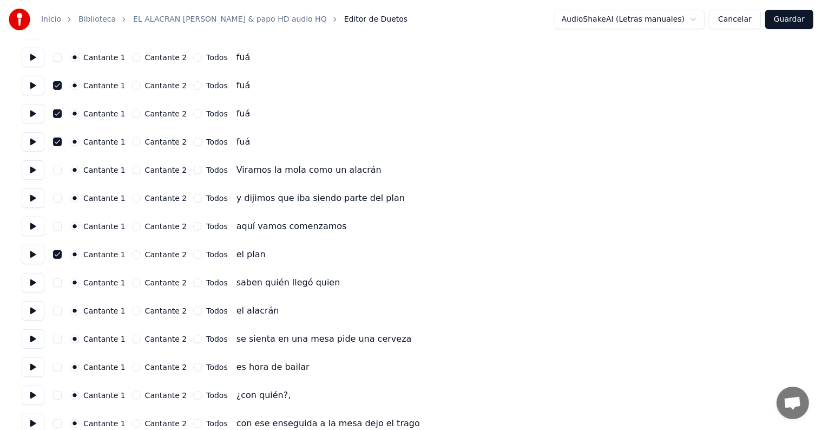
scroll to position [488, 0]
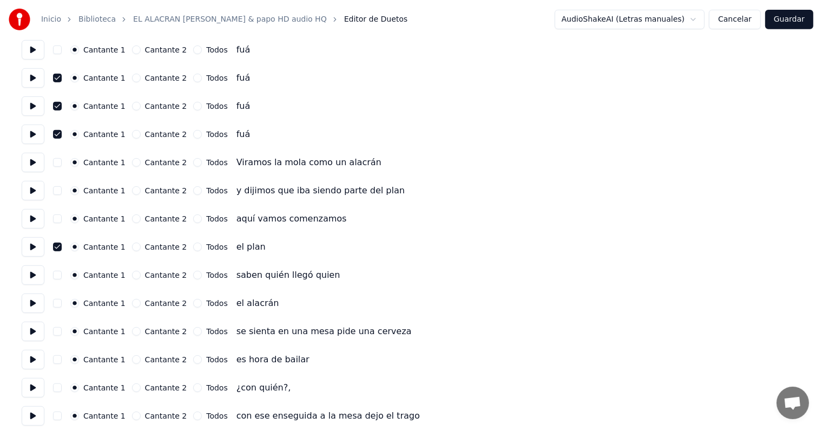
click at [62, 303] on button "button" at bounding box center [57, 303] width 9 height 9
click at [29, 305] on button at bounding box center [33, 302] width 23 height 19
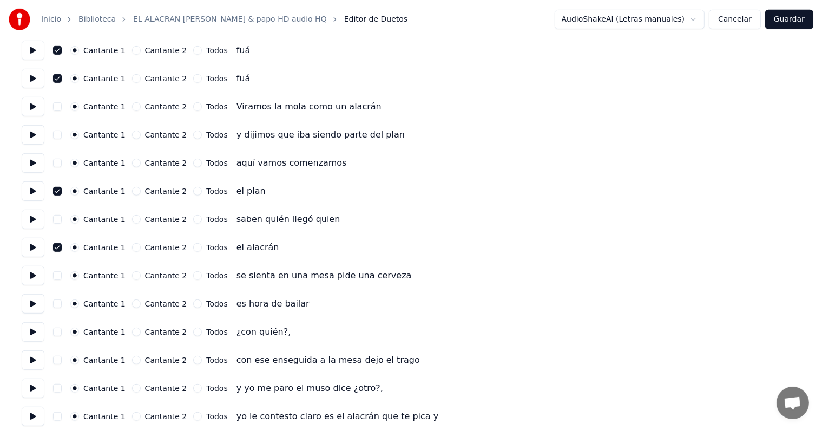
scroll to position [548, 0]
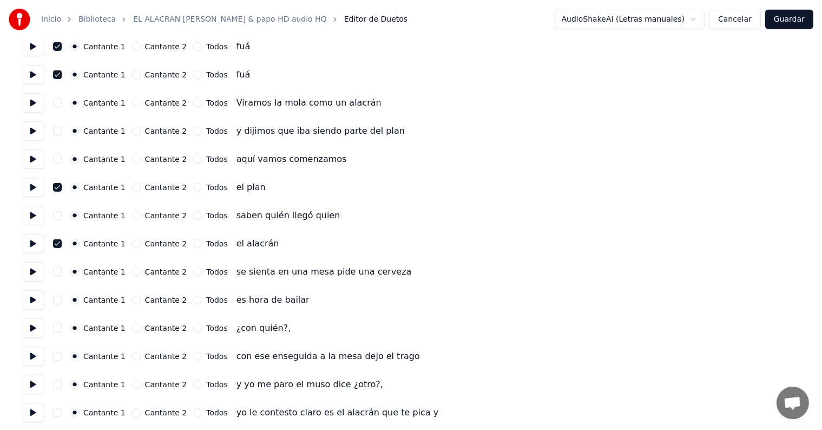
click at [36, 327] on button at bounding box center [33, 327] width 23 height 19
click at [33, 325] on button at bounding box center [33, 327] width 23 height 19
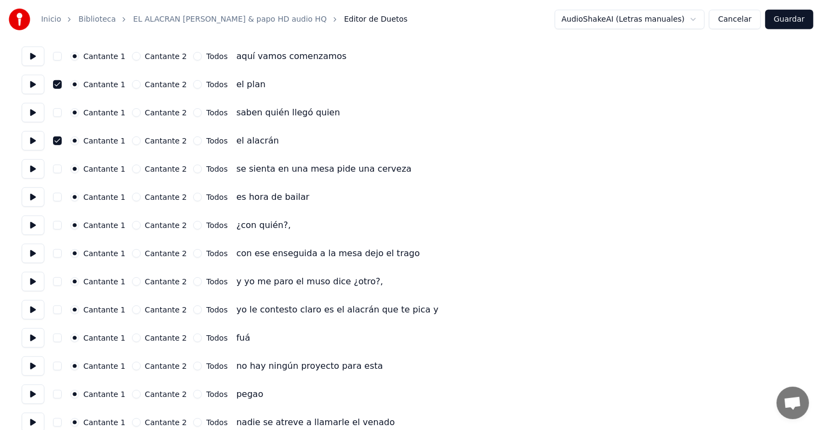
scroll to position [651, 0]
click at [60, 335] on button "button" at bounding box center [57, 337] width 9 height 9
click at [33, 335] on button at bounding box center [33, 337] width 23 height 19
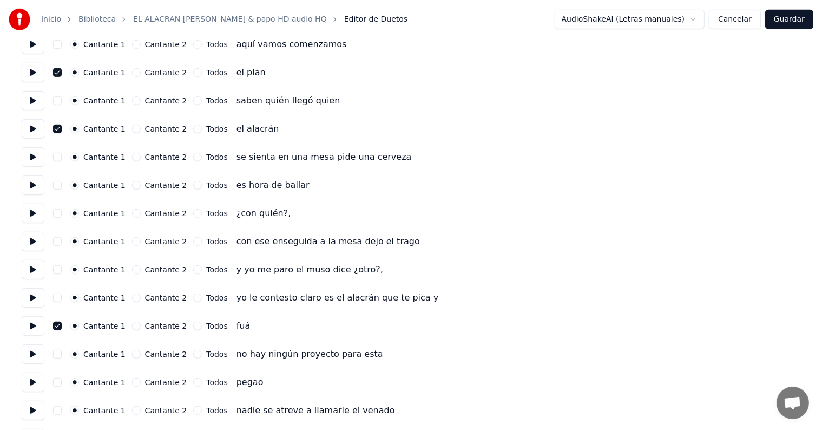
scroll to position [672, 0]
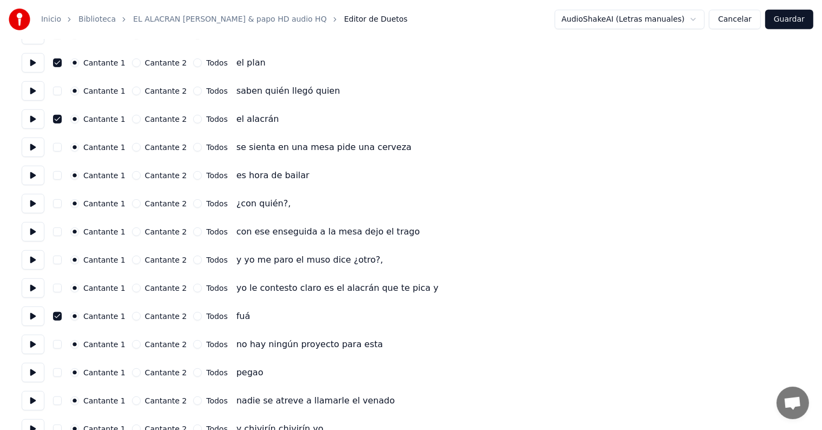
click at [62, 372] on button "button" at bounding box center [57, 372] width 9 height 9
click at [33, 369] on button at bounding box center [33, 372] width 23 height 19
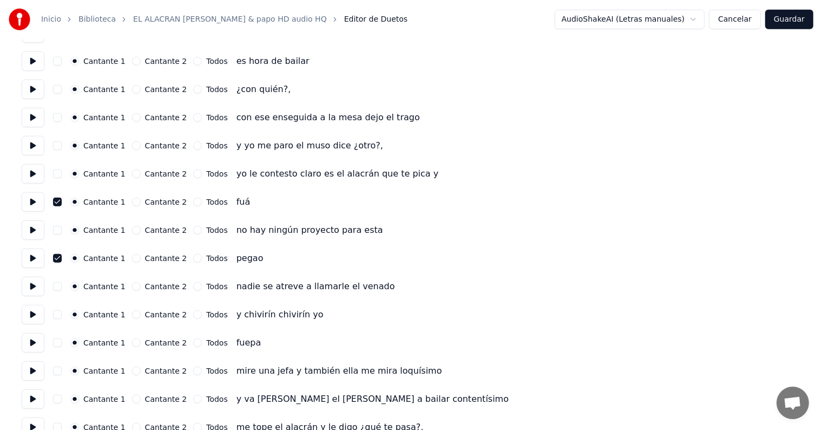
scroll to position [787, 0]
click at [58, 342] on button "button" at bounding box center [57, 342] width 9 height 9
click at [32, 340] on button at bounding box center [33, 341] width 23 height 19
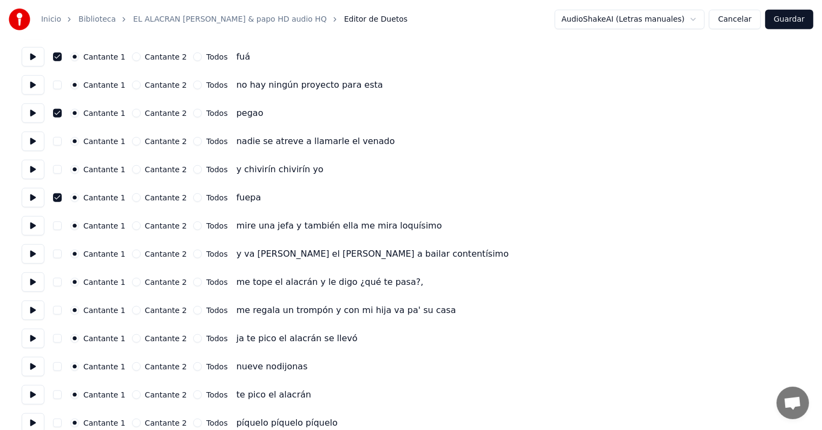
scroll to position [935, 0]
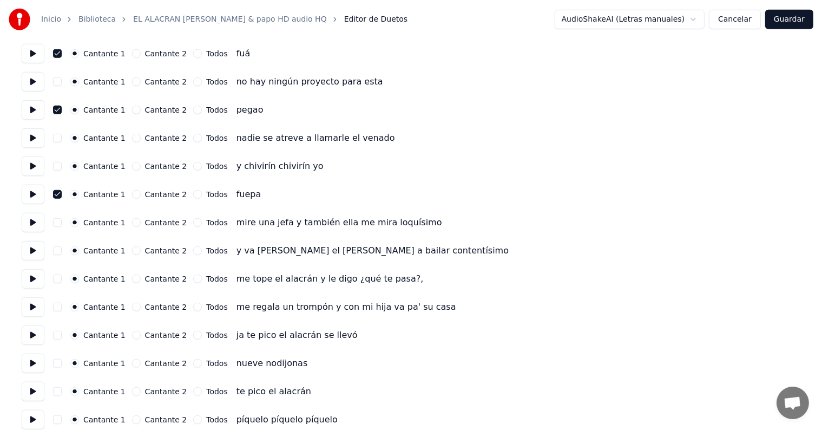
click at [61, 336] on button "button" at bounding box center [57, 335] width 9 height 9
click at [32, 336] on button at bounding box center [33, 334] width 23 height 19
click at [58, 361] on button "button" at bounding box center [57, 363] width 9 height 9
click at [35, 362] on button at bounding box center [33, 362] width 23 height 19
click at [62, 388] on button "button" at bounding box center [57, 391] width 9 height 9
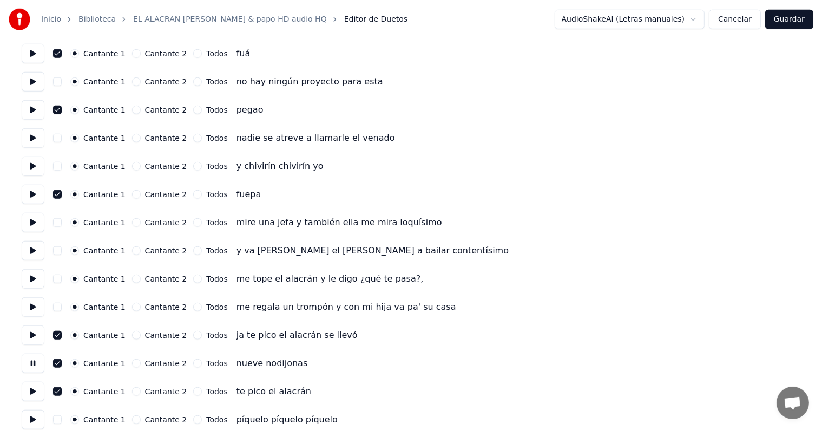
click at [36, 388] on button at bounding box center [33, 391] width 23 height 19
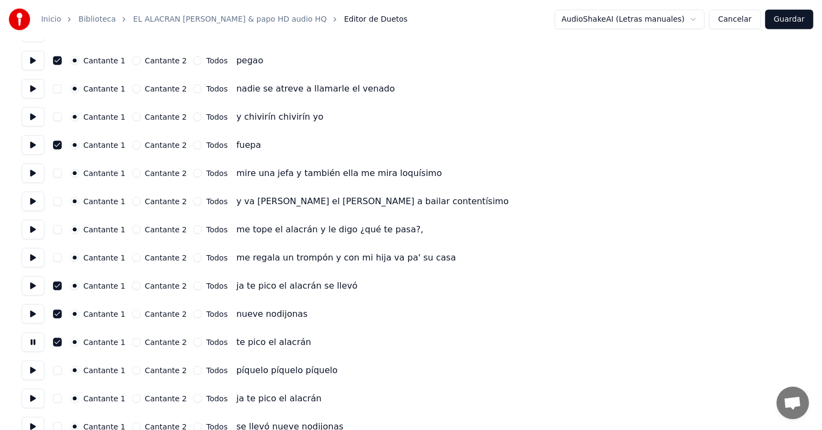
scroll to position [986, 0]
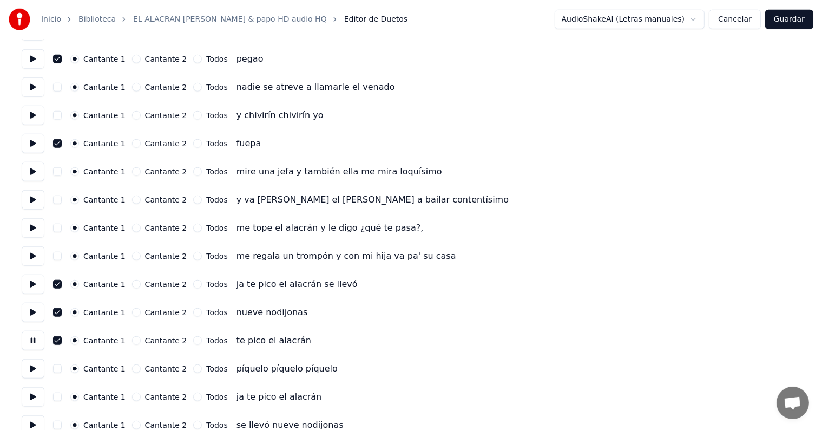
click at [62, 367] on button "button" at bounding box center [57, 368] width 9 height 9
click at [33, 365] on button at bounding box center [33, 368] width 23 height 19
click at [792, 19] on button "Guardar" at bounding box center [789, 19] width 48 height 19
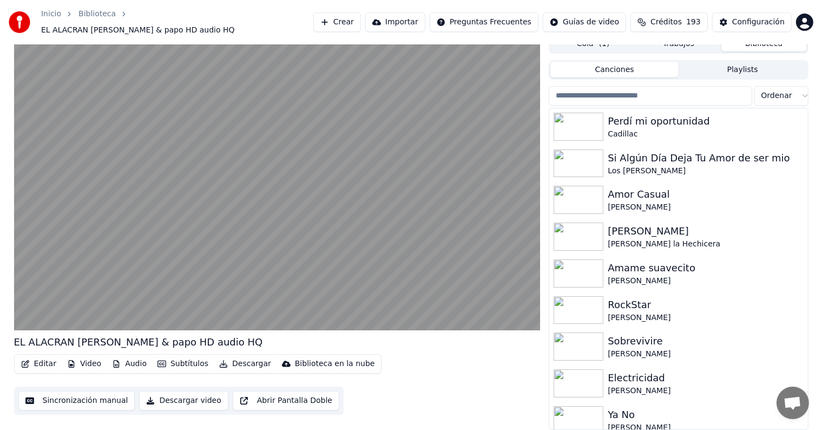
scroll to position [5, 0]
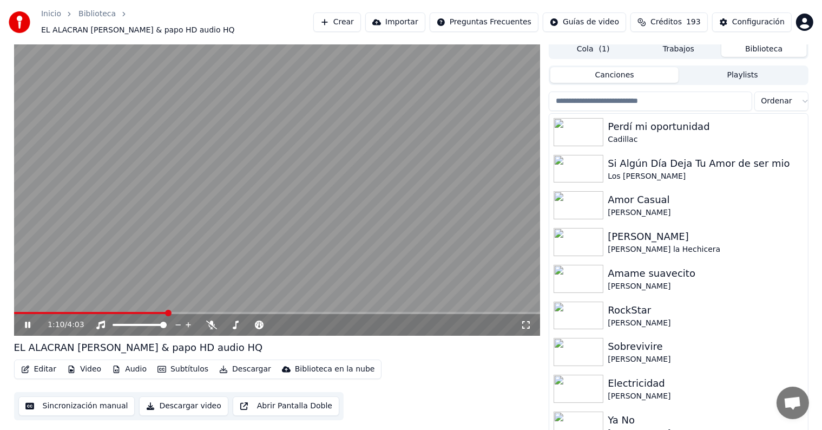
click at [37, 363] on button "Editar" at bounding box center [39, 369] width 44 height 15
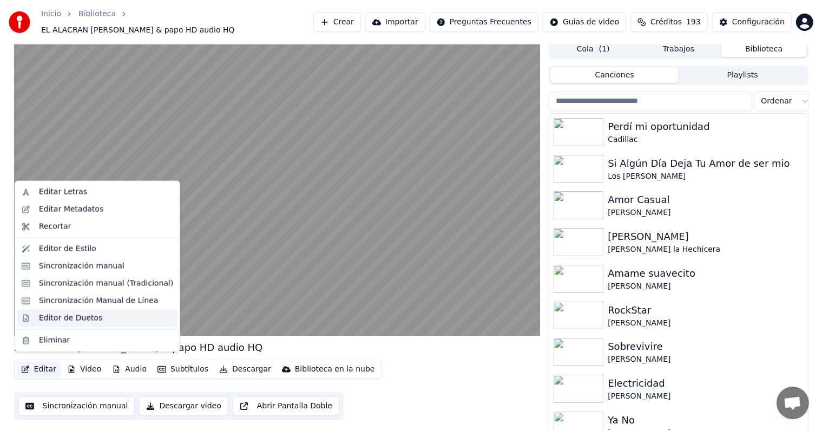
click at [38, 317] on div "Editor de Duetos" at bounding box center [97, 317] width 160 height 17
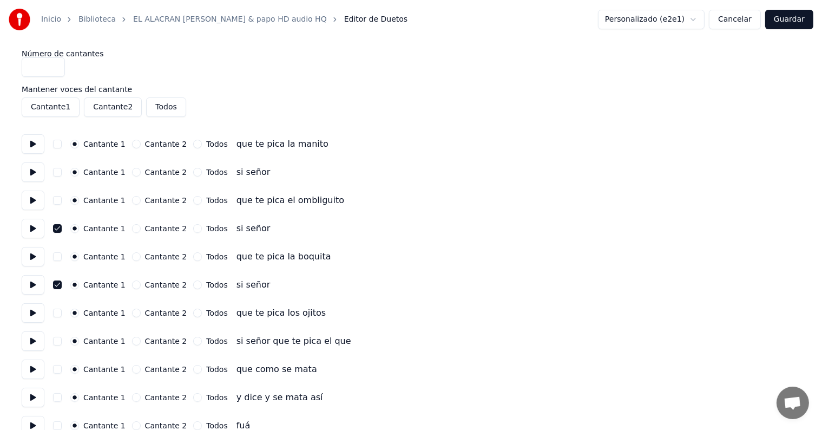
click at [636, 18] on button "Personalizado (e2e1)" at bounding box center [651, 19] width 107 height 19
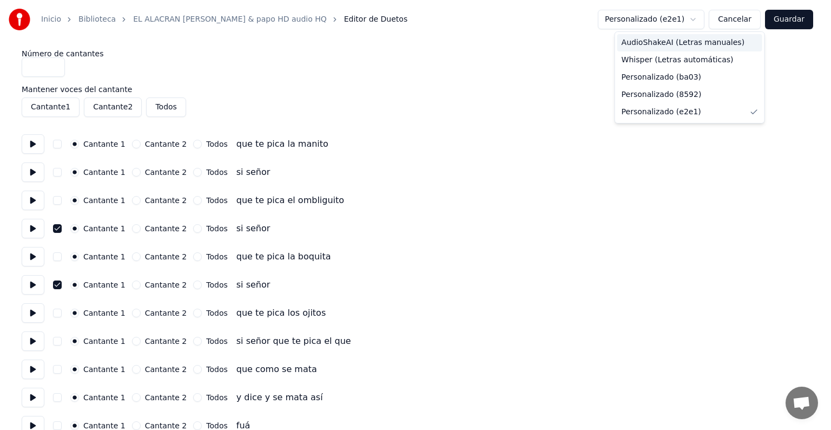
click at [626, 46] on span "AudioShakeAI (Letras manuales)" at bounding box center [683, 42] width 123 height 11
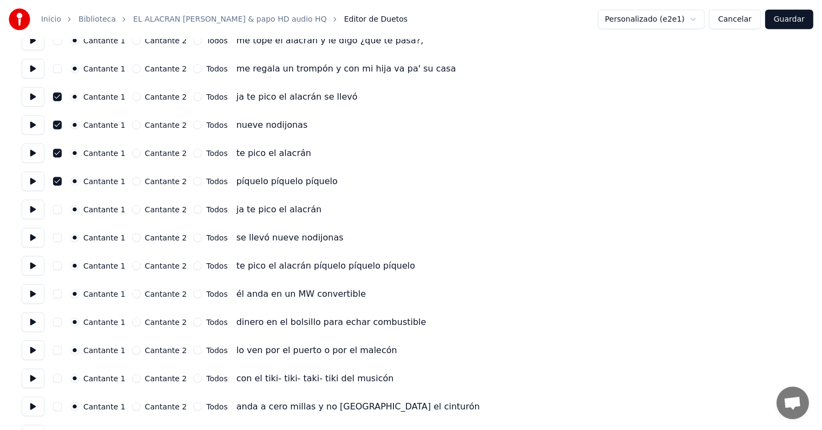
scroll to position [1173, 0]
click at [62, 209] on button "button" at bounding box center [57, 209] width 9 height 9
click at [60, 237] on button "button" at bounding box center [57, 237] width 9 height 9
click at [61, 265] on button "button" at bounding box center [57, 265] width 9 height 9
click at [798, 17] on button "Guardar" at bounding box center [789, 19] width 48 height 19
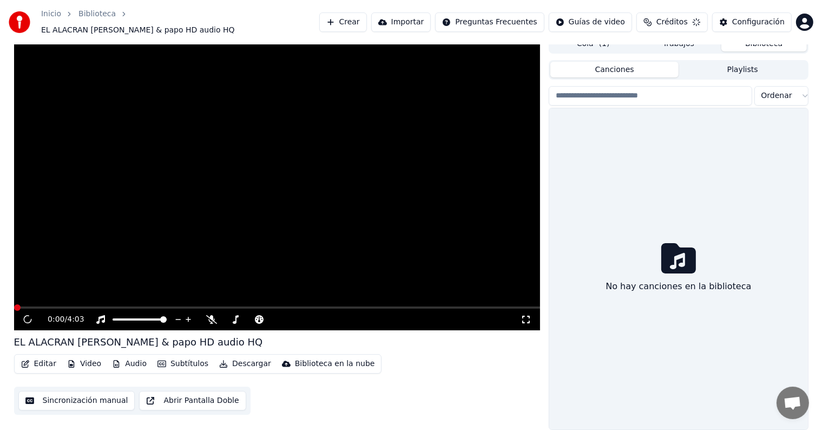
scroll to position [5, 0]
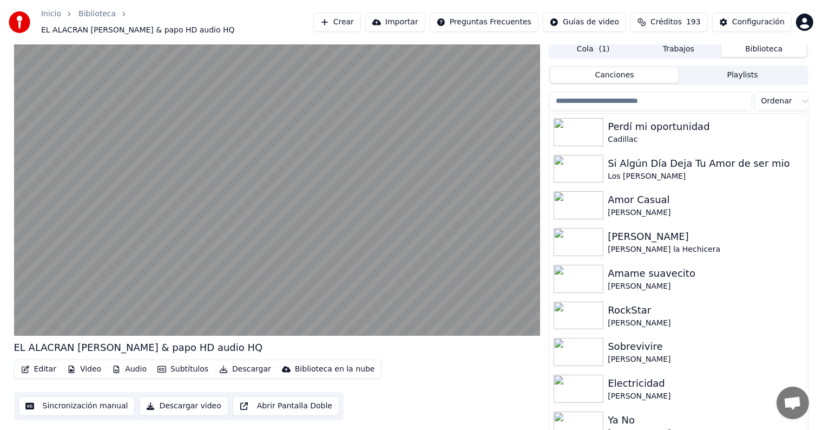
click at [34, 362] on button "Editar" at bounding box center [39, 369] width 44 height 15
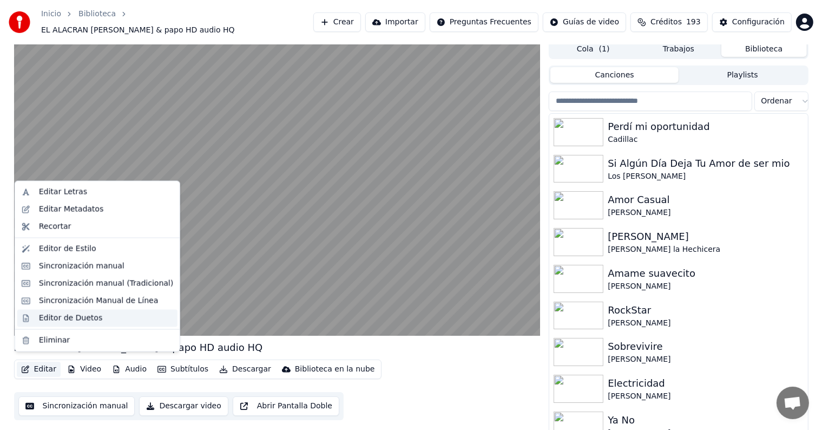
click at [52, 315] on div "Editor de Duetos" at bounding box center [70, 317] width 63 height 11
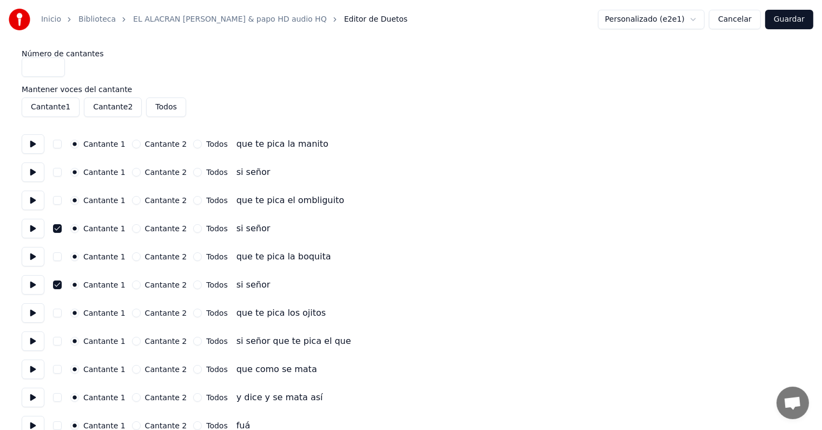
click at [62, 170] on button "button" at bounding box center [57, 172] width 9 height 9
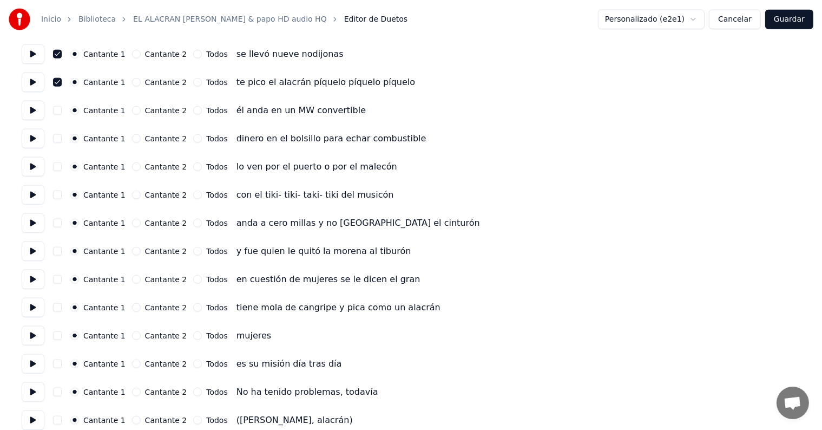
scroll to position [1357, 0]
click at [61, 336] on button "button" at bounding box center [57, 335] width 9 height 9
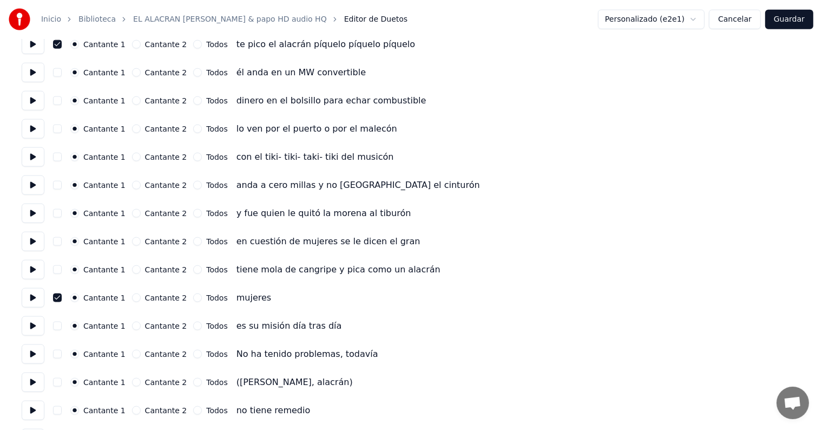
scroll to position [1402, 0]
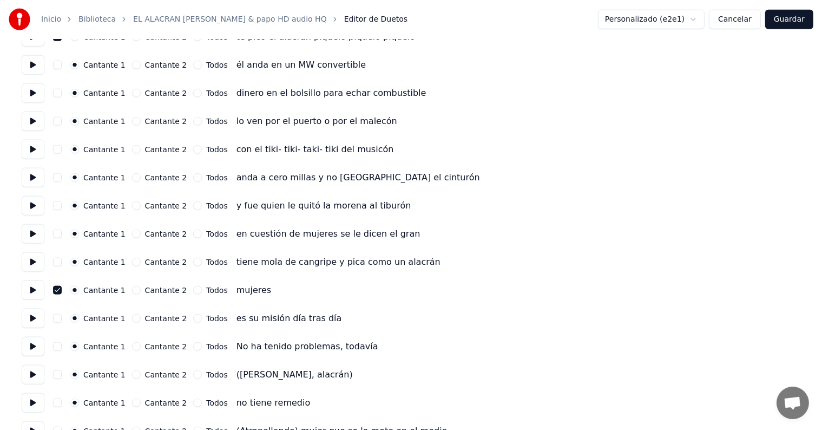
click at [62, 374] on button "button" at bounding box center [57, 374] width 9 height 9
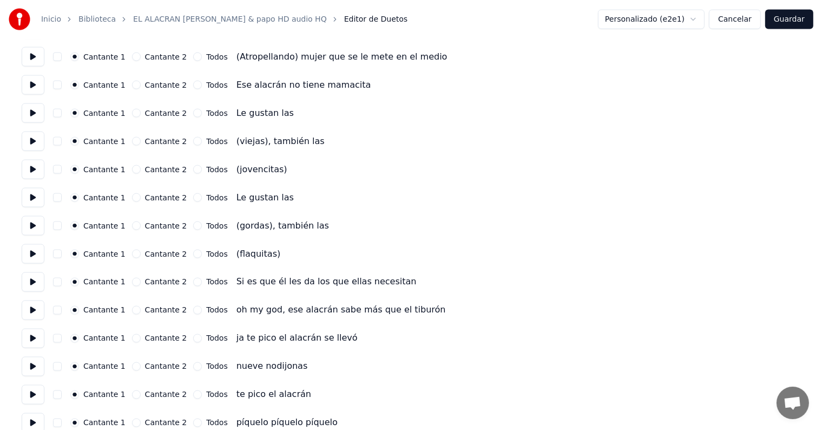
scroll to position [1802, 0]
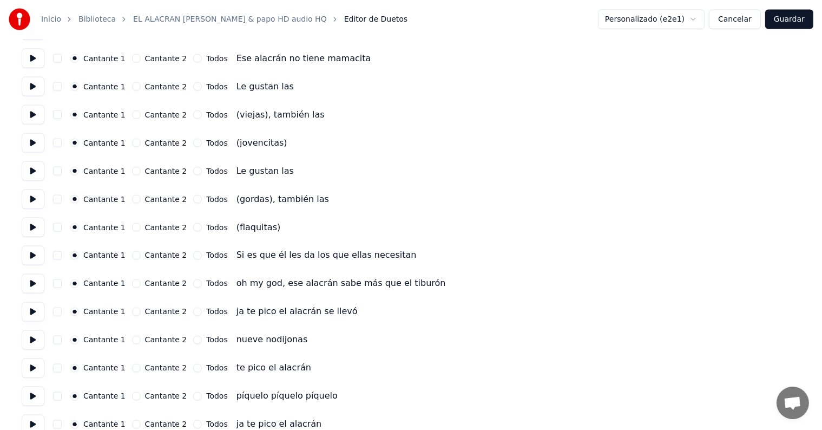
click at [57, 311] on button "button" at bounding box center [57, 311] width 9 height 9
click at [62, 339] on button "button" at bounding box center [57, 340] width 9 height 9
click at [62, 367] on button "button" at bounding box center [57, 368] width 9 height 9
click at [62, 395] on button "button" at bounding box center [57, 396] width 9 height 9
click at [785, 19] on button "Guardar" at bounding box center [789, 19] width 48 height 19
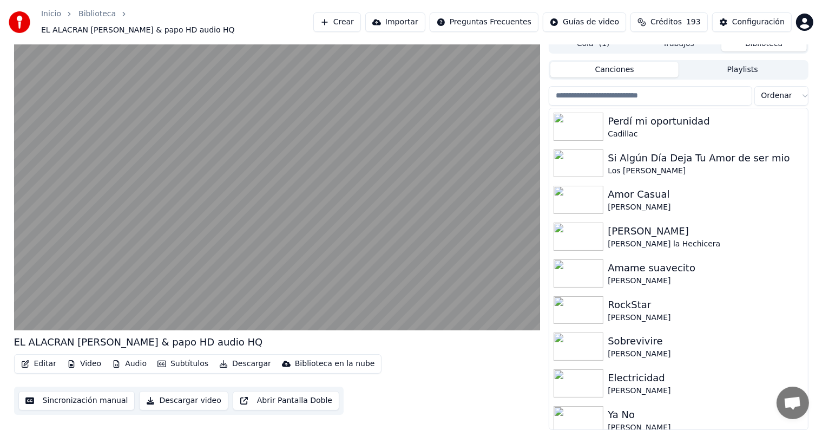
scroll to position [5, 0]
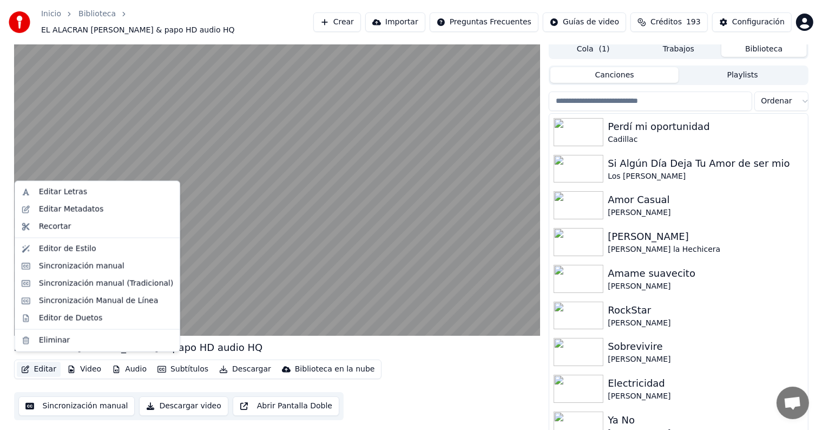
click at [37, 363] on button "Editar" at bounding box center [39, 369] width 44 height 15
click at [35, 314] on div "Editor de Duetos" at bounding box center [97, 317] width 160 height 17
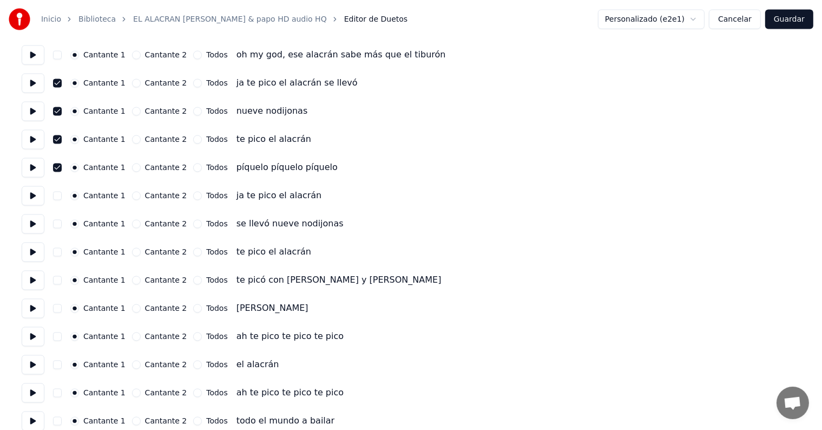
scroll to position [2037, 0]
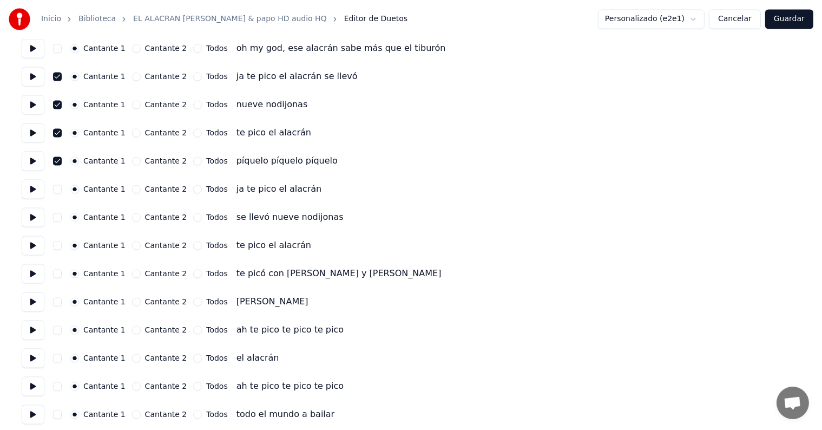
click at [57, 188] on button "button" at bounding box center [57, 189] width 9 height 9
click at [61, 214] on button "button" at bounding box center [57, 217] width 9 height 9
click at [61, 246] on button "button" at bounding box center [57, 245] width 9 height 9
click at [60, 273] on button "button" at bounding box center [57, 274] width 9 height 9
click at [803, 16] on button "Guardar" at bounding box center [789, 19] width 48 height 19
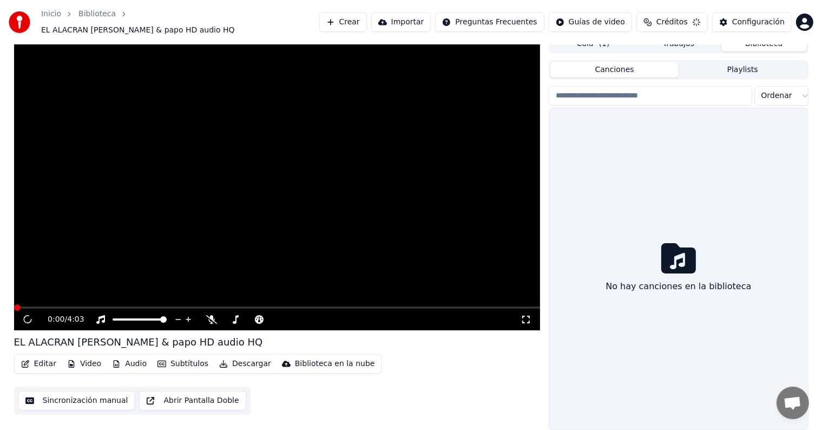
scroll to position [5, 0]
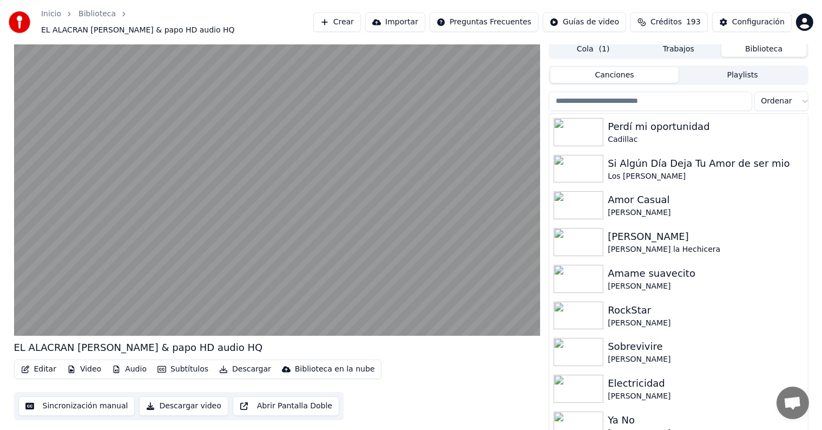
click at [37, 363] on button "Editar" at bounding box center [39, 369] width 44 height 15
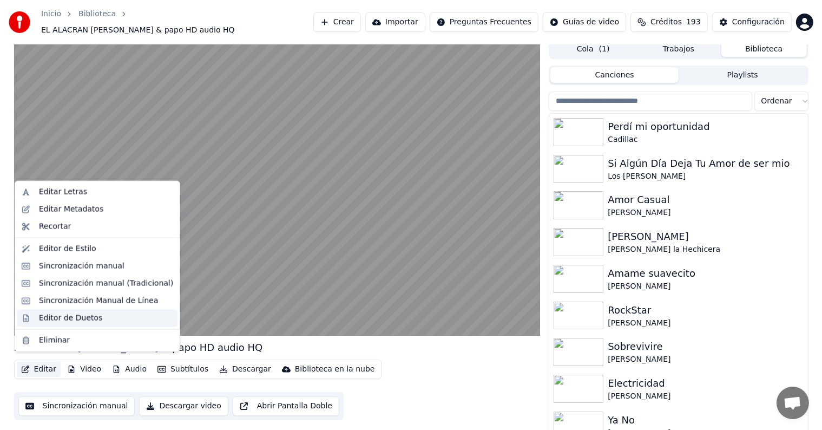
click at [35, 317] on div "Editor de Duetos" at bounding box center [97, 317] width 160 height 17
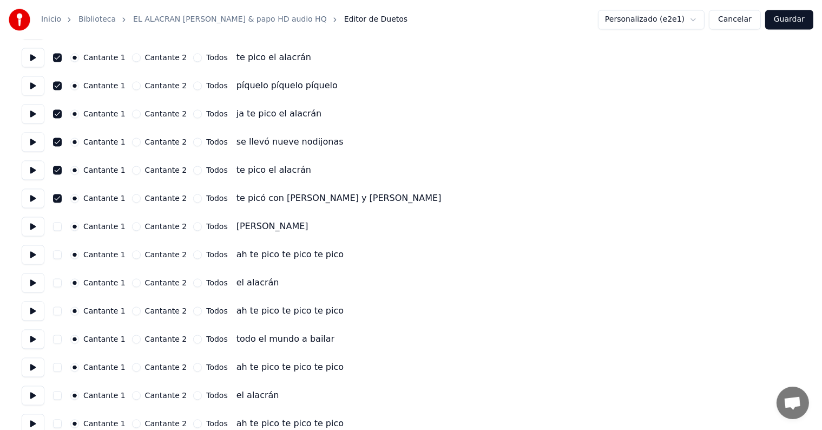
scroll to position [2114, 0]
click at [62, 253] on button "button" at bounding box center [57, 254] width 9 height 9
click at [62, 280] on button "button" at bounding box center [57, 282] width 9 height 9
click at [62, 308] on button "button" at bounding box center [57, 310] width 9 height 9
click at [62, 334] on button "button" at bounding box center [57, 338] width 9 height 9
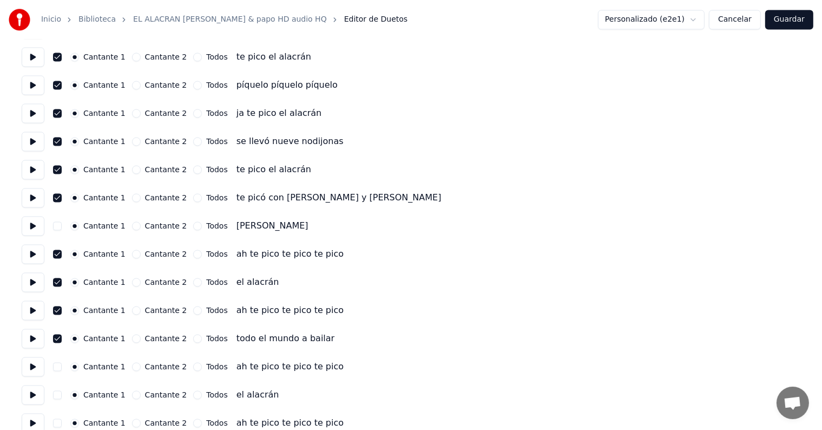
click at [37, 335] on button at bounding box center [33, 338] width 23 height 19
click at [29, 336] on button at bounding box center [33, 338] width 23 height 19
click at [26, 333] on button at bounding box center [33, 338] width 23 height 19
click at [797, 17] on button "Guardar" at bounding box center [789, 19] width 48 height 19
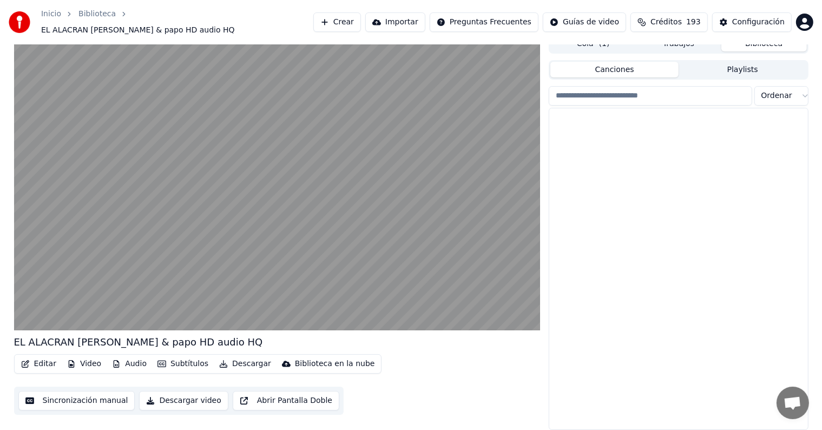
scroll to position [5, 0]
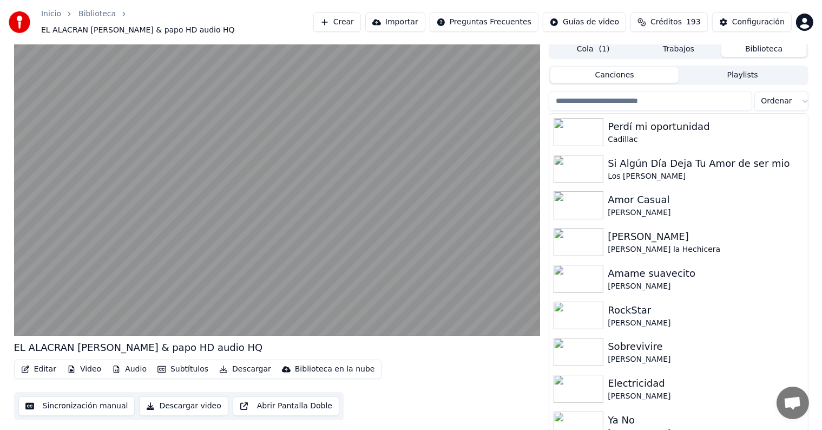
click at [40, 362] on button "Editar" at bounding box center [39, 369] width 44 height 15
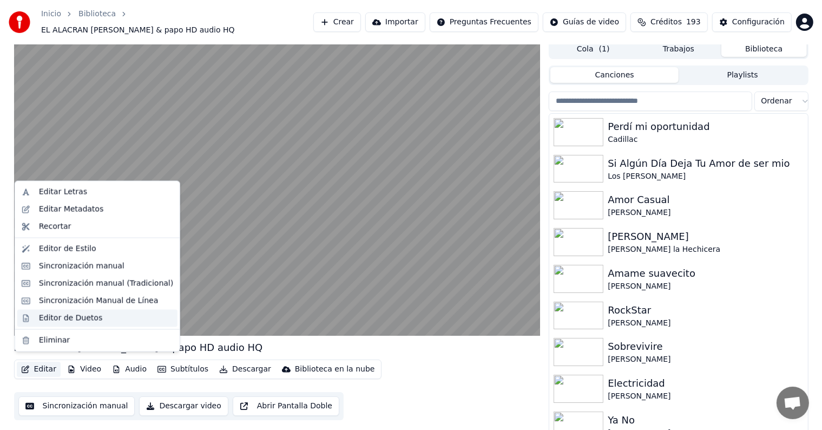
click at [35, 319] on div "Editor de Duetos" at bounding box center [97, 317] width 160 height 17
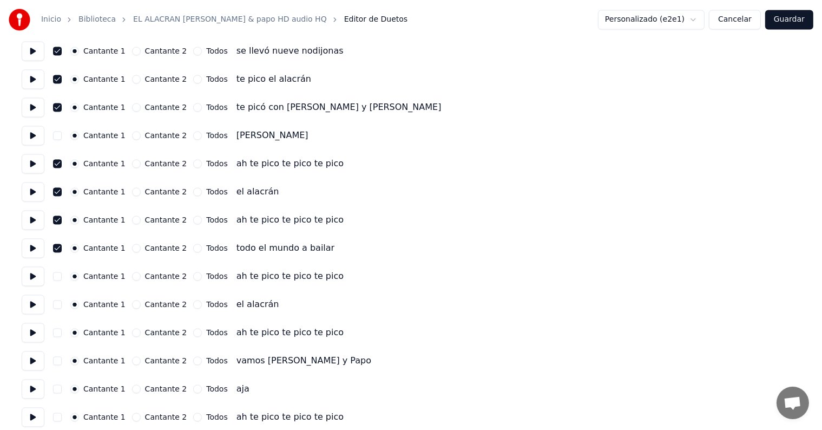
scroll to position [2210, 0]
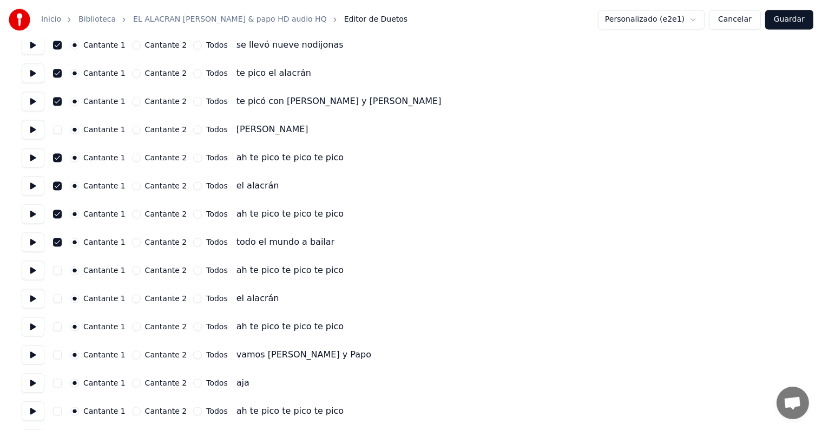
click at [61, 270] on button "button" at bounding box center [57, 270] width 9 height 9
click at [44, 291] on button at bounding box center [33, 297] width 23 height 19
click at [44, 305] on button at bounding box center [33, 297] width 23 height 19
click at [60, 325] on button "button" at bounding box center [57, 326] width 9 height 9
click at [62, 296] on button "button" at bounding box center [57, 298] width 9 height 9
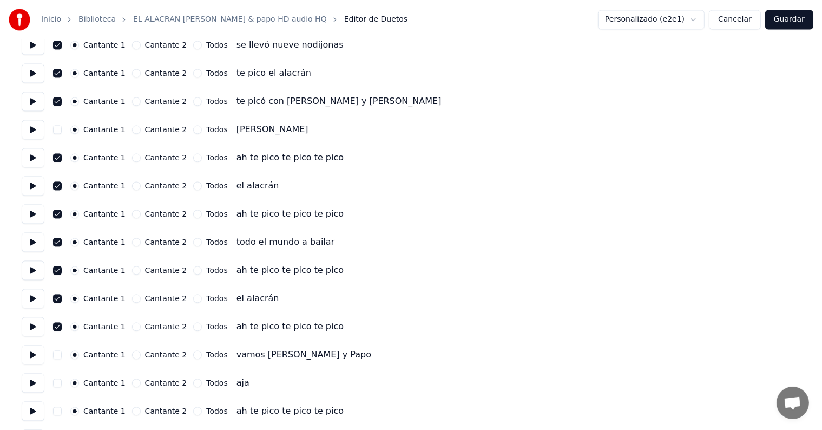
click at [38, 354] on button at bounding box center [33, 354] width 23 height 19
click at [37, 355] on button at bounding box center [33, 354] width 23 height 19
click at [795, 24] on button "Guardar" at bounding box center [789, 19] width 48 height 19
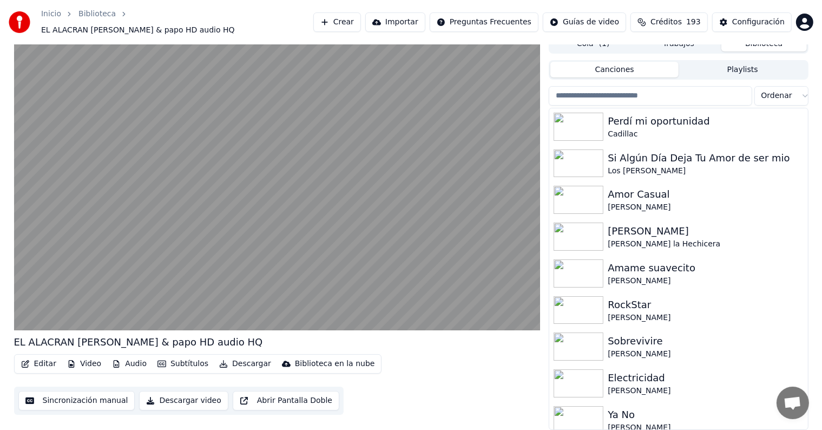
scroll to position [5, 0]
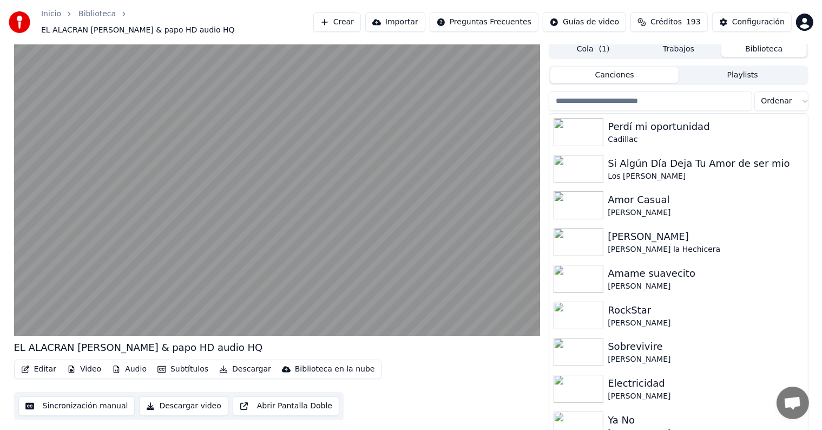
click at [46, 362] on button "Editar" at bounding box center [39, 369] width 44 height 15
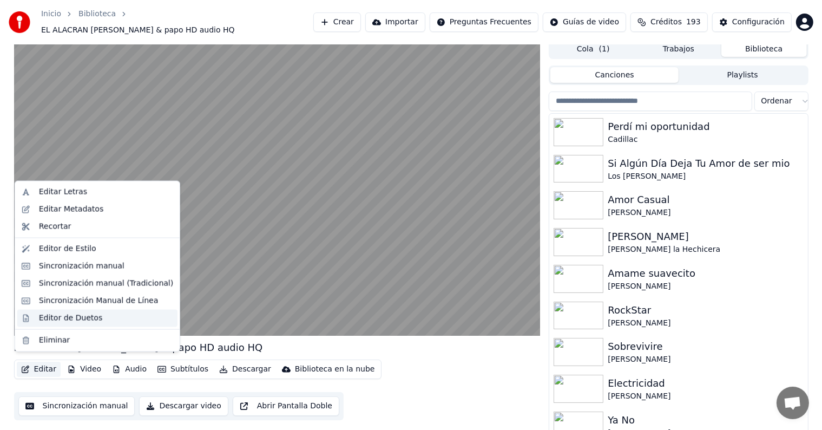
click at [58, 324] on div "Editor de Duetos" at bounding box center [97, 317] width 160 height 17
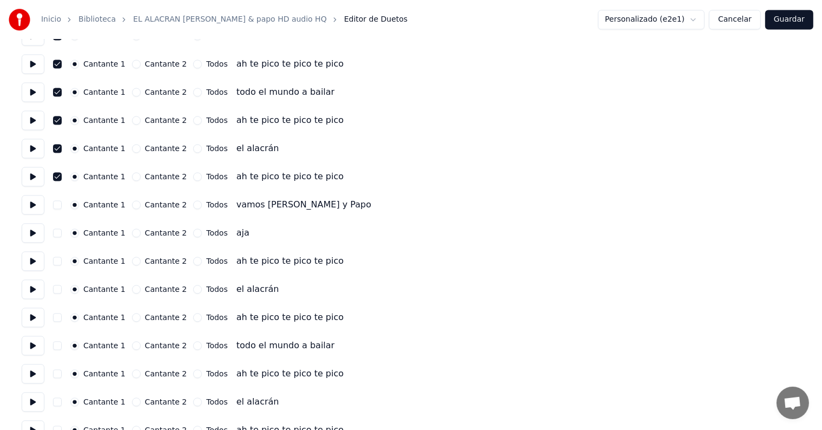
scroll to position [2360, 0]
click at [31, 234] on button at bounding box center [33, 231] width 23 height 19
click at [29, 236] on button at bounding box center [33, 231] width 23 height 19
click at [60, 261] on button "button" at bounding box center [57, 260] width 9 height 9
click at [62, 289] on button "button" at bounding box center [57, 288] width 9 height 9
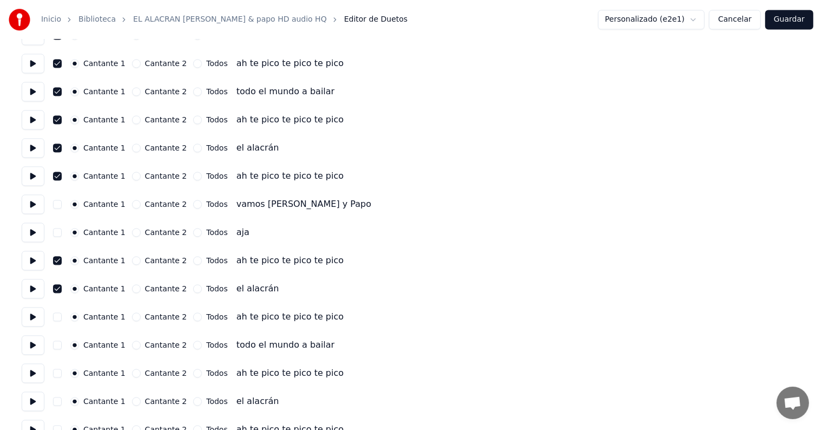
click at [61, 318] on button "button" at bounding box center [57, 316] width 9 height 9
click at [61, 344] on button "button" at bounding box center [57, 344] width 9 height 9
click at [29, 202] on button at bounding box center [33, 203] width 23 height 19
click at [29, 237] on button at bounding box center [33, 231] width 23 height 19
click at [797, 22] on button "Guardar" at bounding box center [789, 19] width 48 height 19
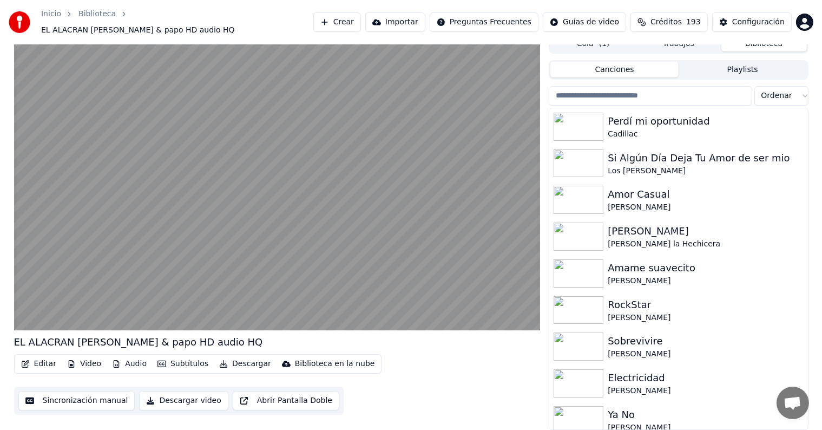
scroll to position [5, 0]
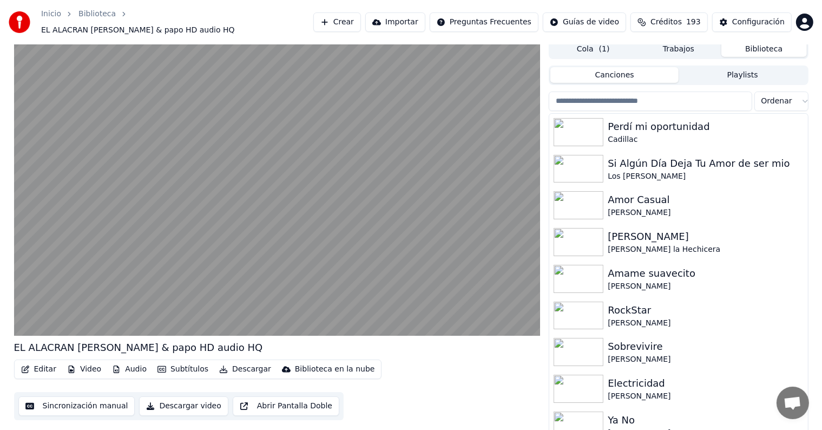
click at [36, 362] on button "Editar" at bounding box center [39, 369] width 44 height 15
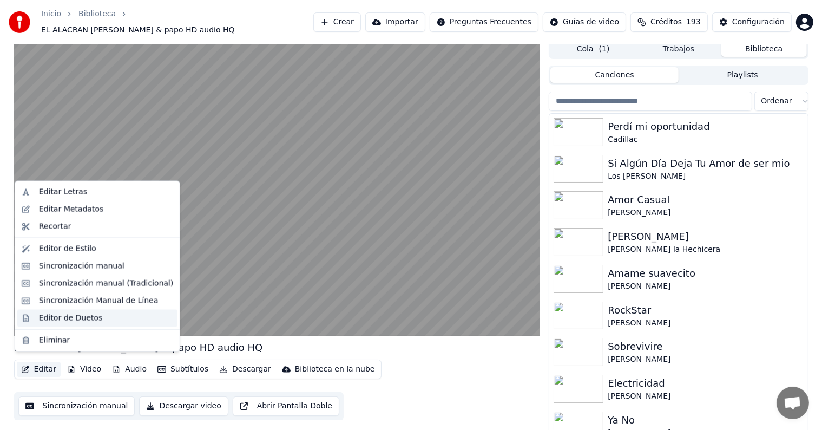
click at [35, 316] on div "Editor de Duetos" at bounding box center [97, 317] width 160 height 17
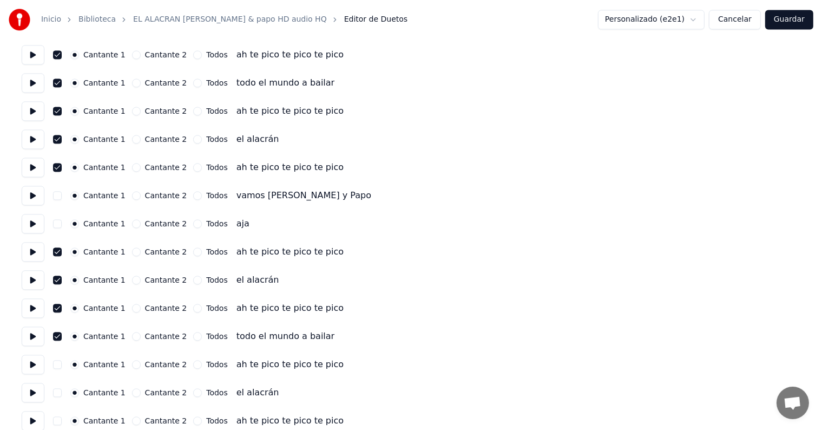
scroll to position [2437, 0]
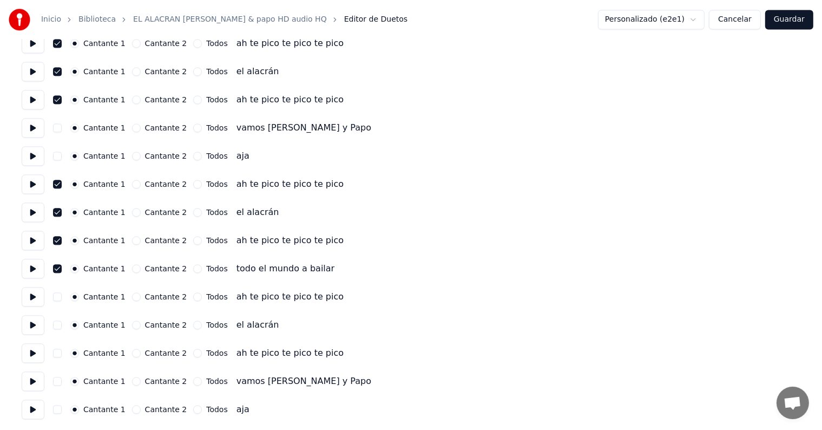
click at [62, 299] on button "button" at bounding box center [57, 296] width 9 height 9
click at [62, 324] on button "button" at bounding box center [57, 324] width 9 height 9
click at [27, 330] on button at bounding box center [33, 324] width 23 height 19
click at [60, 353] on button "button" at bounding box center [57, 353] width 9 height 9
click at [30, 353] on button at bounding box center [33, 352] width 23 height 19
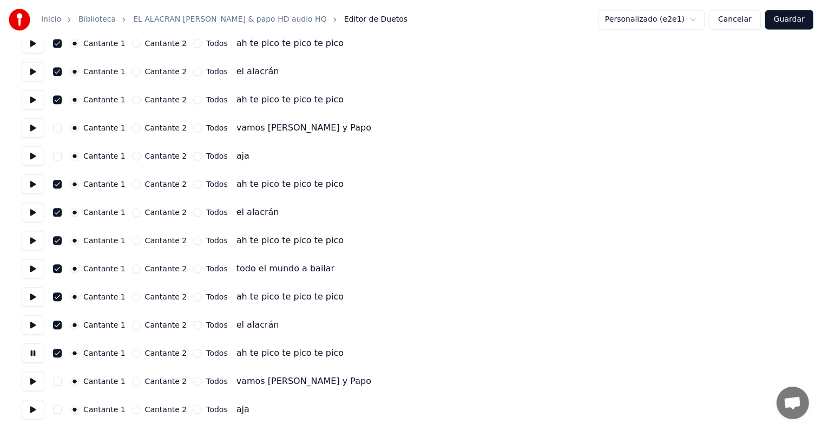
click at [61, 381] on button "button" at bounding box center [57, 381] width 9 height 9
click at [27, 383] on button at bounding box center [33, 380] width 23 height 19
click at [62, 382] on button "button" at bounding box center [57, 381] width 9 height 9
click at [795, 18] on button "Guardar" at bounding box center [789, 19] width 48 height 19
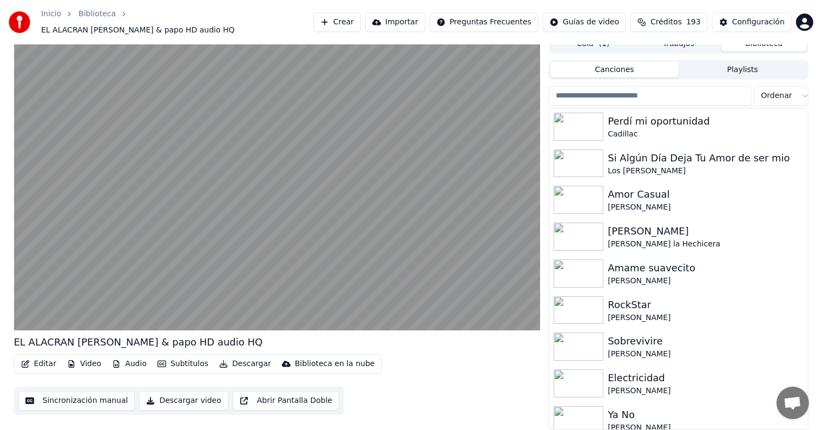
scroll to position [5, 0]
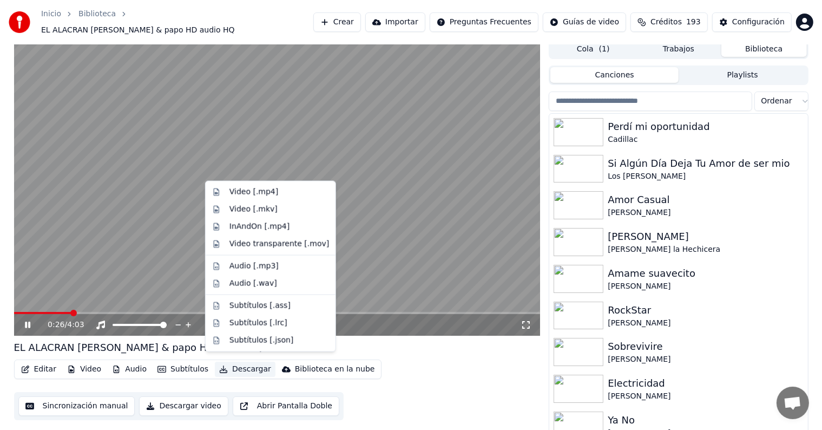
click at [237, 362] on button "Descargar" at bounding box center [245, 369] width 61 height 15
click at [260, 198] on div "Video [.mp4]" at bounding box center [271, 191] width 126 height 17
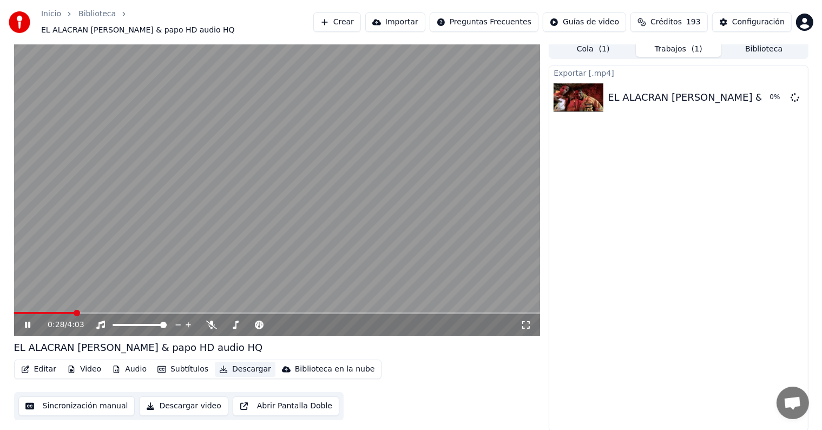
scroll to position [0, 0]
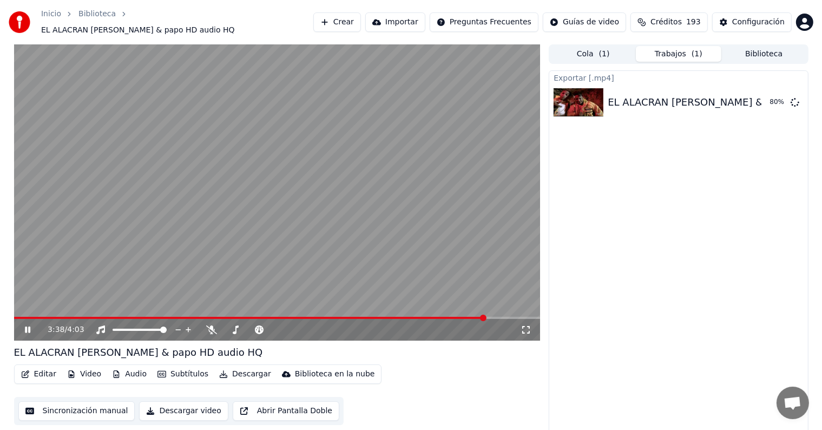
click at [25, 326] on icon at bounding box center [27, 329] width 5 height 6
click at [757, 46] on button "Biblioteca" at bounding box center [764, 54] width 86 height 16
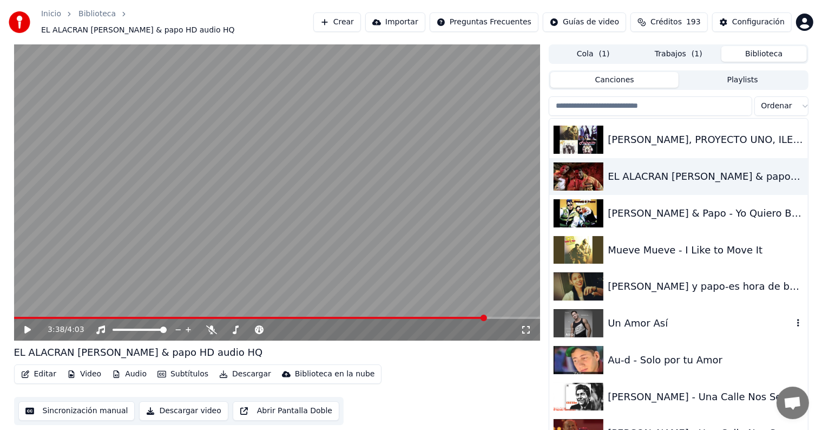
scroll to position [21942, 0]
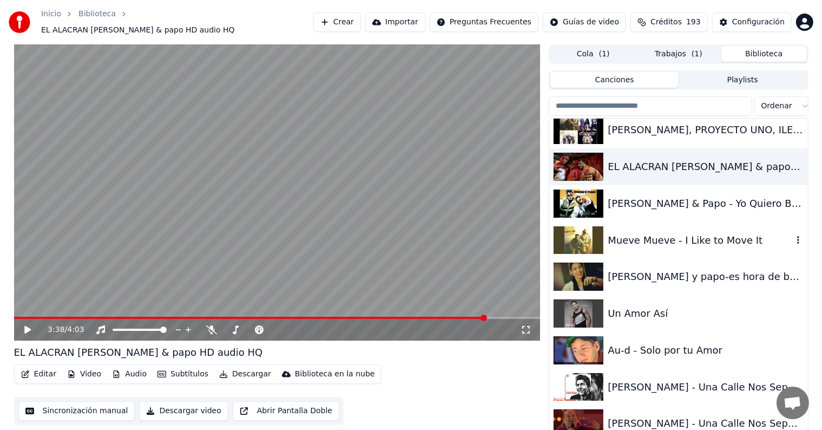
click at [681, 233] on div "Mueve Mueve - I Like to Move It" at bounding box center [700, 240] width 185 height 15
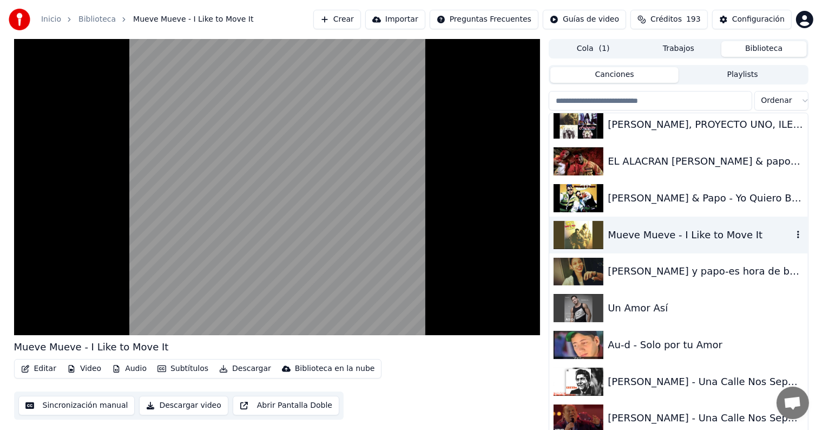
click at [34, 369] on button "Editar" at bounding box center [39, 368] width 44 height 15
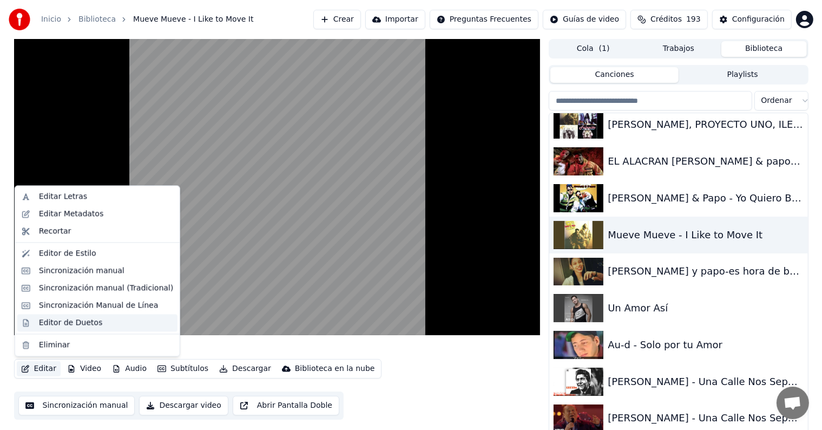
click at [30, 320] on div "Editor de Duetos" at bounding box center [97, 322] width 160 height 17
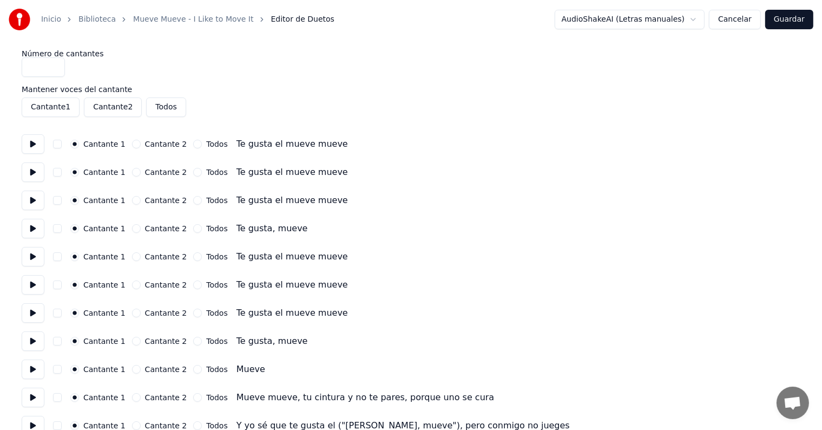
click at [60, 144] on button "button" at bounding box center [57, 144] width 9 height 9
click at [58, 172] on button "button" at bounding box center [57, 172] width 9 height 9
click at [57, 202] on button "button" at bounding box center [57, 200] width 9 height 9
click at [62, 232] on button "button" at bounding box center [57, 228] width 9 height 9
click at [61, 257] on button "button" at bounding box center [57, 256] width 9 height 9
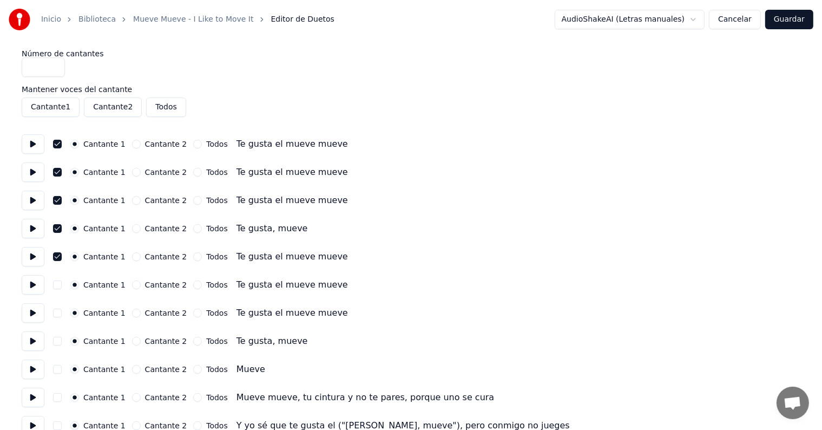
click at [62, 282] on button "button" at bounding box center [57, 284] width 9 height 9
click at [62, 338] on button "button" at bounding box center [57, 341] width 9 height 9
click at [62, 311] on button "button" at bounding box center [57, 313] width 9 height 9
click at [39, 345] on button at bounding box center [33, 340] width 23 height 19
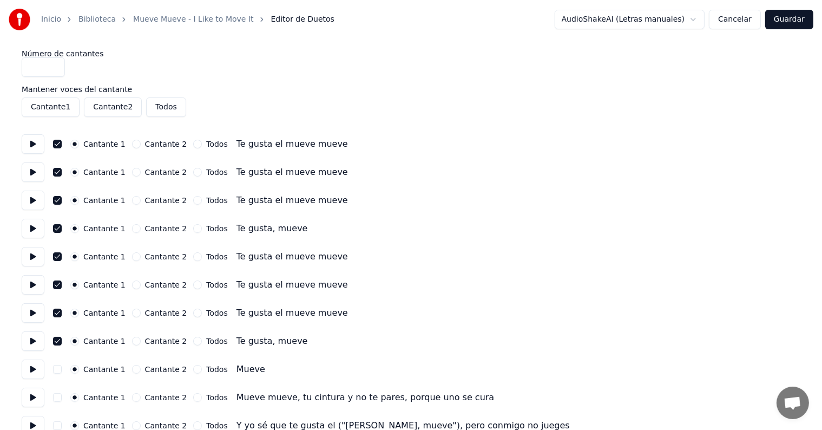
click at [62, 369] on button "button" at bounding box center [57, 369] width 9 height 9
click at [34, 366] on button at bounding box center [33, 368] width 23 height 19
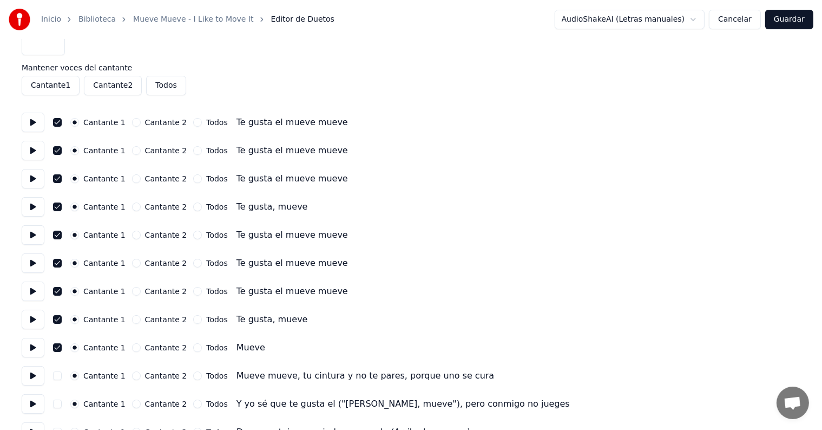
scroll to position [37, 0]
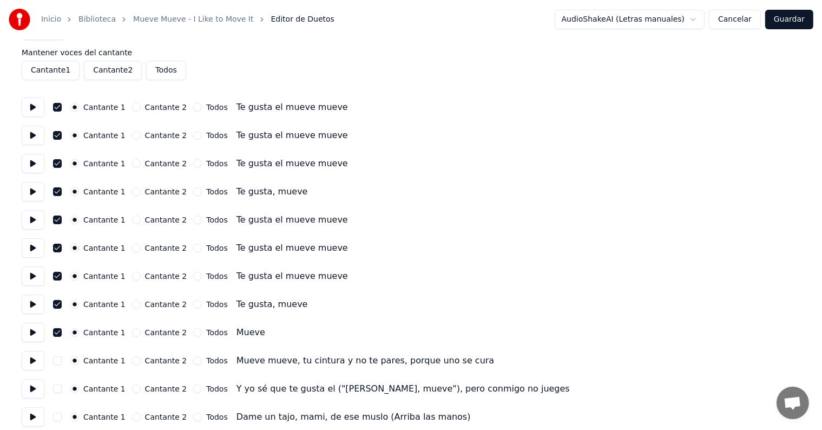
click at [27, 358] on button at bounding box center [33, 360] width 23 height 19
click at [37, 386] on button at bounding box center [33, 388] width 23 height 19
click at [60, 388] on button "button" at bounding box center [57, 388] width 9 height 9
click at [36, 390] on button at bounding box center [33, 388] width 23 height 19
click at [58, 388] on button "button" at bounding box center [57, 388] width 9 height 9
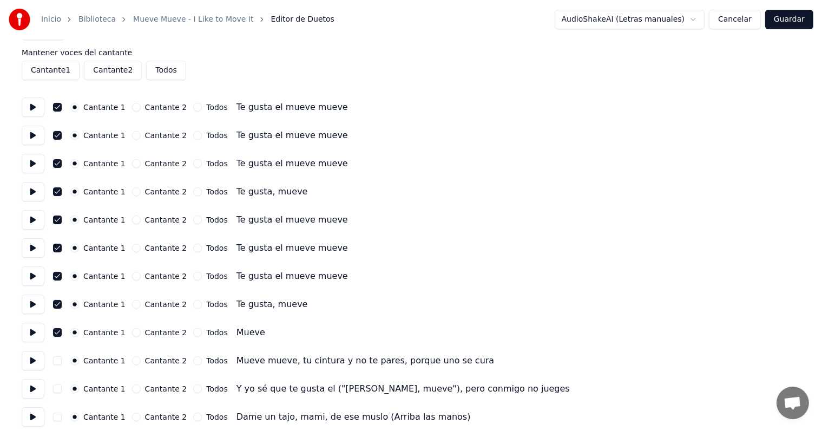
click at [736, 15] on button "Cancelar" at bounding box center [735, 19] width 52 height 19
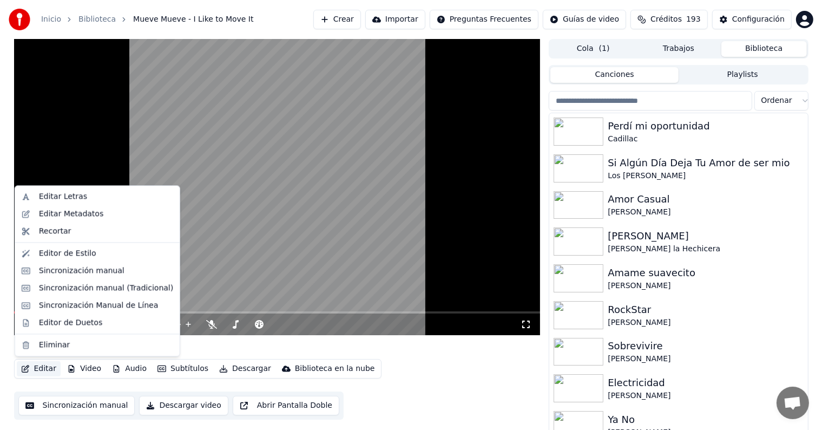
click at [48, 371] on button "Editar" at bounding box center [39, 368] width 44 height 15
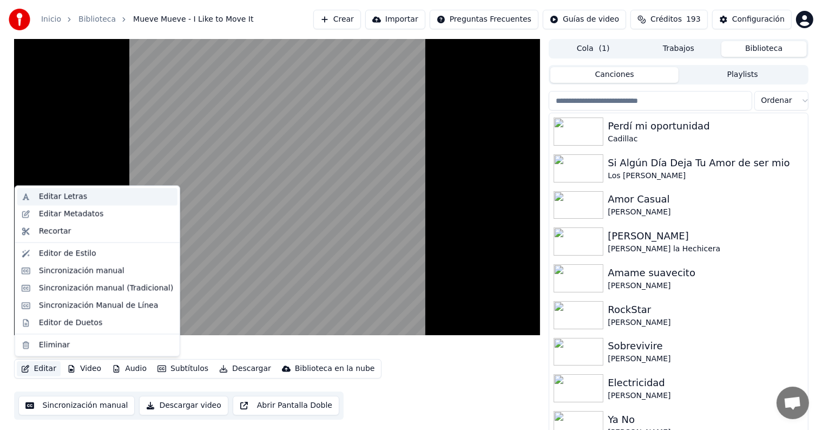
click at [76, 197] on div "Editar Letras" at bounding box center [63, 196] width 48 height 11
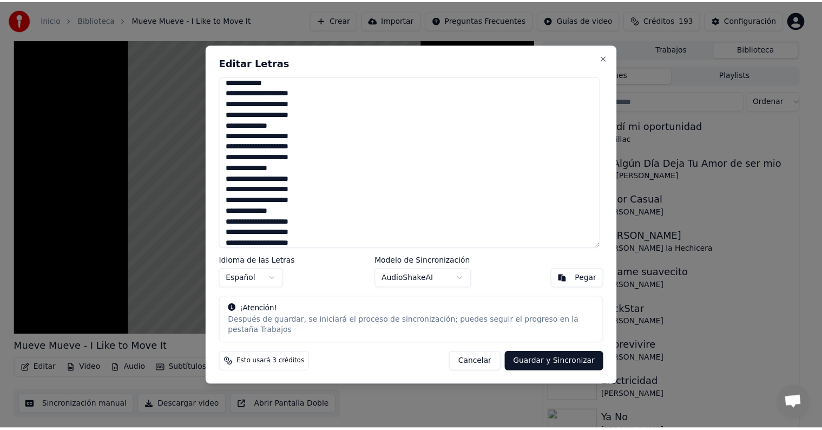
scroll to position [1013, 0]
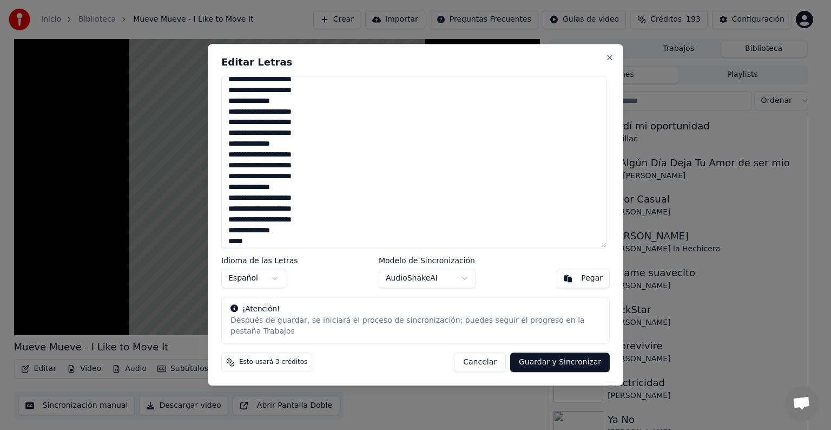
type textarea "**********"
click at [549, 354] on button "Guardar y Sincronizar" at bounding box center [560, 362] width 100 height 19
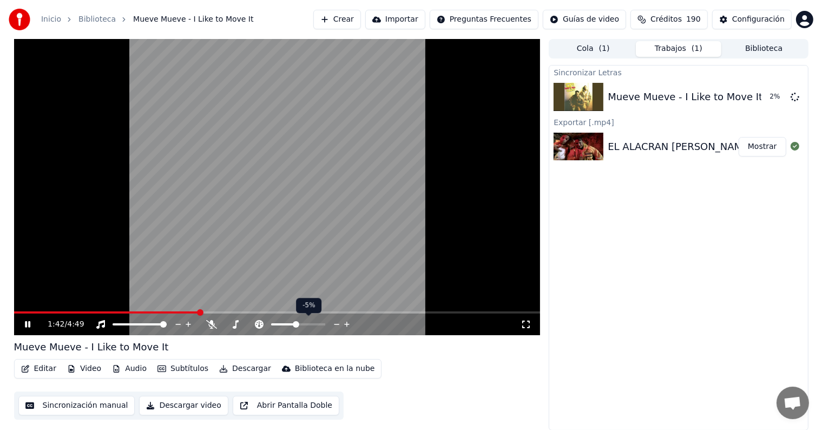
click at [296, 323] on span at bounding box center [296, 324] width 6 height 6
click at [206, 322] on icon at bounding box center [211, 324] width 11 height 9
click at [23, 326] on icon at bounding box center [35, 324] width 25 height 9
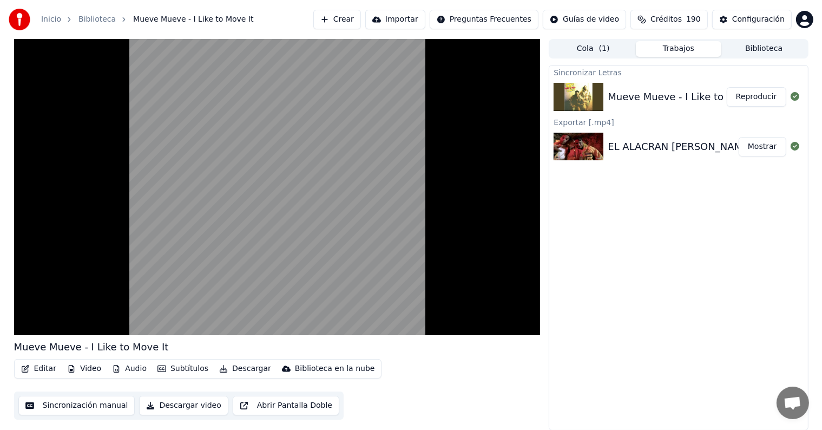
click at [265, 201] on video at bounding box center [277, 187] width 527 height 296
